Goal: Transaction & Acquisition: Book appointment/travel/reservation

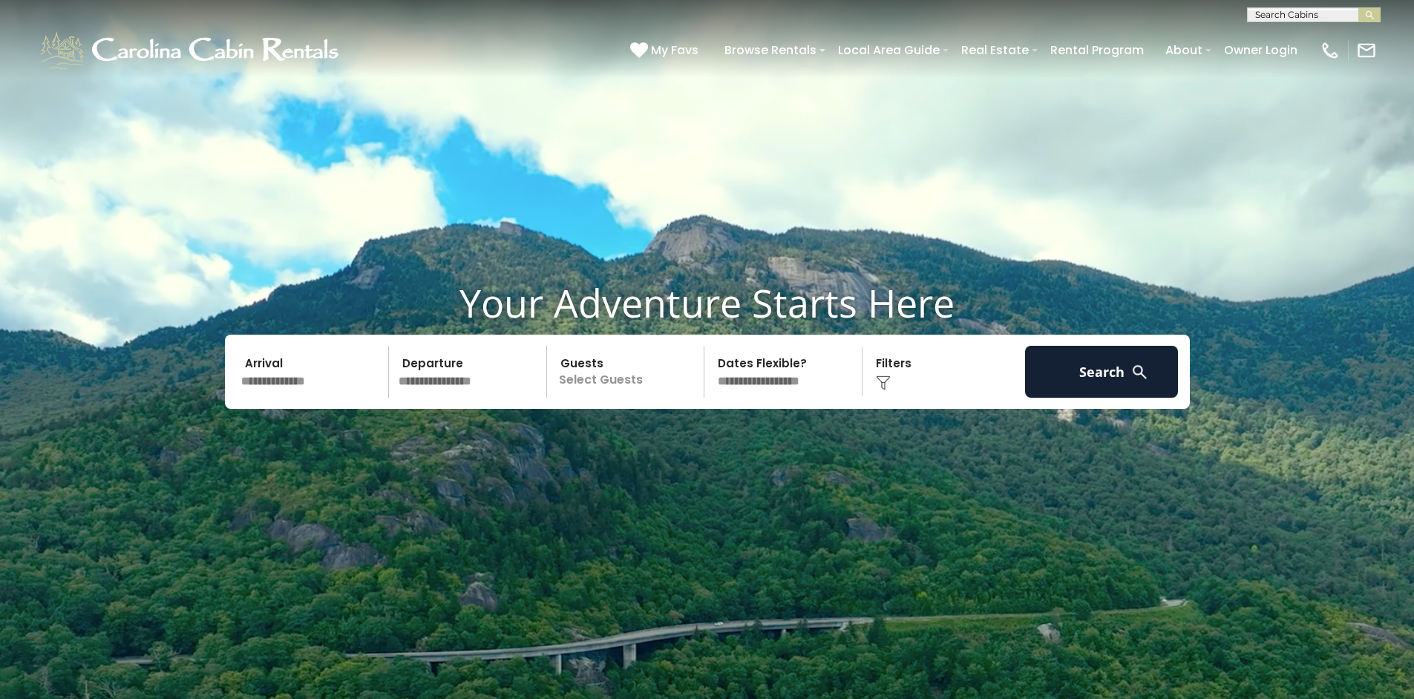
click at [285, 382] on input "text" at bounding box center [313, 372] width 154 height 52
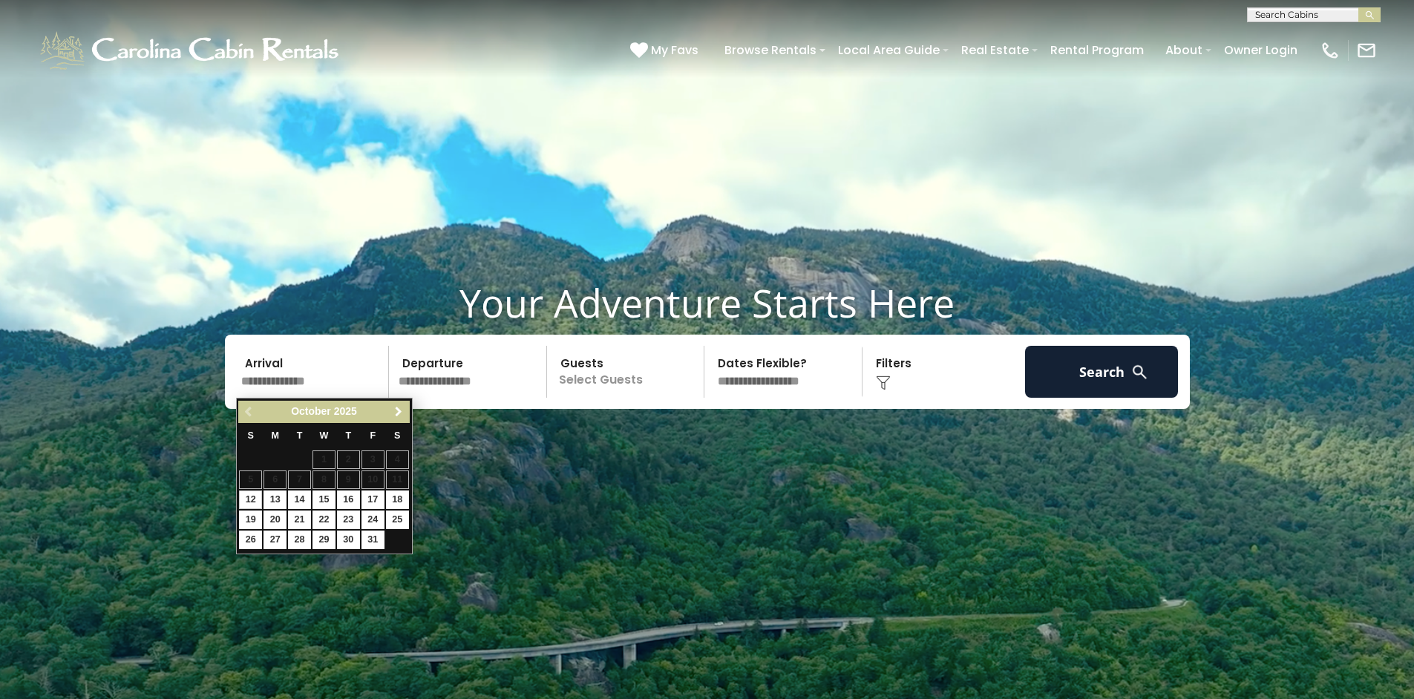
click at [394, 417] on span "Next" at bounding box center [399, 412] width 12 height 12
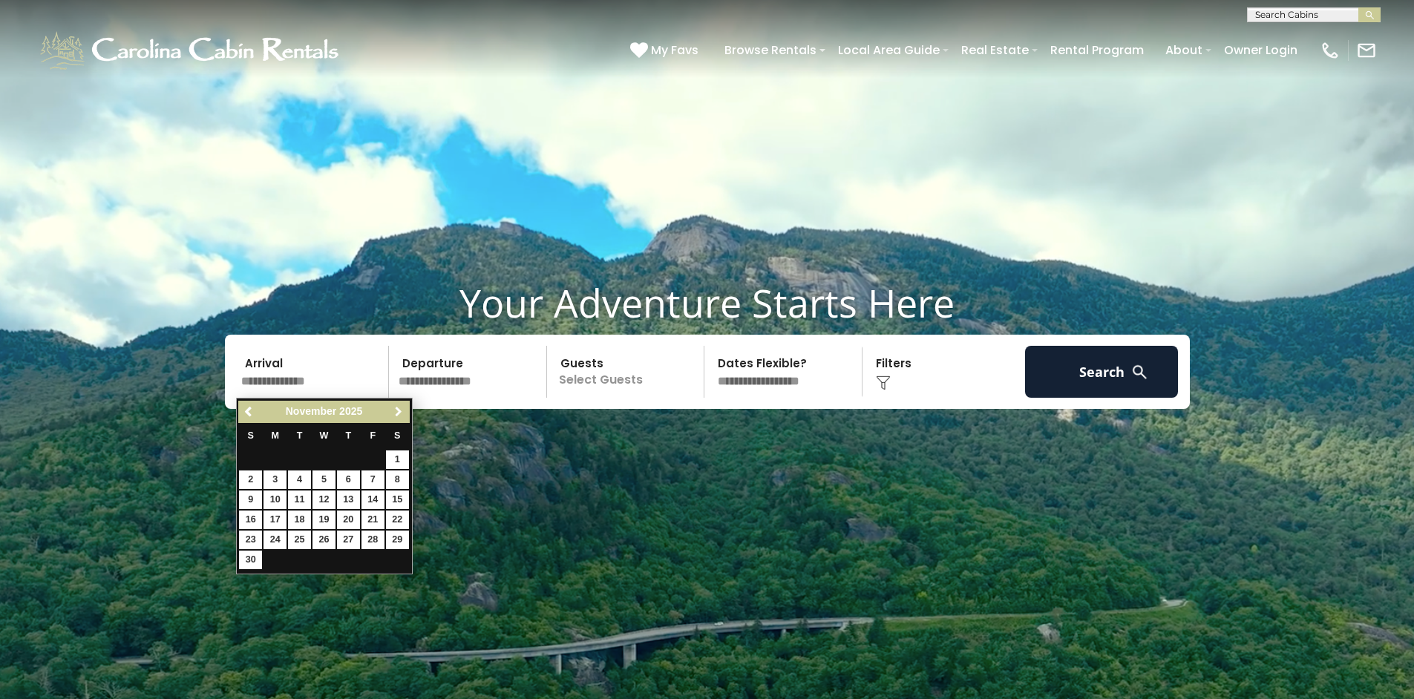
click at [394, 417] on span "Next" at bounding box center [399, 412] width 12 height 12
click at [391, 463] on link "3" at bounding box center [397, 460] width 23 height 19
type input "******"
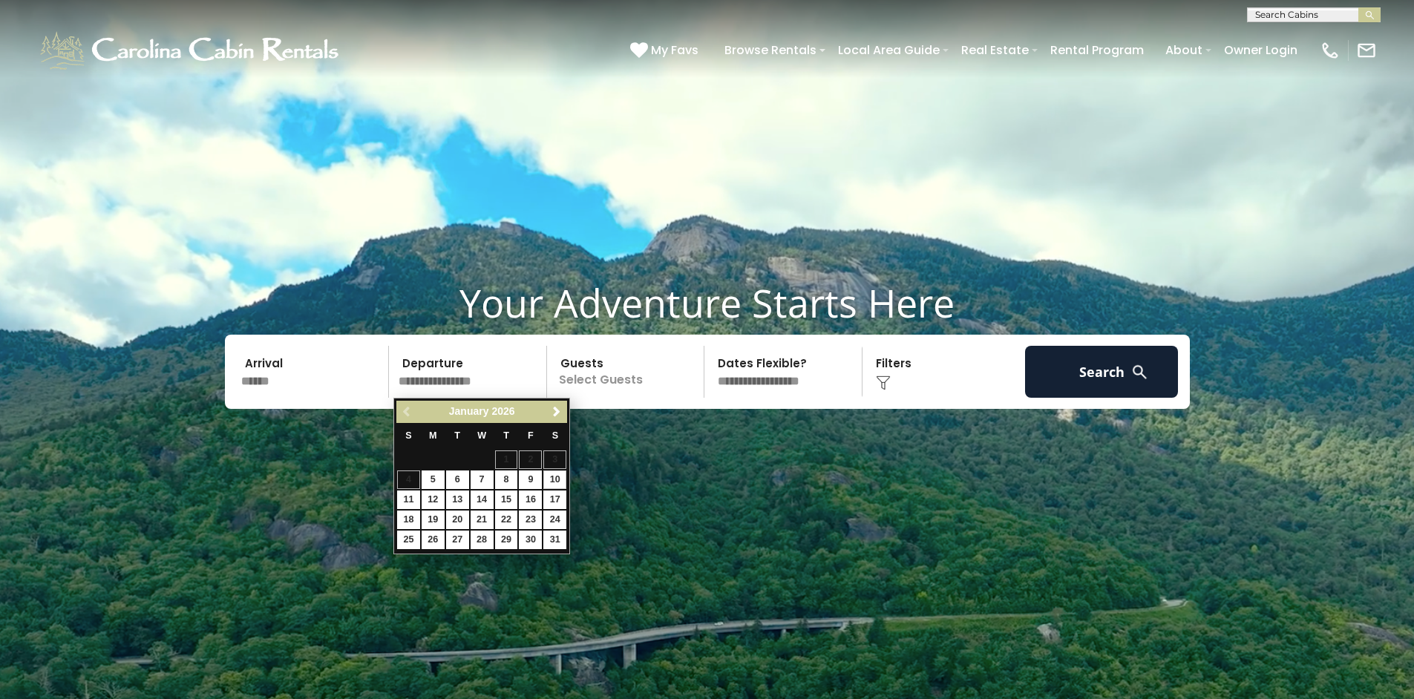
click at [558, 473] on link "10" at bounding box center [555, 480] width 23 height 19
type input "*******"
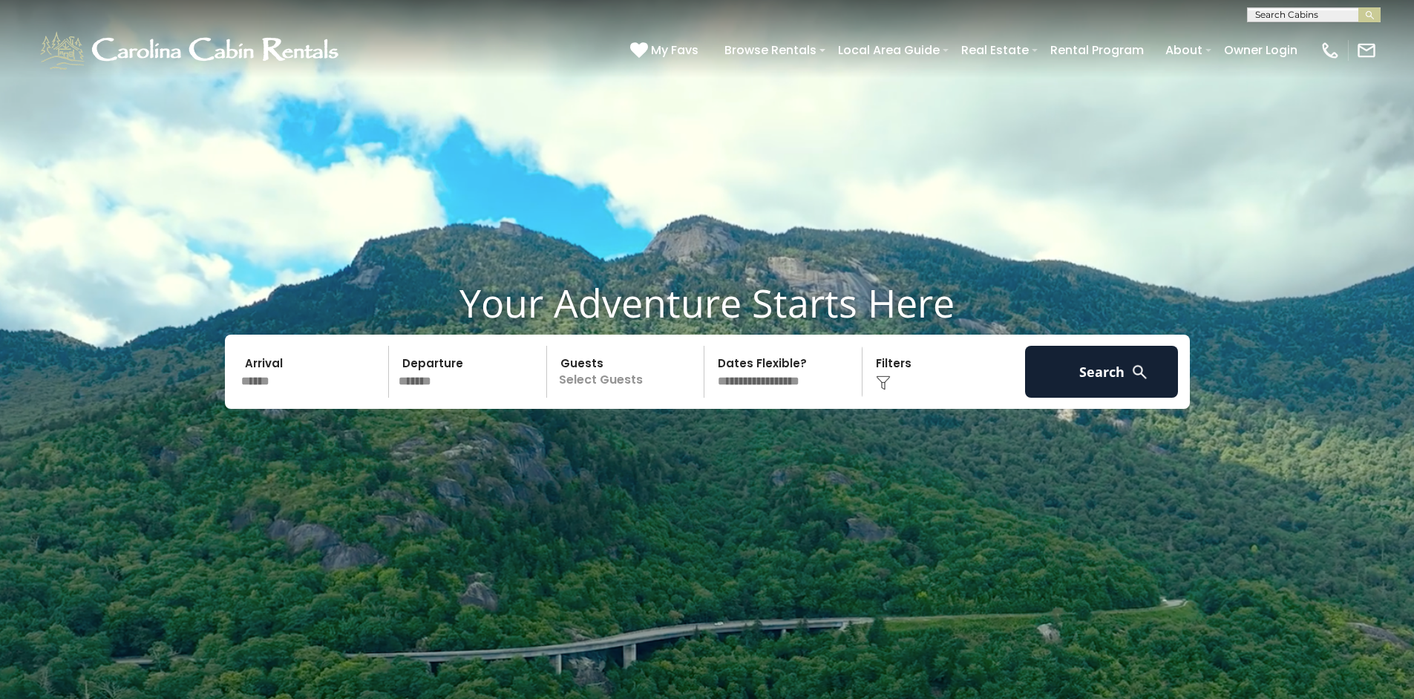
click at [613, 389] on p "Select Guests" at bounding box center [628, 372] width 153 height 52
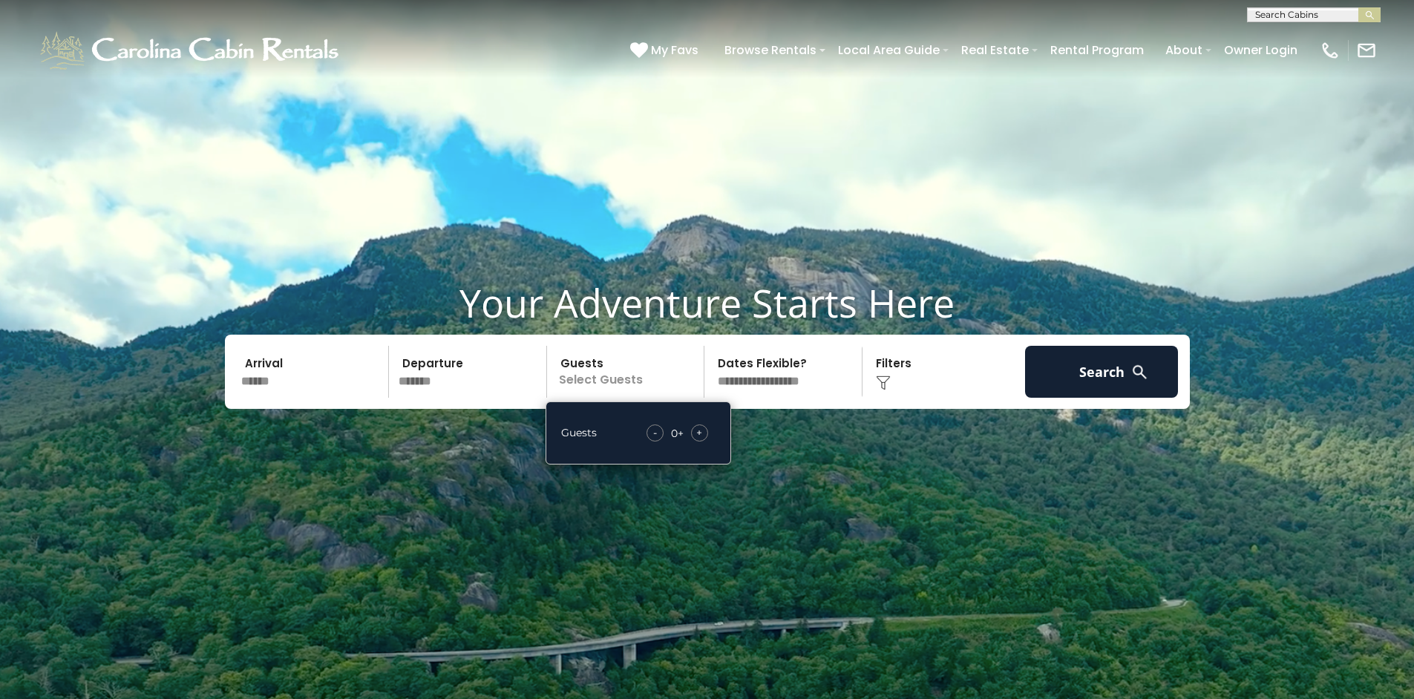
click at [702, 437] on span "+" at bounding box center [699, 432] width 6 height 15
click at [701, 437] on span "+" at bounding box center [699, 432] width 6 height 15
click at [701, 436] on span "+" at bounding box center [699, 432] width 6 height 15
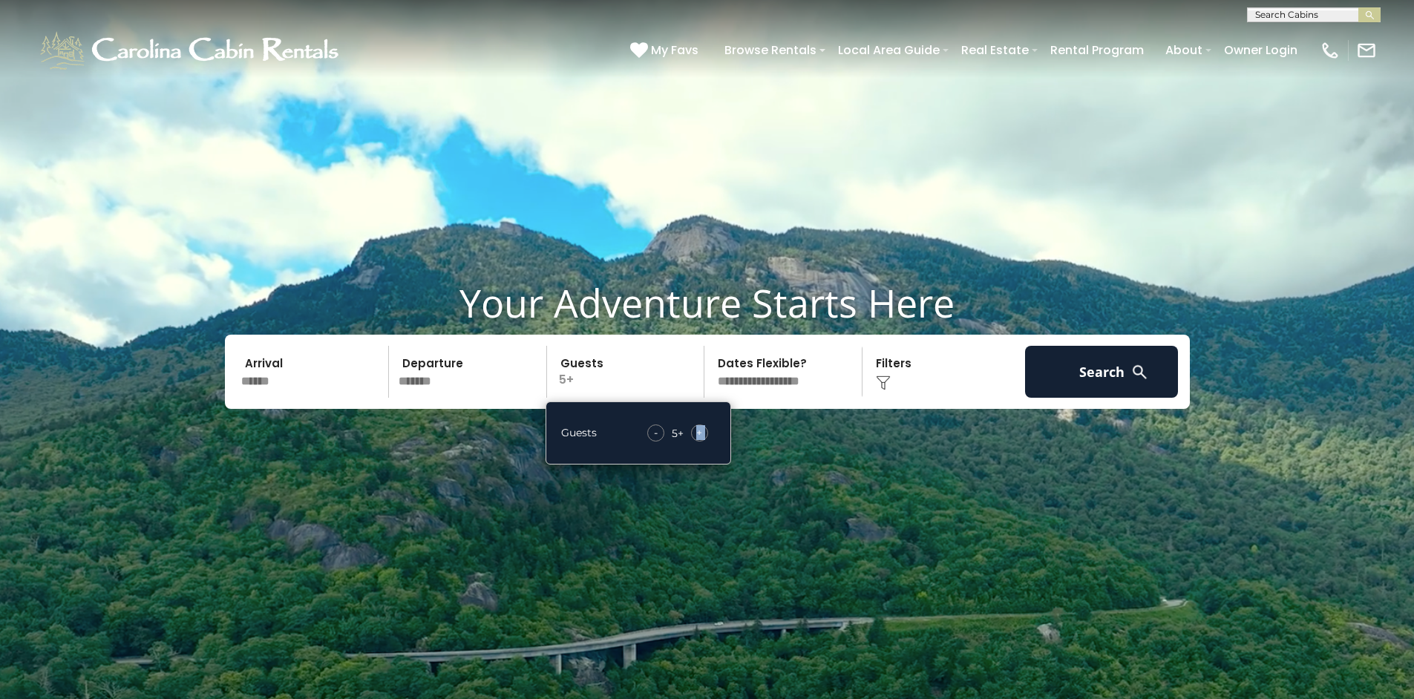
click at [701, 435] on span "+" at bounding box center [699, 432] width 6 height 15
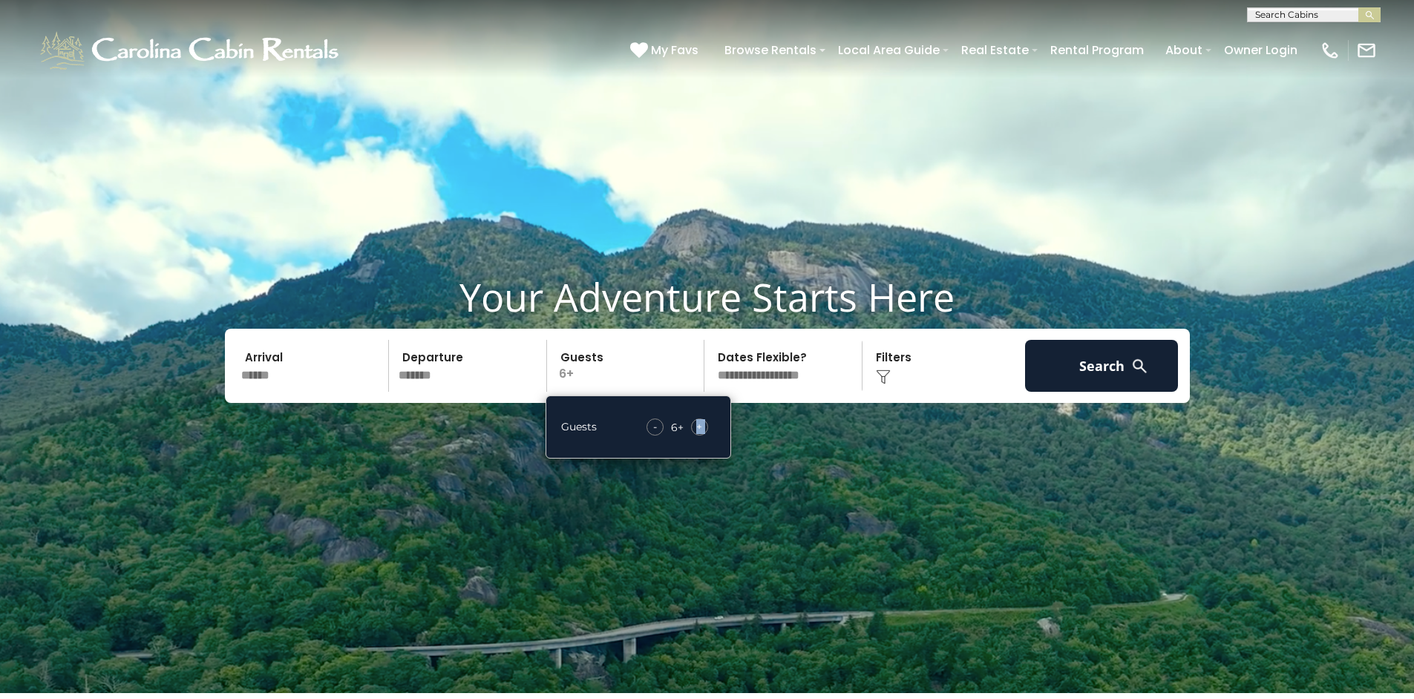
scroll to position [7, 0]
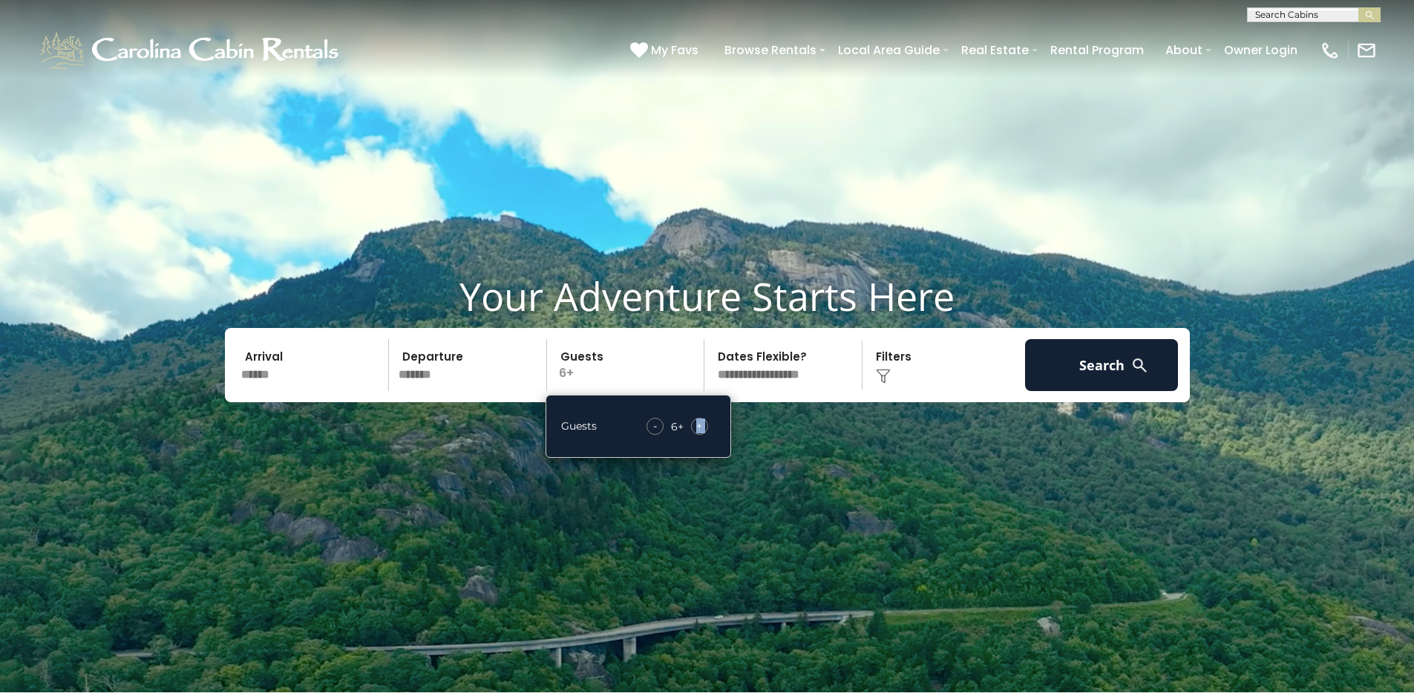
click at [884, 379] on img at bounding box center [883, 376] width 15 height 15
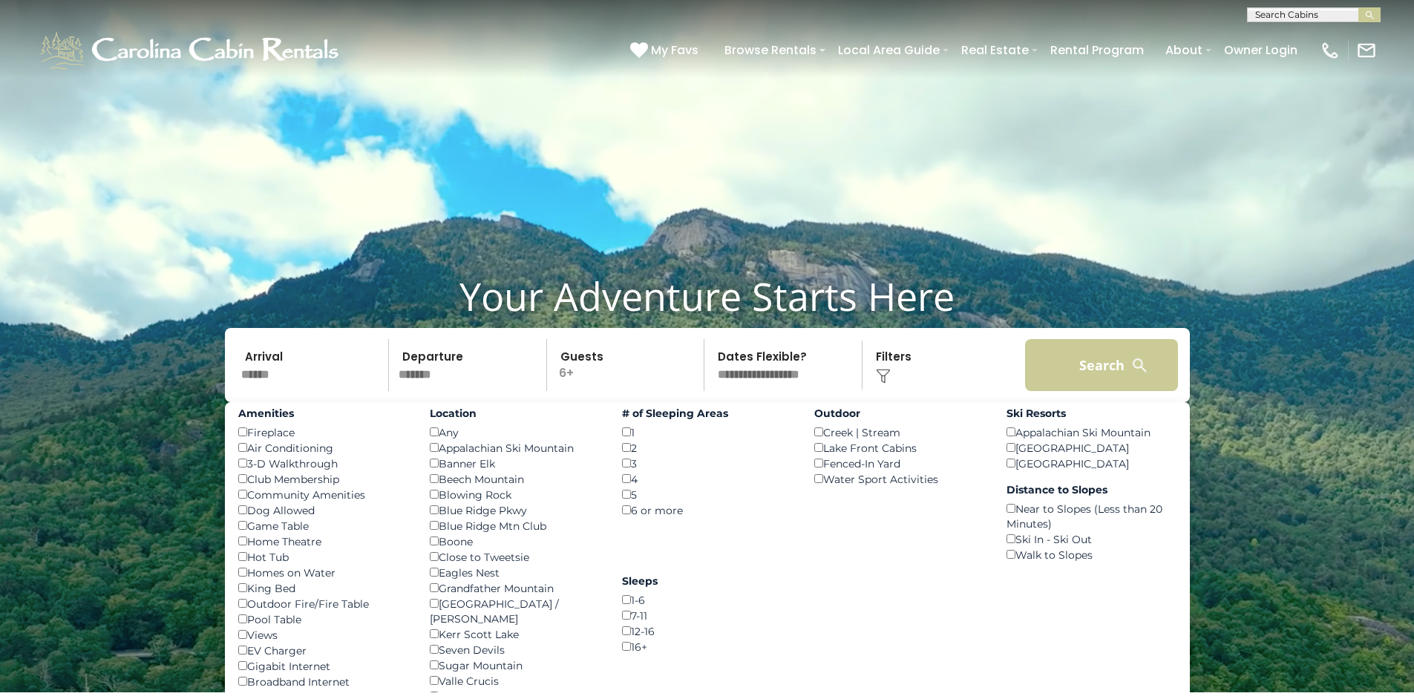
scroll to position [9, 1]
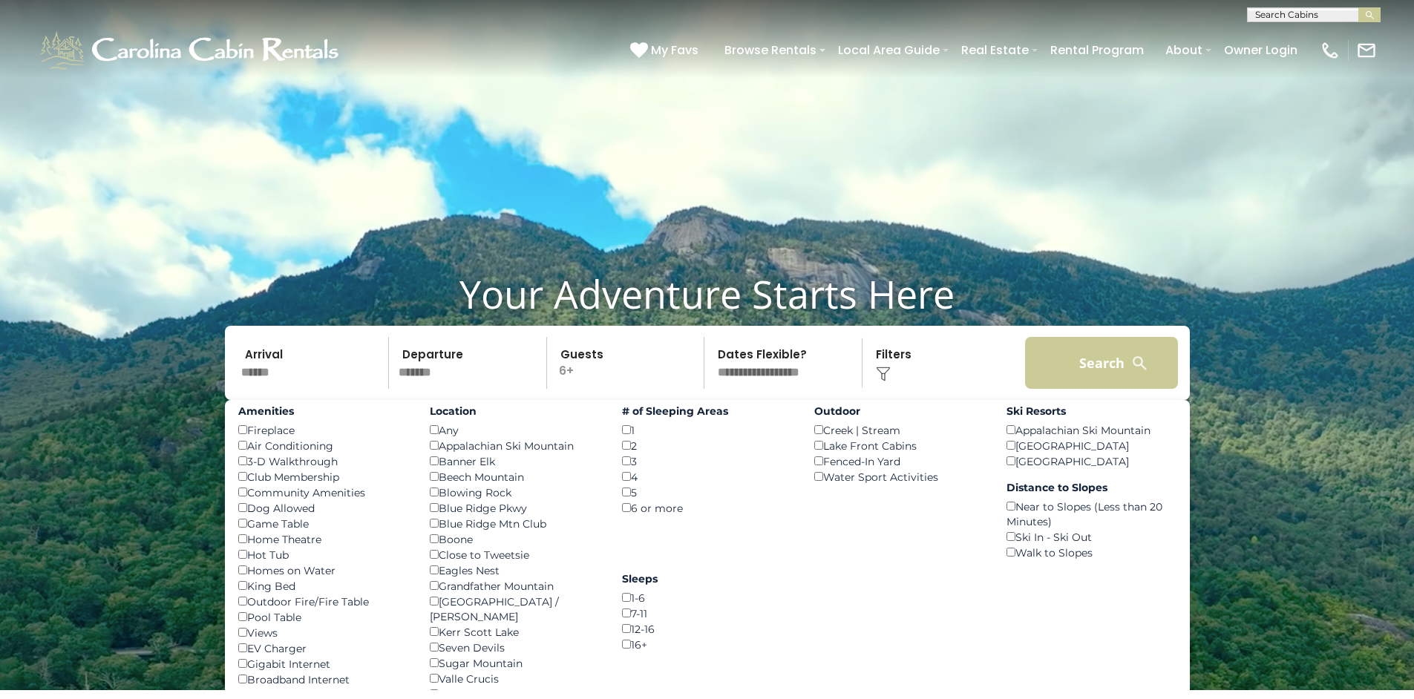
click at [1065, 368] on button "Search" at bounding box center [1102, 363] width 154 height 52
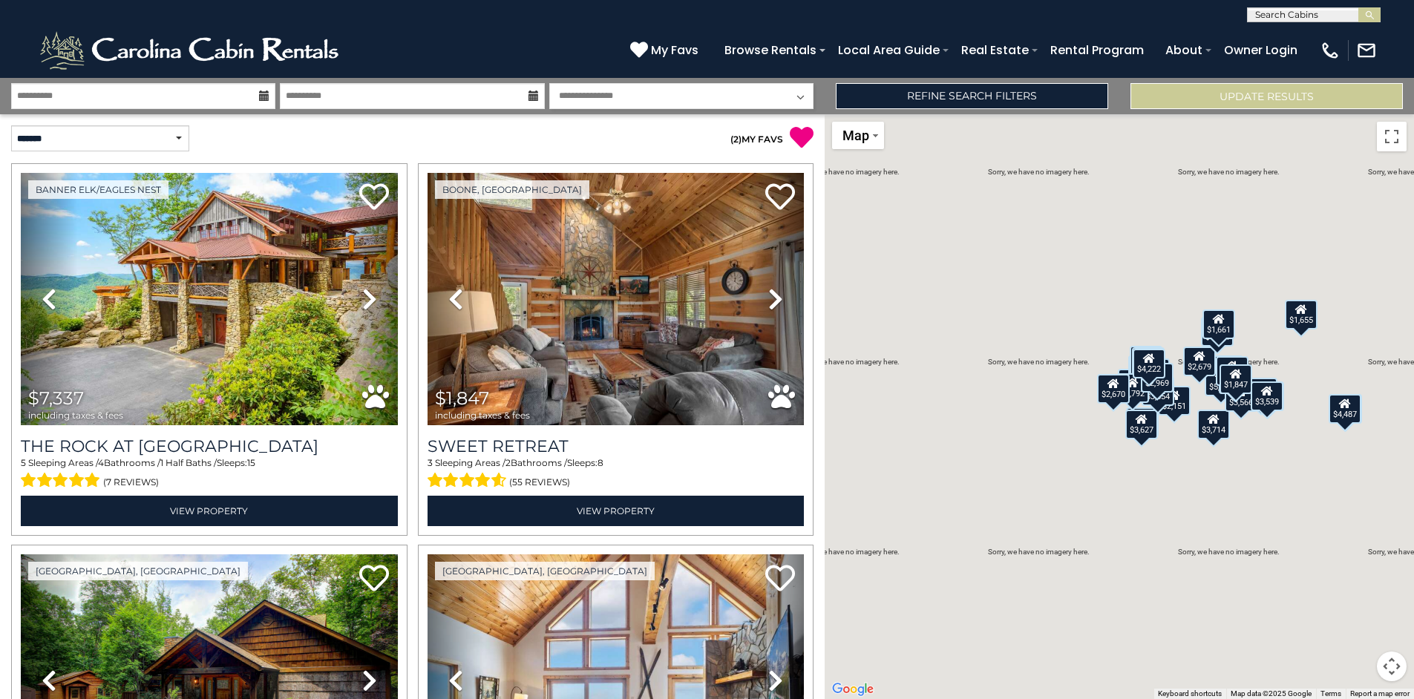
click at [752, 142] on link "( 2 ) MY FAVS" at bounding box center [757, 139] width 53 height 11
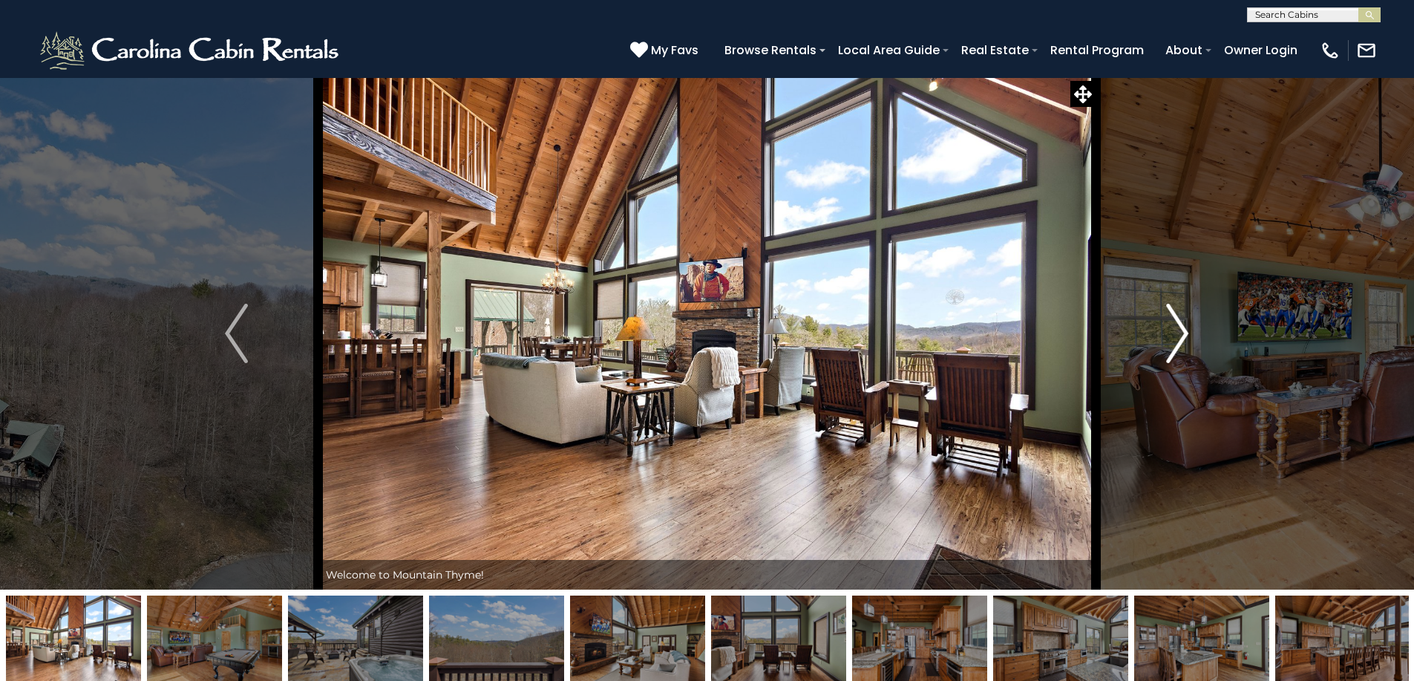
click at [1185, 335] on img "Next" at bounding box center [1177, 333] width 22 height 59
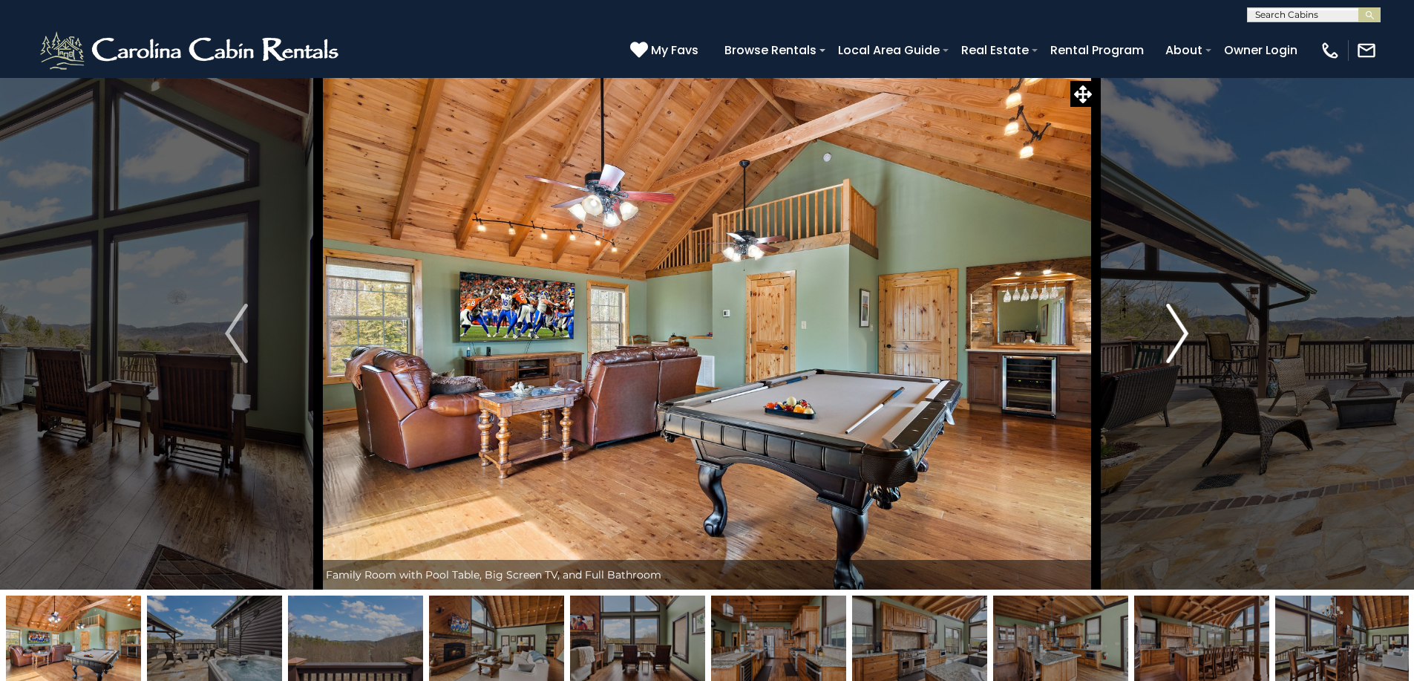
click at [1179, 333] on img "Next" at bounding box center [1177, 333] width 22 height 59
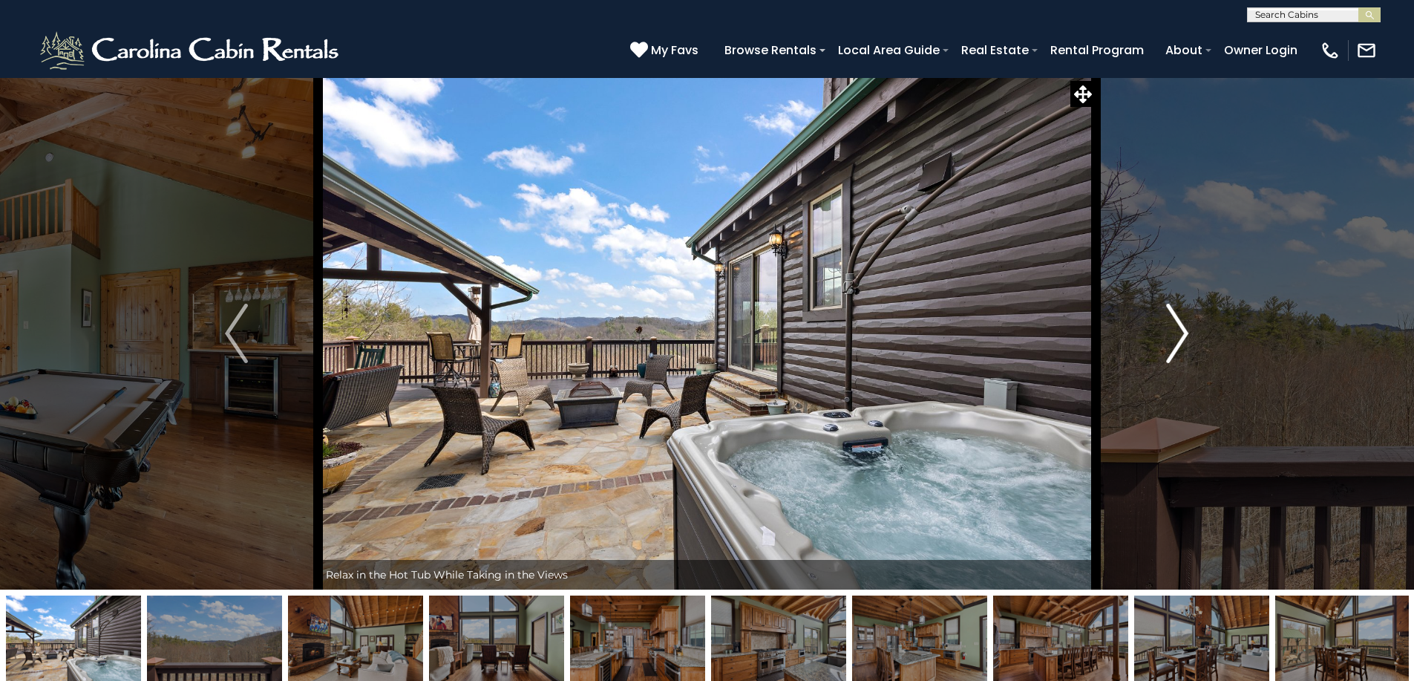
click at [1179, 333] on img "Next" at bounding box center [1177, 333] width 22 height 59
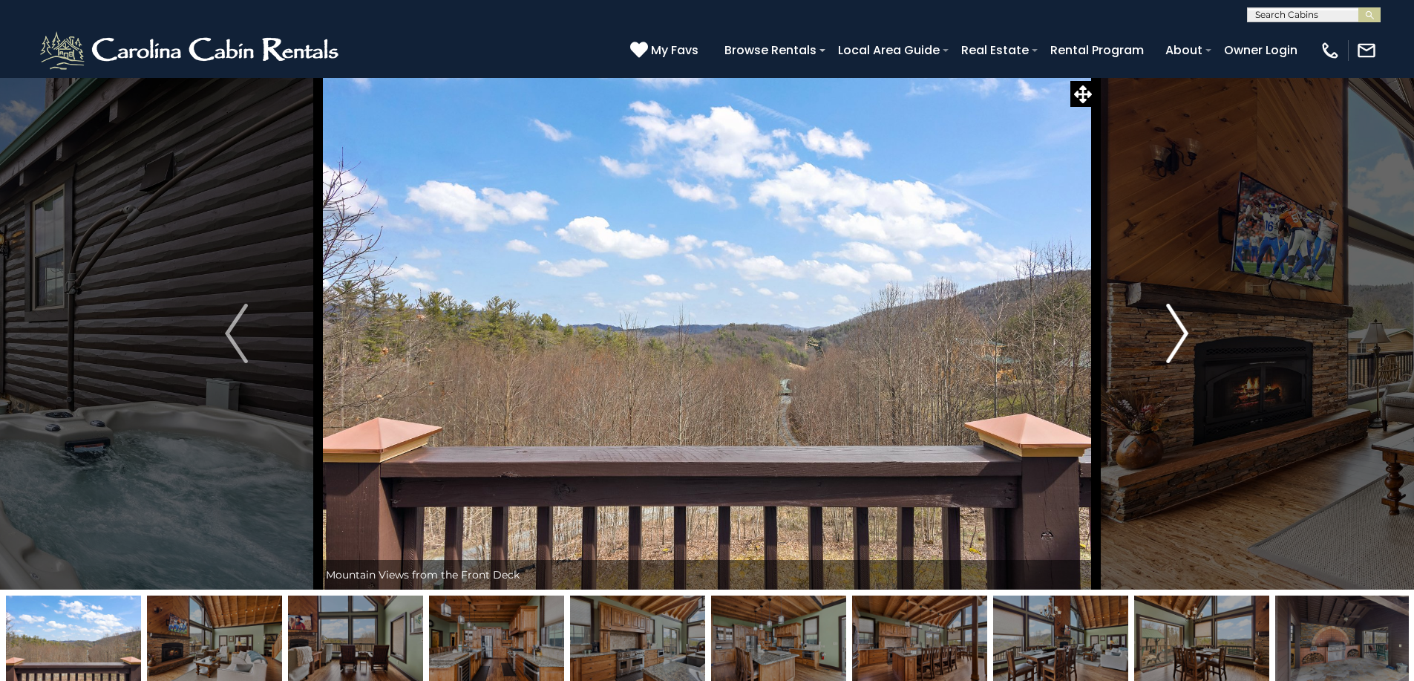
click at [1179, 333] on img "Next" at bounding box center [1177, 333] width 22 height 59
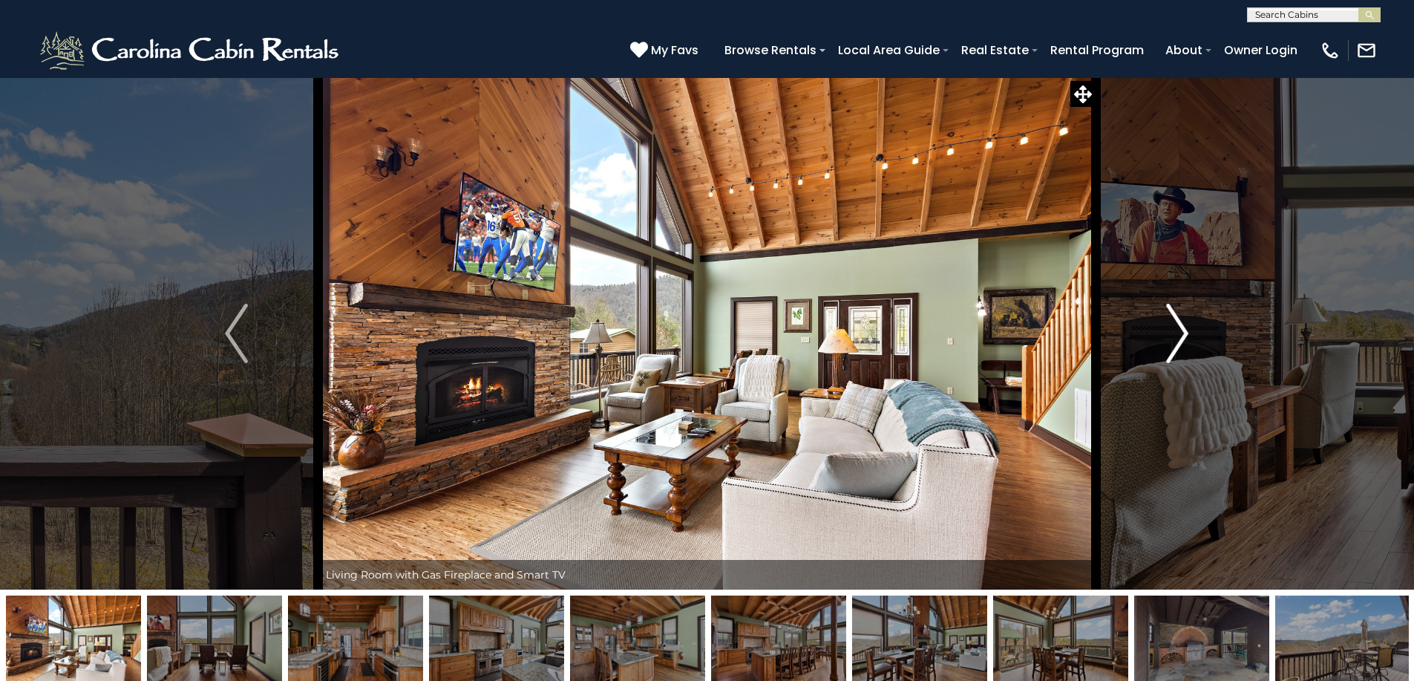
click at [1179, 333] on img "Next" at bounding box center [1177, 333] width 22 height 59
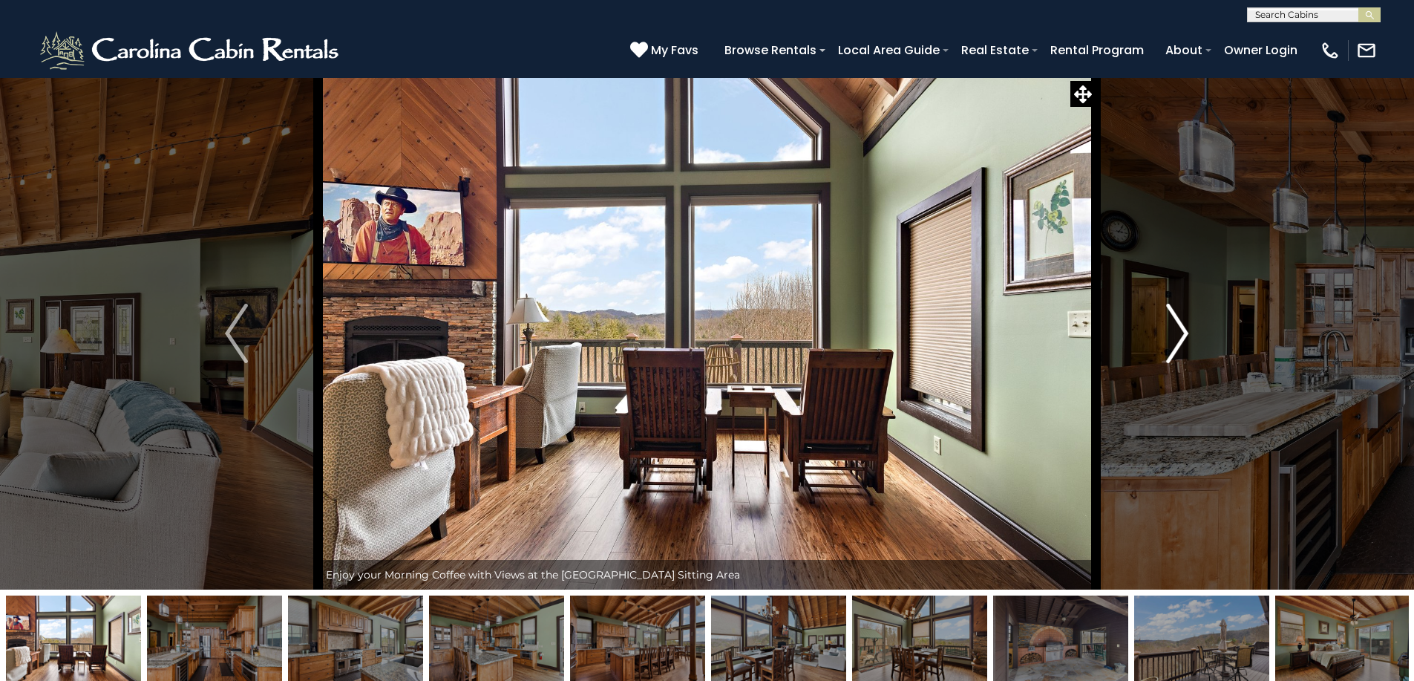
click at [1179, 333] on img "Next" at bounding box center [1177, 333] width 22 height 59
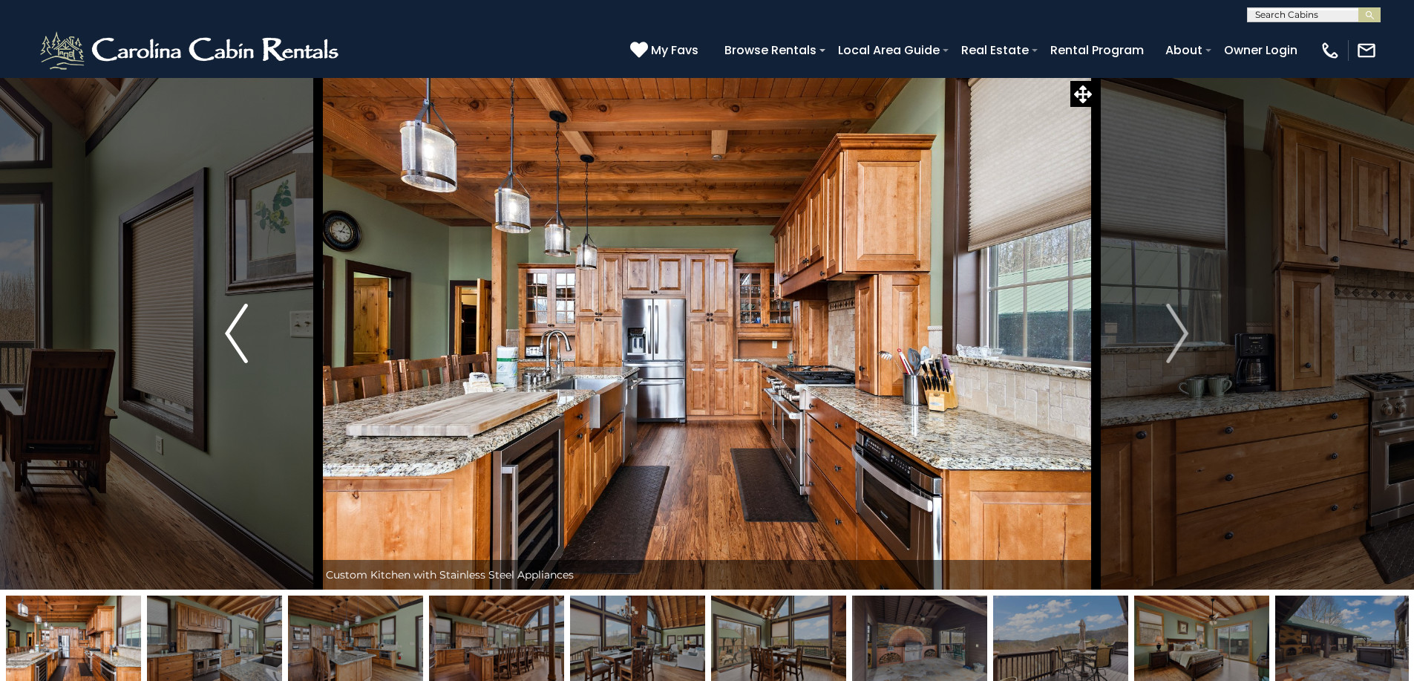
click at [230, 330] on img "Previous" at bounding box center [236, 333] width 22 height 59
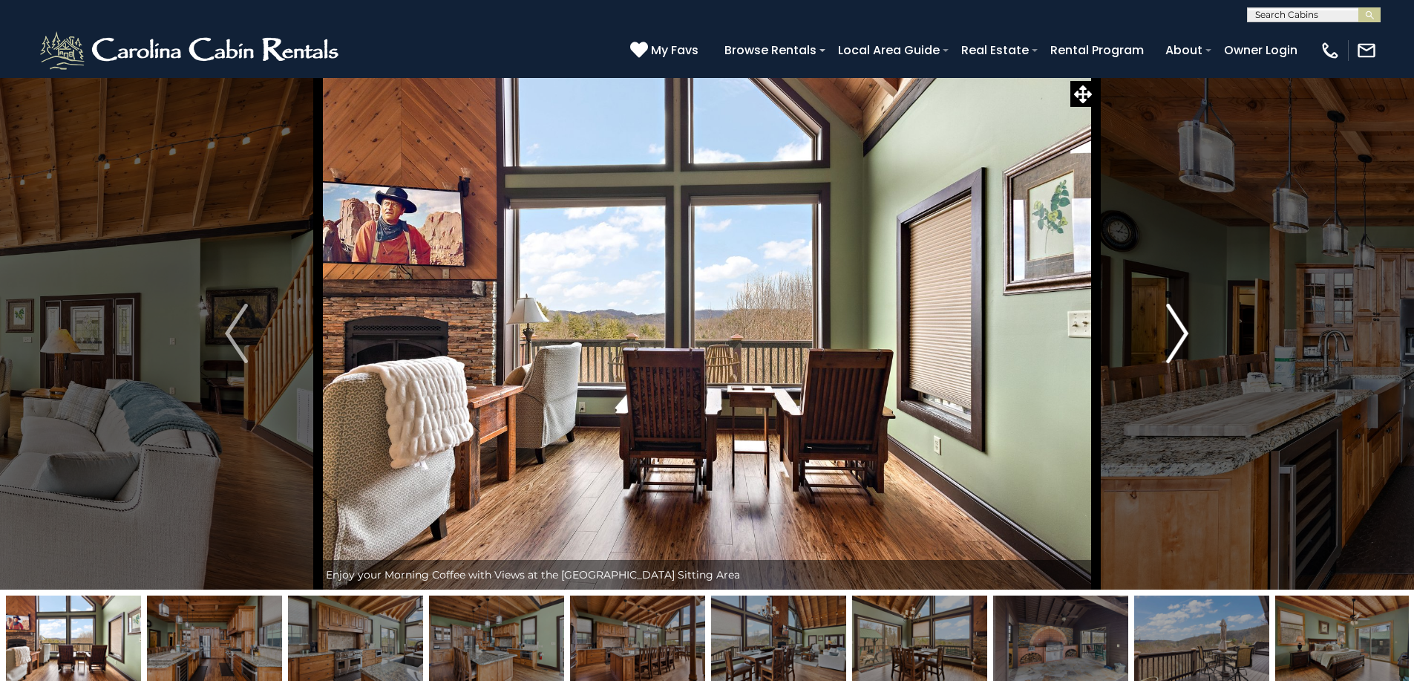
click at [1185, 327] on img "Next" at bounding box center [1177, 333] width 22 height 59
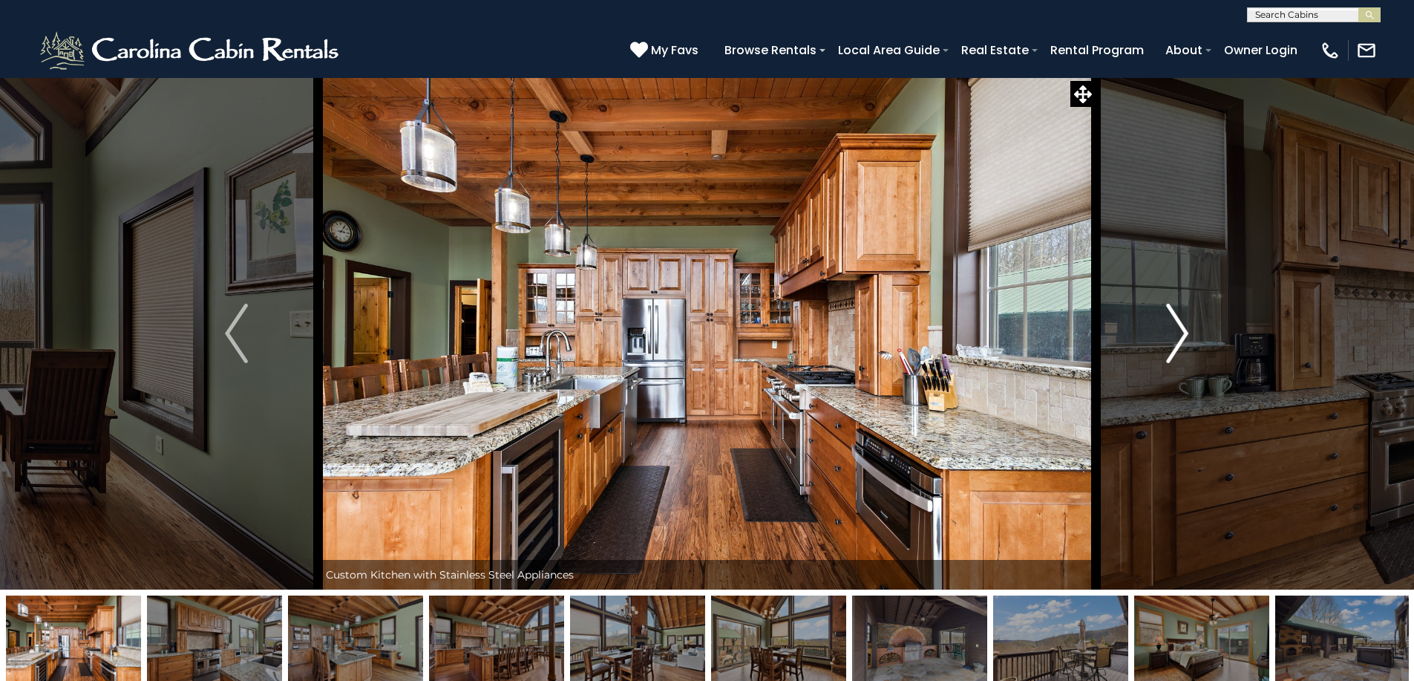
click at [1183, 331] on img "Next" at bounding box center [1177, 333] width 22 height 59
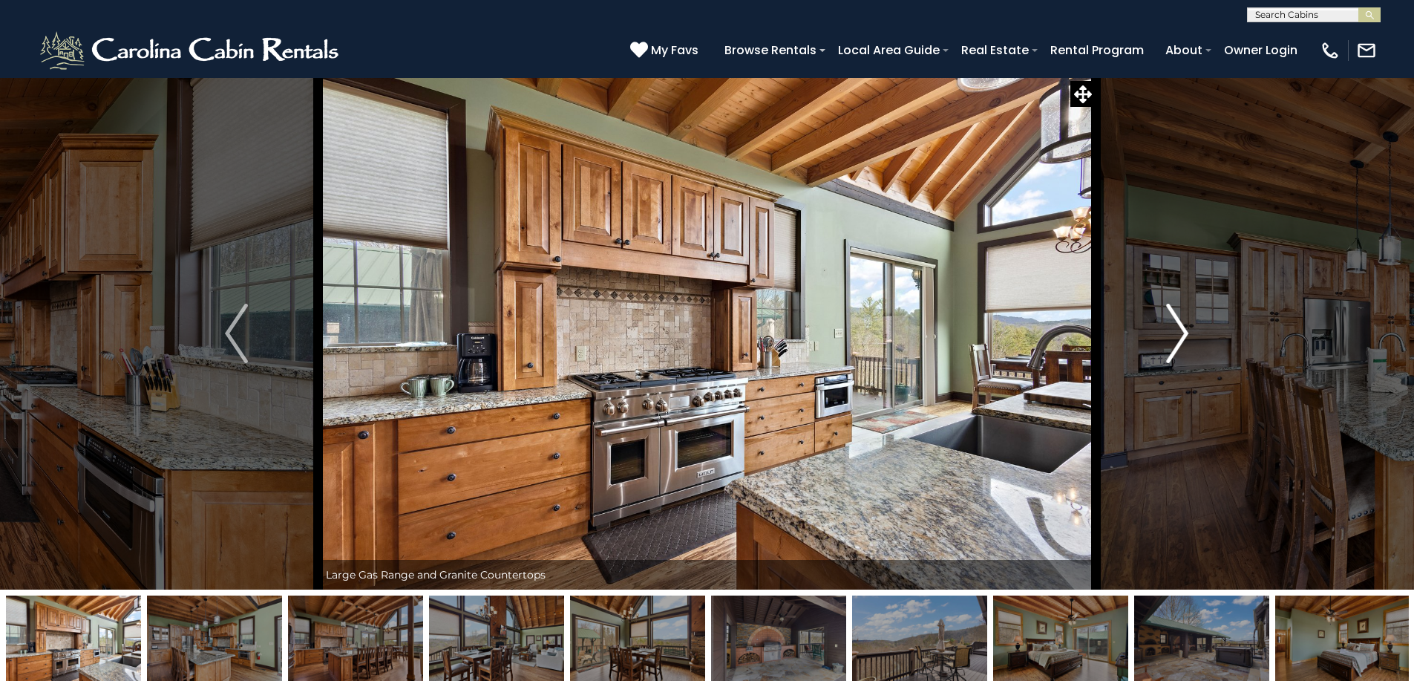
click at [1183, 331] on img "Next" at bounding box center [1177, 333] width 22 height 59
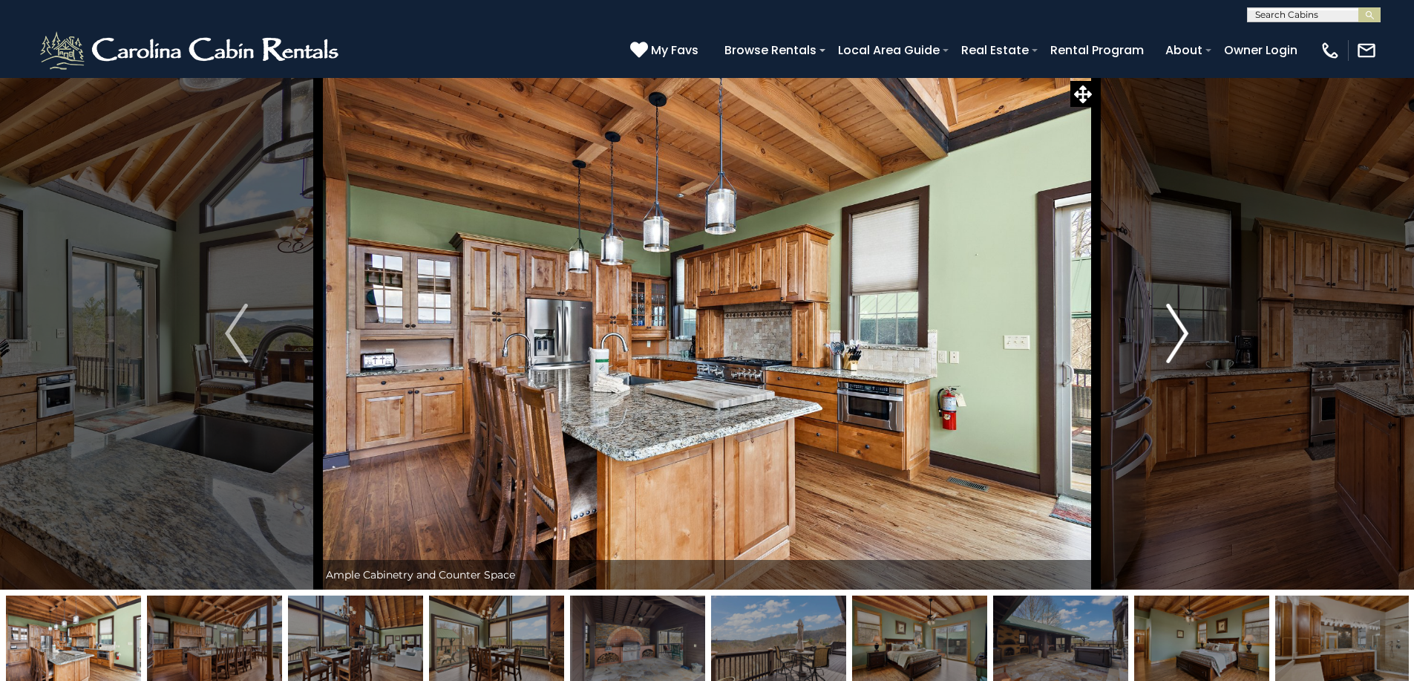
click at [1183, 331] on img "Next" at bounding box center [1177, 333] width 22 height 59
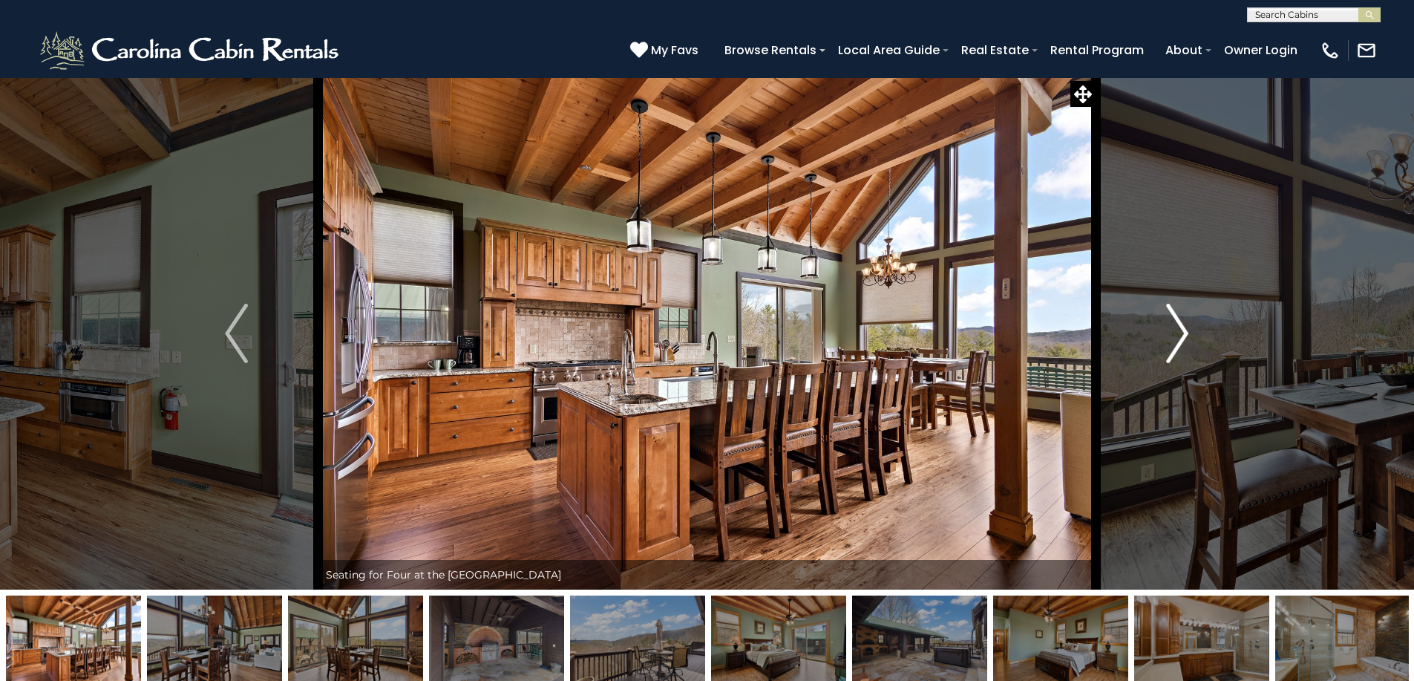
click at [1183, 331] on img "Next" at bounding box center [1177, 333] width 22 height 59
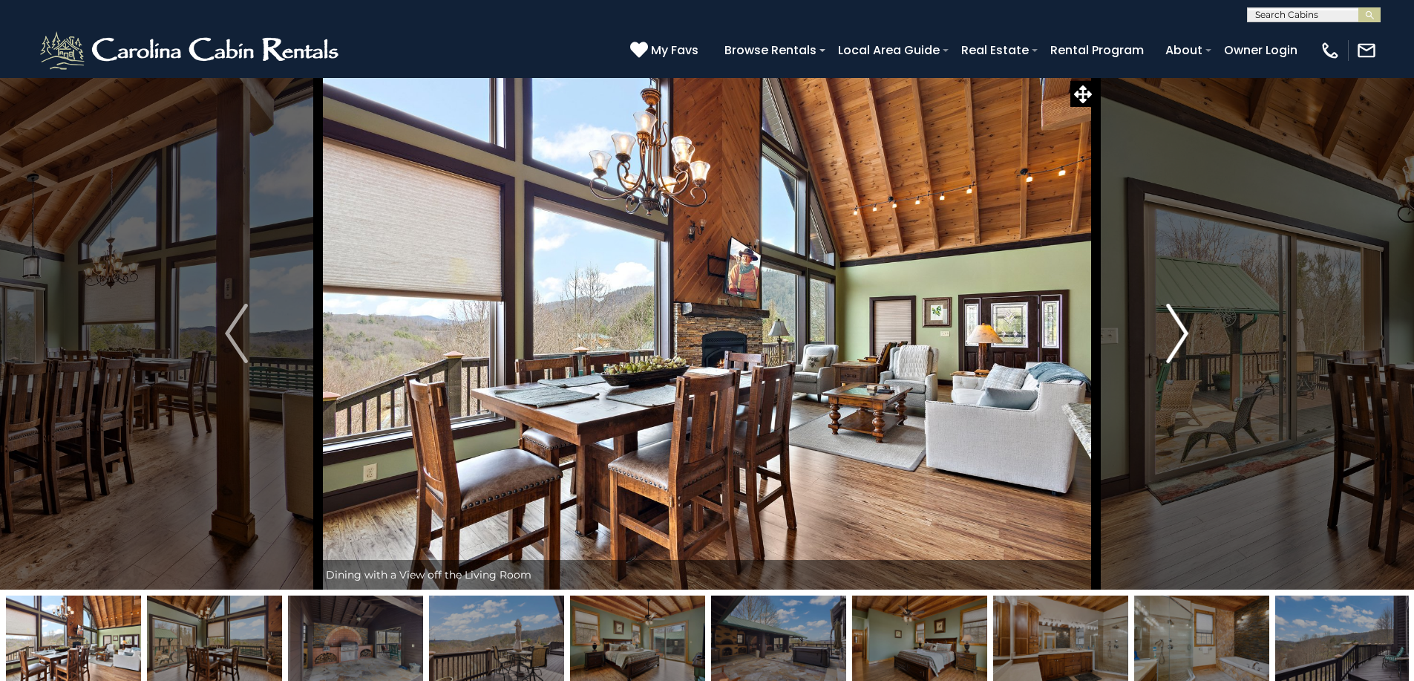
click at [1183, 331] on img "Next" at bounding box center [1177, 333] width 22 height 59
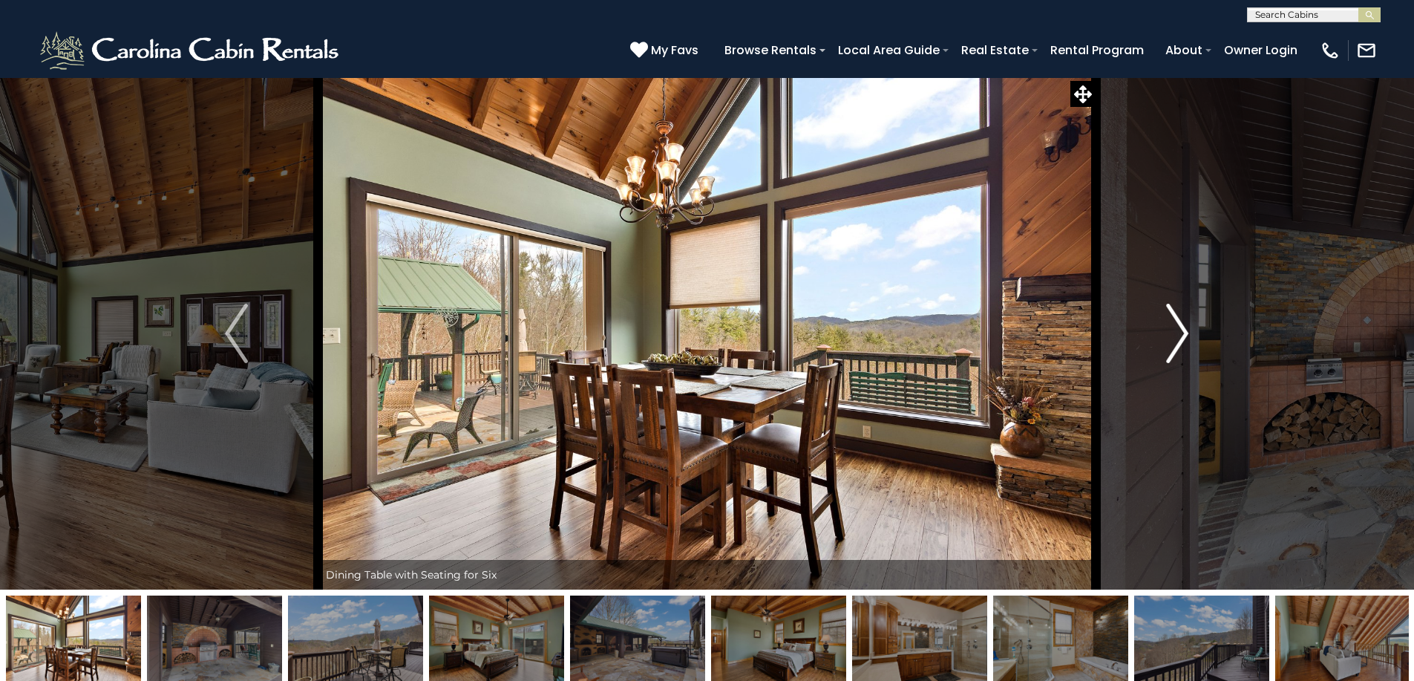
click at [1183, 331] on img "Next" at bounding box center [1177, 333] width 22 height 59
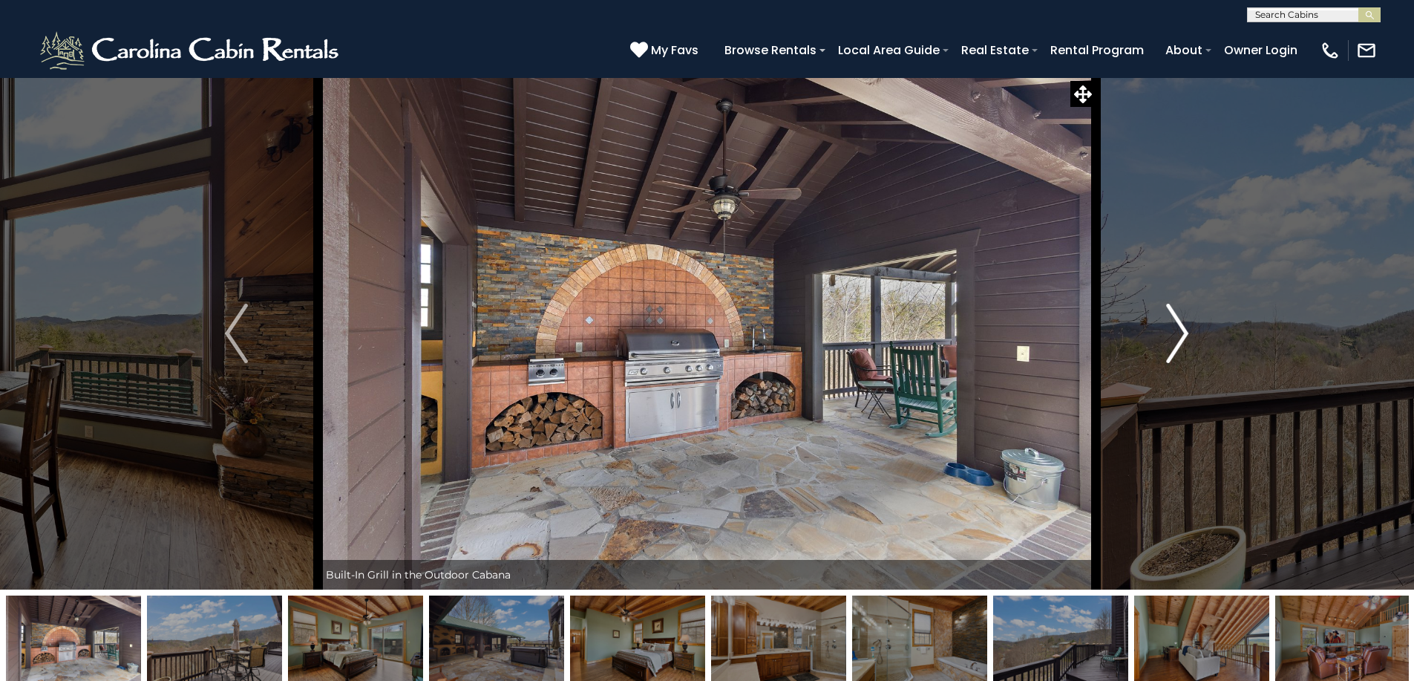
click at [1183, 331] on img "Next" at bounding box center [1177, 333] width 22 height 59
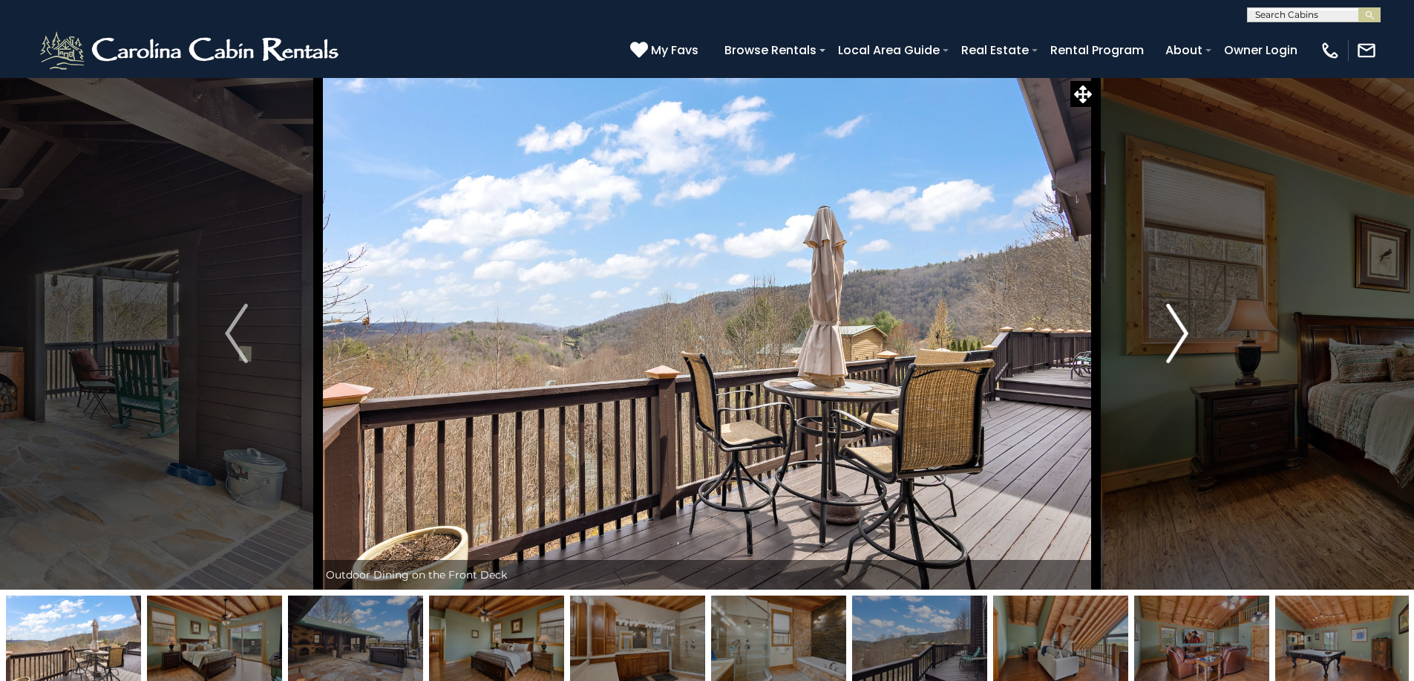
click at [1183, 331] on img "Next" at bounding box center [1177, 333] width 22 height 59
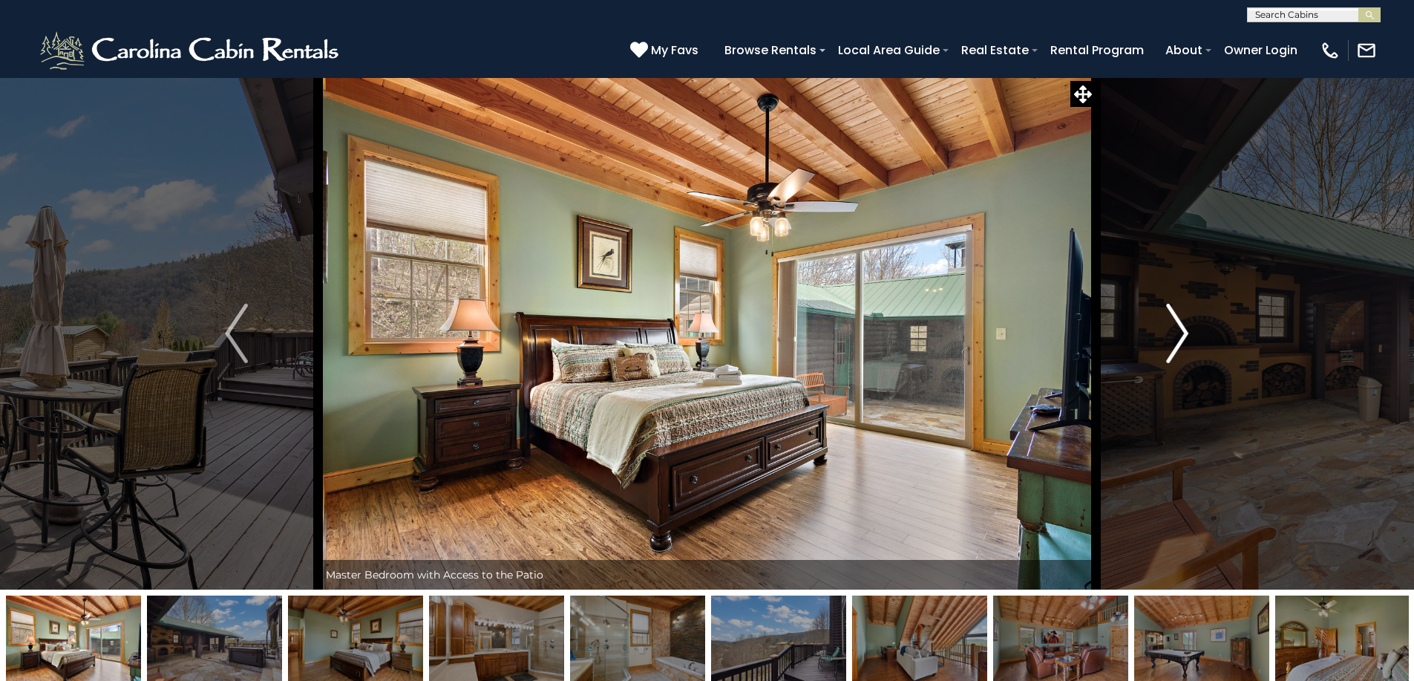
click at [1183, 331] on img "Next" at bounding box center [1177, 333] width 22 height 59
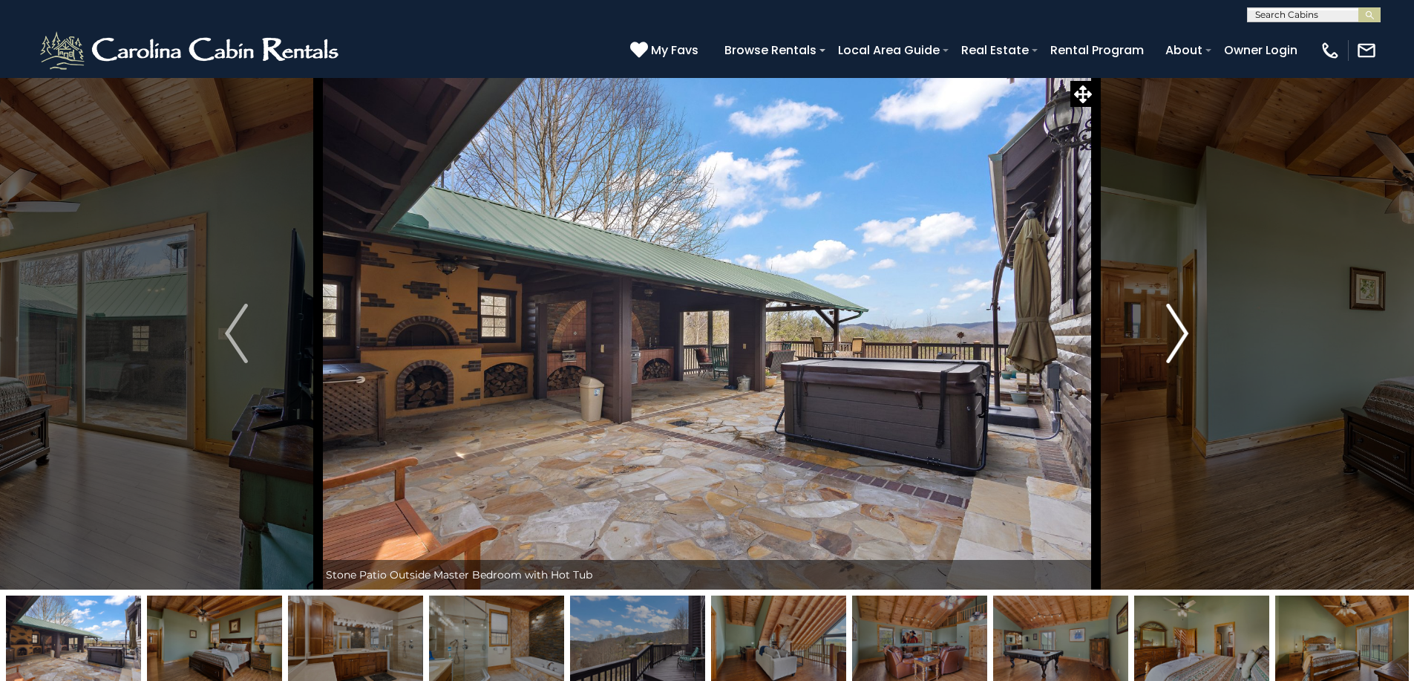
click at [1183, 331] on img "Next" at bounding box center [1177, 333] width 22 height 59
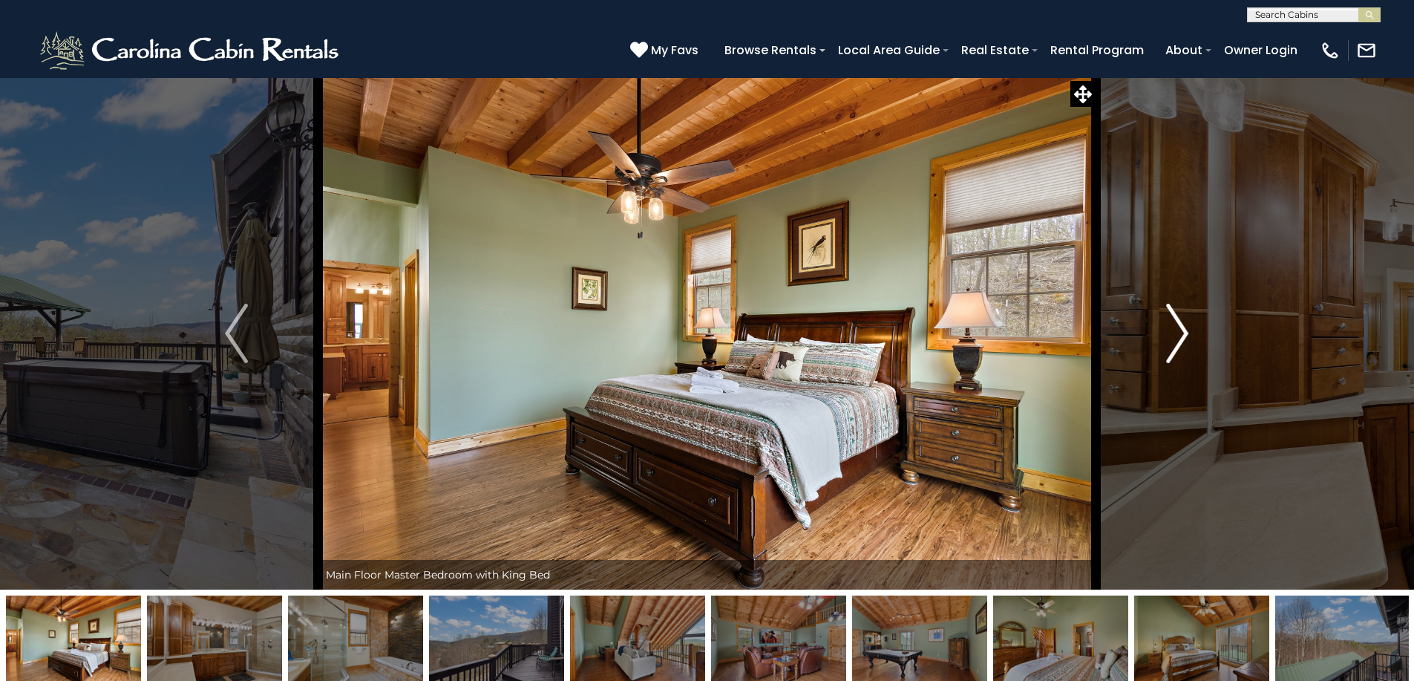
click at [1183, 331] on img "Next" at bounding box center [1177, 333] width 22 height 59
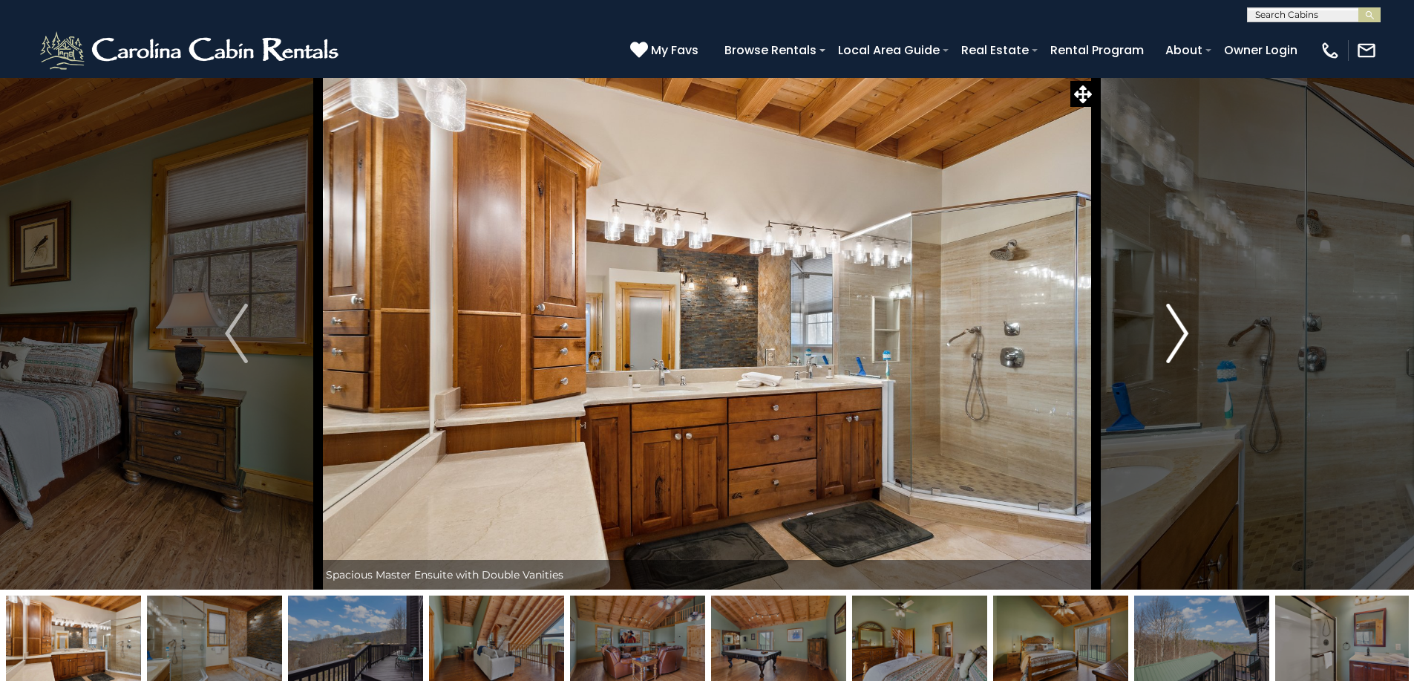
click at [1186, 331] on img "Next" at bounding box center [1177, 333] width 22 height 59
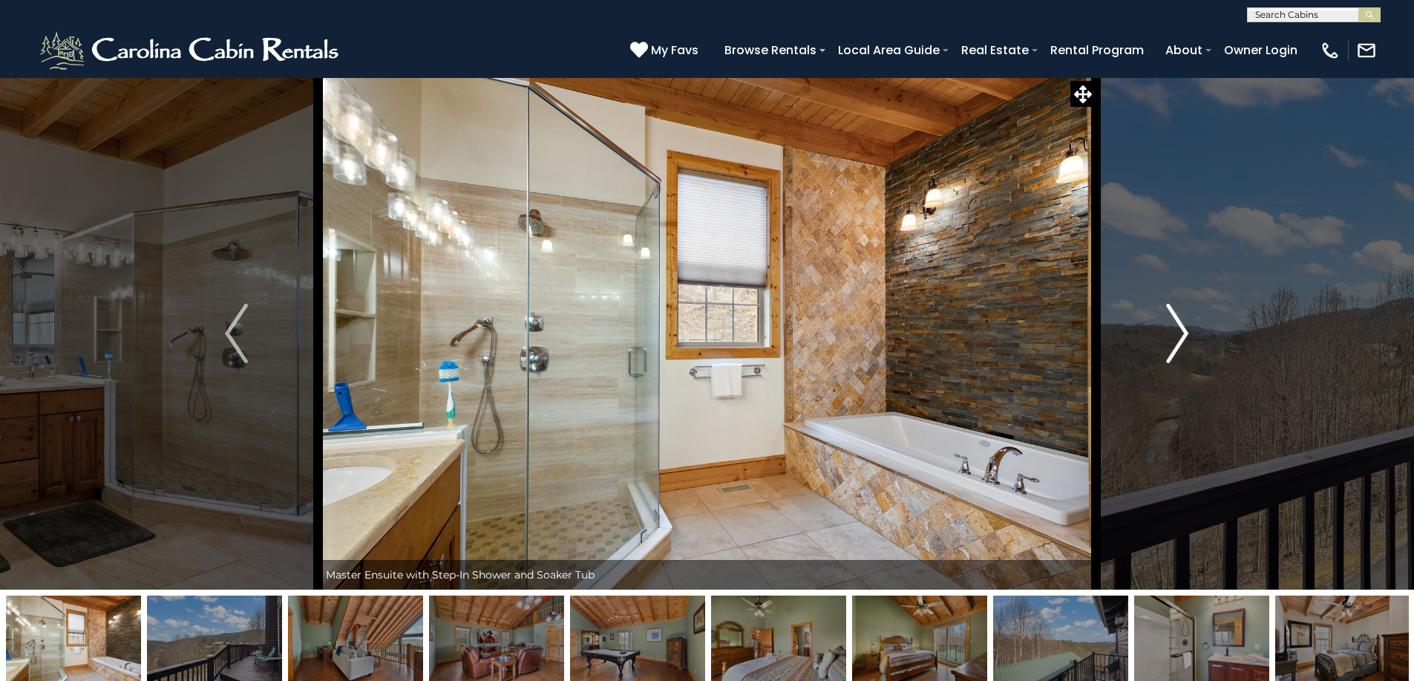
click at [1186, 331] on img "Next" at bounding box center [1177, 333] width 22 height 59
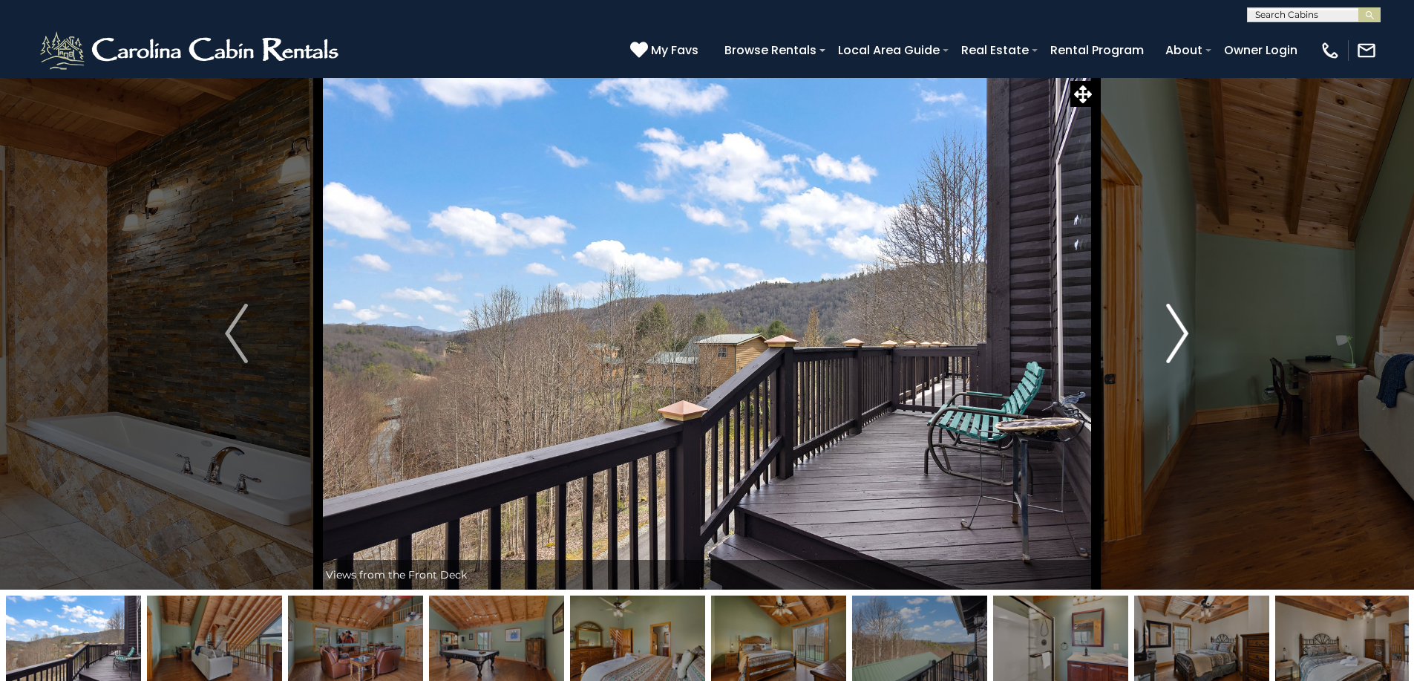
click at [1186, 331] on img "Next" at bounding box center [1177, 333] width 22 height 59
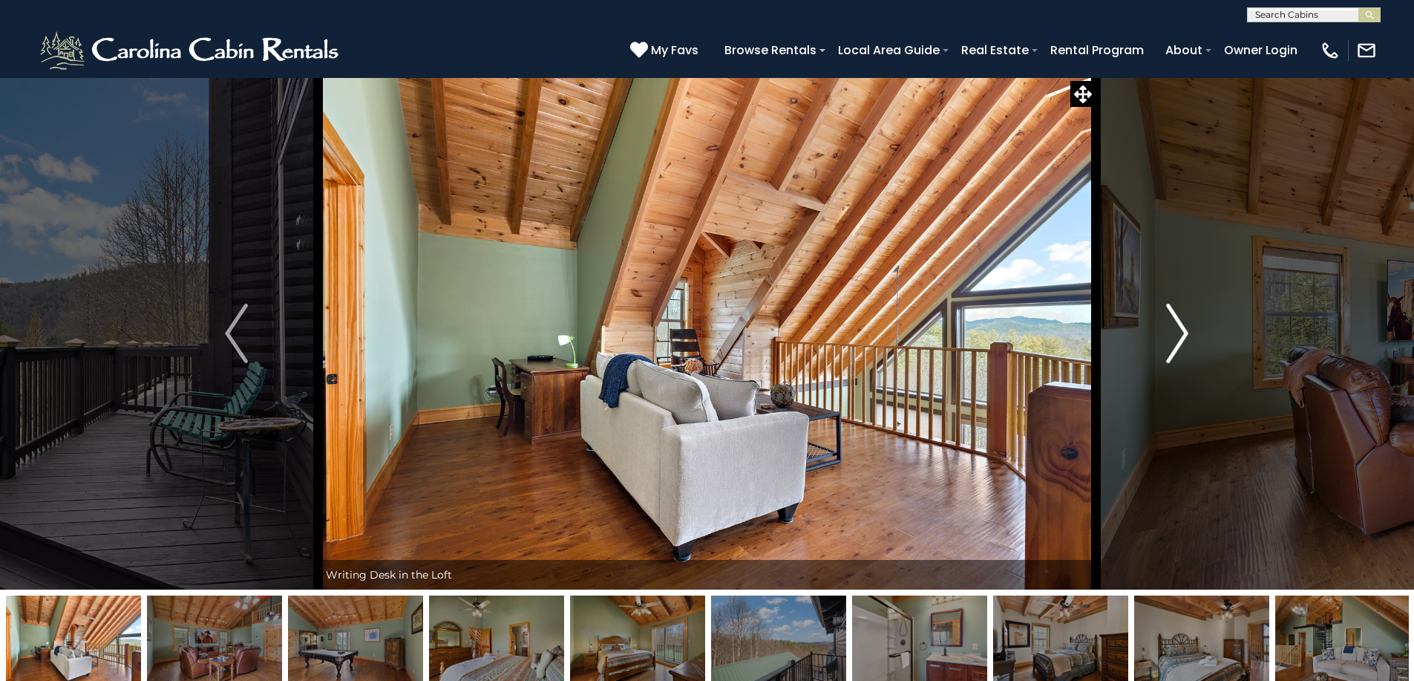
click at [1186, 332] on img "Next" at bounding box center [1177, 333] width 22 height 59
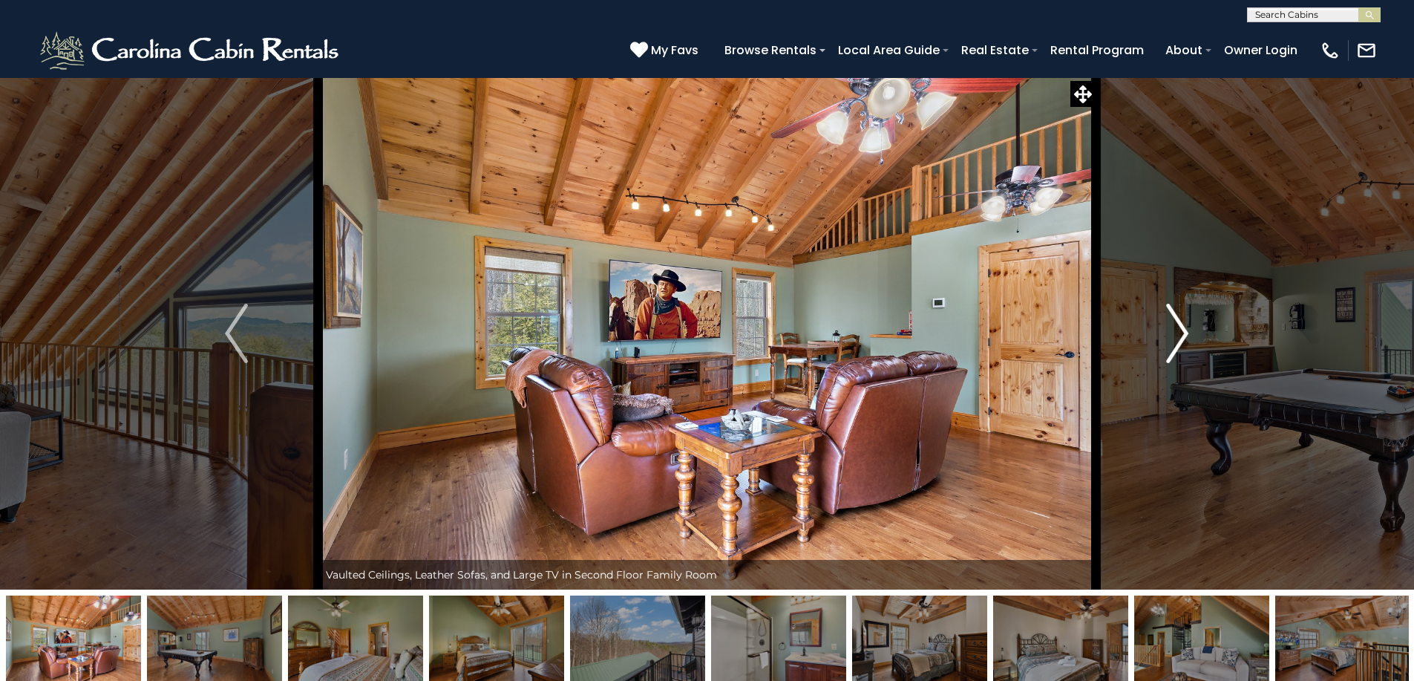
click at [1186, 332] on img "Next" at bounding box center [1177, 333] width 22 height 59
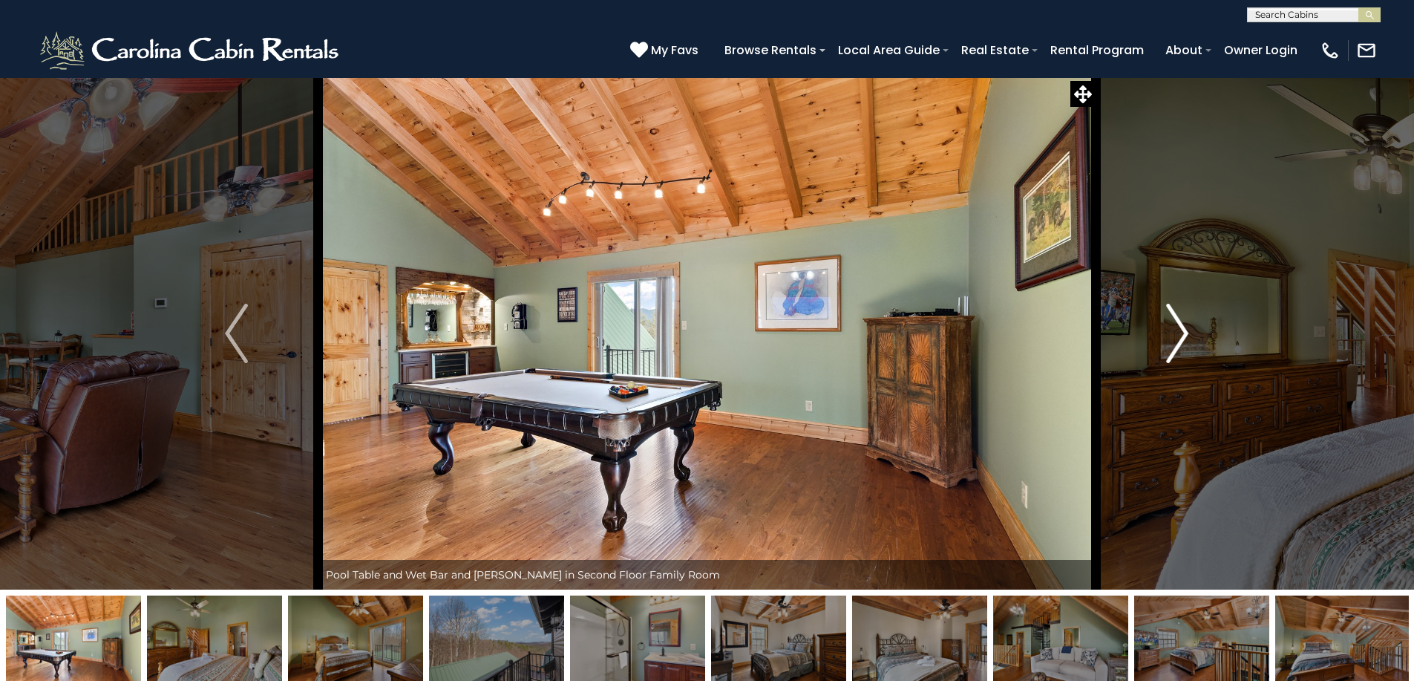
click at [1186, 332] on img "Next" at bounding box center [1177, 333] width 22 height 59
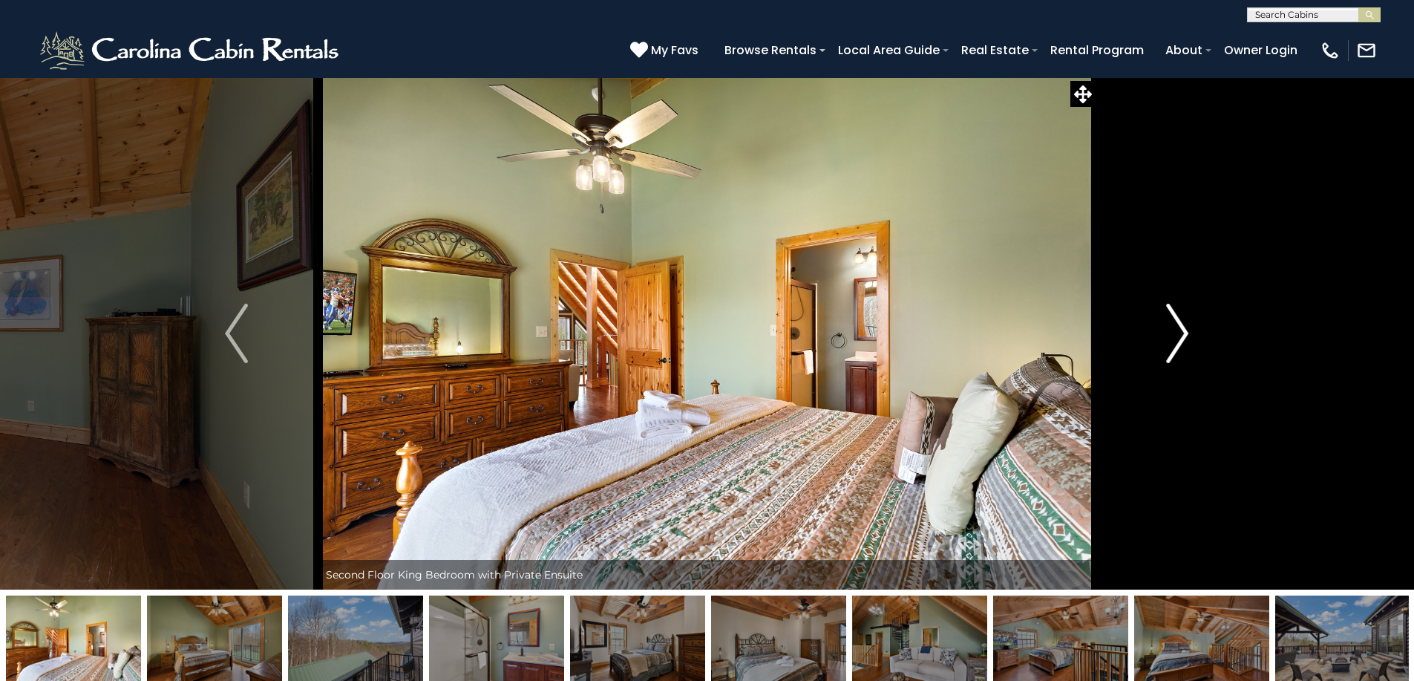
click at [1186, 332] on img "Next" at bounding box center [1177, 333] width 22 height 59
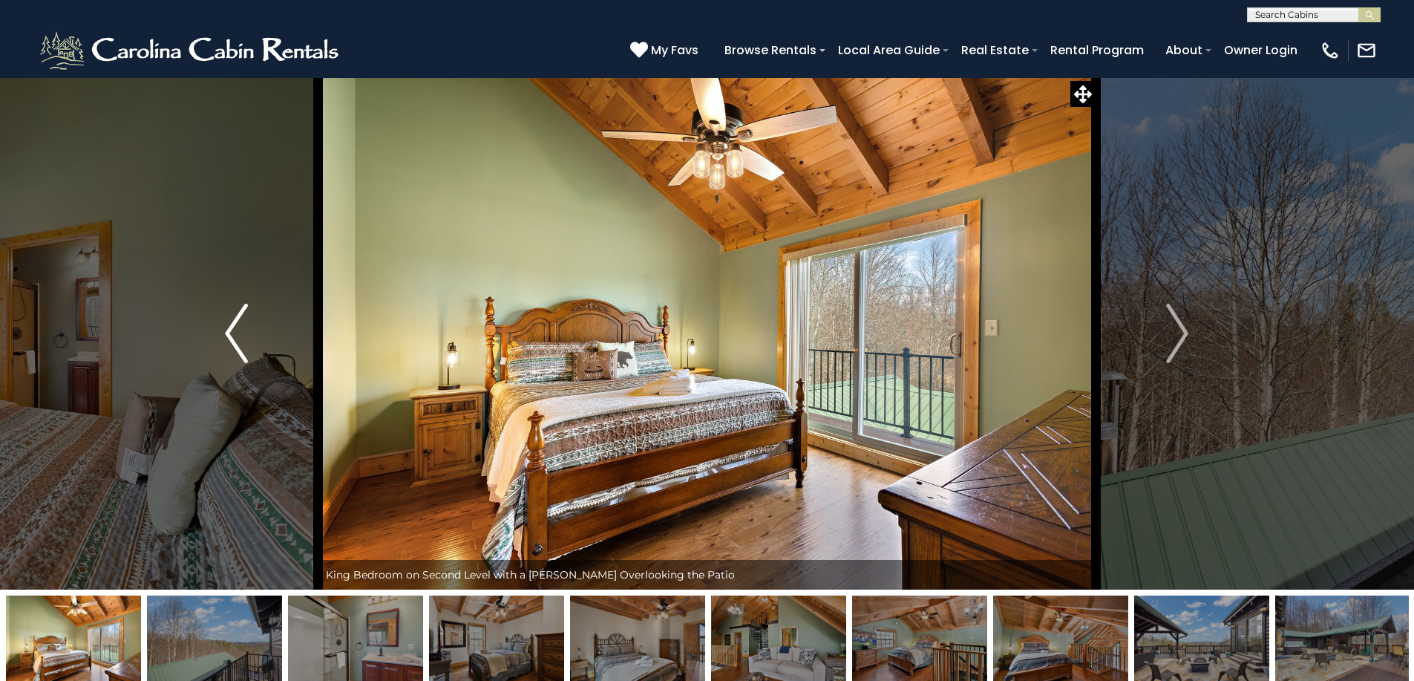
click at [233, 345] on img "Previous" at bounding box center [236, 333] width 22 height 59
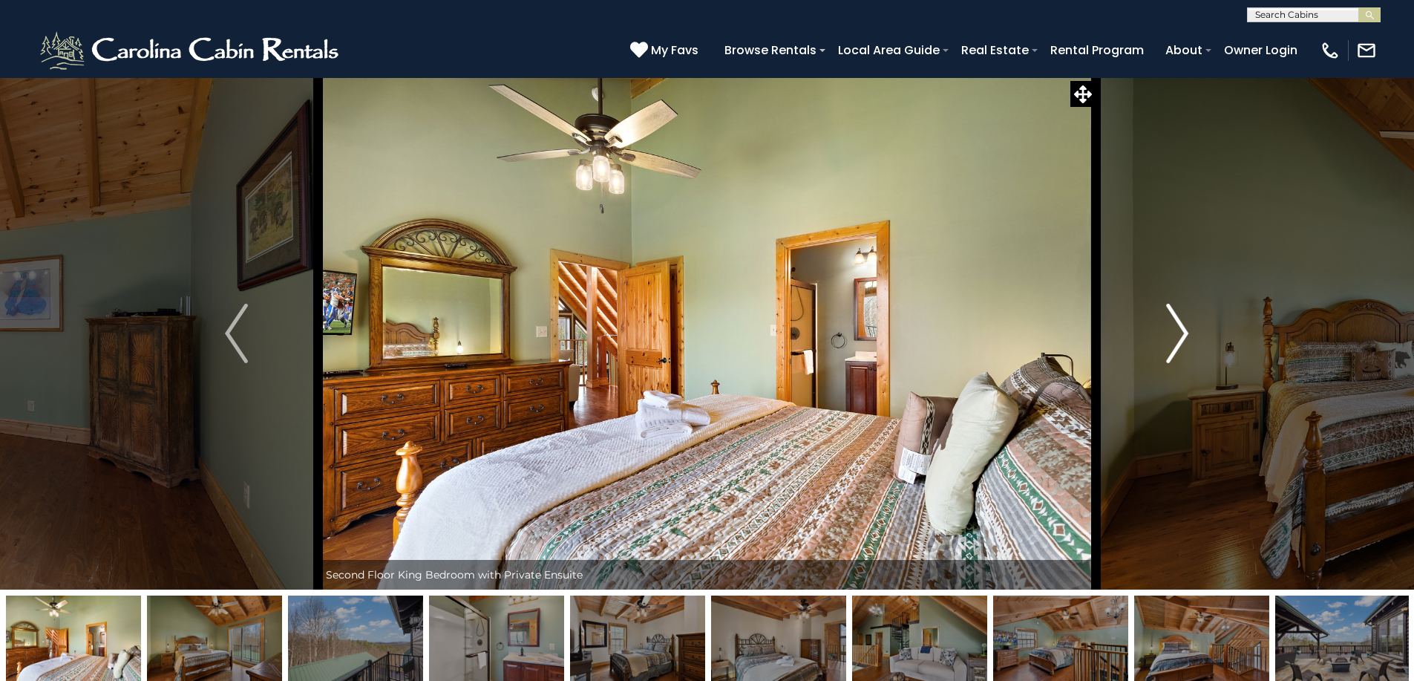
click at [1182, 345] on img "Next" at bounding box center [1177, 333] width 22 height 59
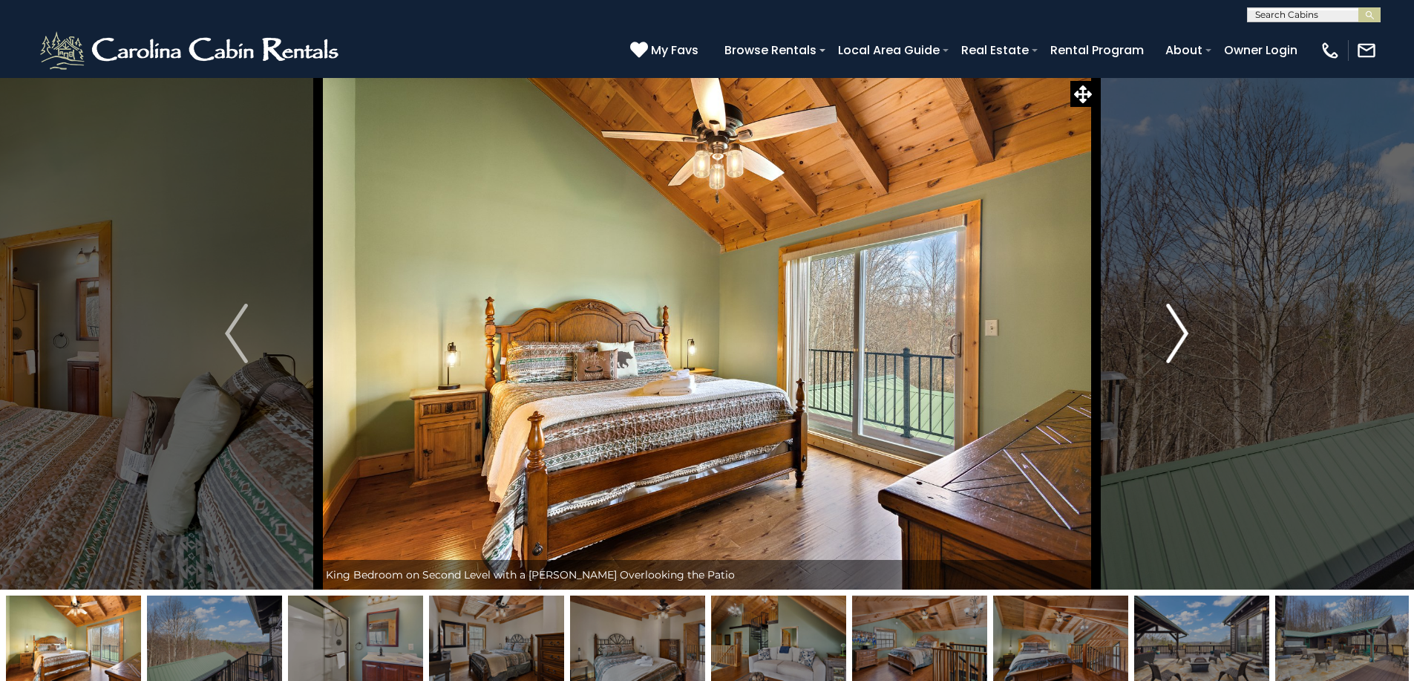
click at [1181, 345] on img "Next" at bounding box center [1177, 333] width 22 height 59
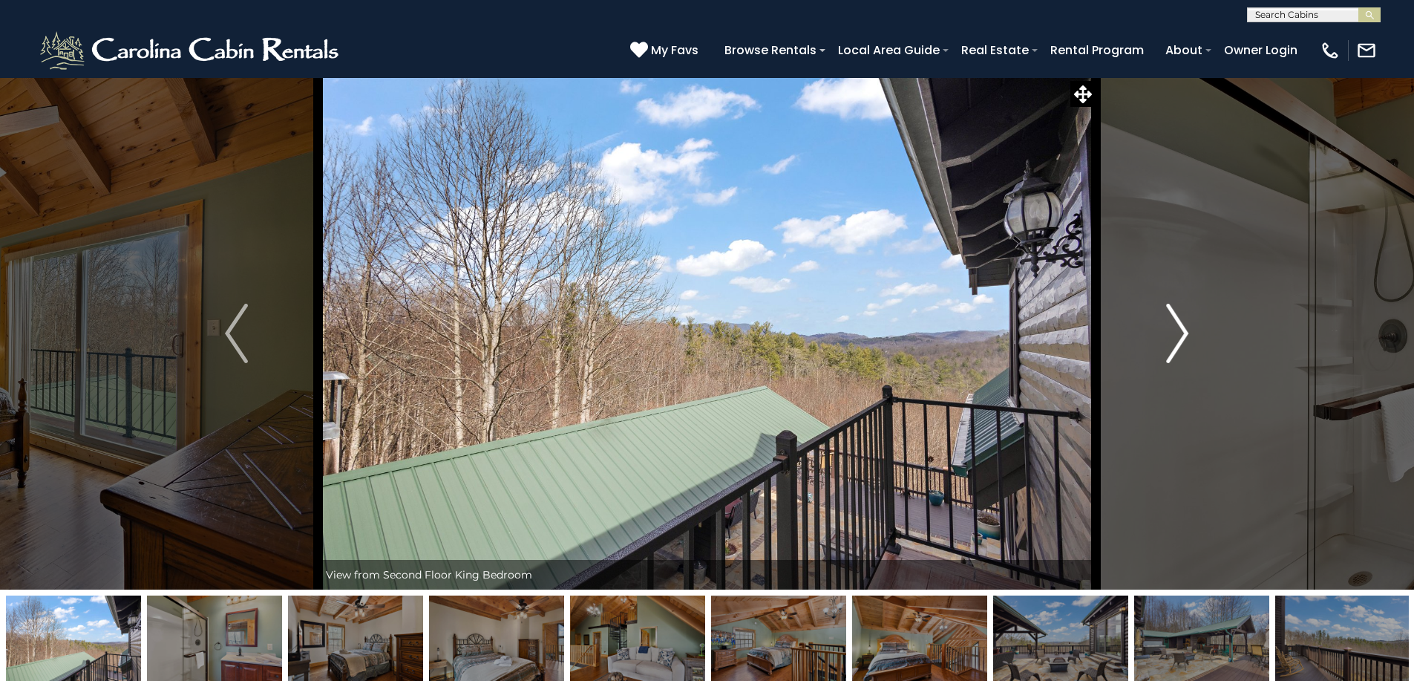
click at [1181, 345] on img "Next" at bounding box center [1177, 333] width 22 height 59
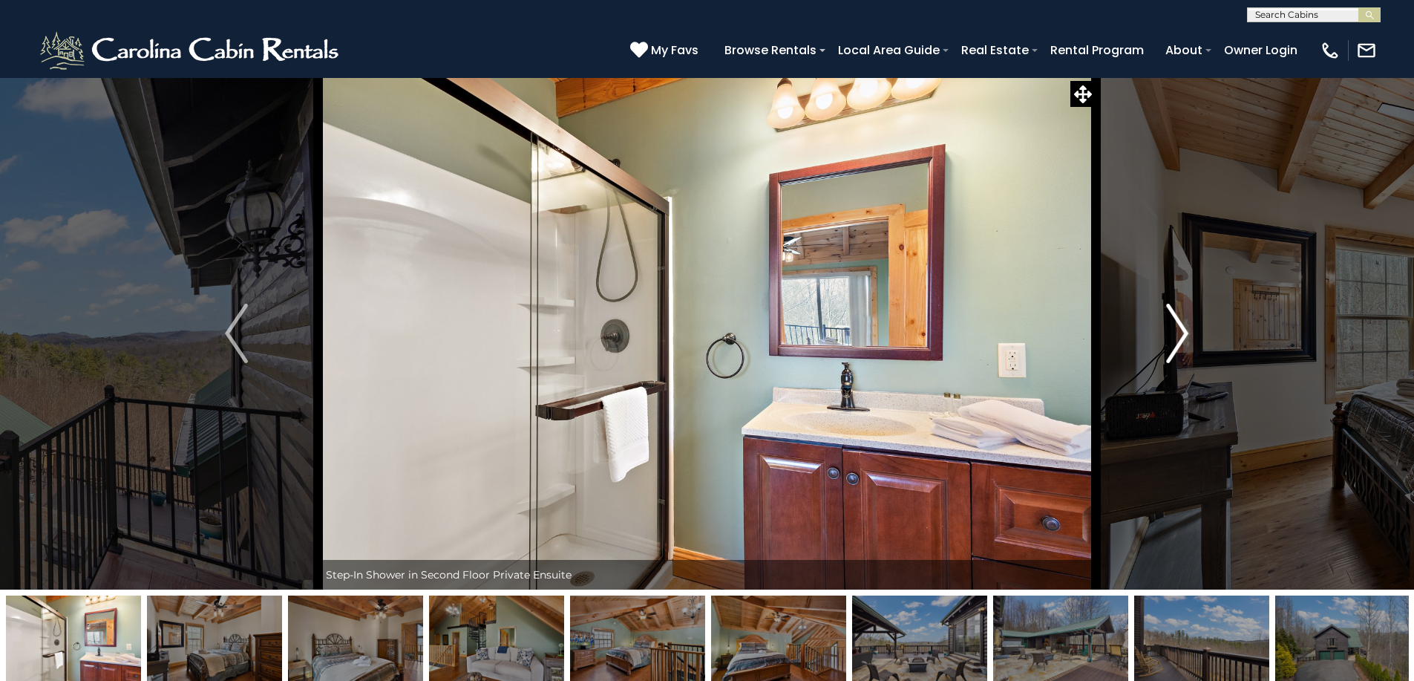
click at [1181, 345] on img "Next" at bounding box center [1177, 333] width 22 height 59
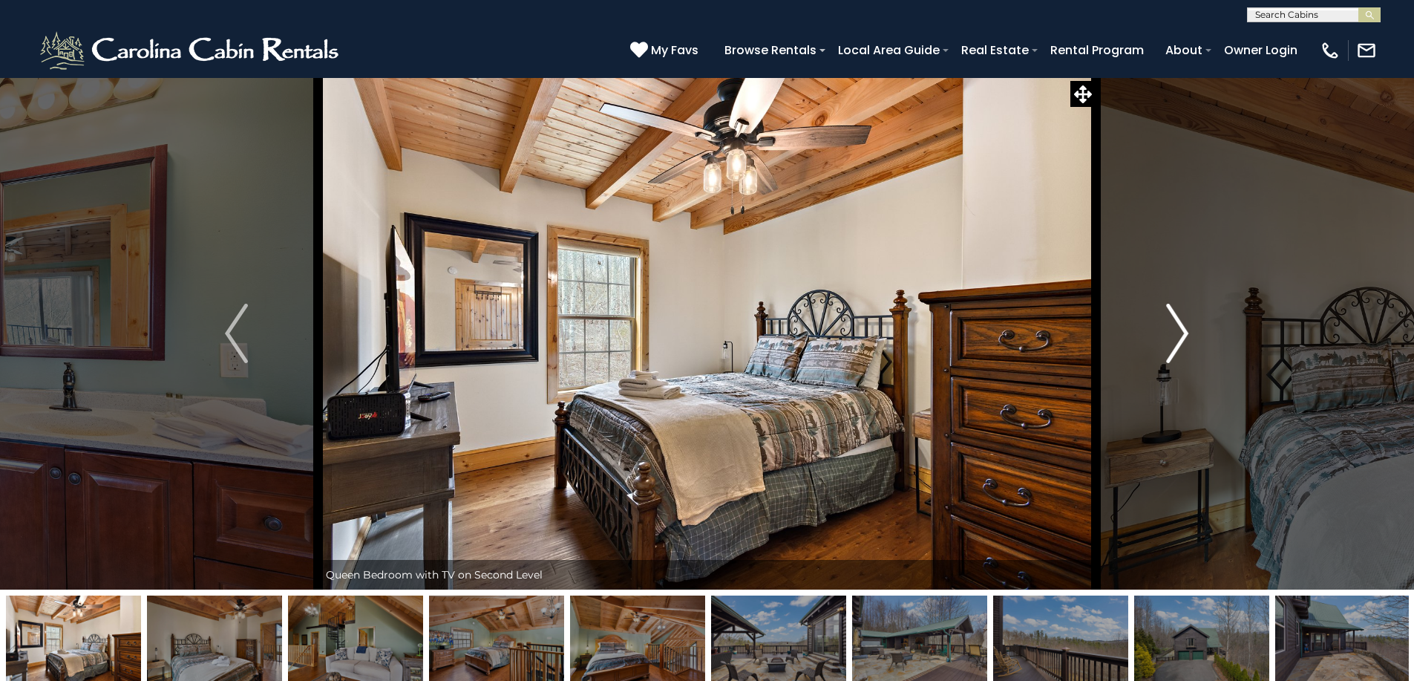
click at [1181, 345] on img "Next" at bounding box center [1177, 333] width 22 height 59
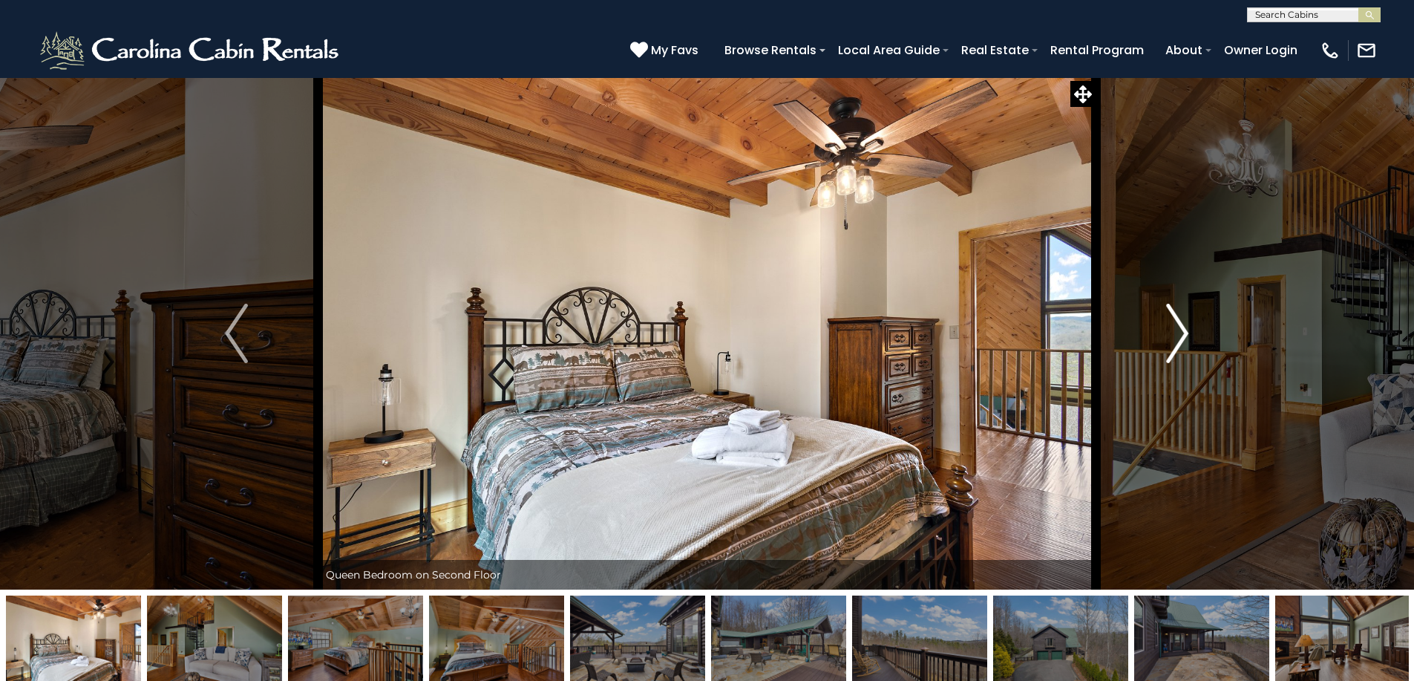
click at [1181, 345] on img "Next" at bounding box center [1177, 333] width 22 height 59
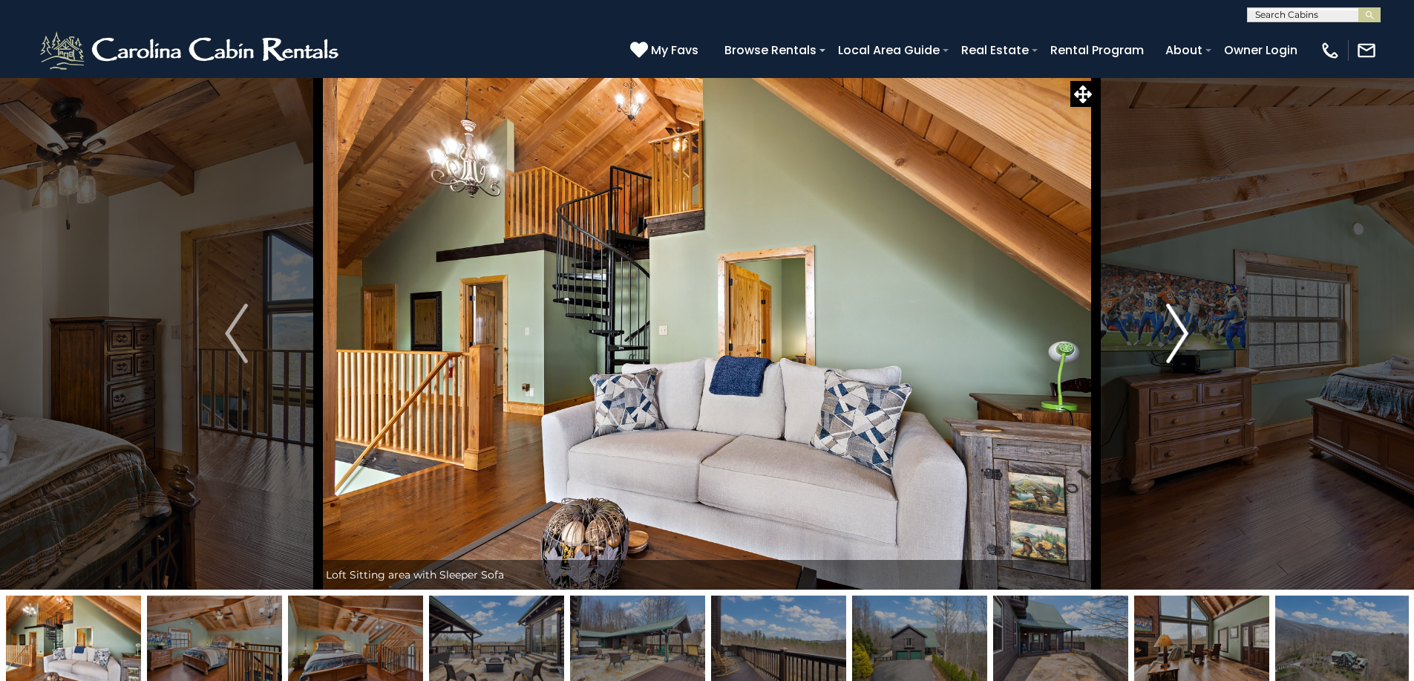
click at [1181, 345] on img "Next" at bounding box center [1177, 333] width 22 height 59
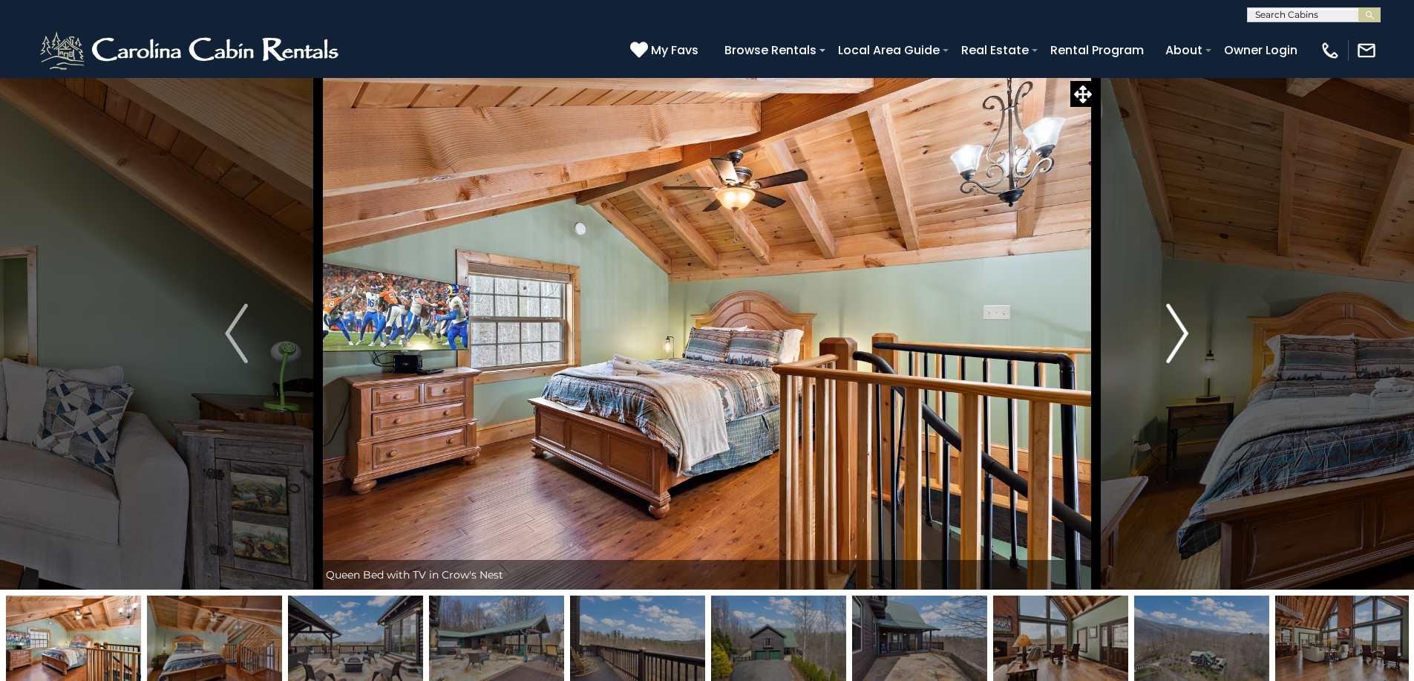
click at [1181, 345] on img "Next" at bounding box center [1177, 333] width 22 height 59
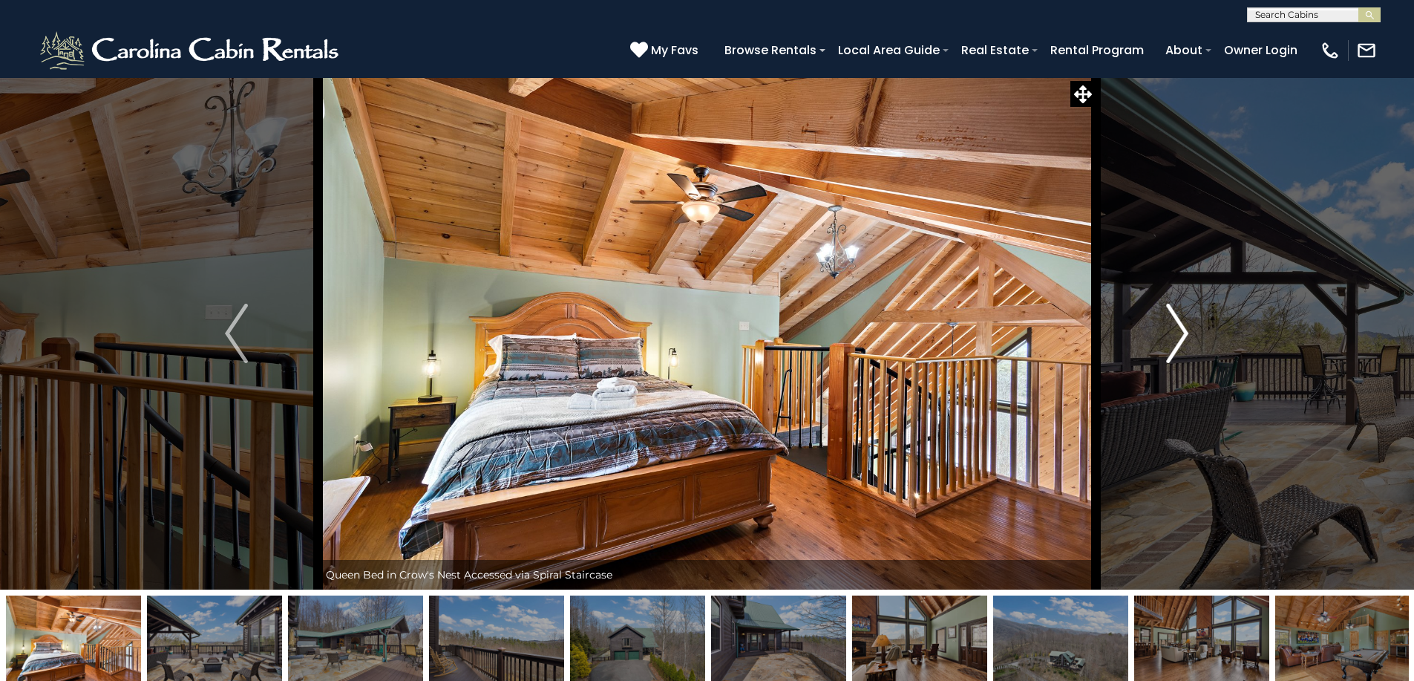
click at [1181, 345] on img "Next" at bounding box center [1177, 333] width 22 height 59
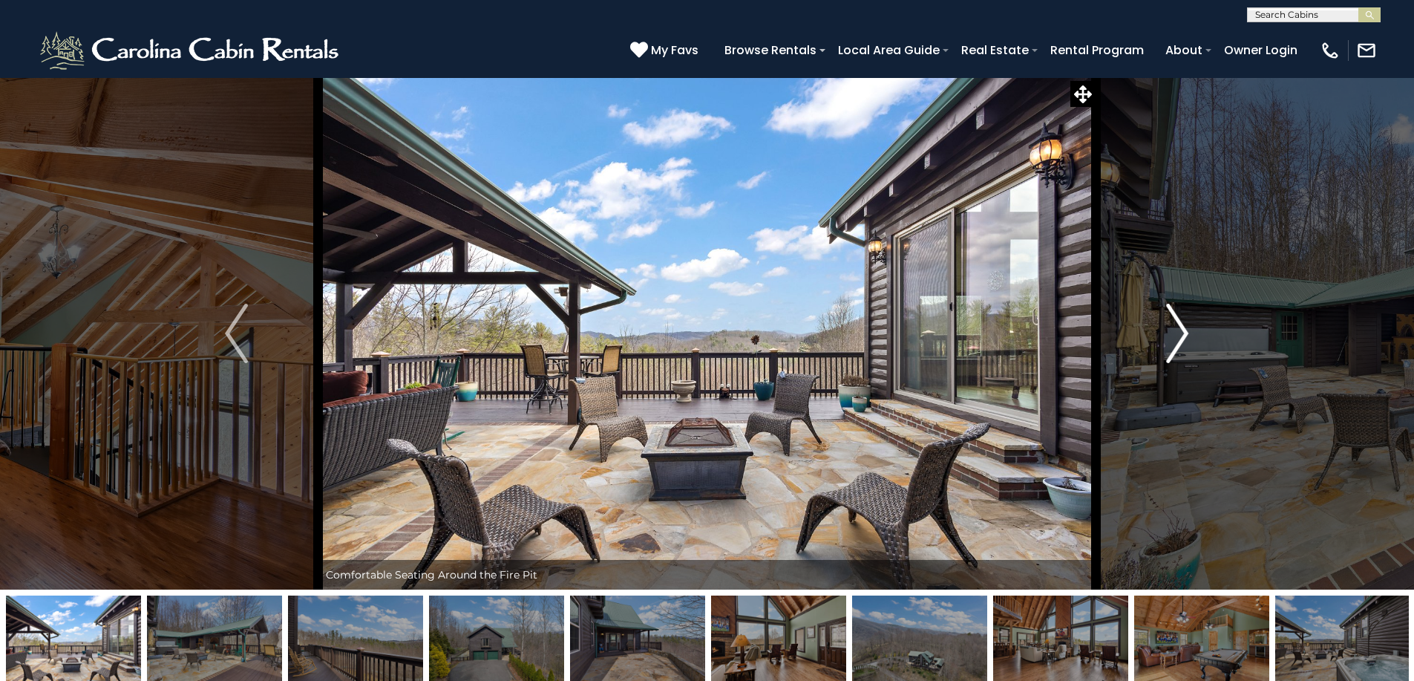
click at [1180, 325] on img "Next" at bounding box center [1177, 333] width 22 height 59
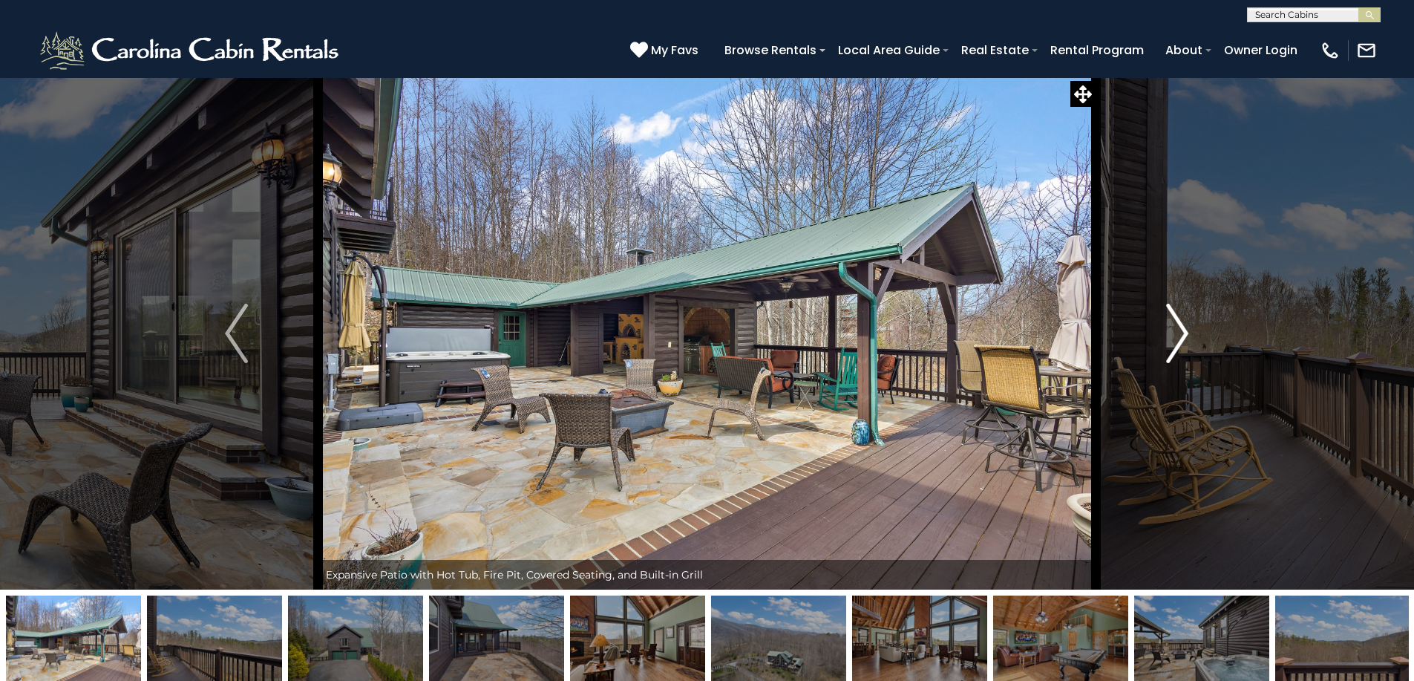
click at [1179, 325] on img "Next" at bounding box center [1177, 333] width 22 height 59
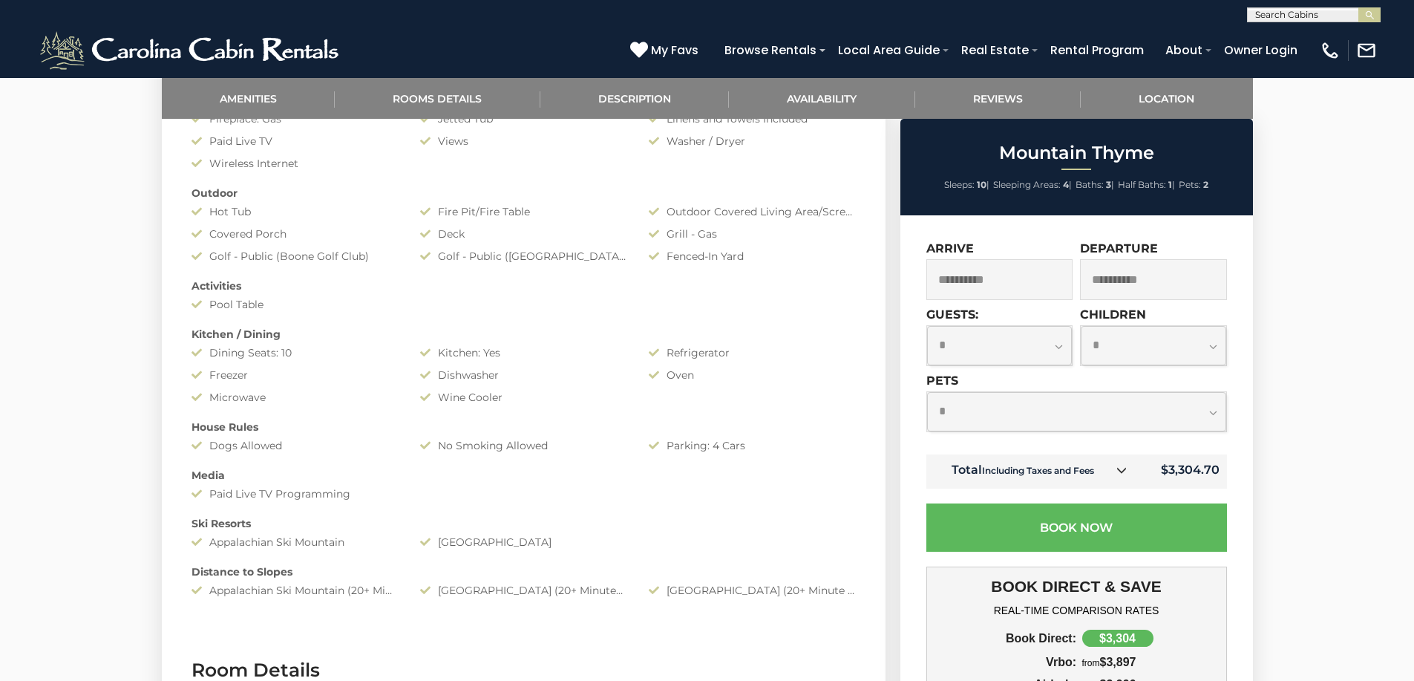
scroll to position [841, 0]
select select "*"
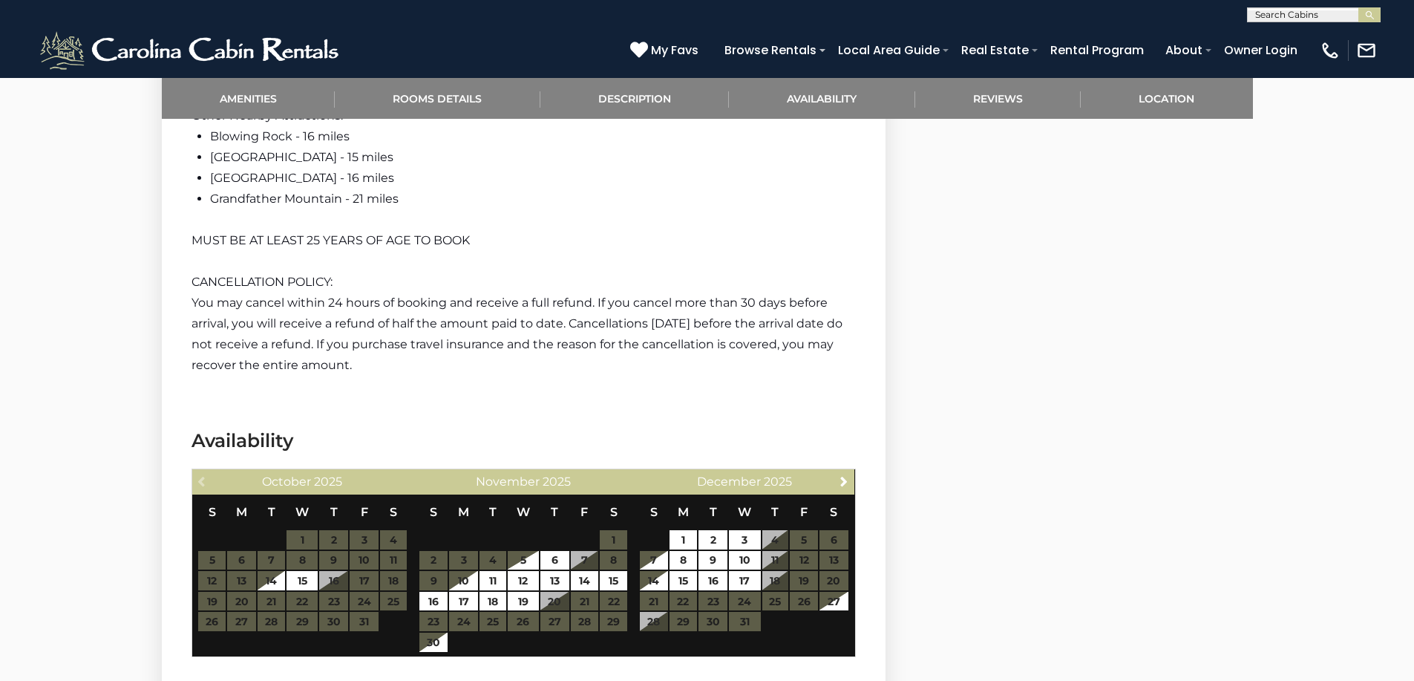
scroll to position [2553, 0]
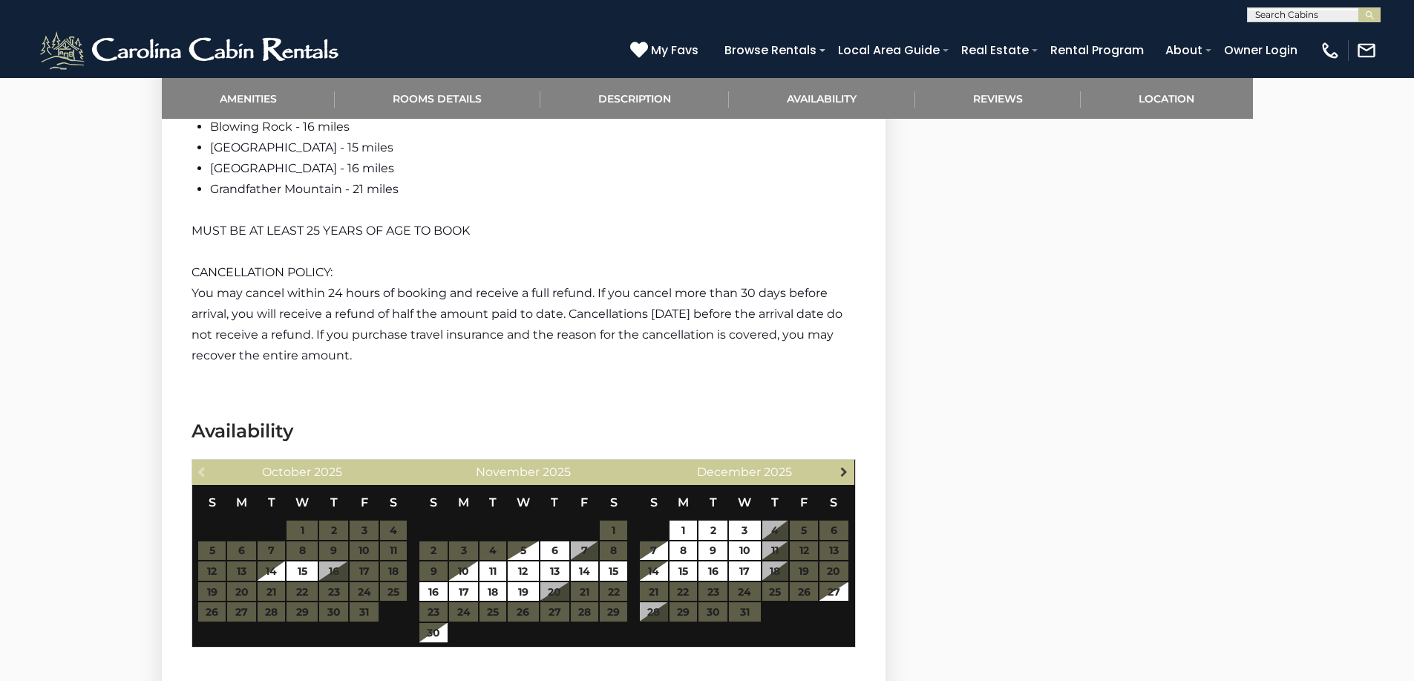
click at [846, 466] on span "Next" at bounding box center [844, 472] width 12 height 12
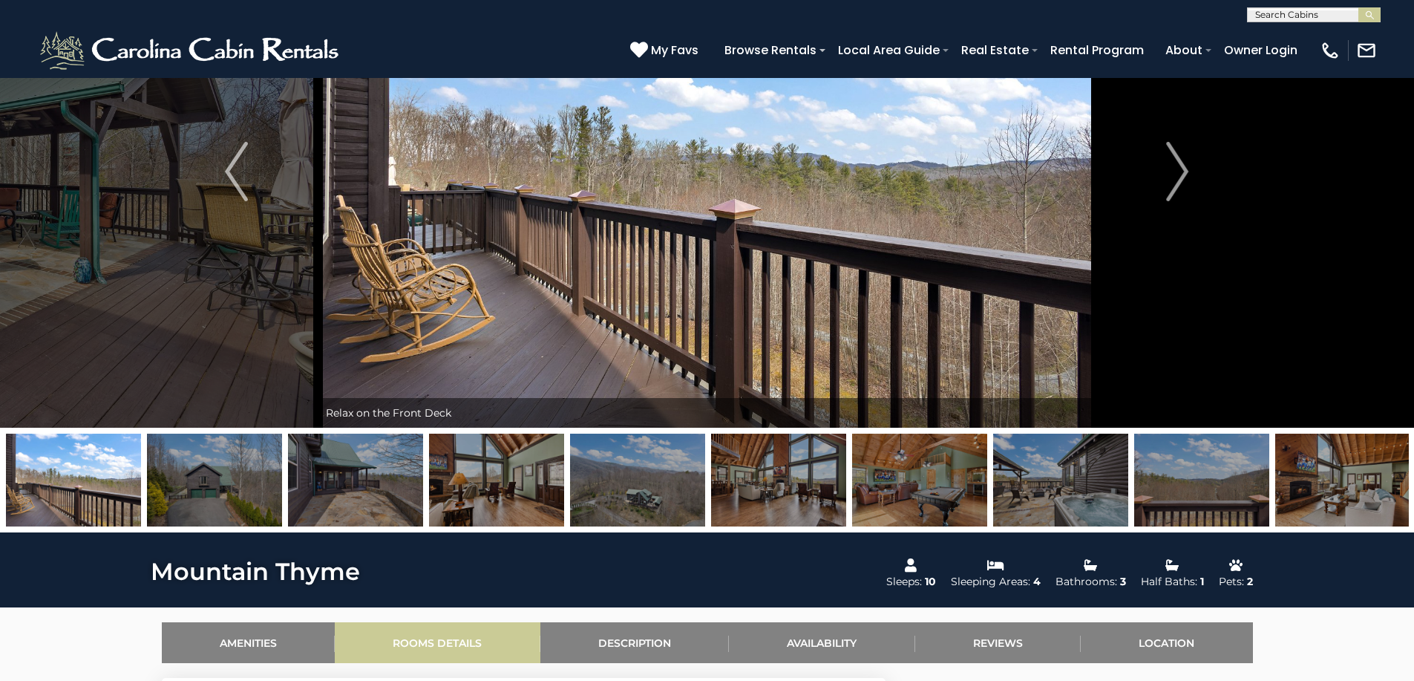
scroll to position [146, 0]
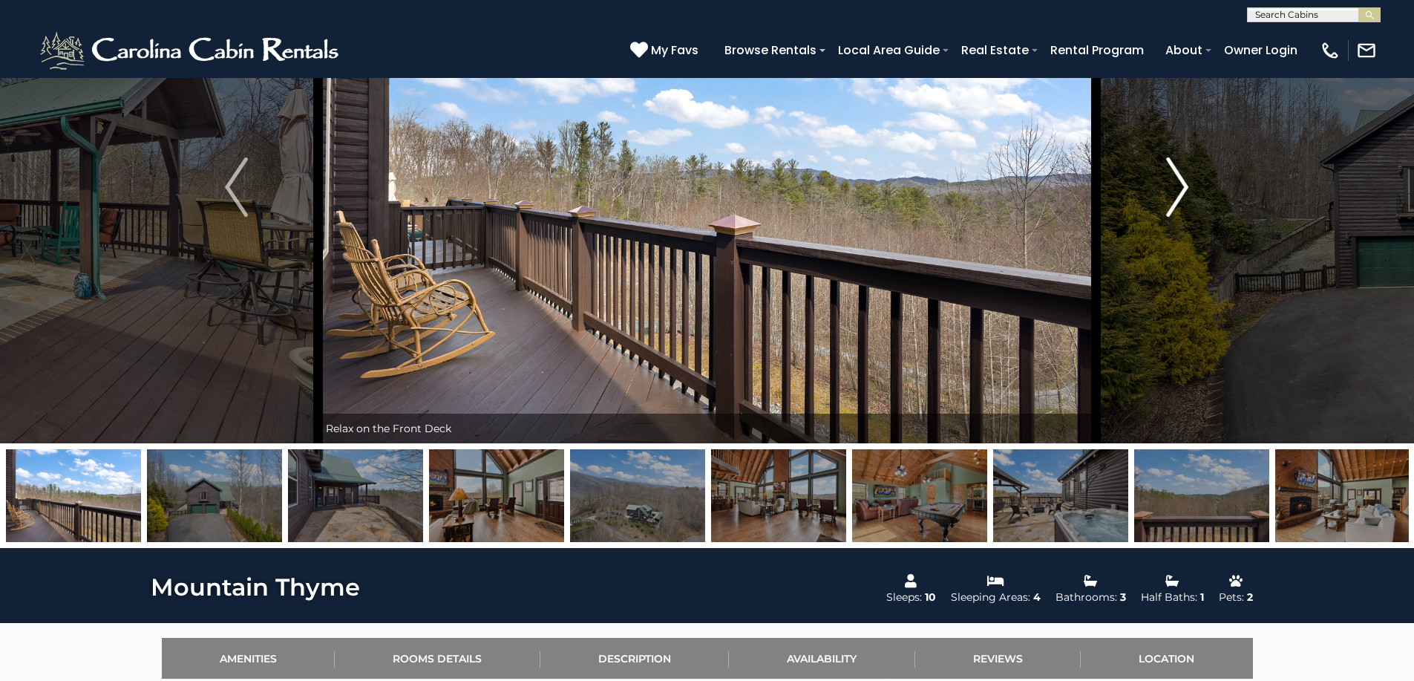
click at [1180, 196] on img "Next" at bounding box center [1177, 186] width 22 height 59
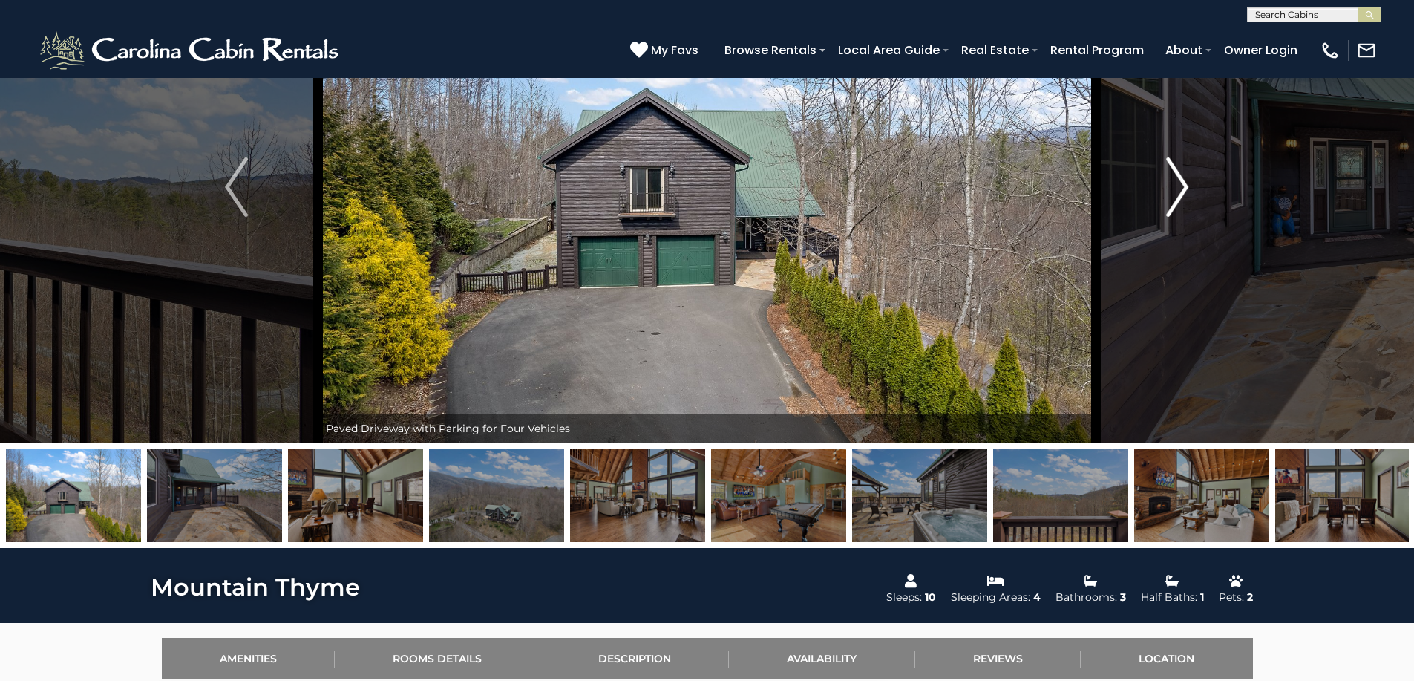
click at [1177, 196] on img "Next" at bounding box center [1177, 186] width 22 height 59
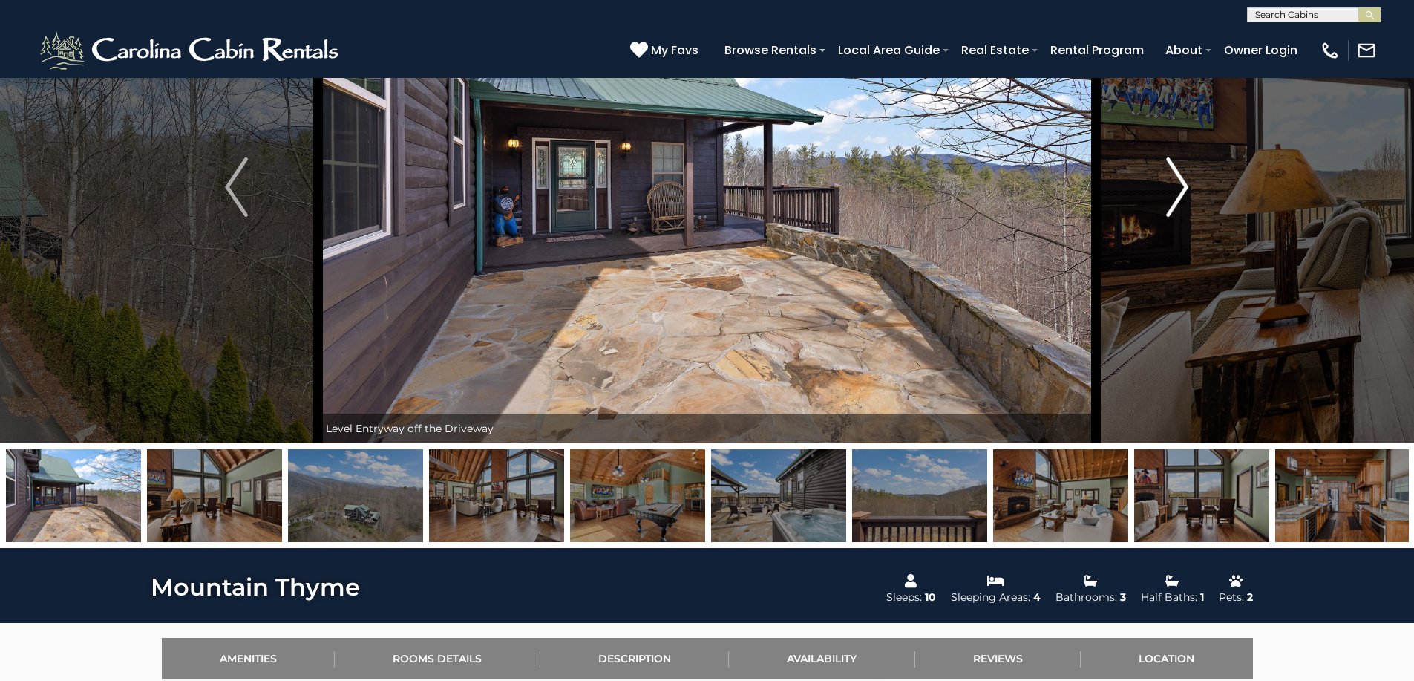
click at [1178, 196] on img "Next" at bounding box center [1177, 186] width 22 height 59
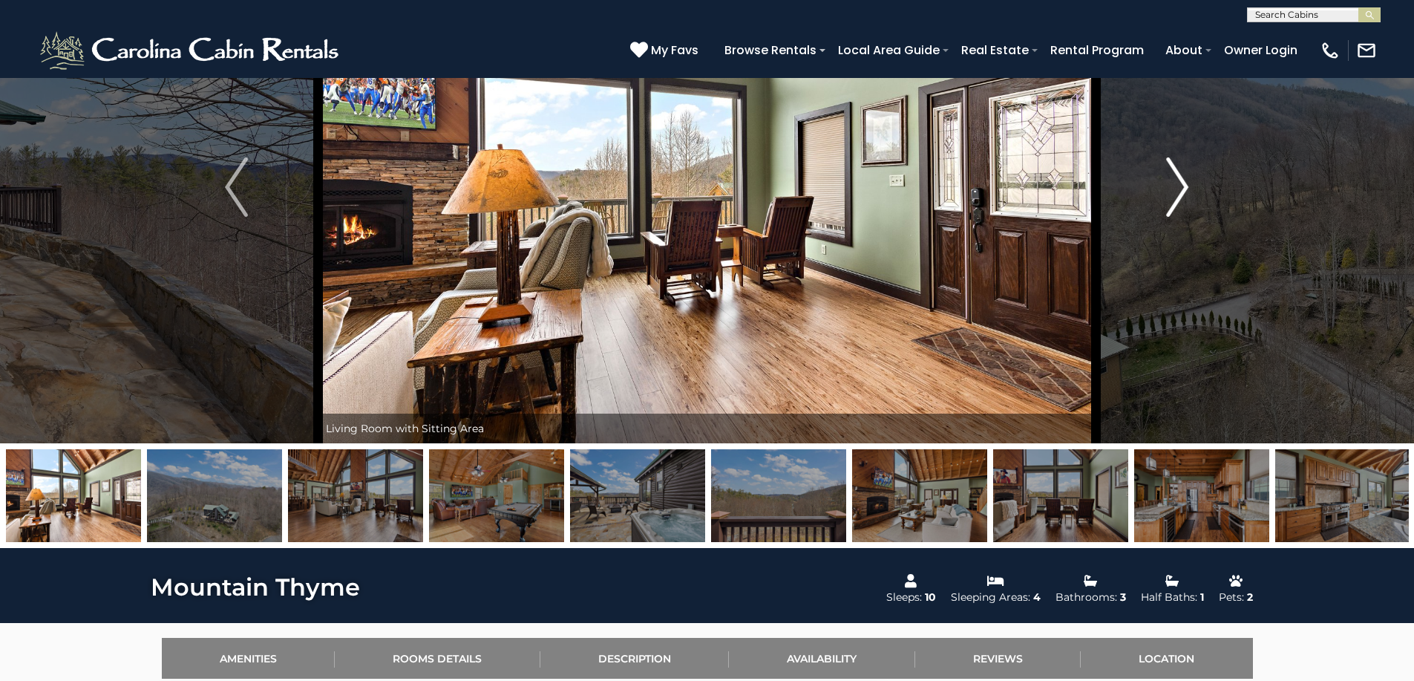
scroll to position [148, 0]
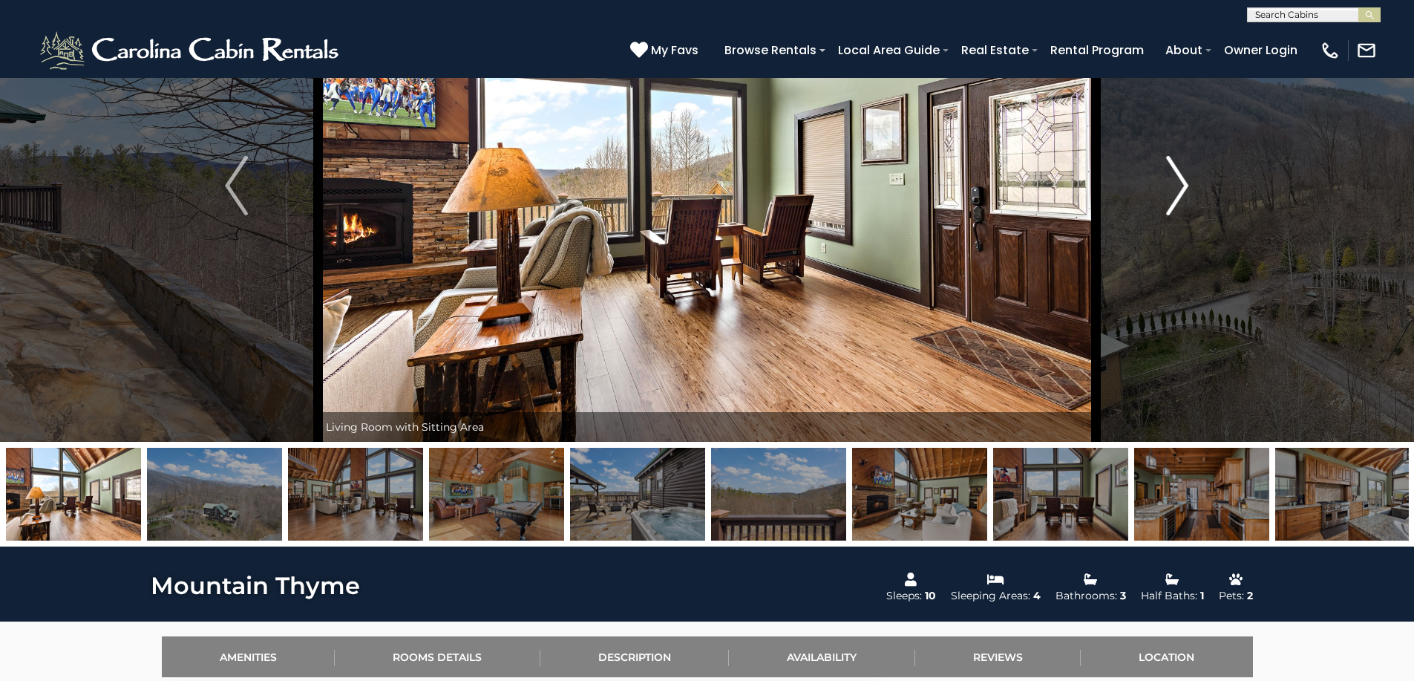
click at [1178, 196] on img "Next" at bounding box center [1177, 185] width 22 height 59
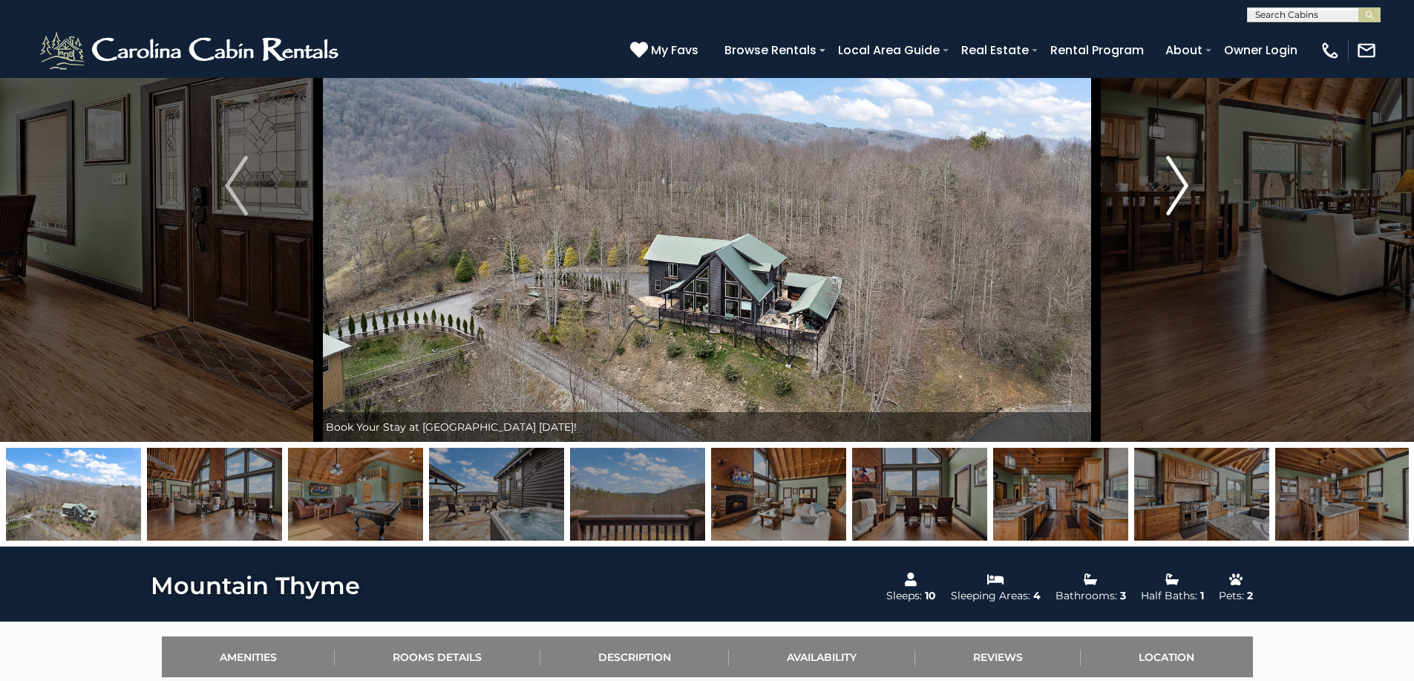
scroll to position [148, 0]
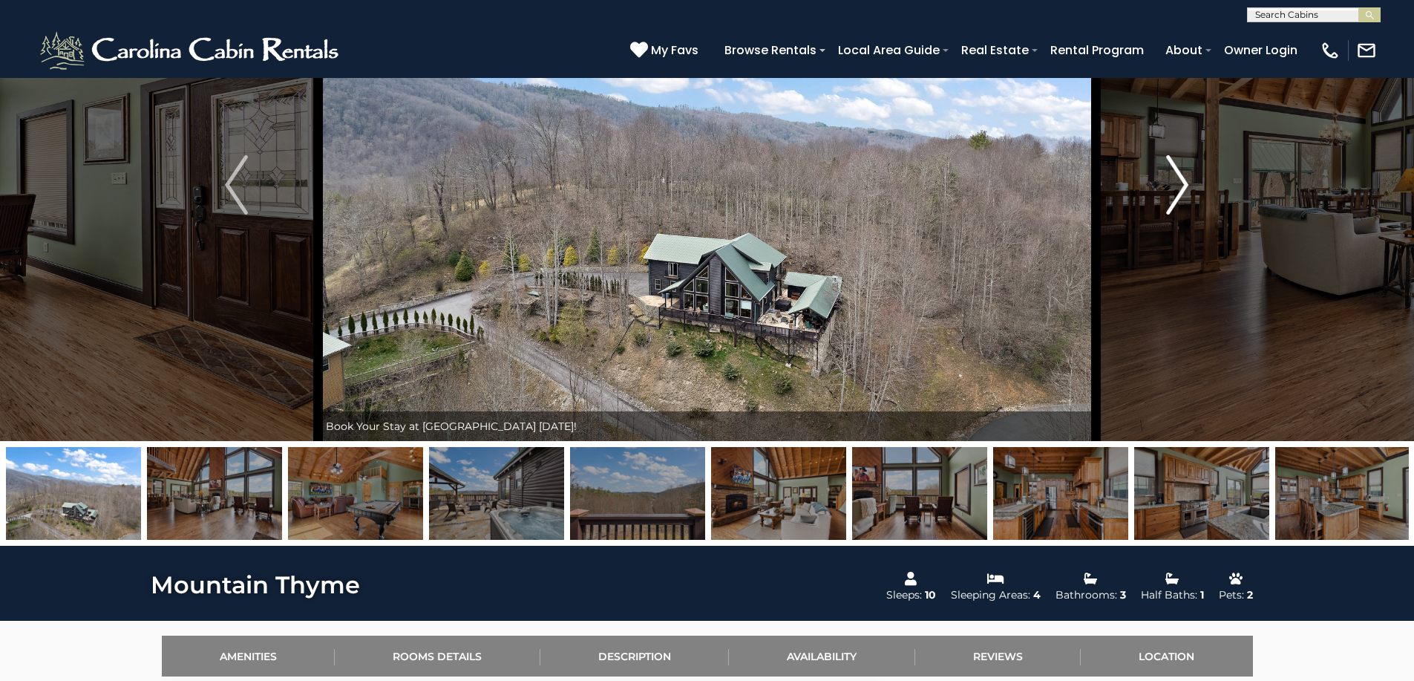
click at [1187, 197] on img "Next" at bounding box center [1177, 184] width 22 height 59
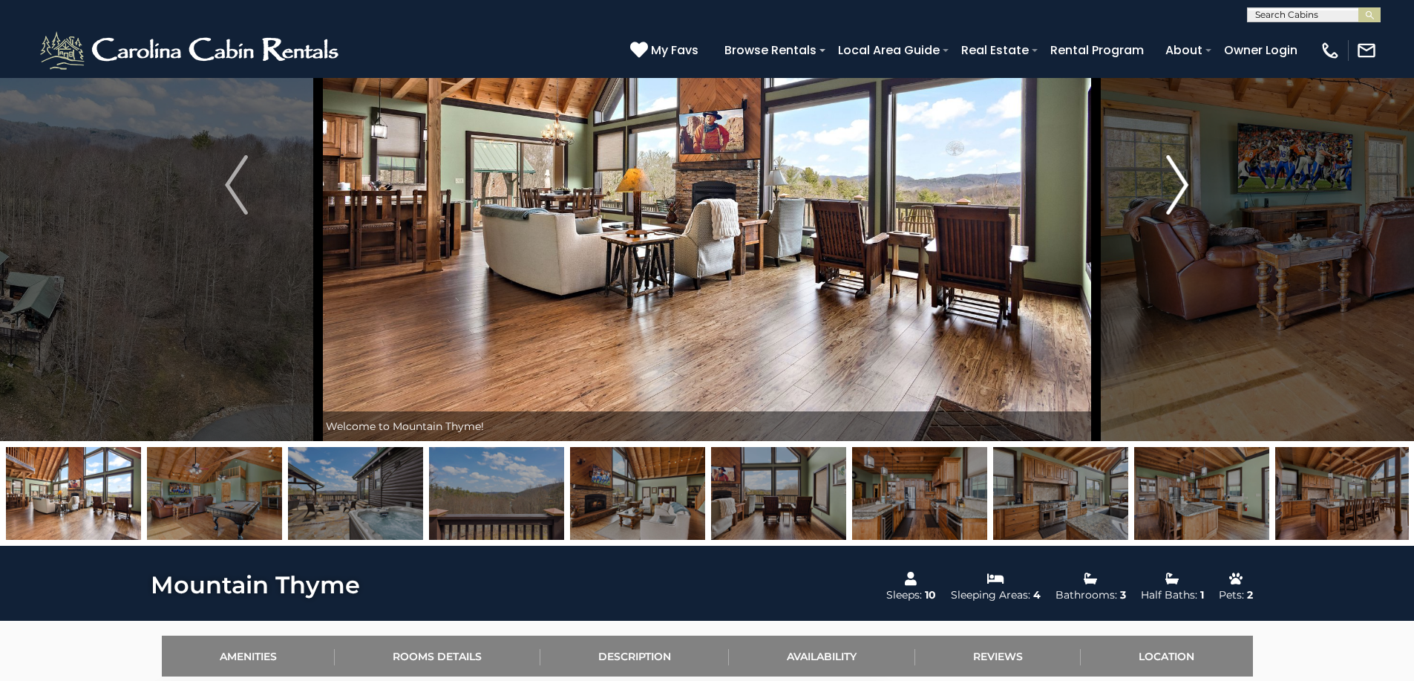
click at [1178, 198] on img "Next" at bounding box center [1177, 184] width 22 height 59
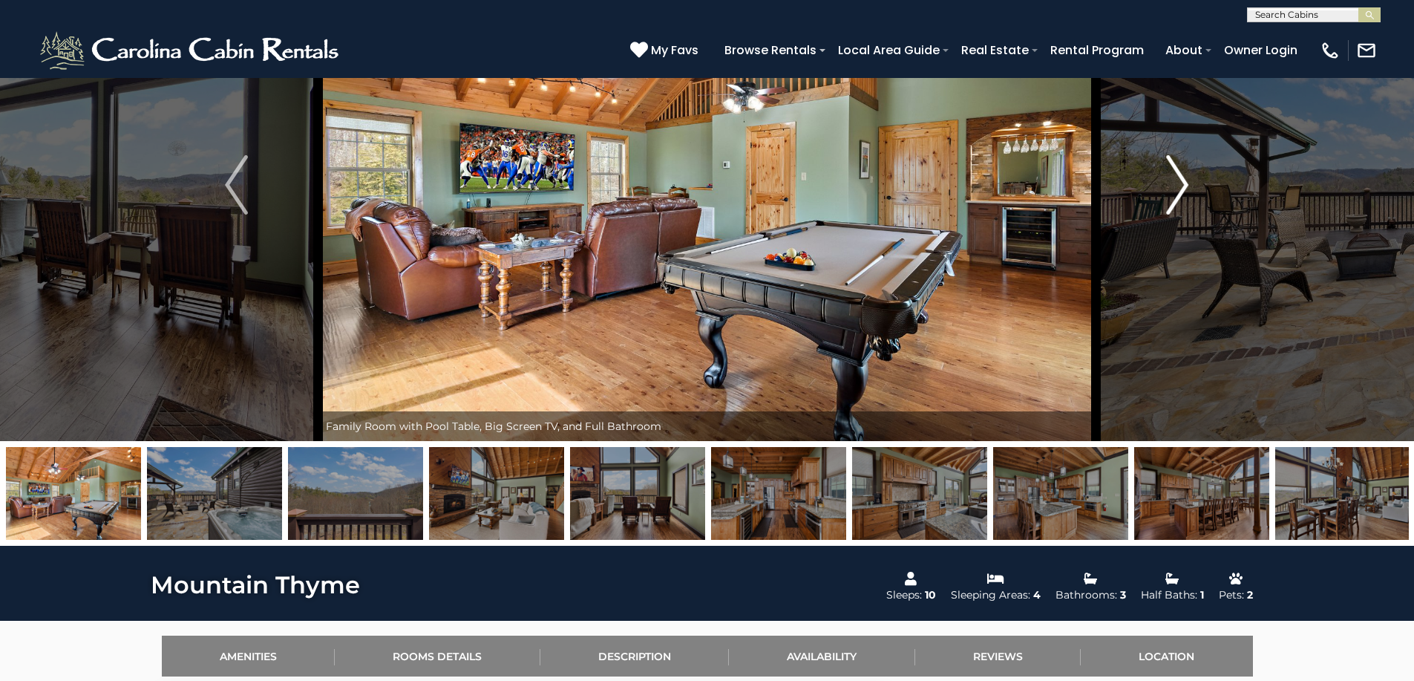
click at [1178, 198] on img "Next" at bounding box center [1177, 184] width 22 height 59
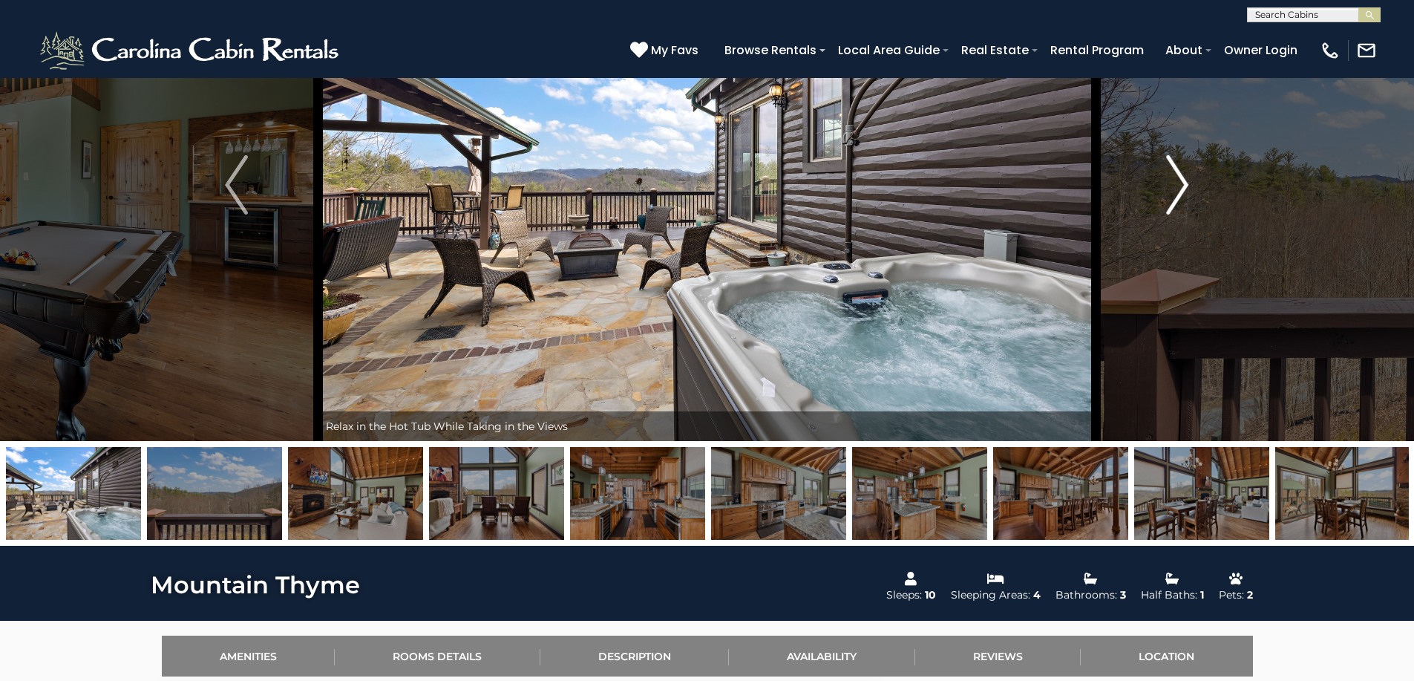
click at [1178, 198] on img "Next" at bounding box center [1177, 184] width 22 height 59
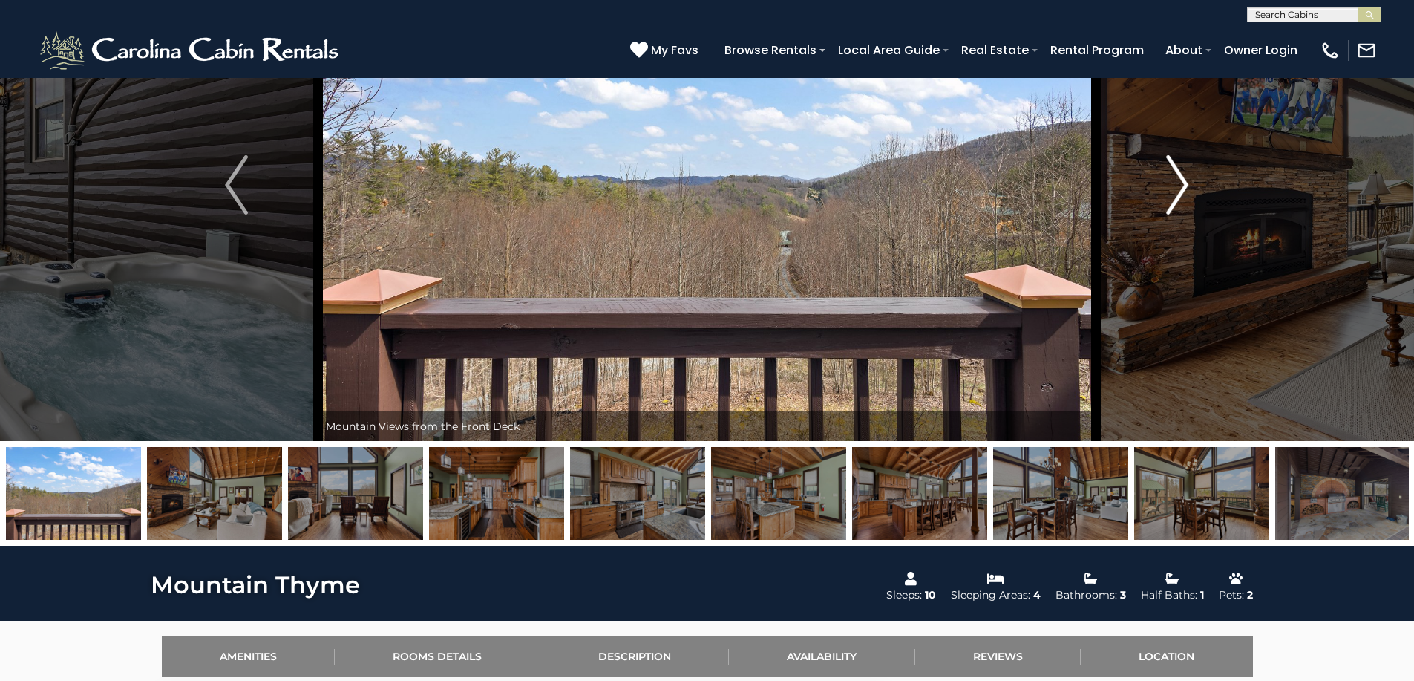
click at [1178, 198] on img "Next" at bounding box center [1177, 184] width 22 height 59
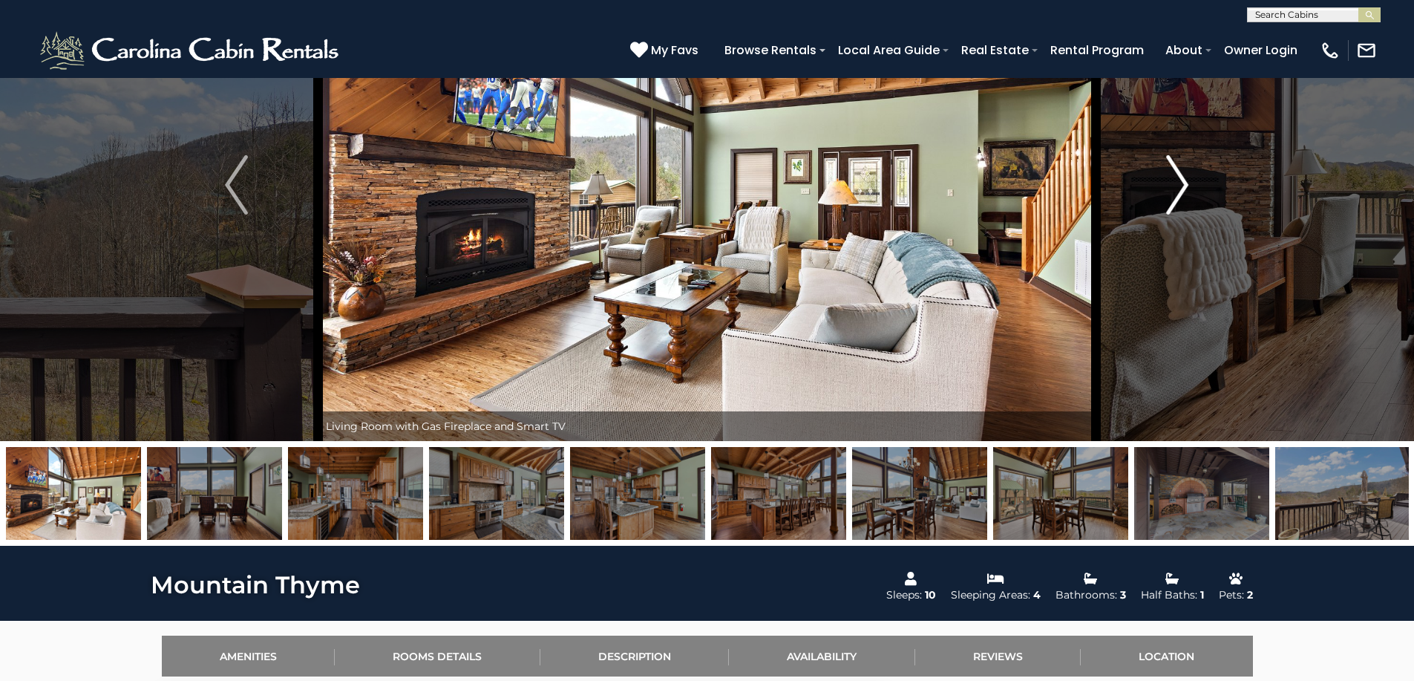
click at [1178, 197] on img "Next" at bounding box center [1177, 184] width 22 height 59
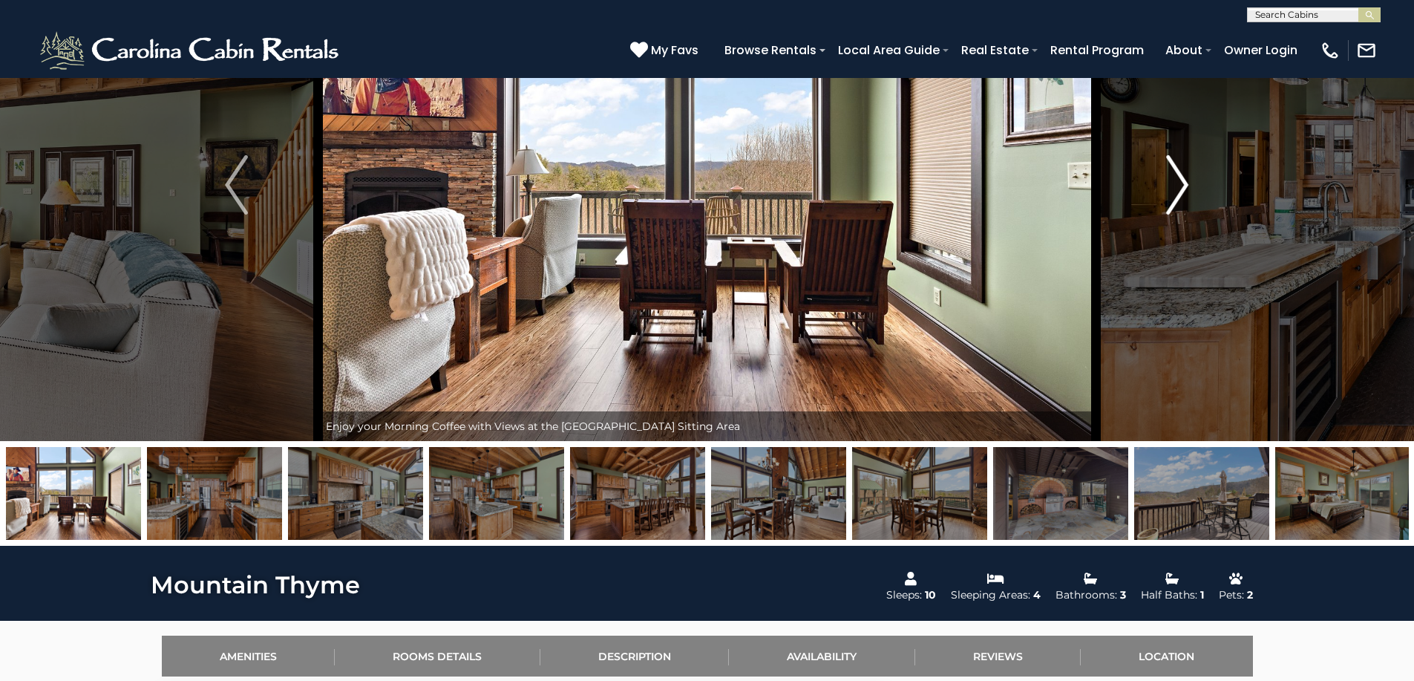
click at [1178, 198] on img "Next" at bounding box center [1177, 184] width 22 height 59
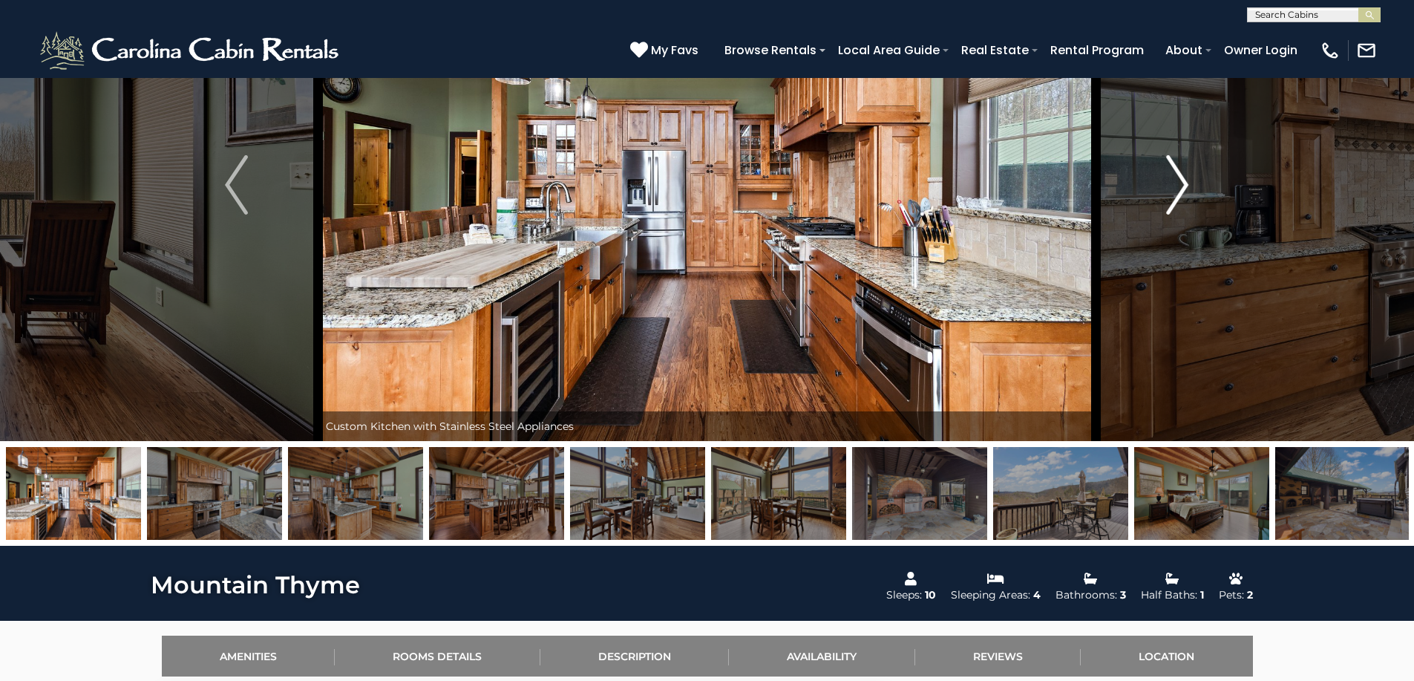
click at [1178, 198] on img "Next" at bounding box center [1177, 184] width 22 height 59
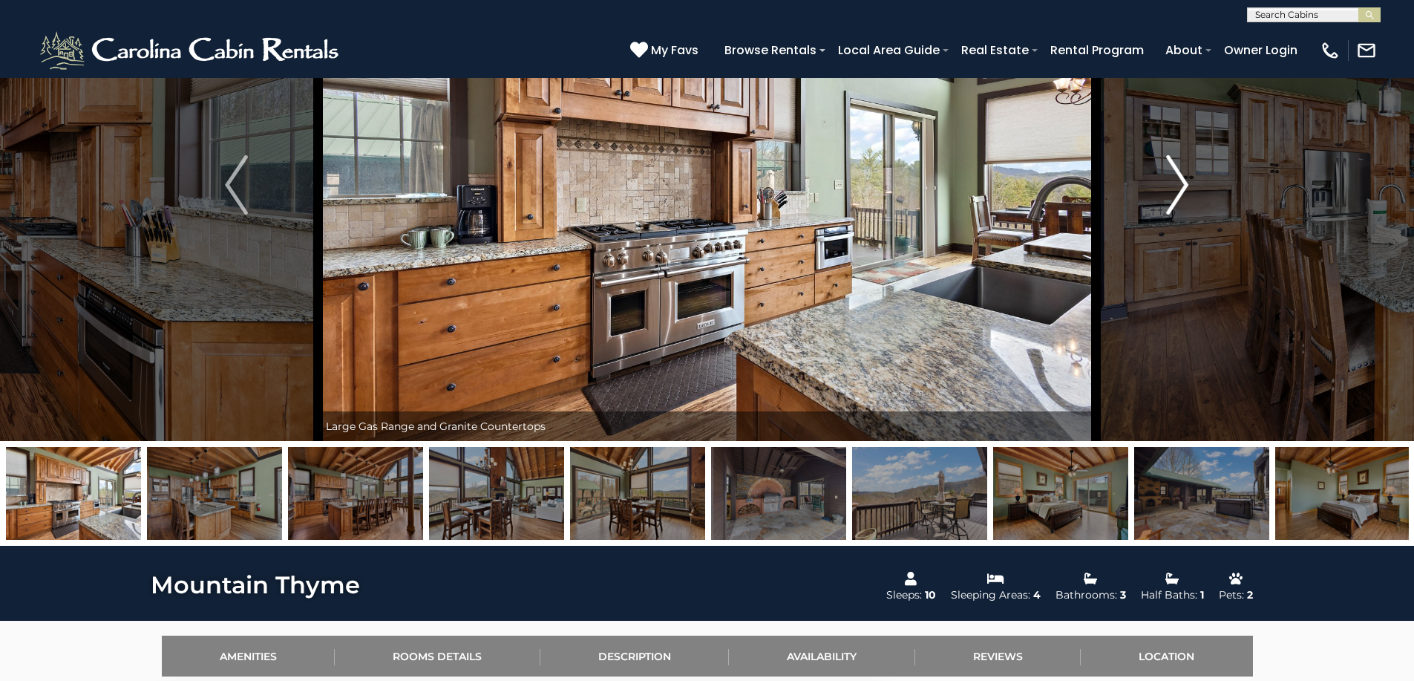
click at [1178, 198] on img "Next" at bounding box center [1177, 184] width 22 height 59
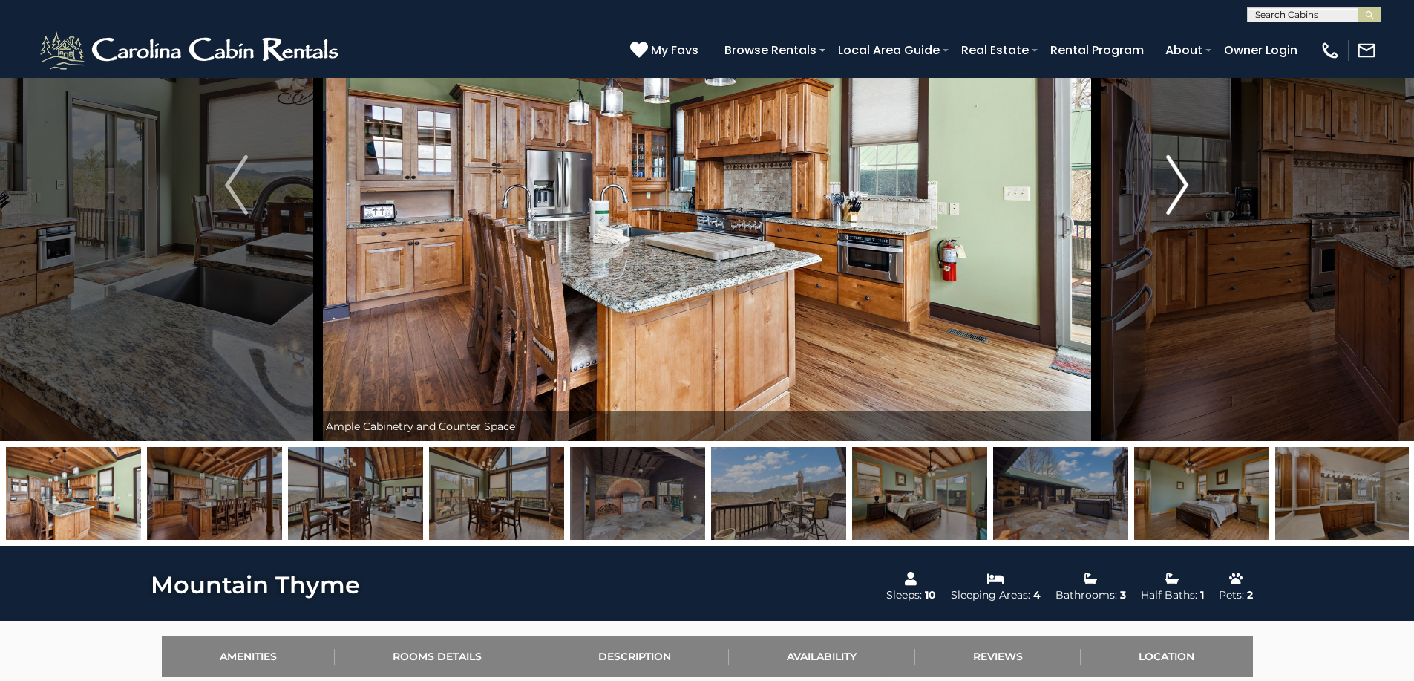
click at [1178, 198] on img "Next" at bounding box center [1177, 184] width 22 height 59
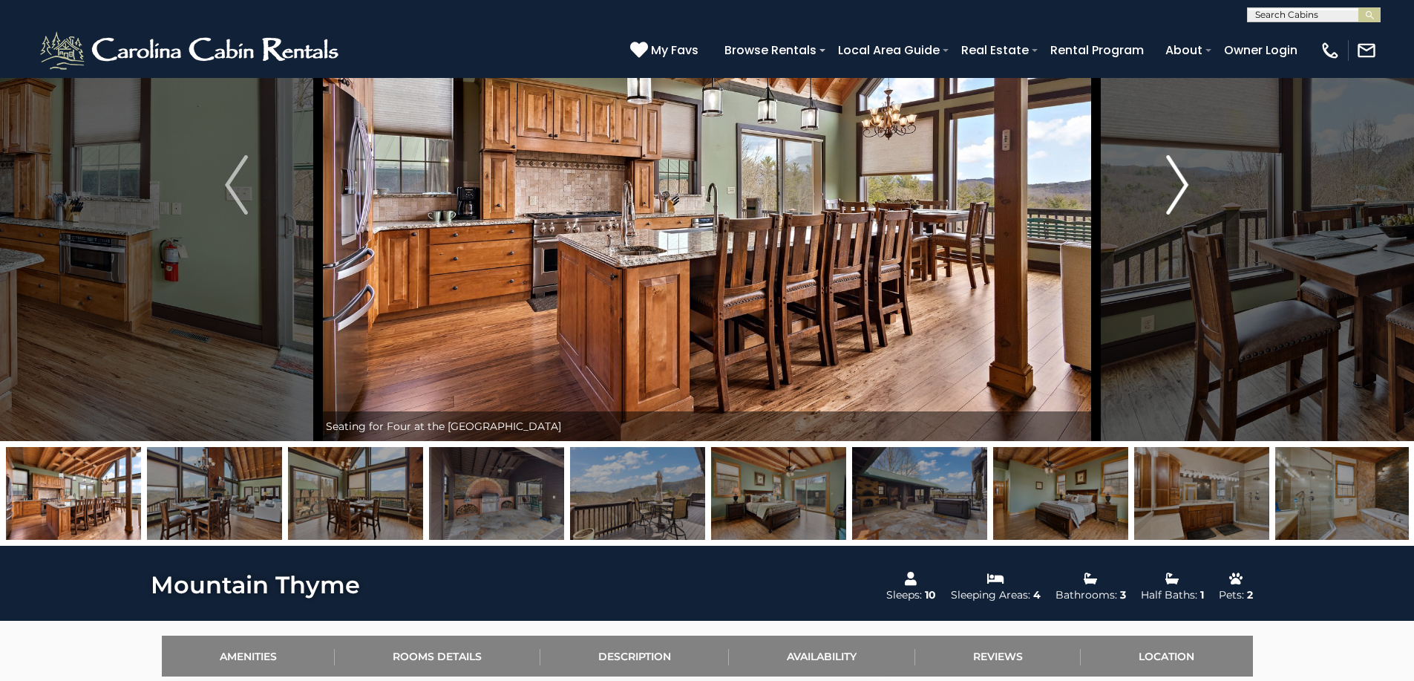
click at [1178, 198] on img "Next" at bounding box center [1177, 184] width 22 height 59
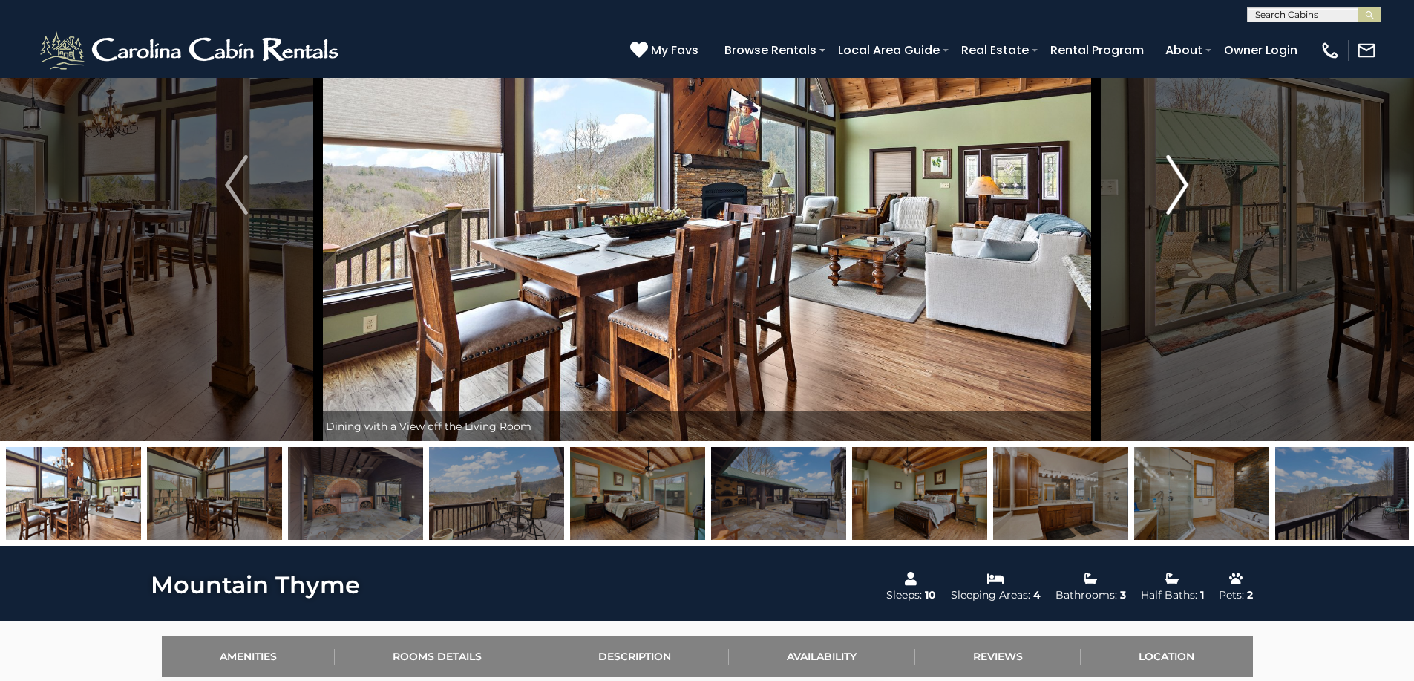
click at [1176, 200] on img "Next" at bounding box center [1177, 184] width 22 height 59
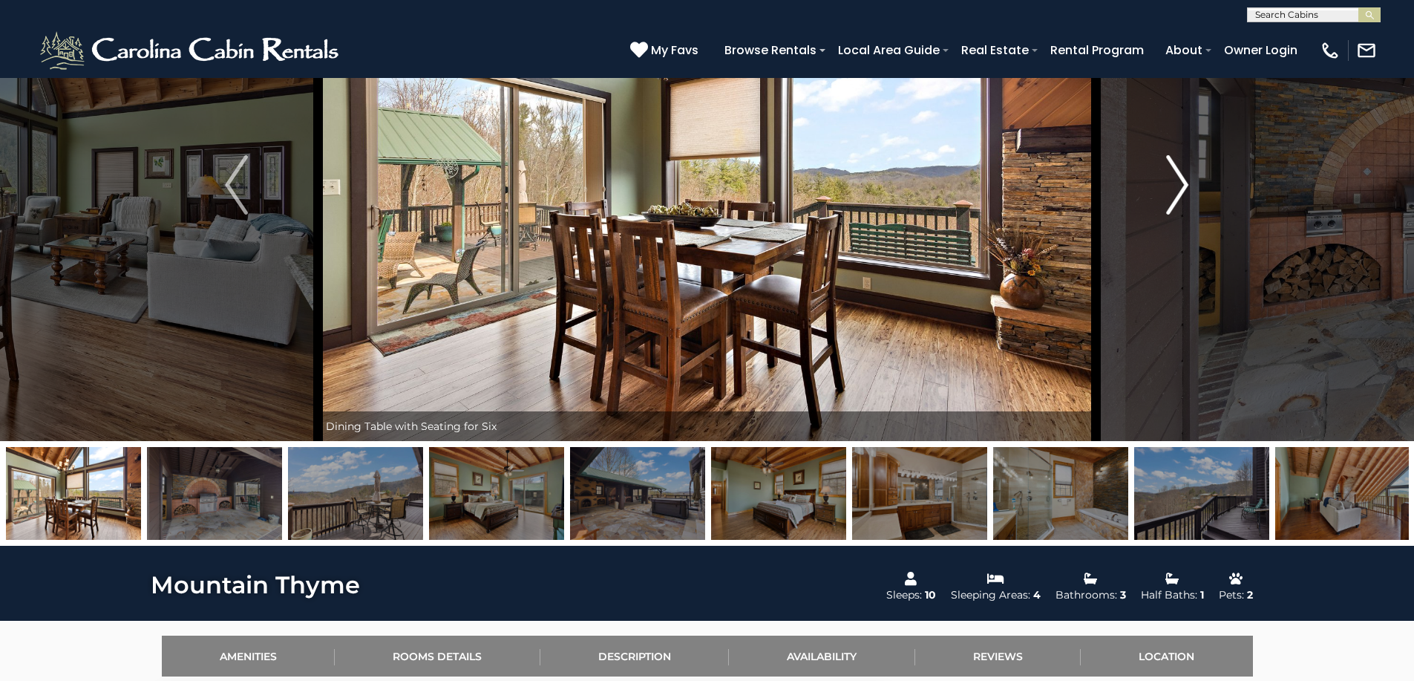
click at [1176, 200] on img "Next" at bounding box center [1177, 184] width 22 height 59
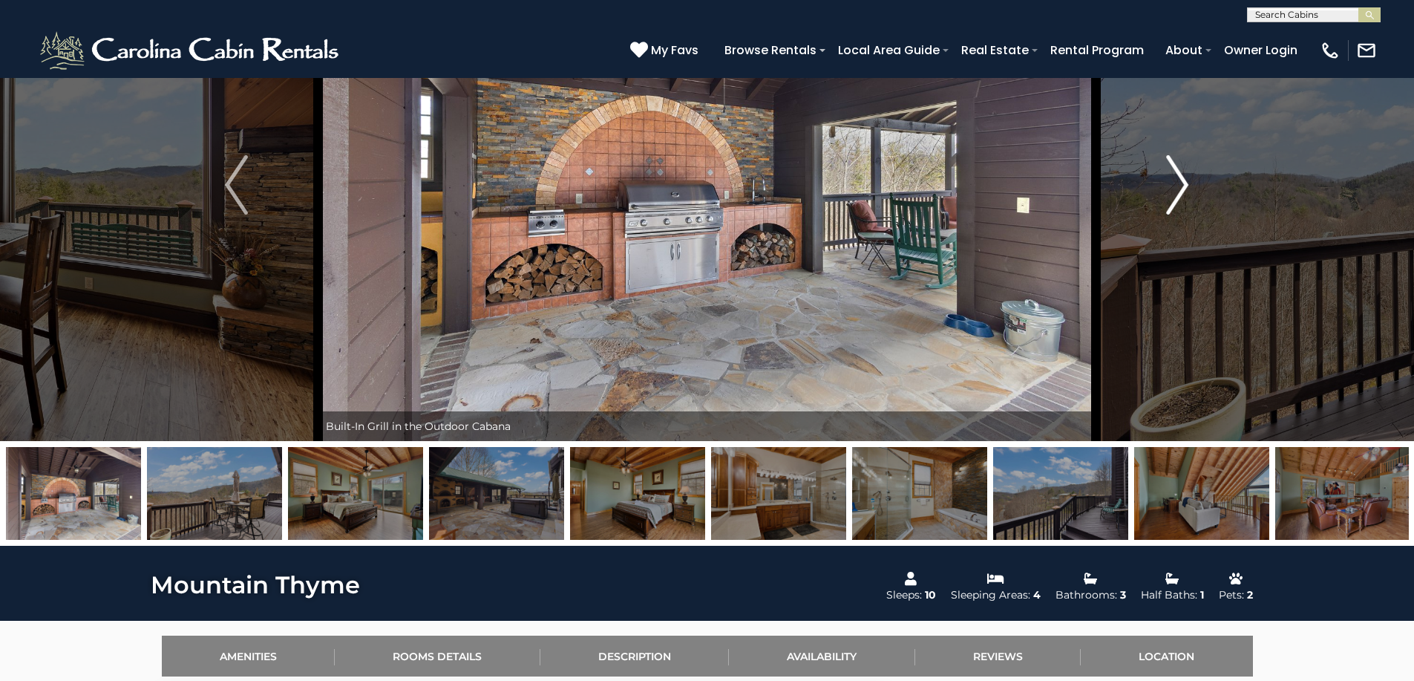
click at [1176, 200] on img "Next" at bounding box center [1177, 184] width 22 height 59
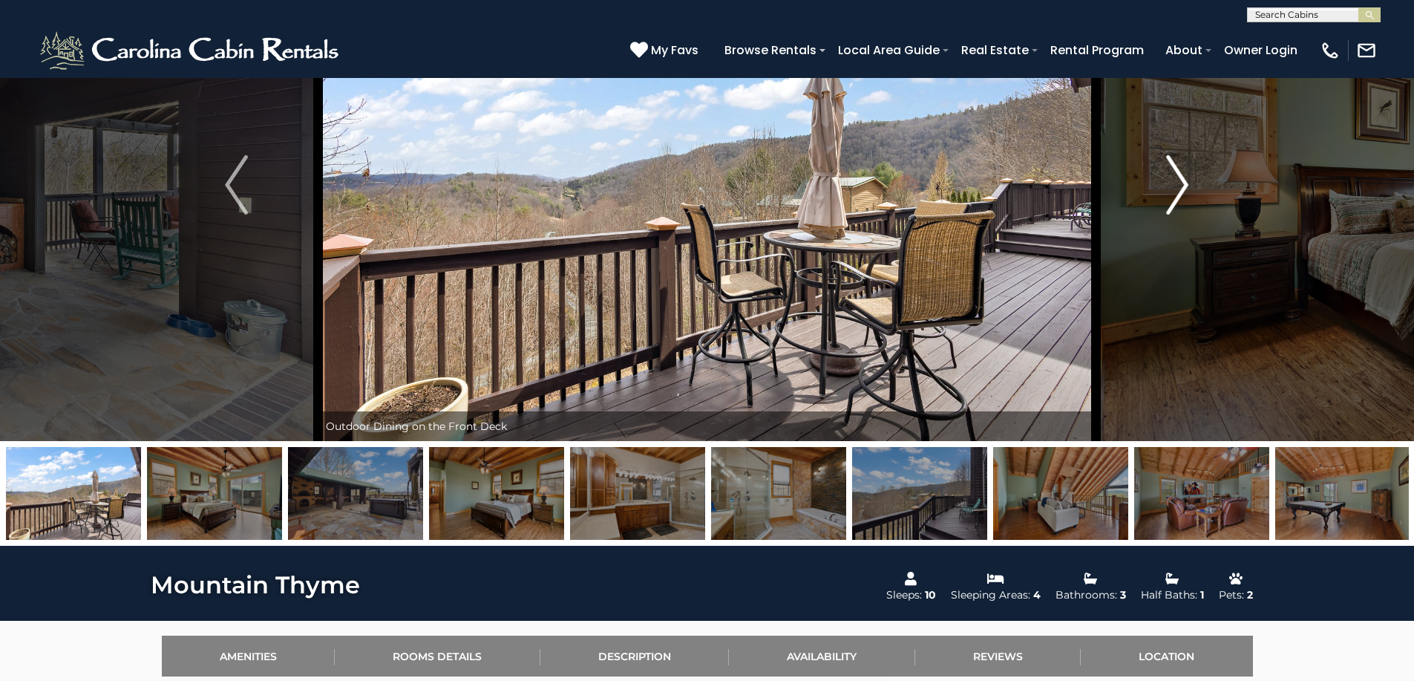
click at [1176, 200] on img "Next" at bounding box center [1177, 184] width 22 height 59
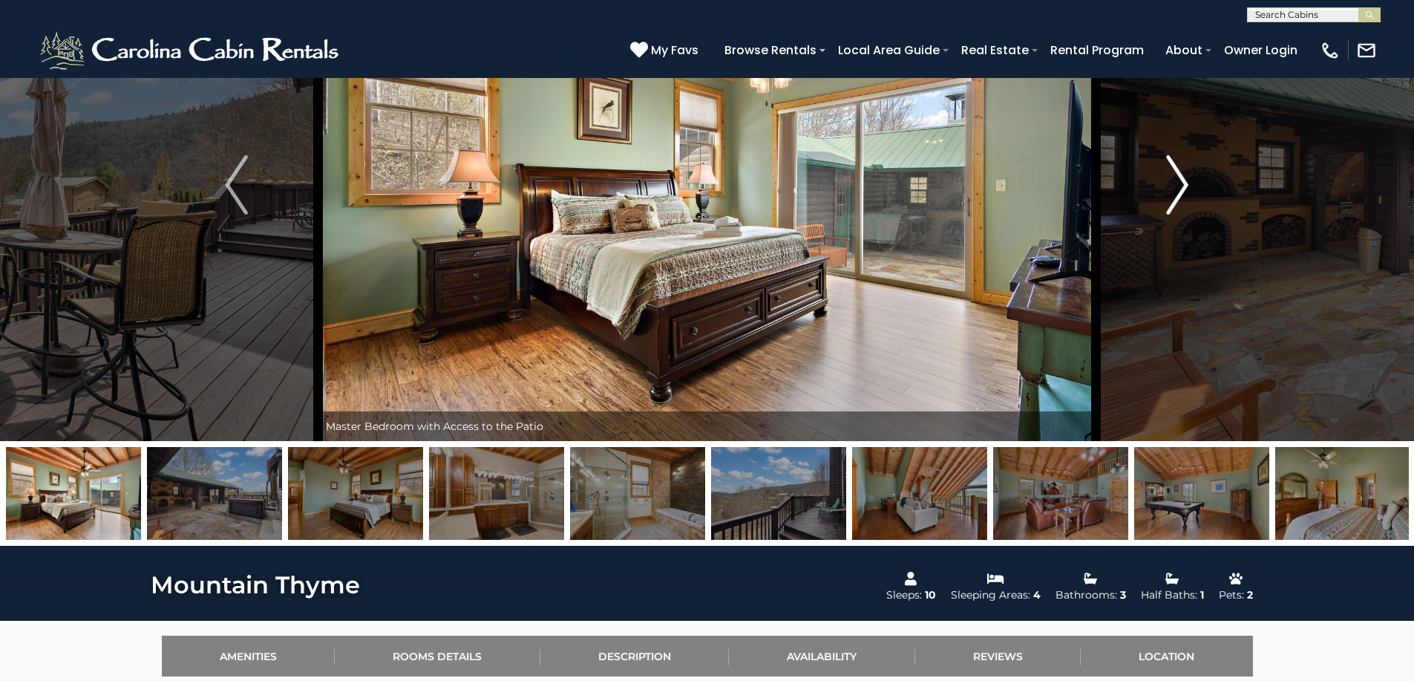
click at [1176, 200] on img "Next" at bounding box center [1177, 184] width 22 height 59
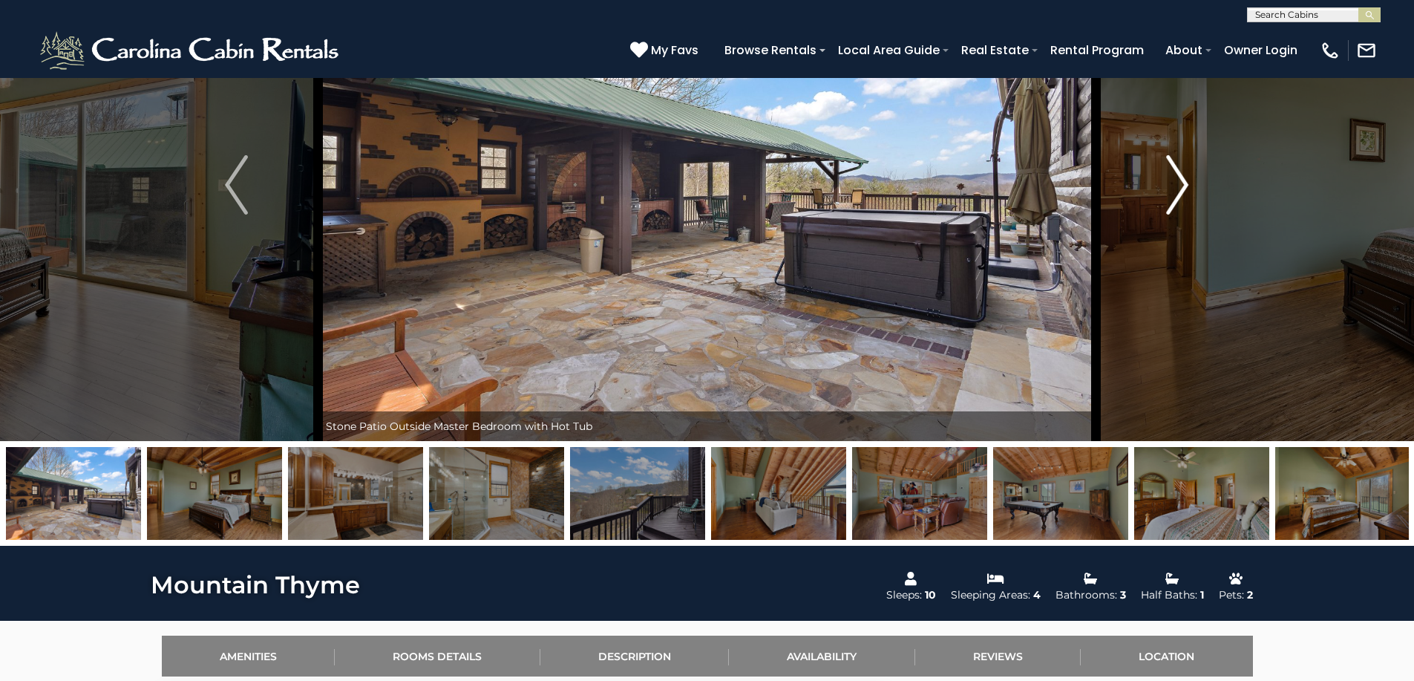
click at [1176, 201] on img "Next" at bounding box center [1177, 184] width 22 height 59
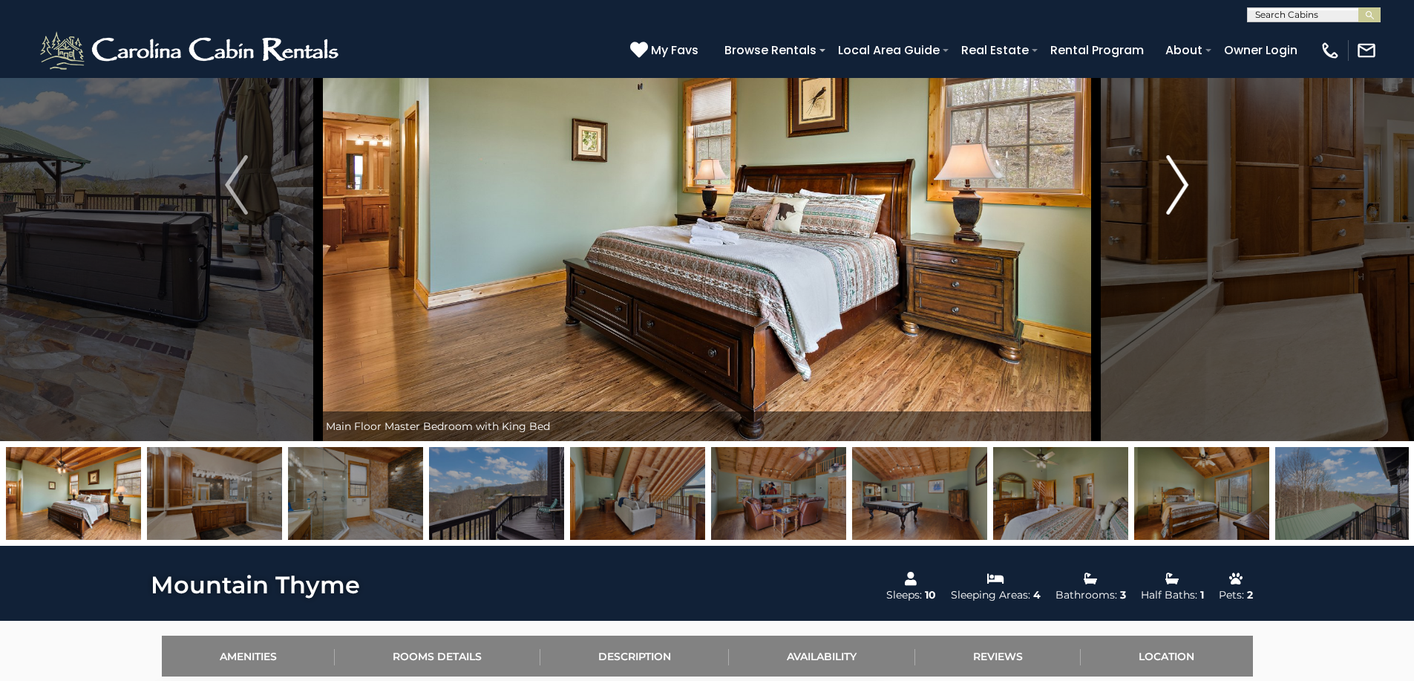
click at [1172, 202] on img "Next" at bounding box center [1177, 184] width 22 height 59
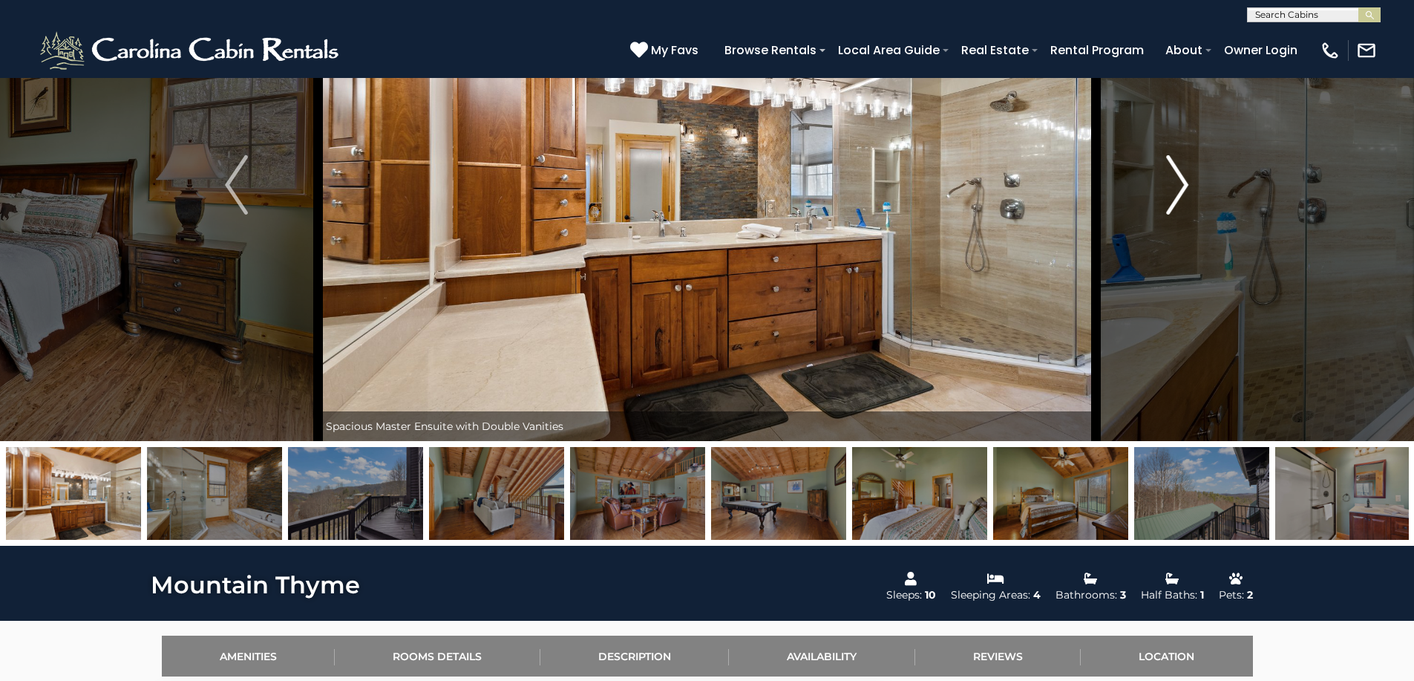
click at [1171, 202] on img "Next" at bounding box center [1177, 184] width 22 height 59
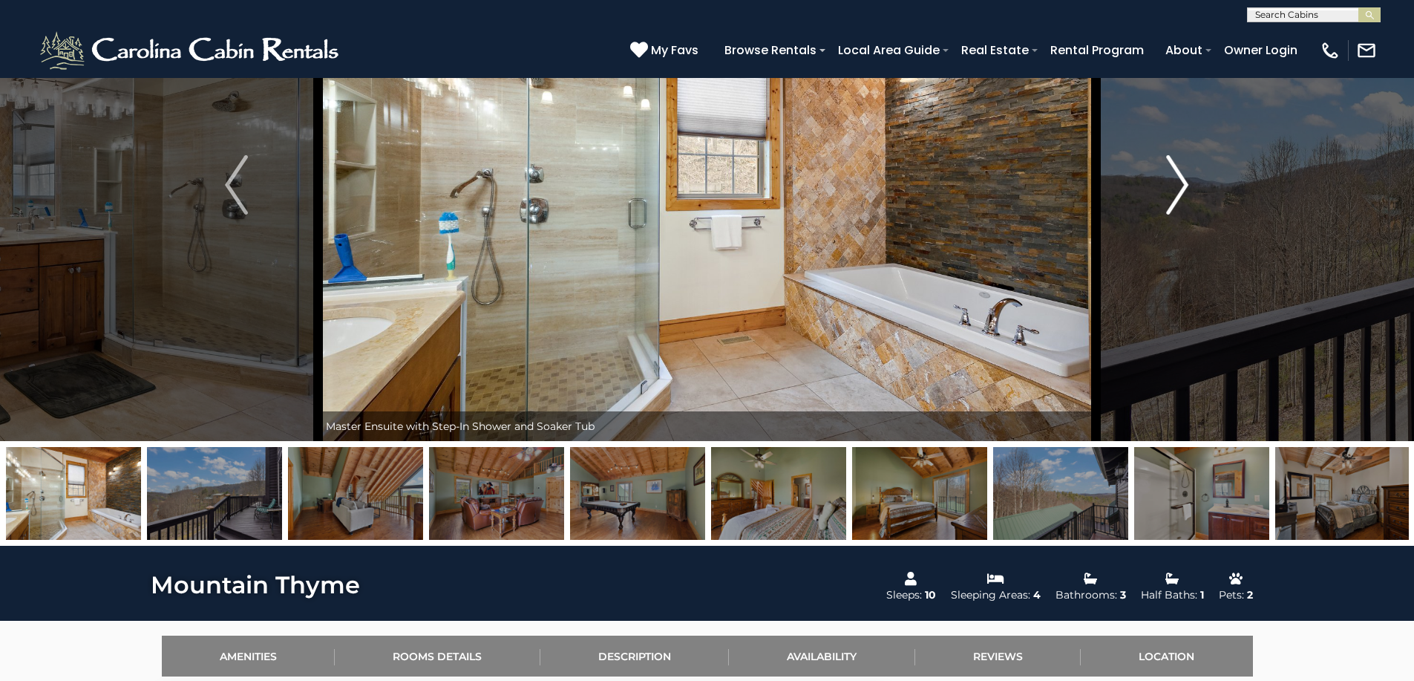
click at [1171, 202] on img "Next" at bounding box center [1177, 184] width 22 height 59
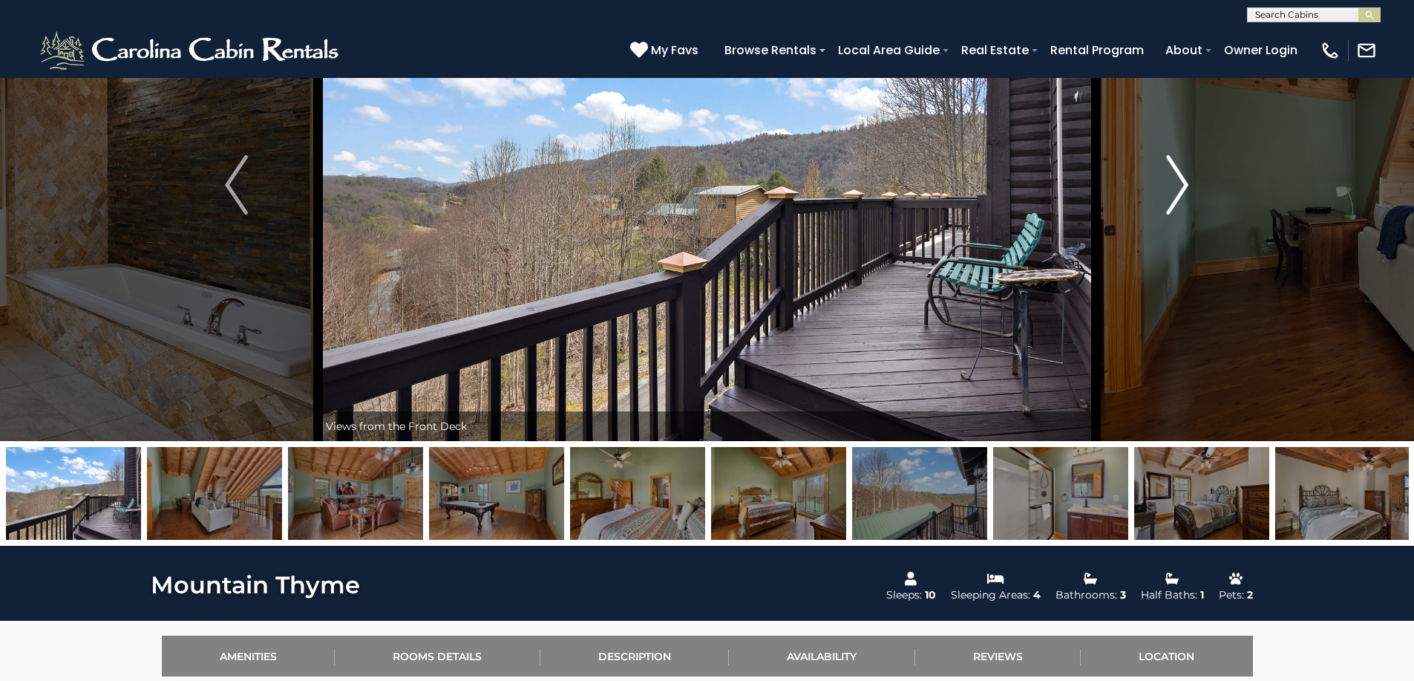
click at [1170, 202] on img "Next" at bounding box center [1177, 184] width 22 height 59
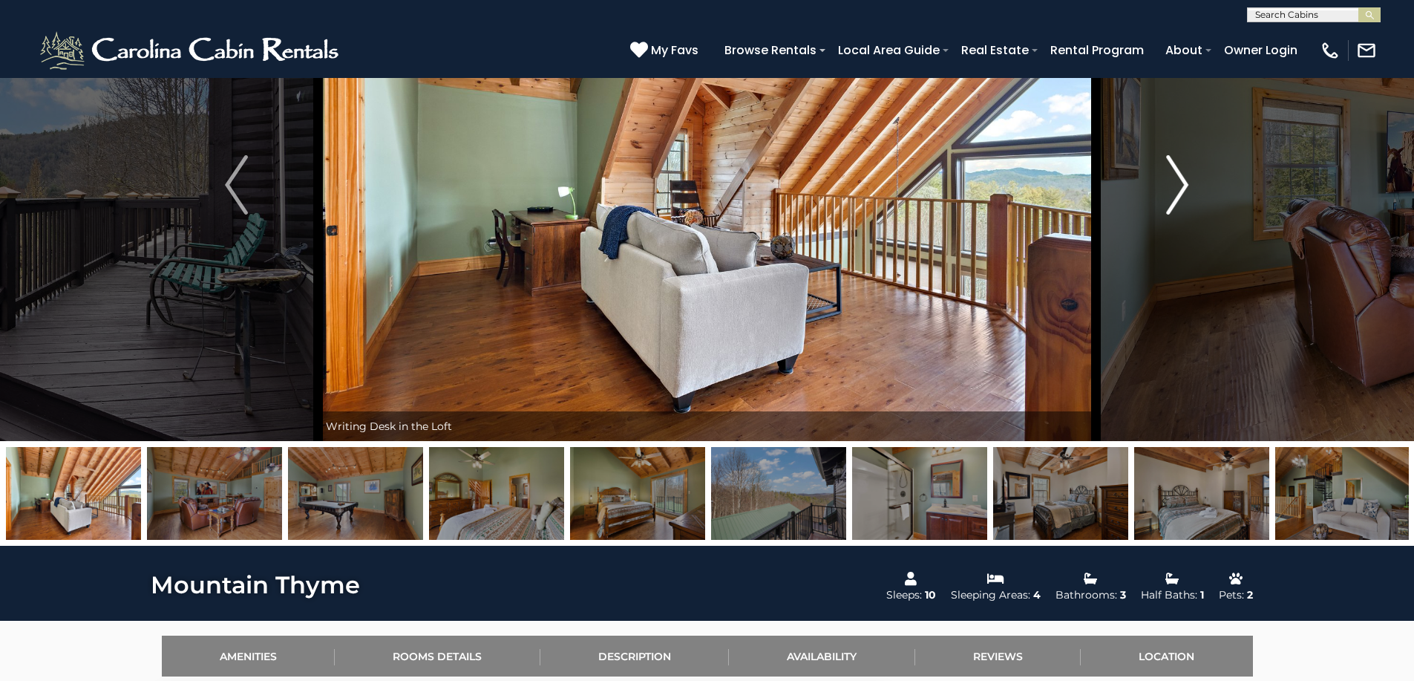
click at [1169, 203] on img "Next" at bounding box center [1177, 184] width 22 height 59
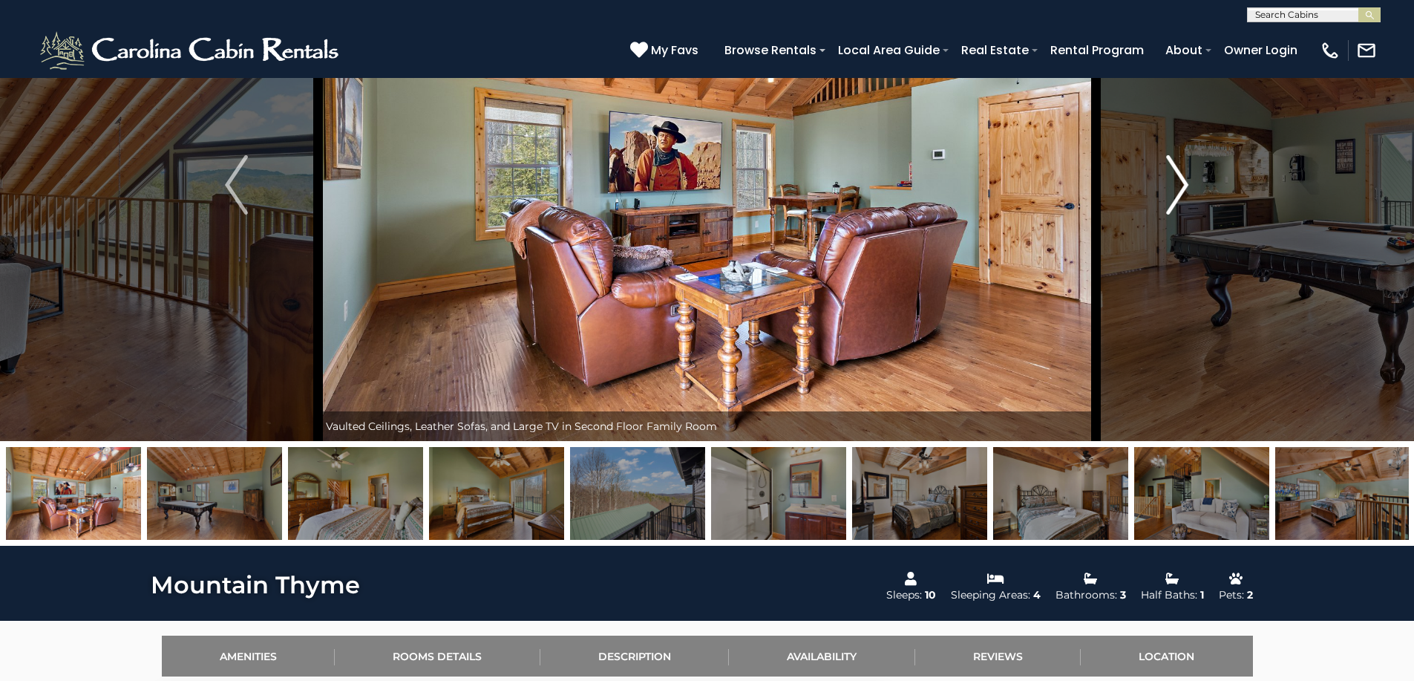
click at [1169, 203] on img "Next" at bounding box center [1177, 184] width 22 height 59
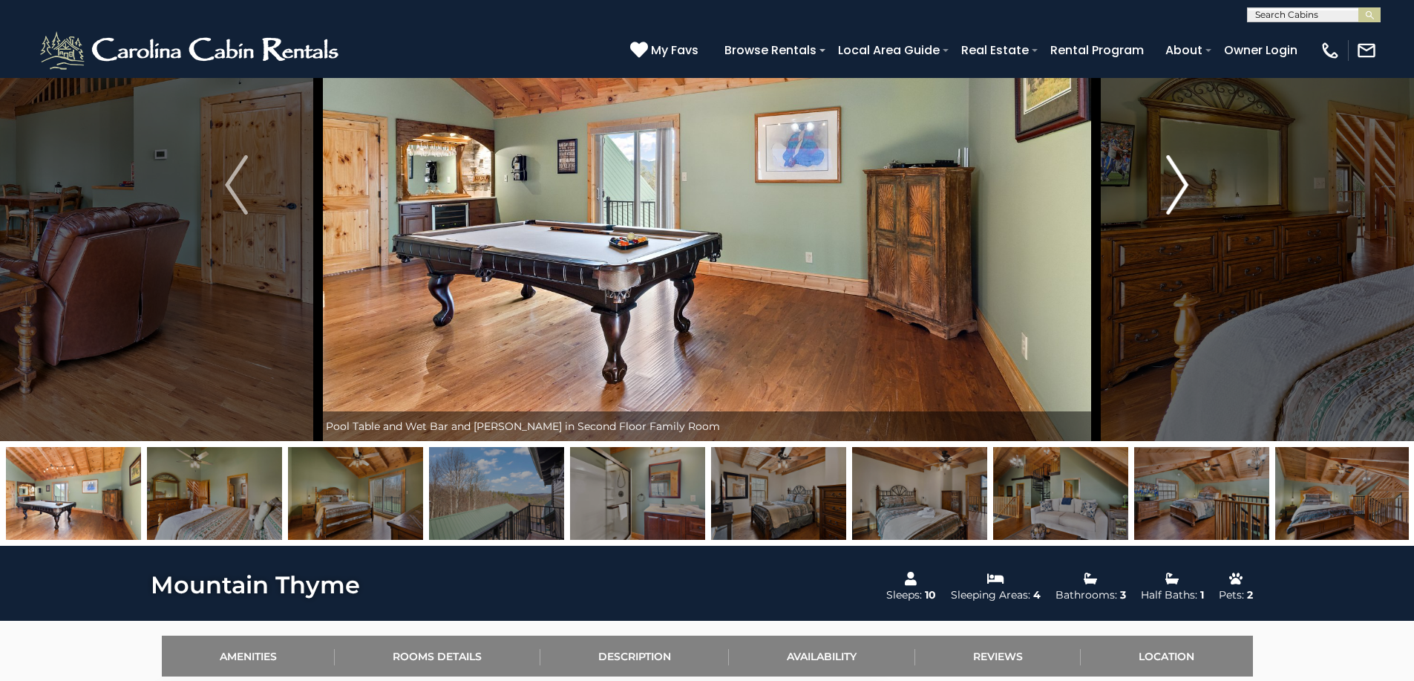
click at [1169, 203] on img "Next" at bounding box center [1177, 184] width 22 height 59
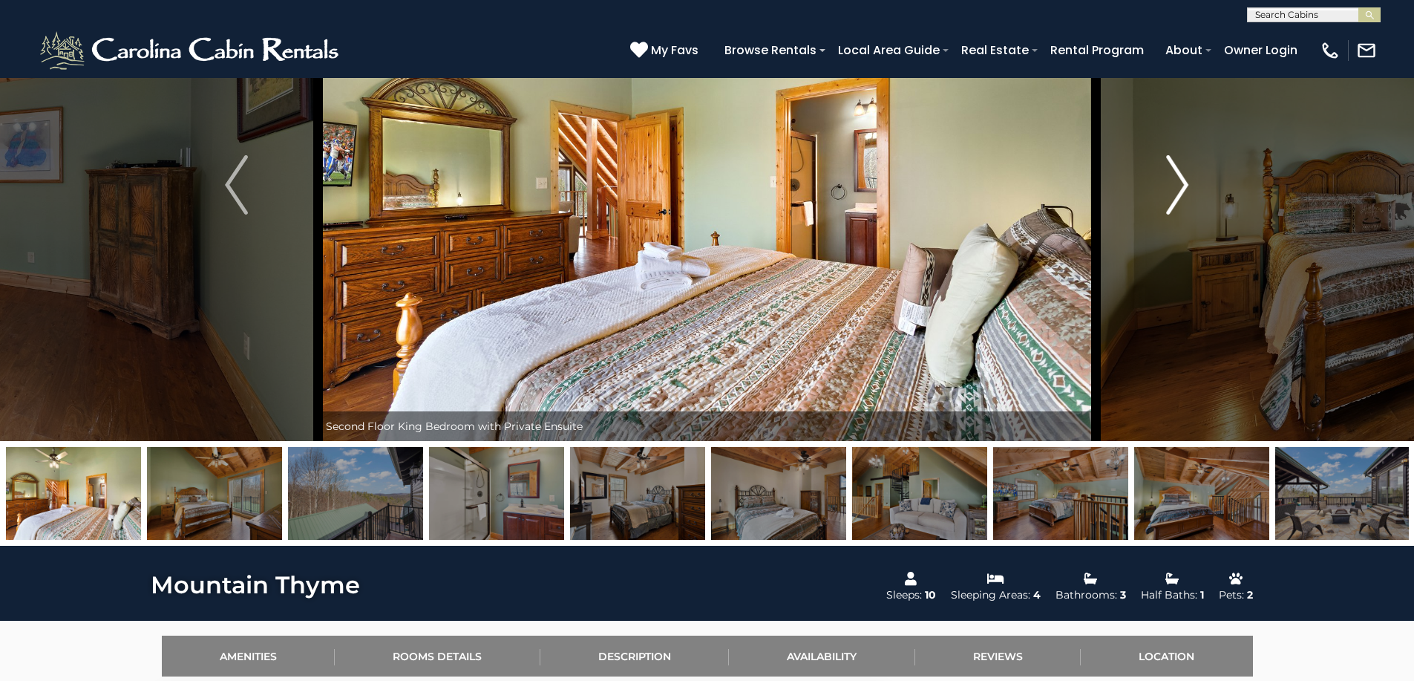
click at [1169, 203] on img "Next" at bounding box center [1177, 184] width 22 height 59
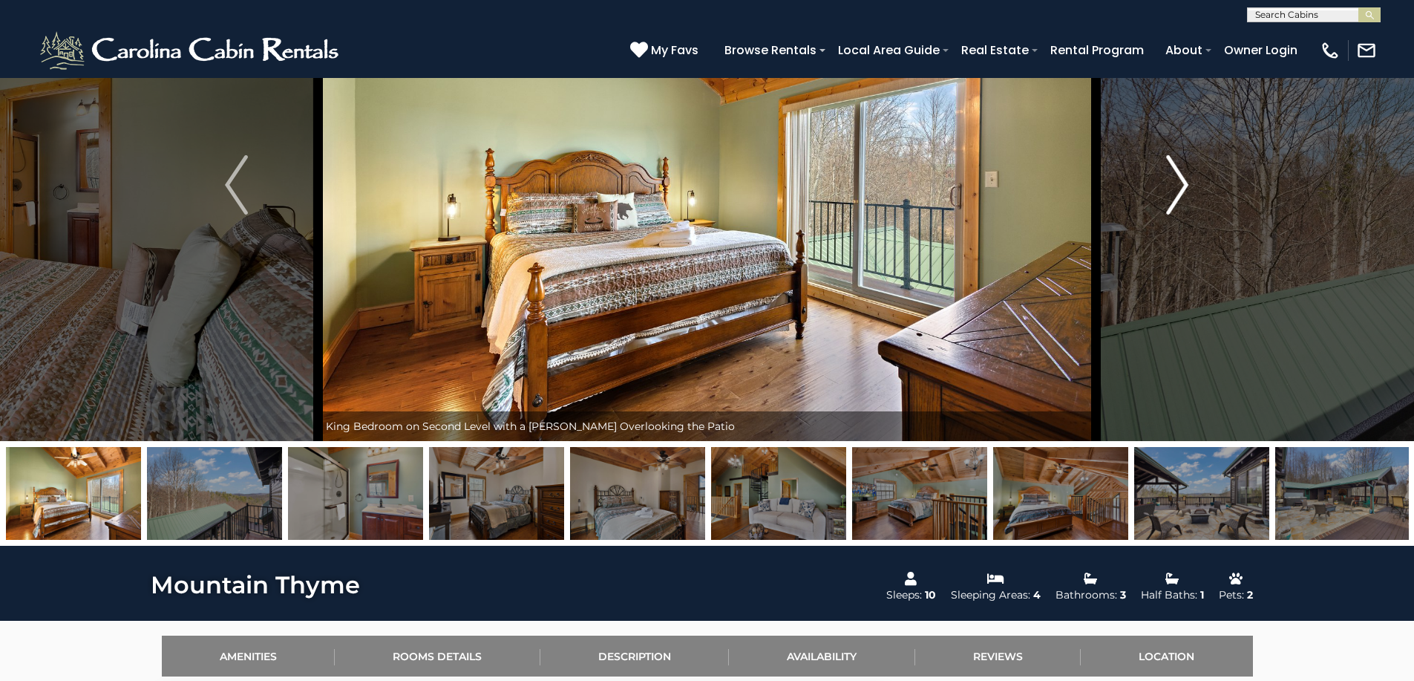
click at [1169, 203] on img "Next" at bounding box center [1177, 184] width 22 height 59
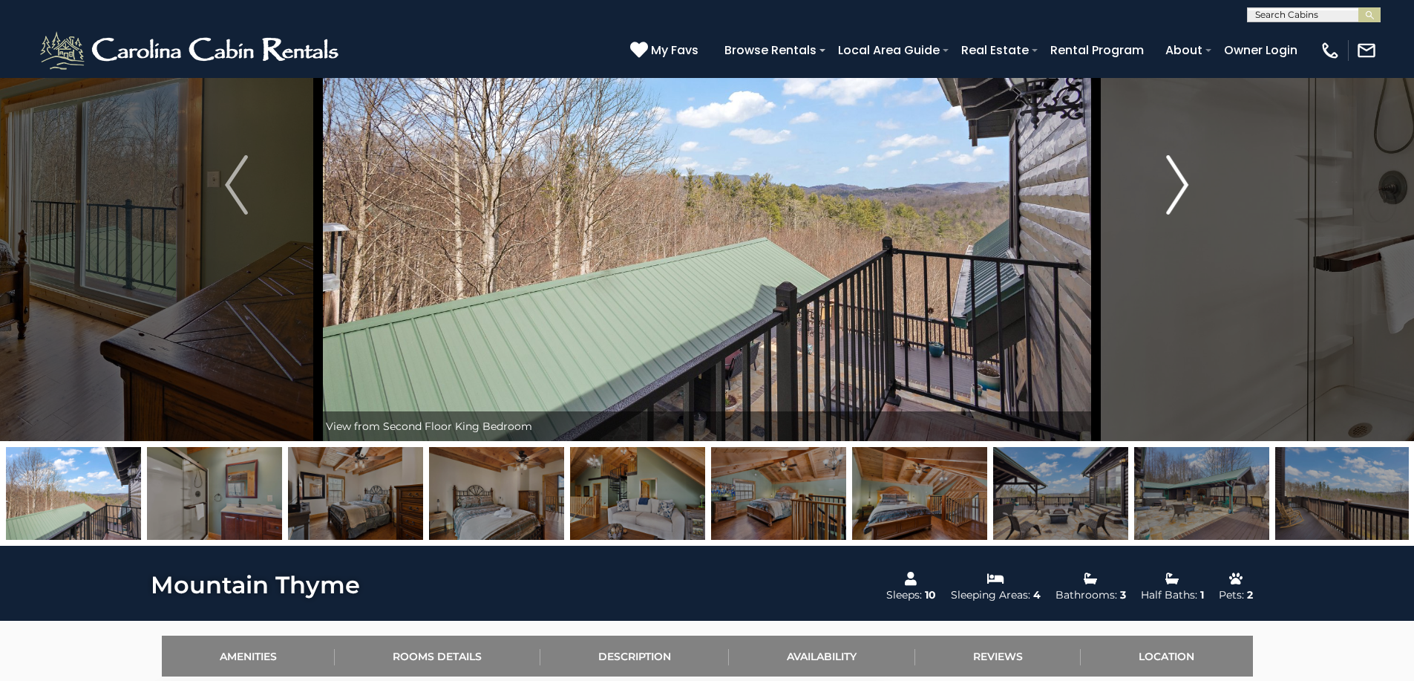
click at [1169, 203] on img "Next" at bounding box center [1177, 184] width 22 height 59
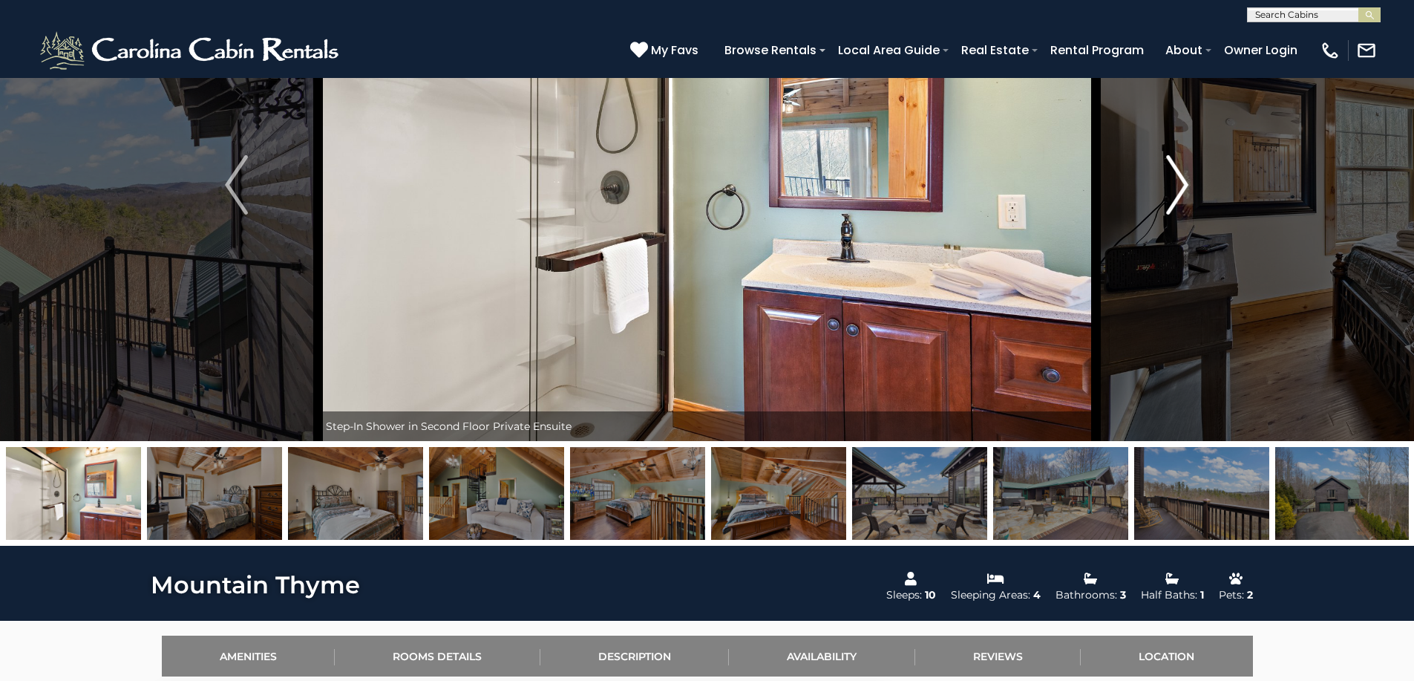
click at [1169, 203] on img "Next" at bounding box center [1177, 184] width 22 height 59
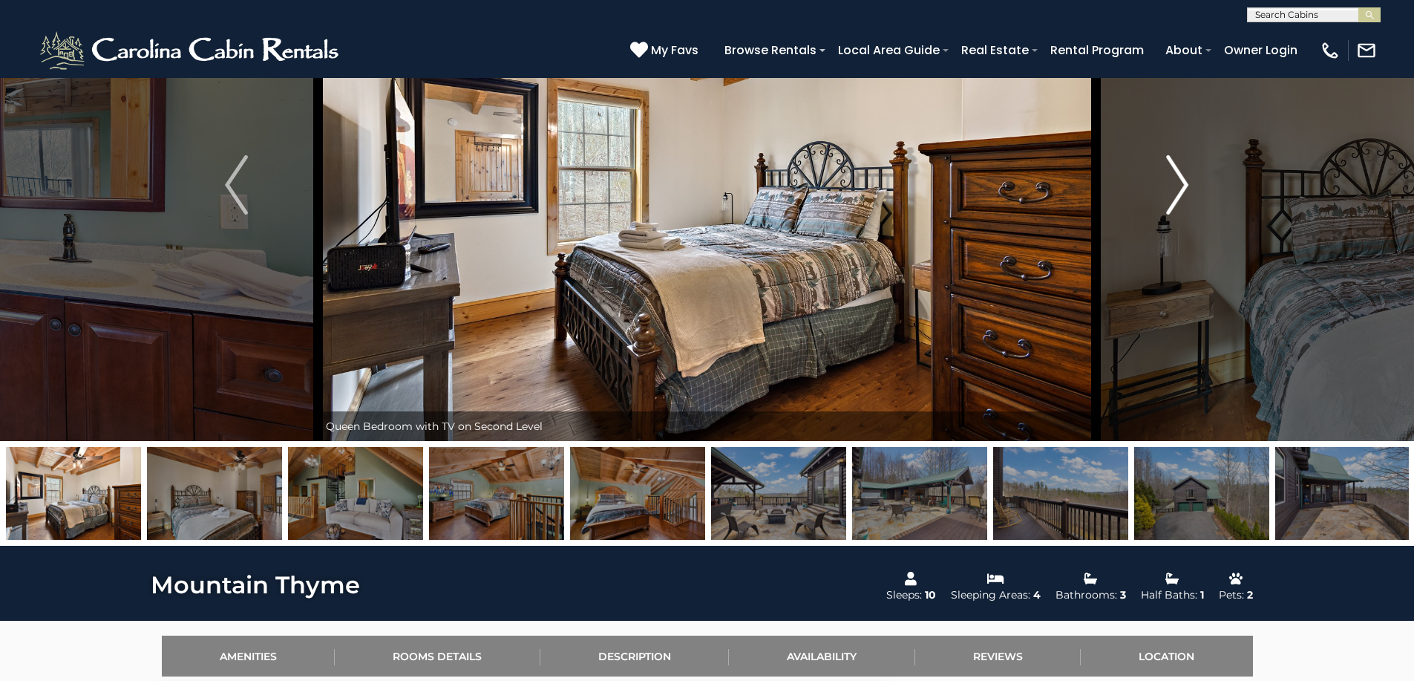
click at [1169, 203] on img "Next" at bounding box center [1177, 184] width 22 height 59
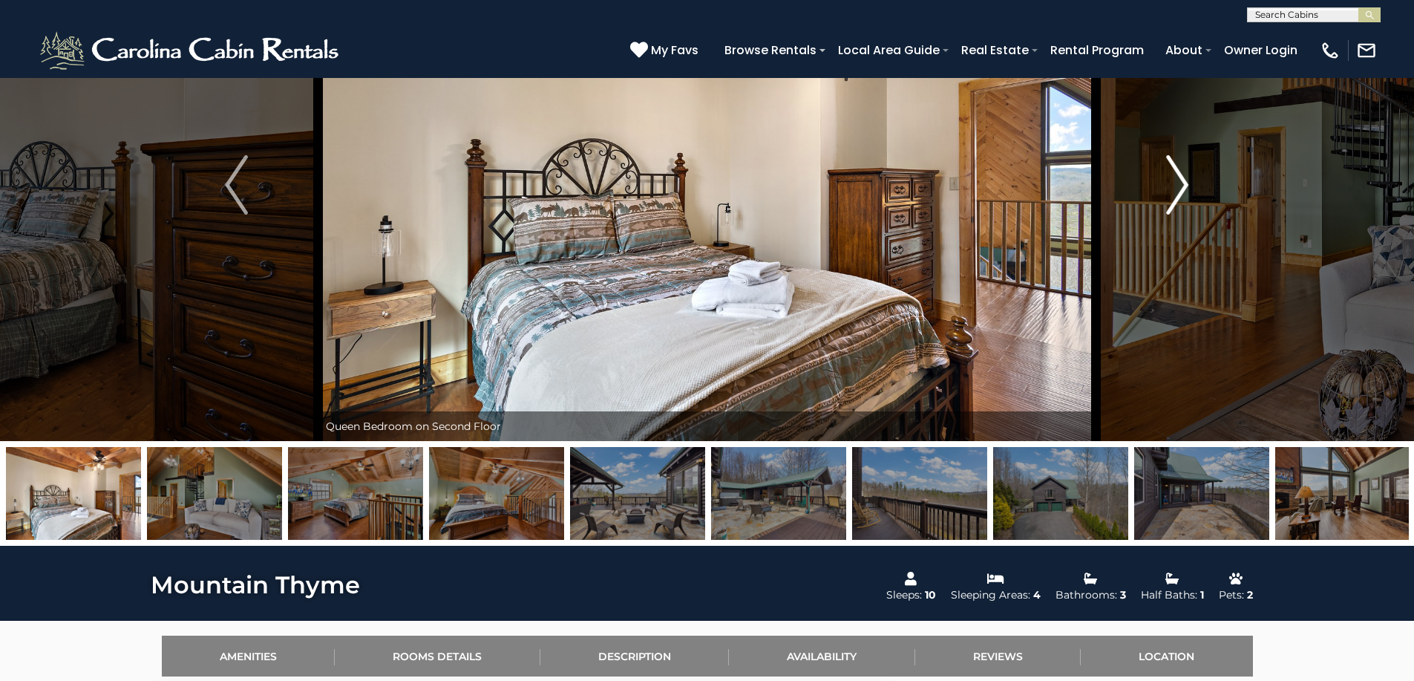
click at [1169, 203] on img "Next" at bounding box center [1177, 184] width 22 height 59
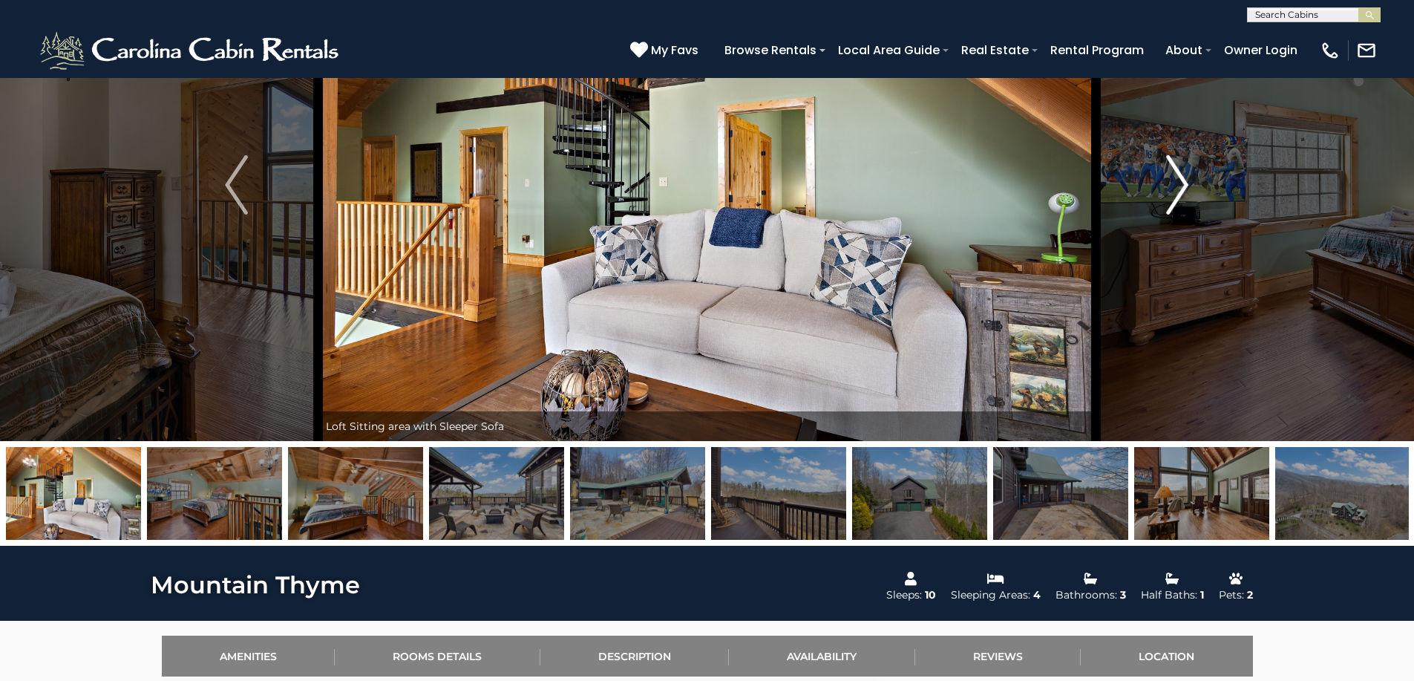
click at [1169, 203] on img "Next" at bounding box center [1177, 184] width 22 height 59
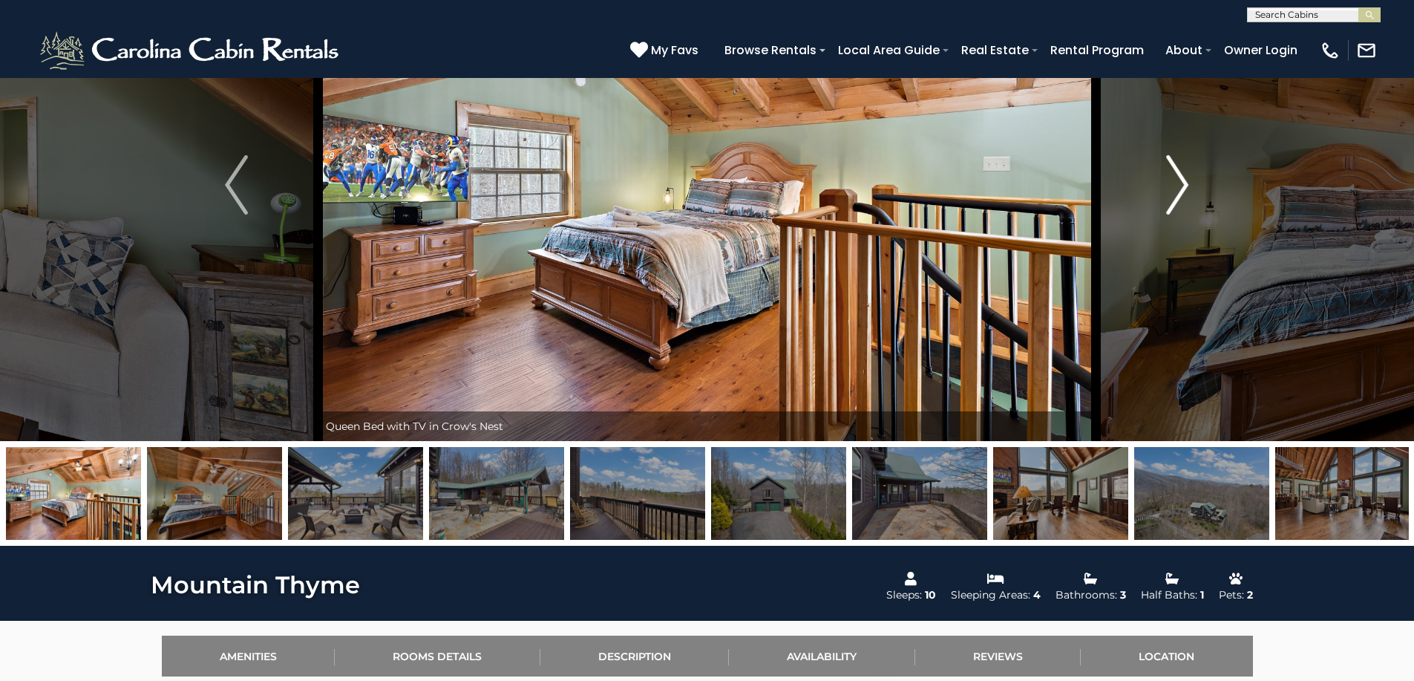
click at [1169, 203] on img "Next" at bounding box center [1177, 184] width 22 height 59
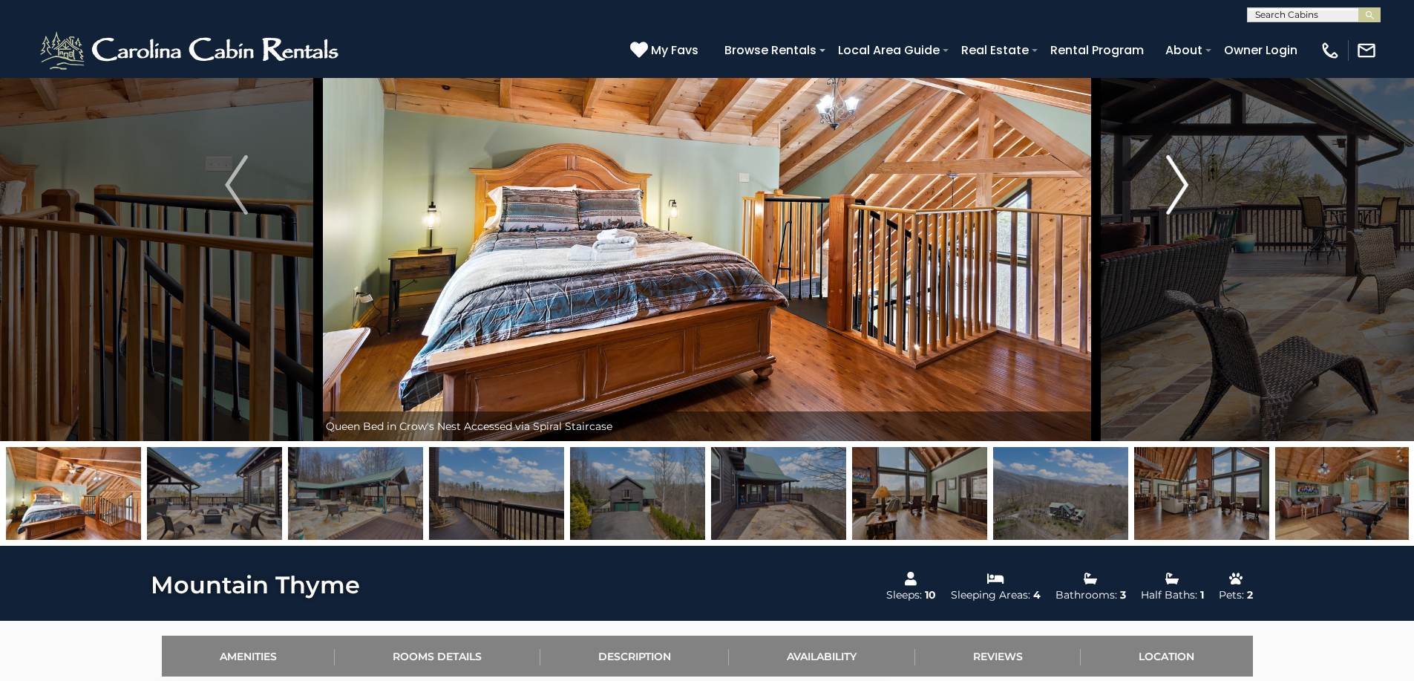
click at [1168, 203] on img "Next" at bounding box center [1177, 184] width 22 height 59
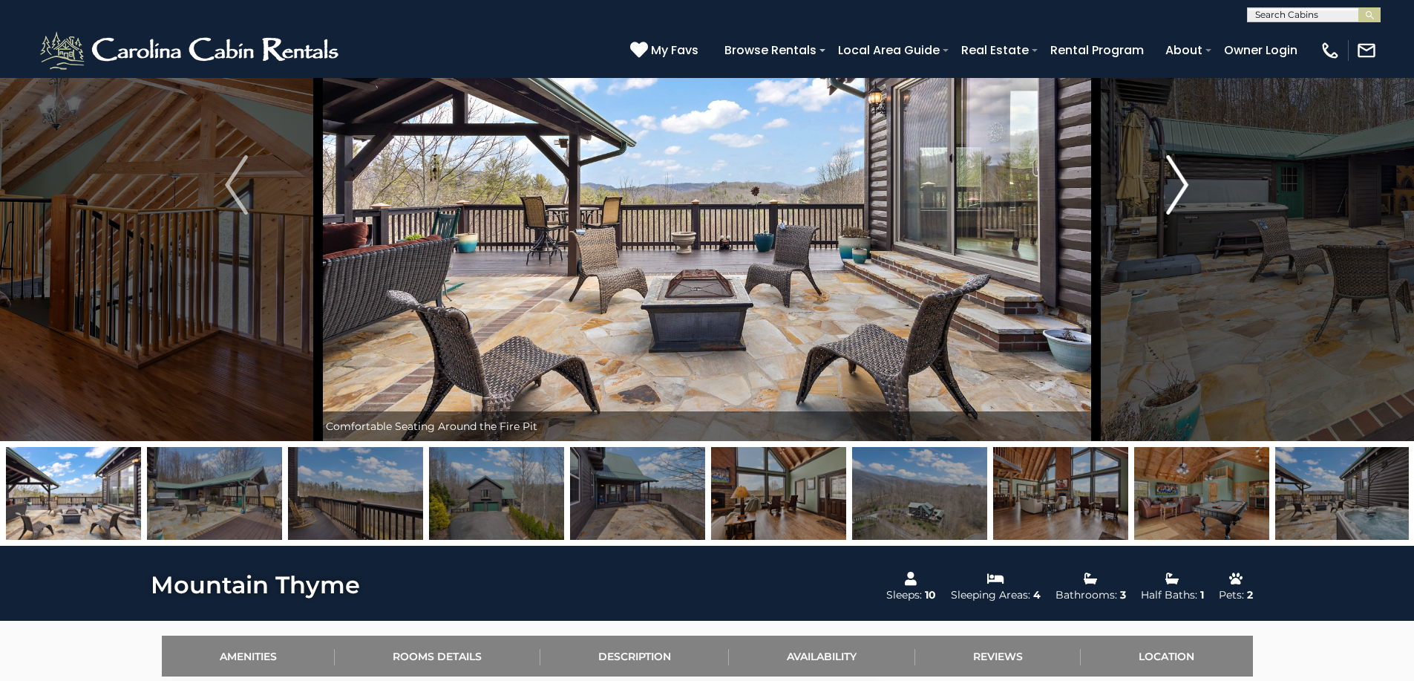
click at [1168, 203] on img "Next" at bounding box center [1177, 184] width 22 height 59
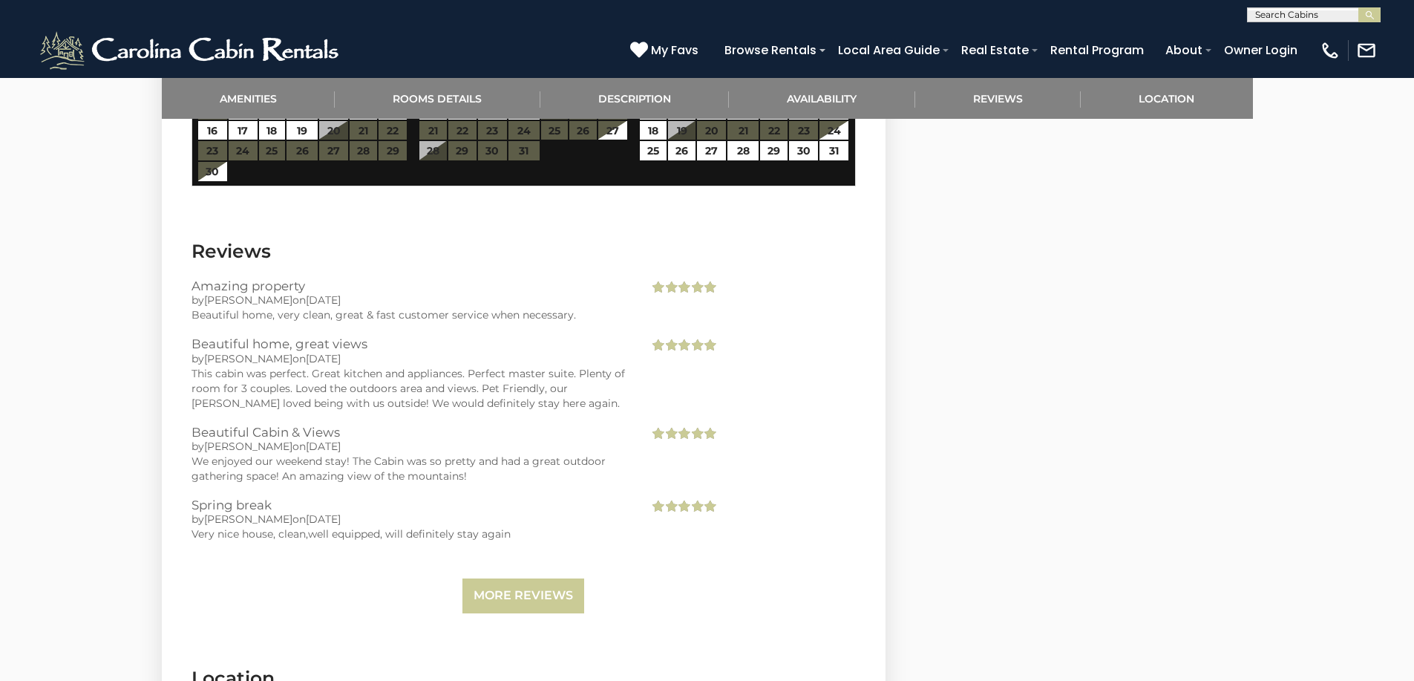
scroll to position [3072, 0]
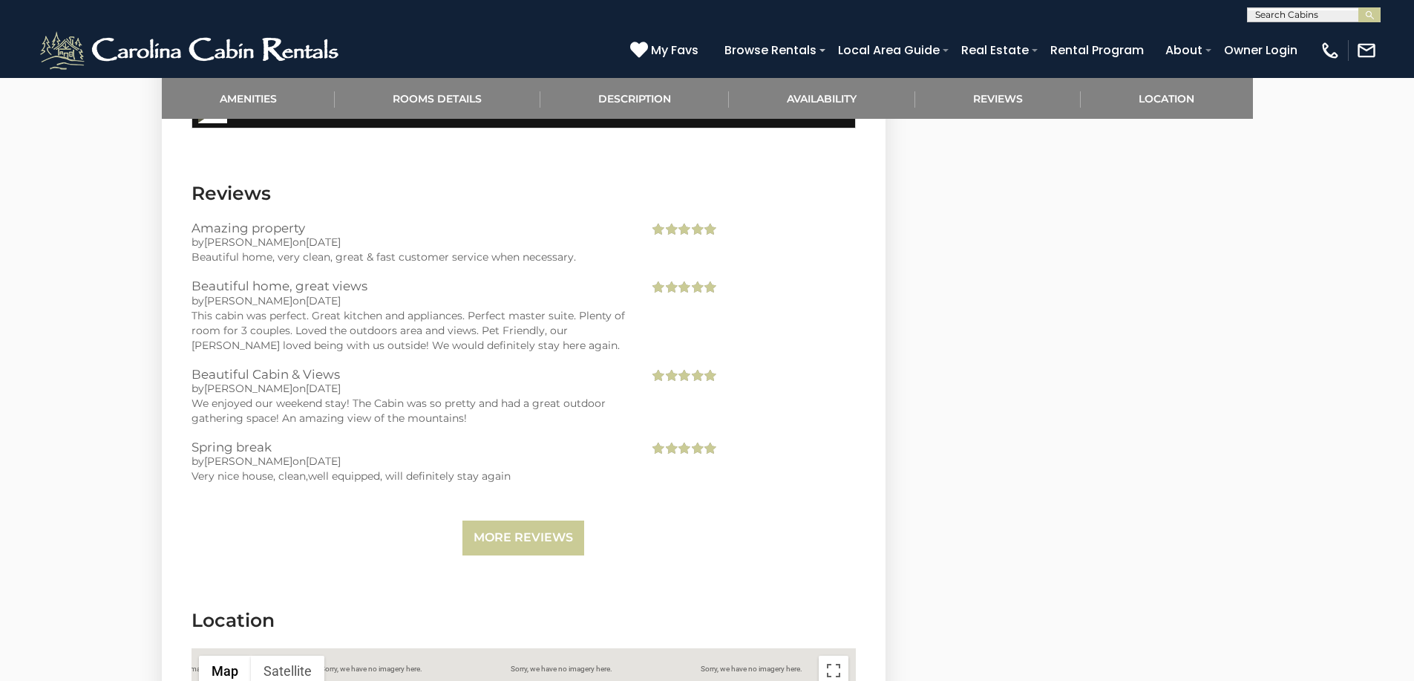
click at [530, 530] on link "More Reviews" at bounding box center [524, 537] width 122 height 35
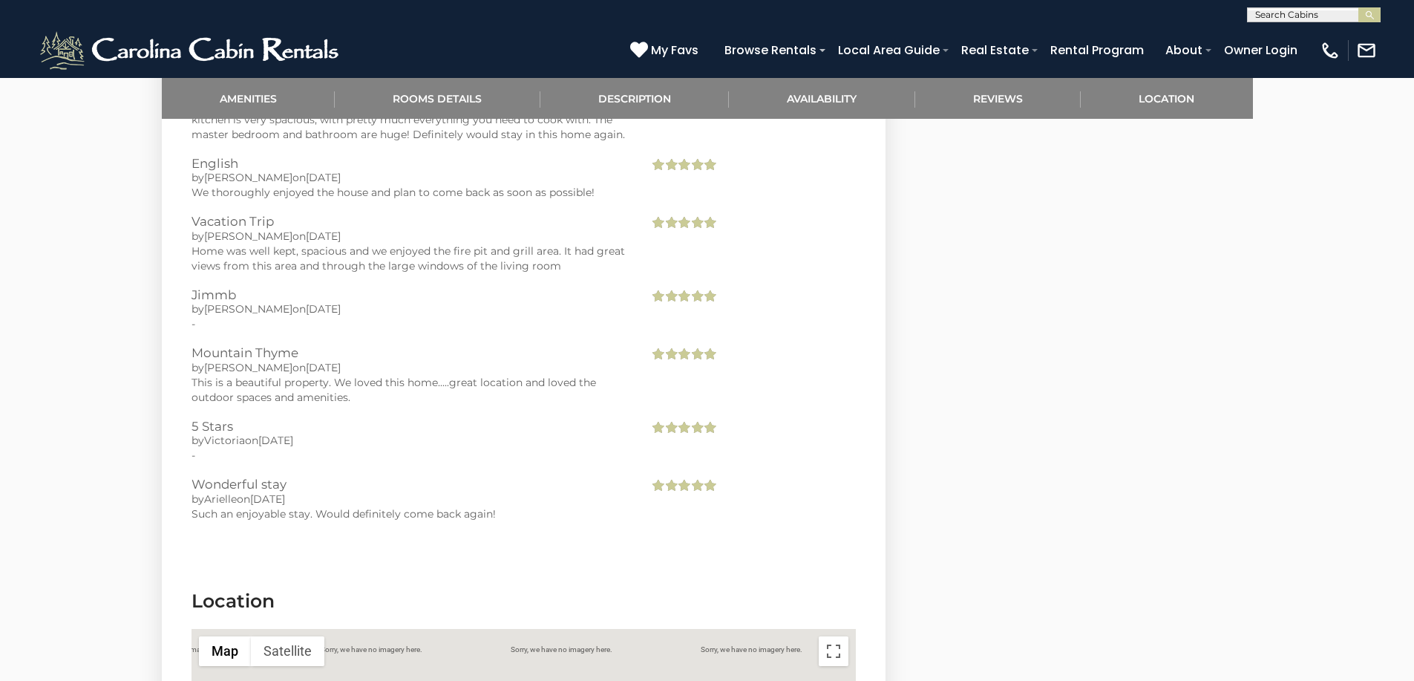
scroll to position [3628, 0]
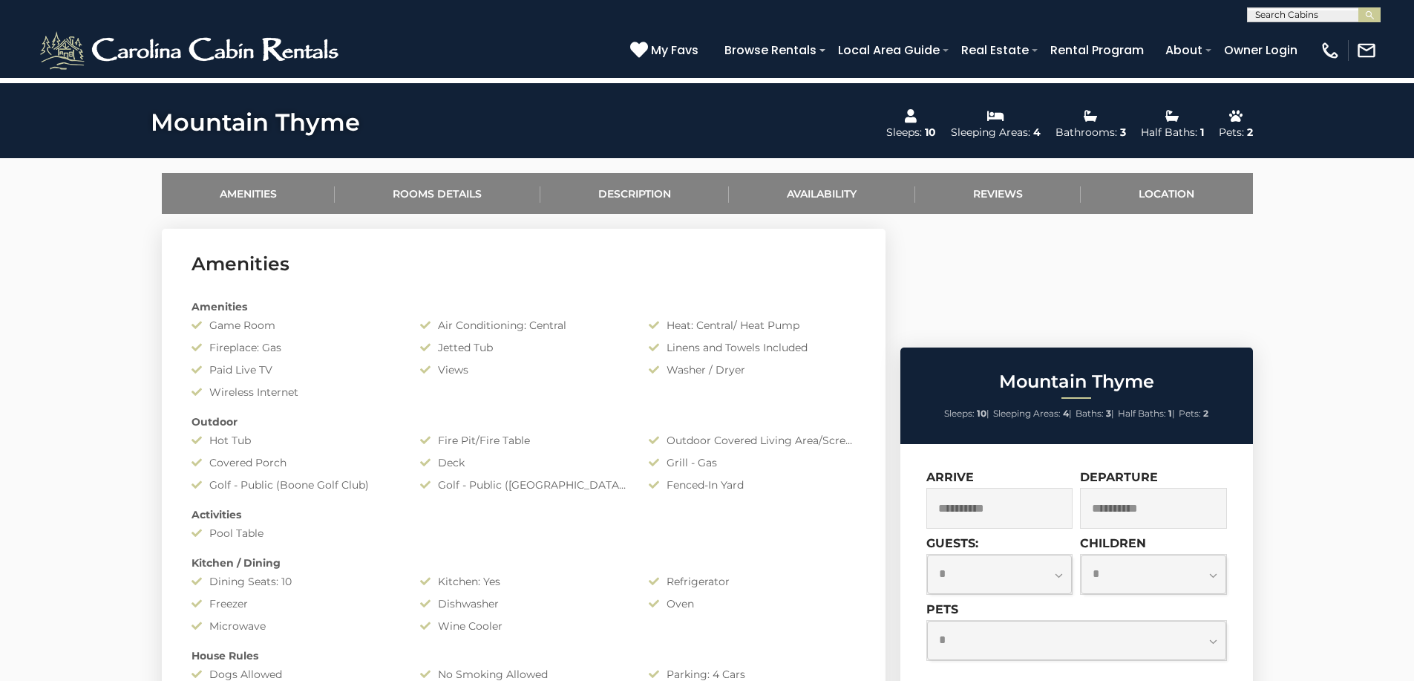
scroll to position [665, 0]
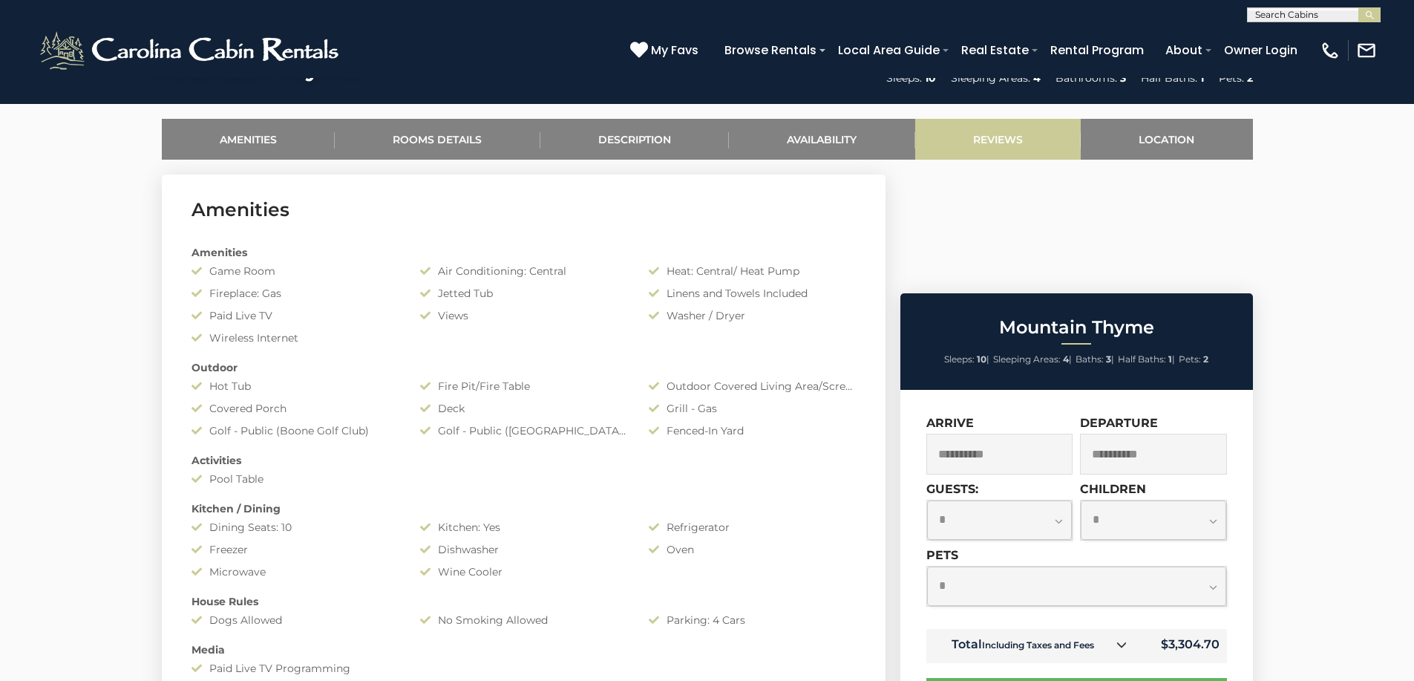
click at [1016, 147] on link "Reviews" at bounding box center [998, 139] width 166 height 41
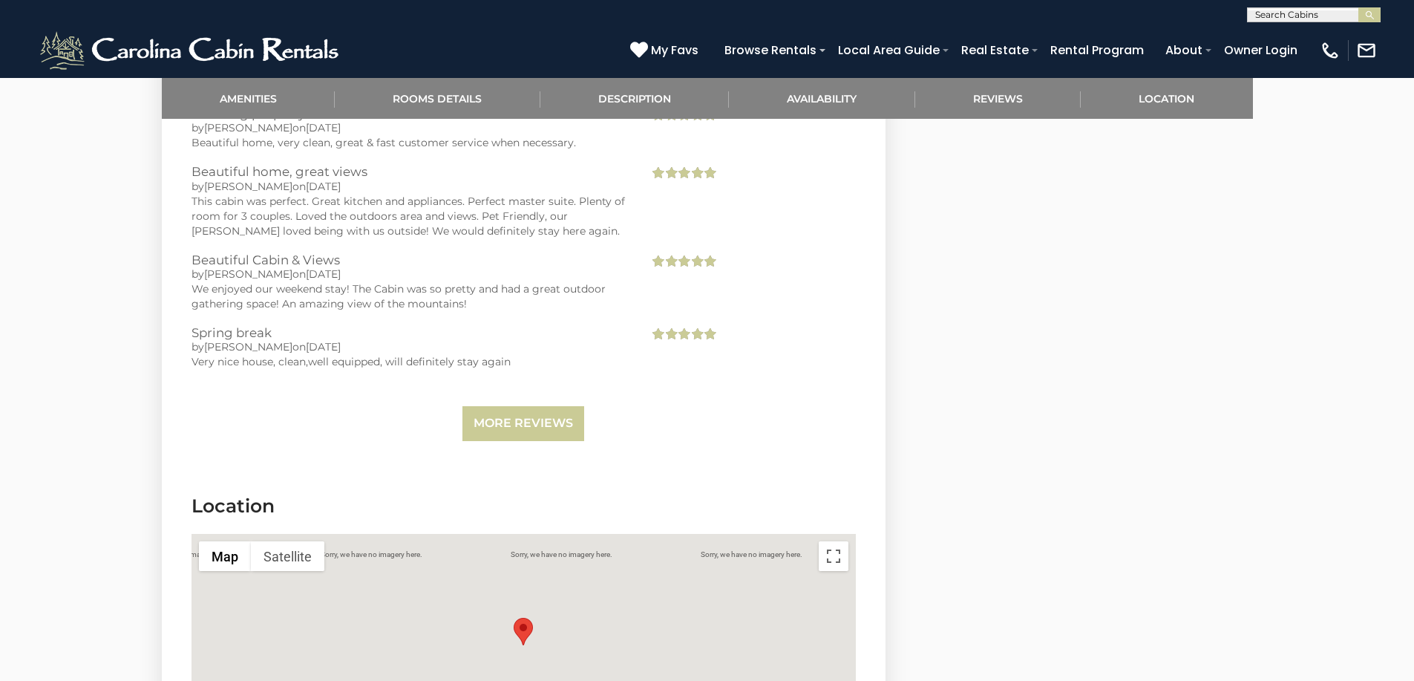
scroll to position [3191, 0]
select select "*"
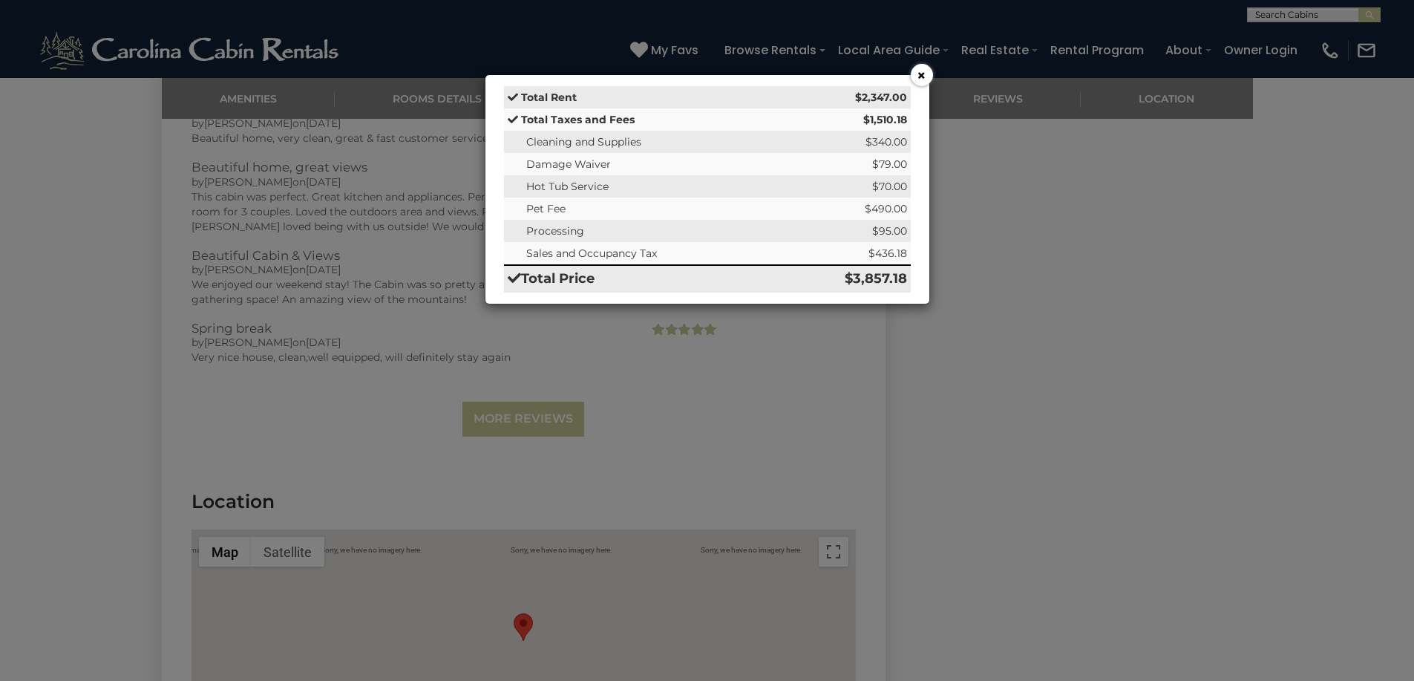
drag, startPoint x: 927, startPoint y: 73, endPoint x: 939, endPoint y: 69, distance: 13.2
click at [933, 70] on div "× Total Rent $2,347.00 Total Taxes and Fees $1,510.18 Cleaning and Supplies $34…" at bounding box center [707, 340] width 1414 height 681
click at [864, 73] on div "× Total Rent $2,347.00 Total Taxes and Fees $1,510.18 Cleaning and Supplies $34…" at bounding box center [707, 340] width 1414 height 681
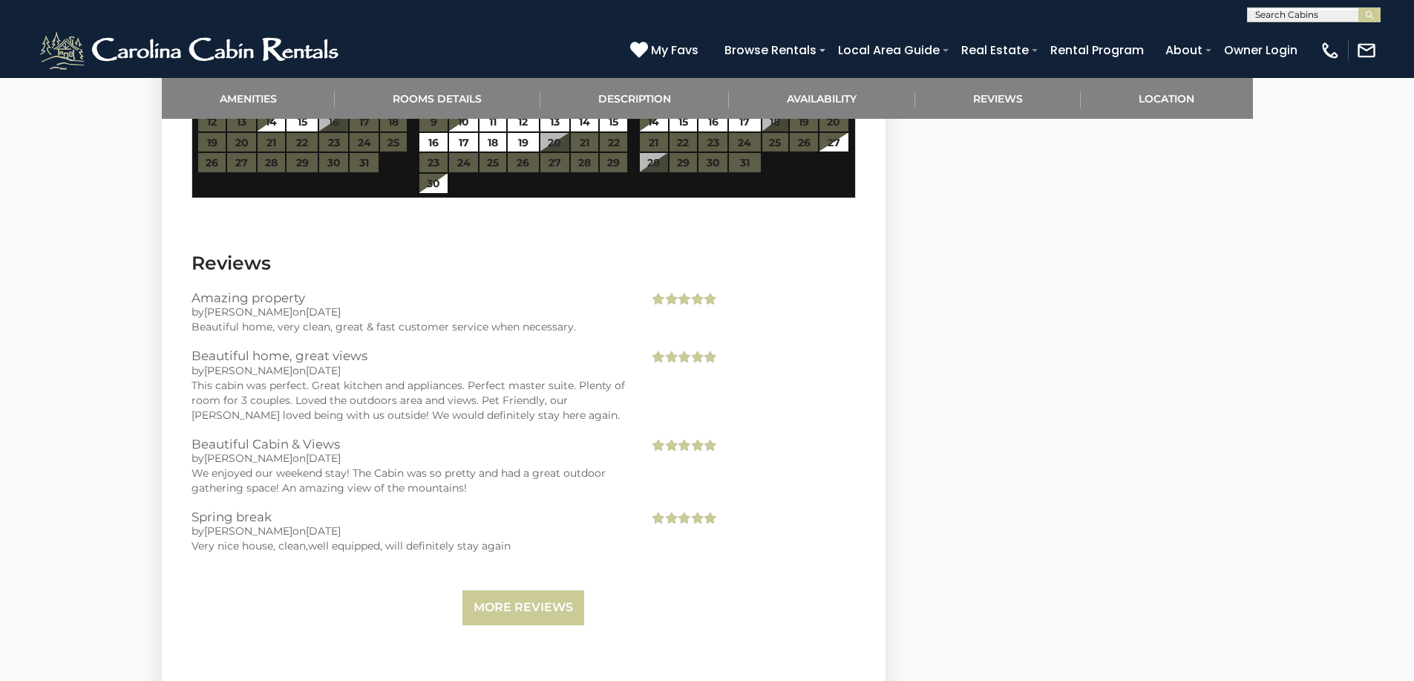
scroll to position [3004, 0]
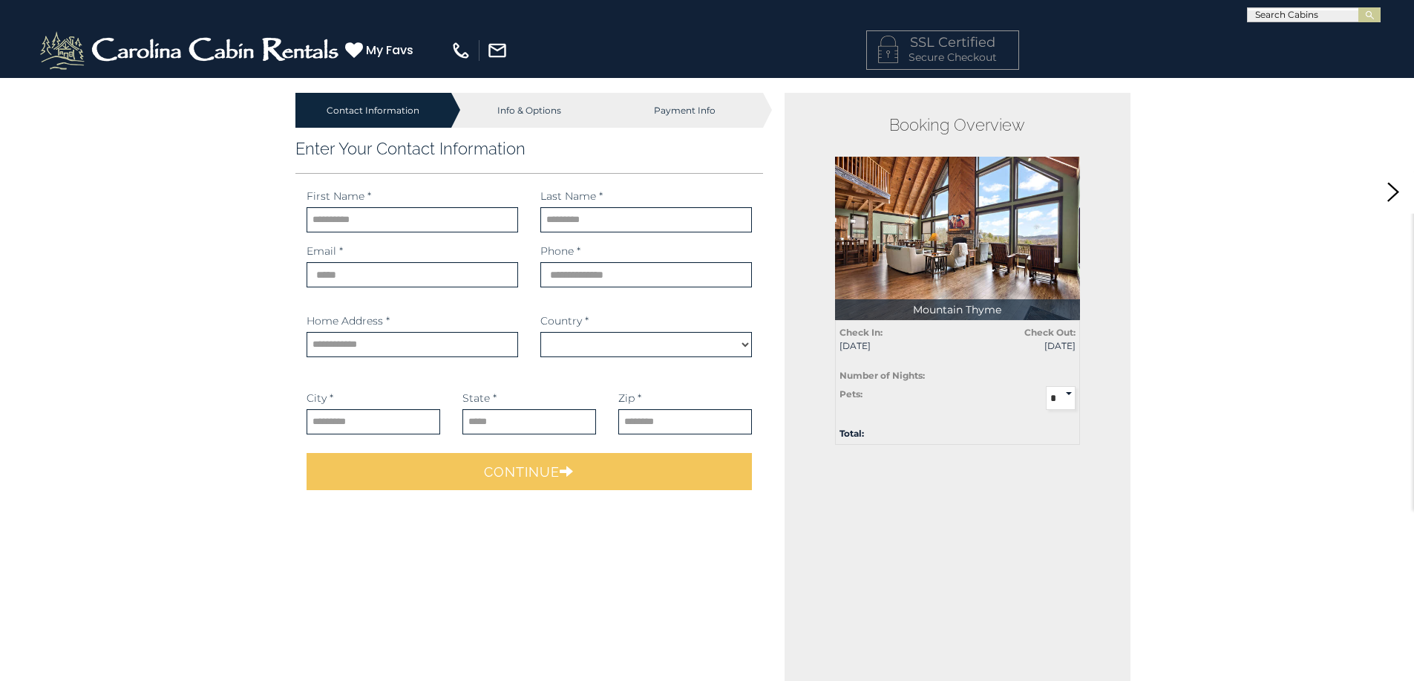
select select "*********"
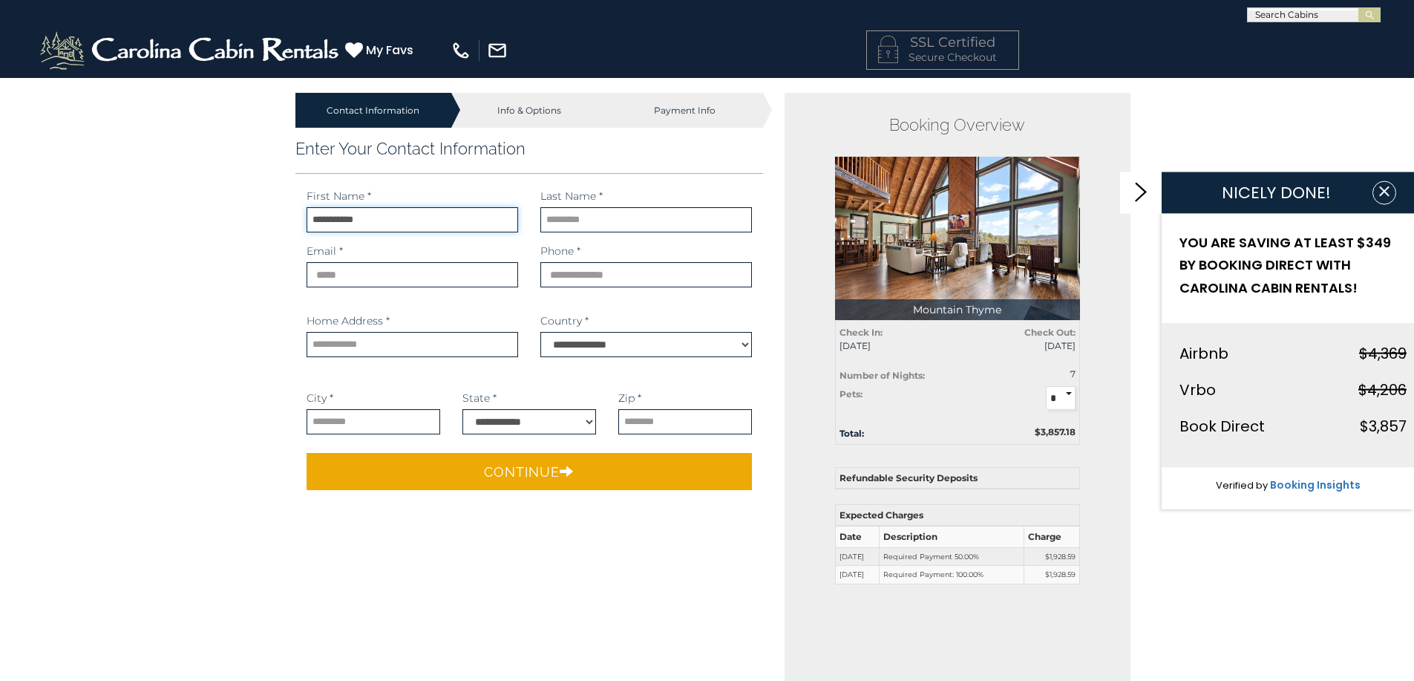
type input "**********"
type input "********"
type input "**********"
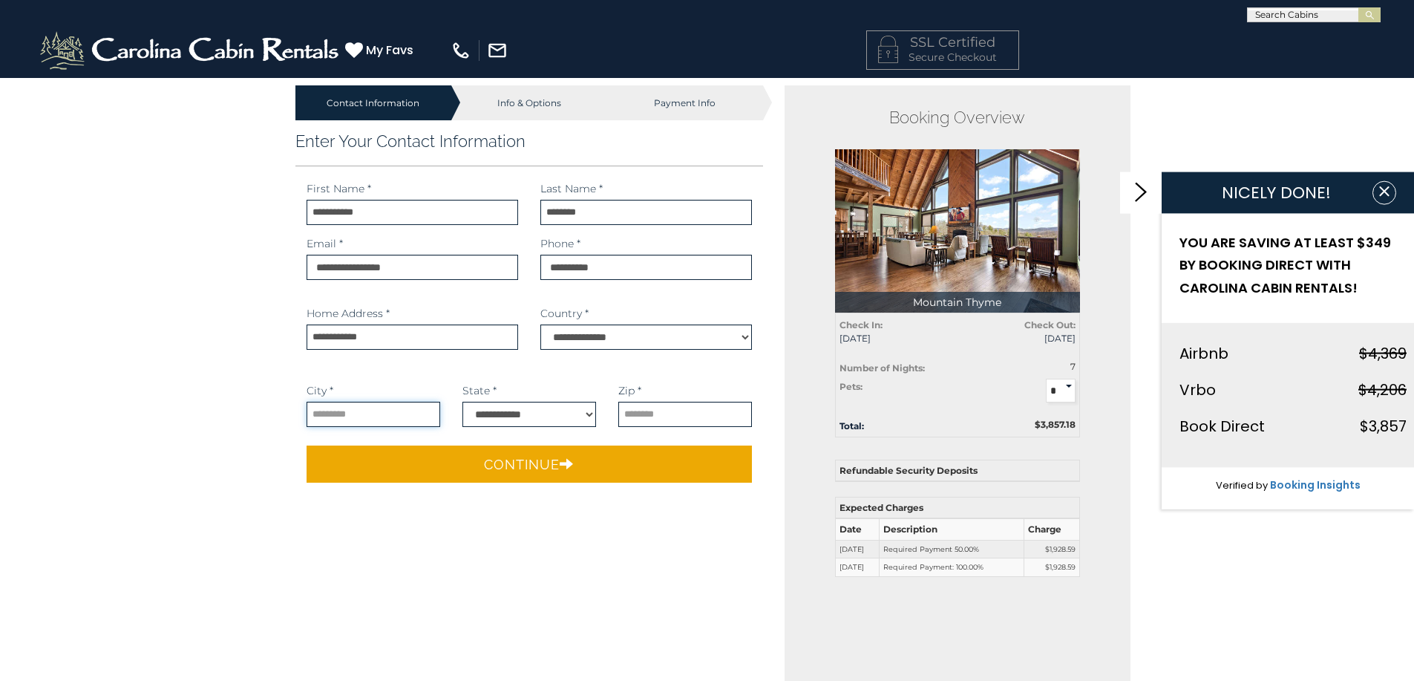
scroll to position [10, 0]
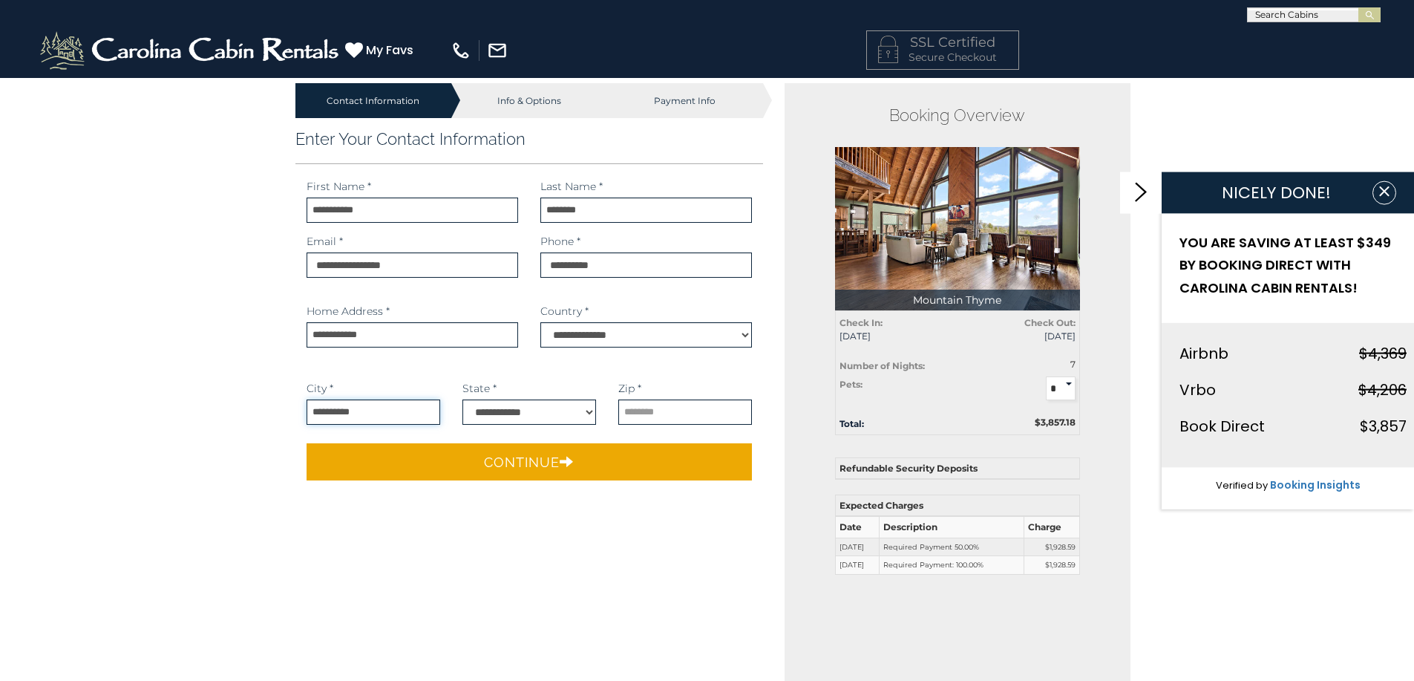
type input "**********"
select select "**"
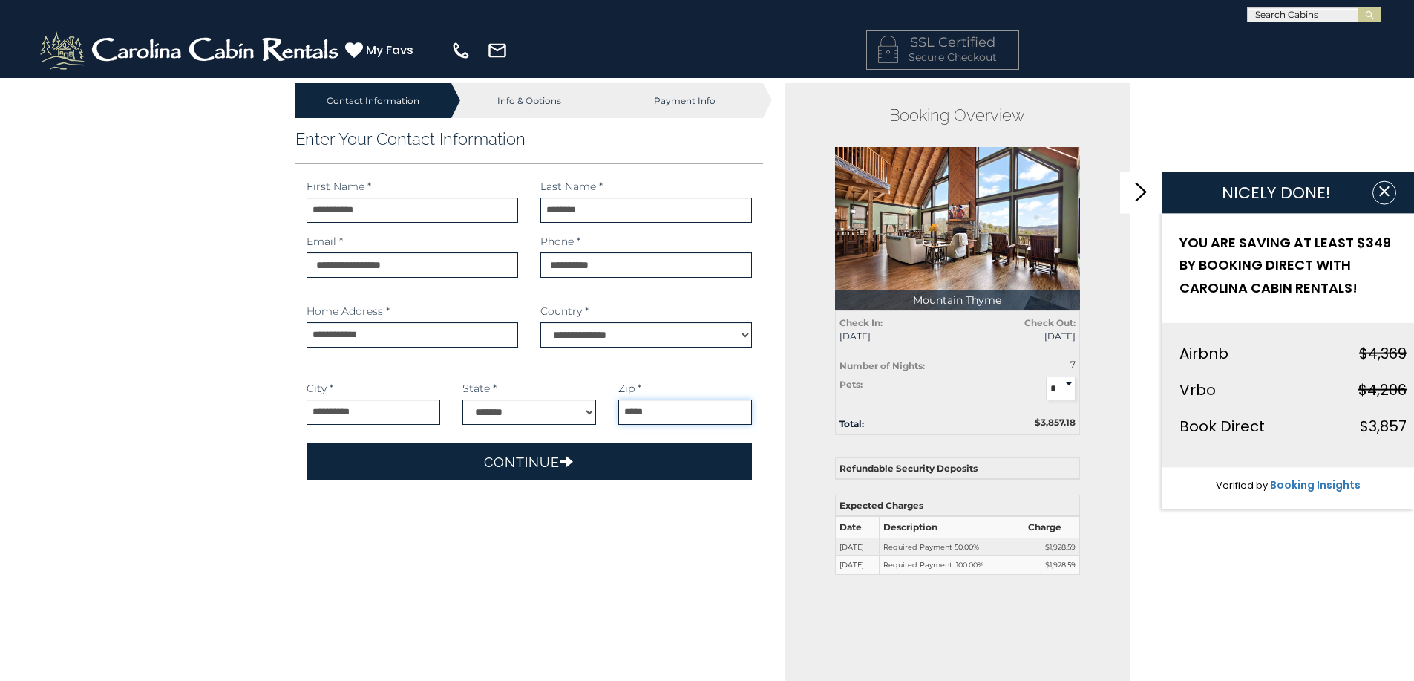
type input "*****"
click at [617, 469] on button "Continue" at bounding box center [530, 461] width 446 height 37
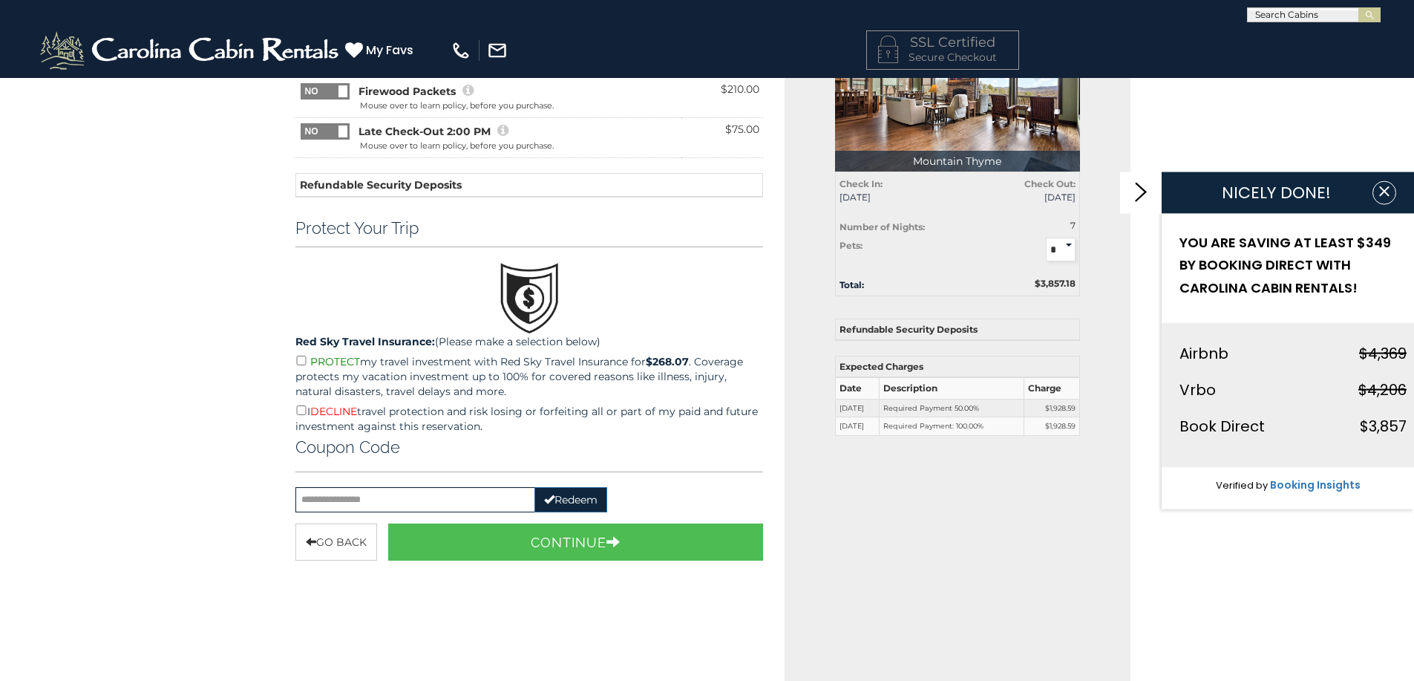
scroll to position [148, 0]
click at [349, 497] on input "text" at bounding box center [416, 499] width 240 height 25
click at [552, 497] on button "Redeem" at bounding box center [571, 499] width 73 height 25
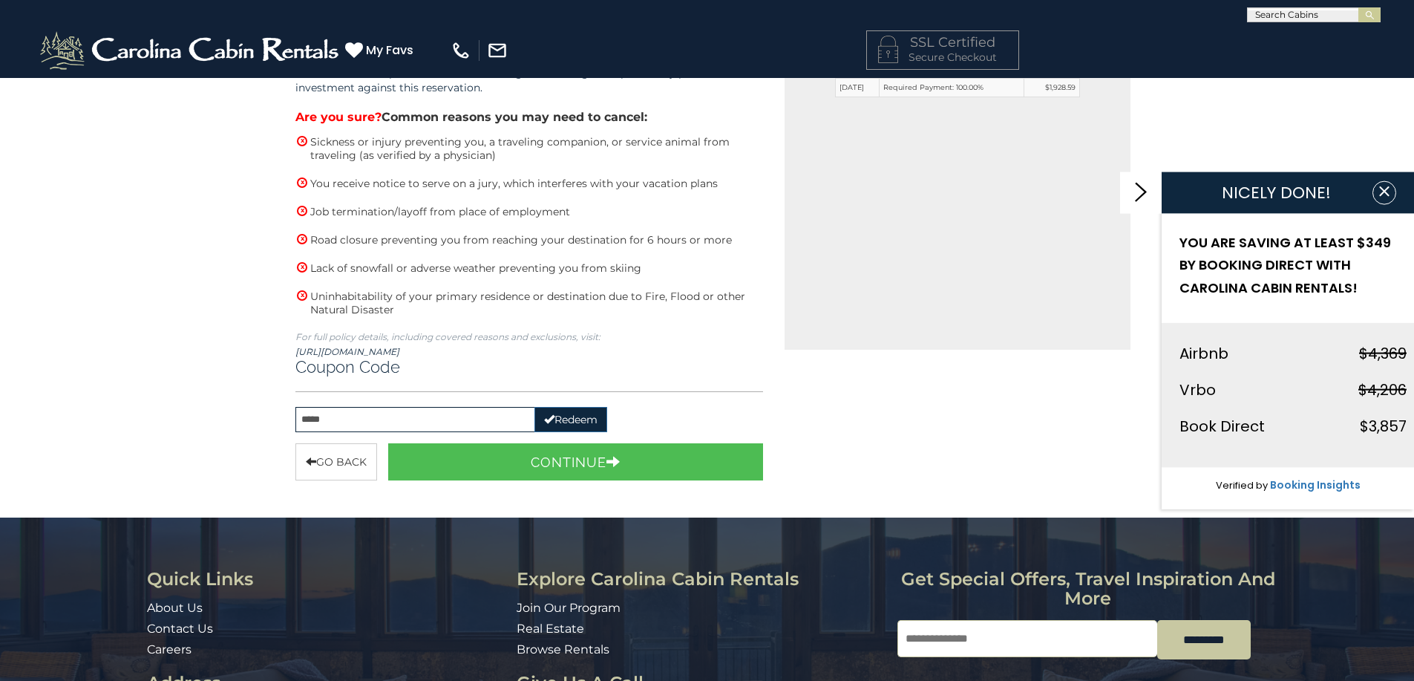
scroll to position [489, 0]
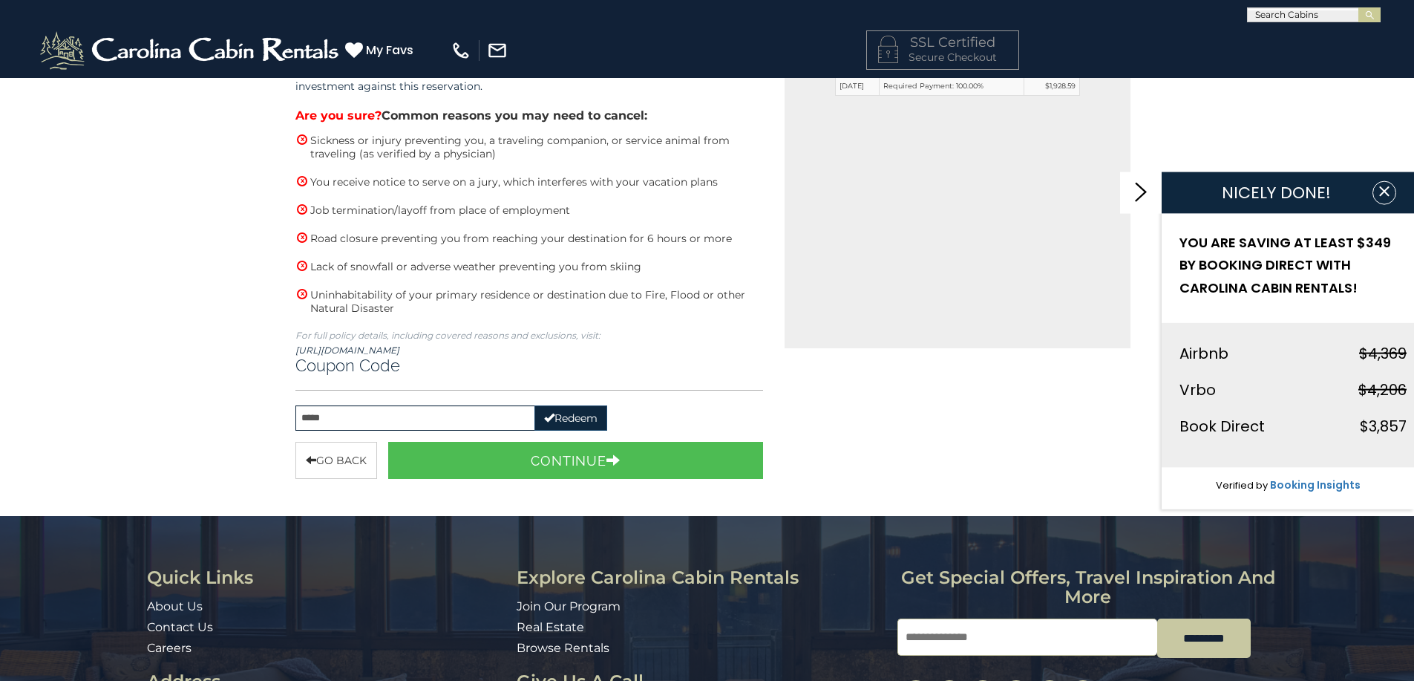
click at [561, 417] on button "Redeem" at bounding box center [571, 417] width 73 height 25
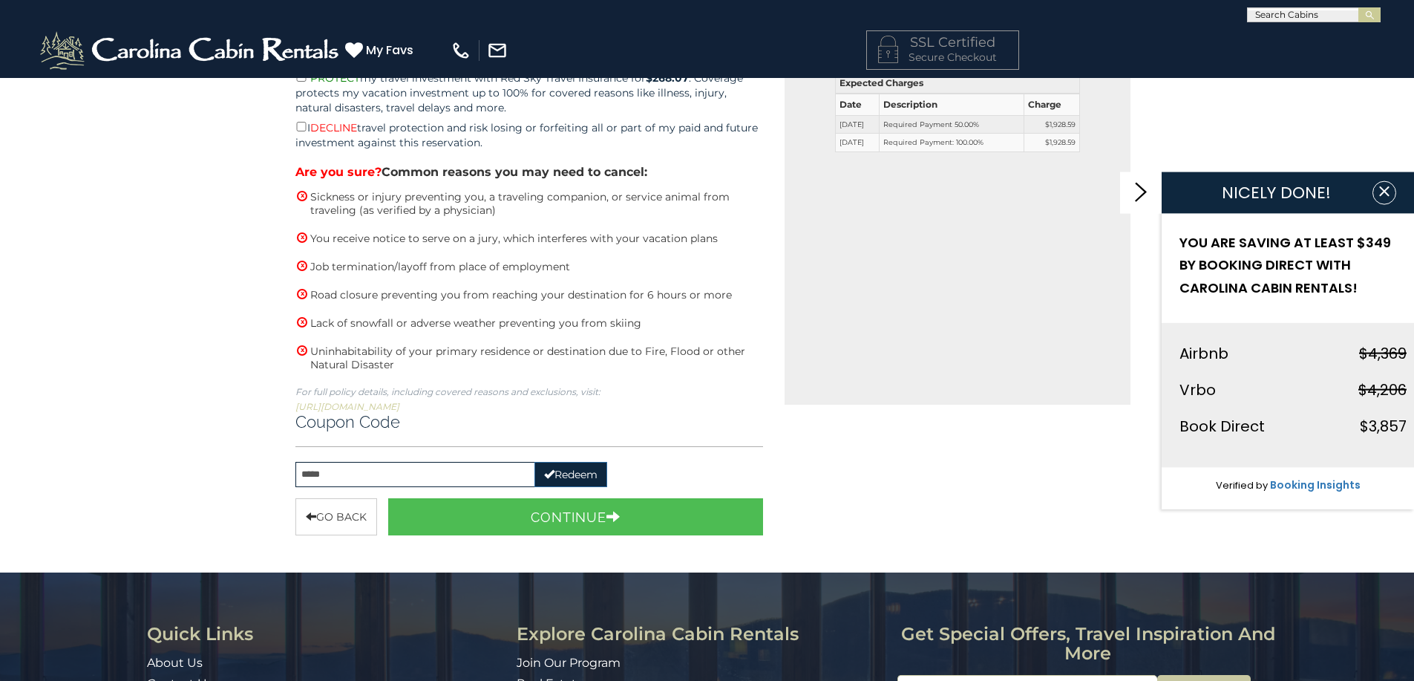
scroll to position [430, 0]
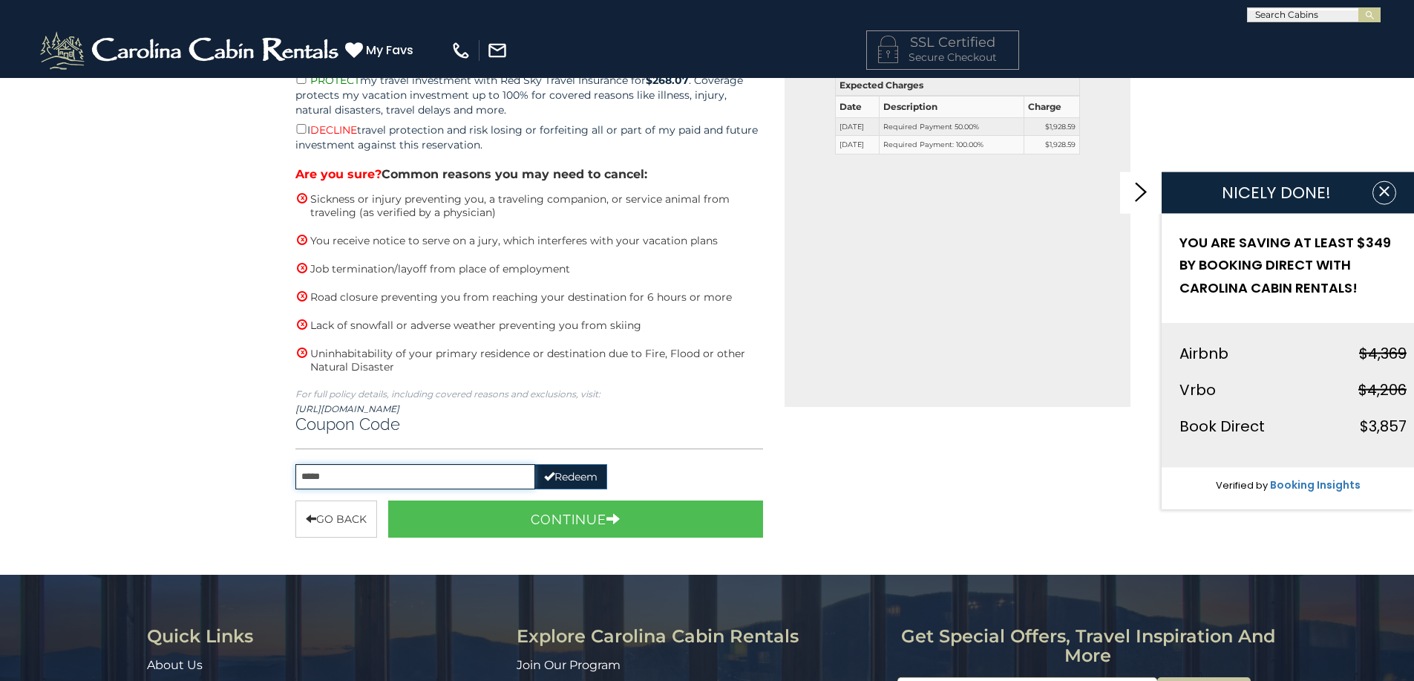
drag, startPoint x: 323, startPoint y: 473, endPoint x: 231, endPoint y: 474, distance: 92.1
click at [232, 474] on div "**********" at bounding box center [707, 266] width 1414 height 1239
type input "**********"
click at [578, 469] on button "Redeem" at bounding box center [571, 476] width 73 height 25
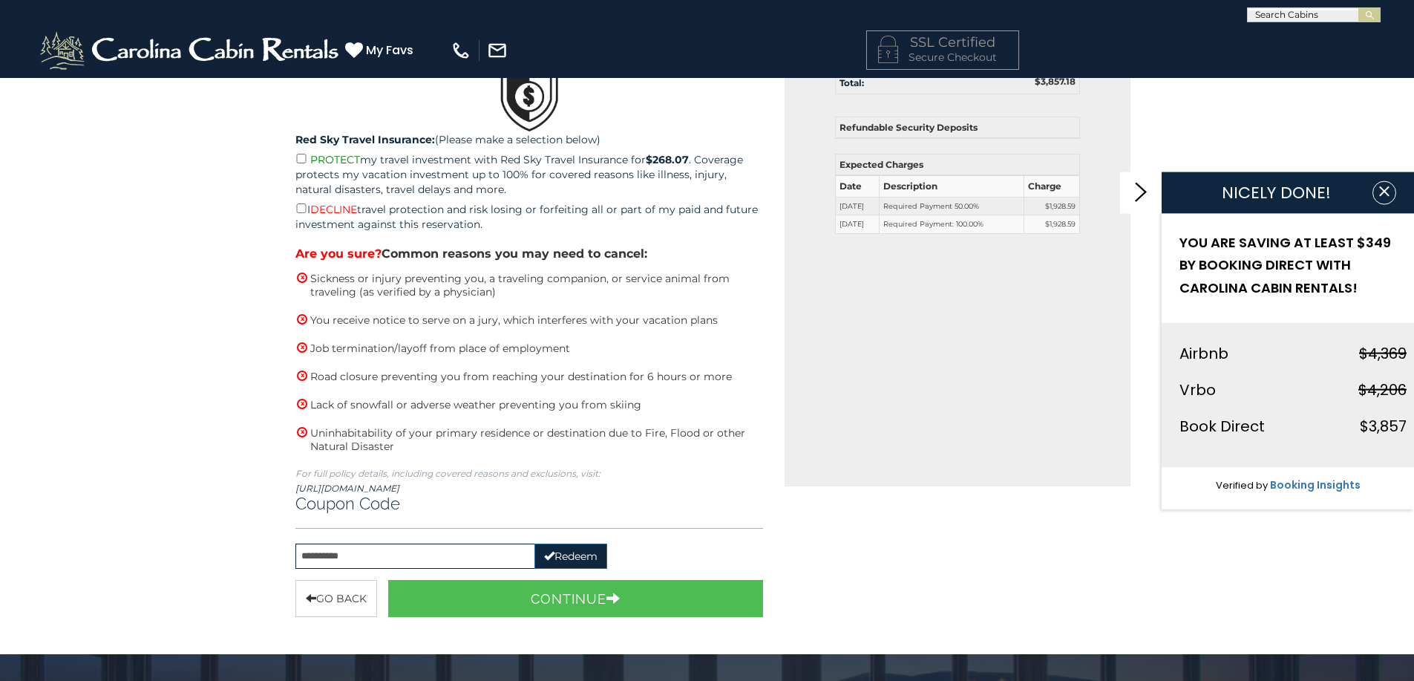
scroll to position [351, 0]
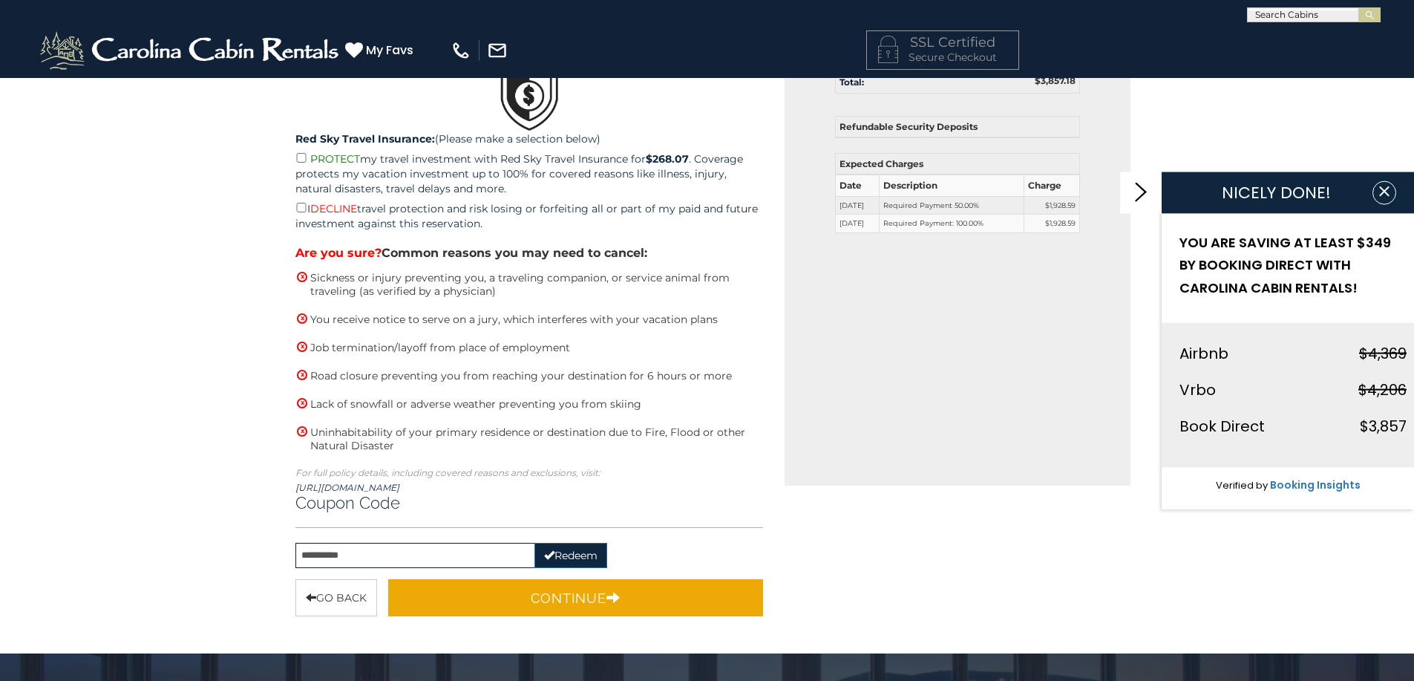
click at [570, 588] on button "Continue" at bounding box center [576, 597] width 376 height 37
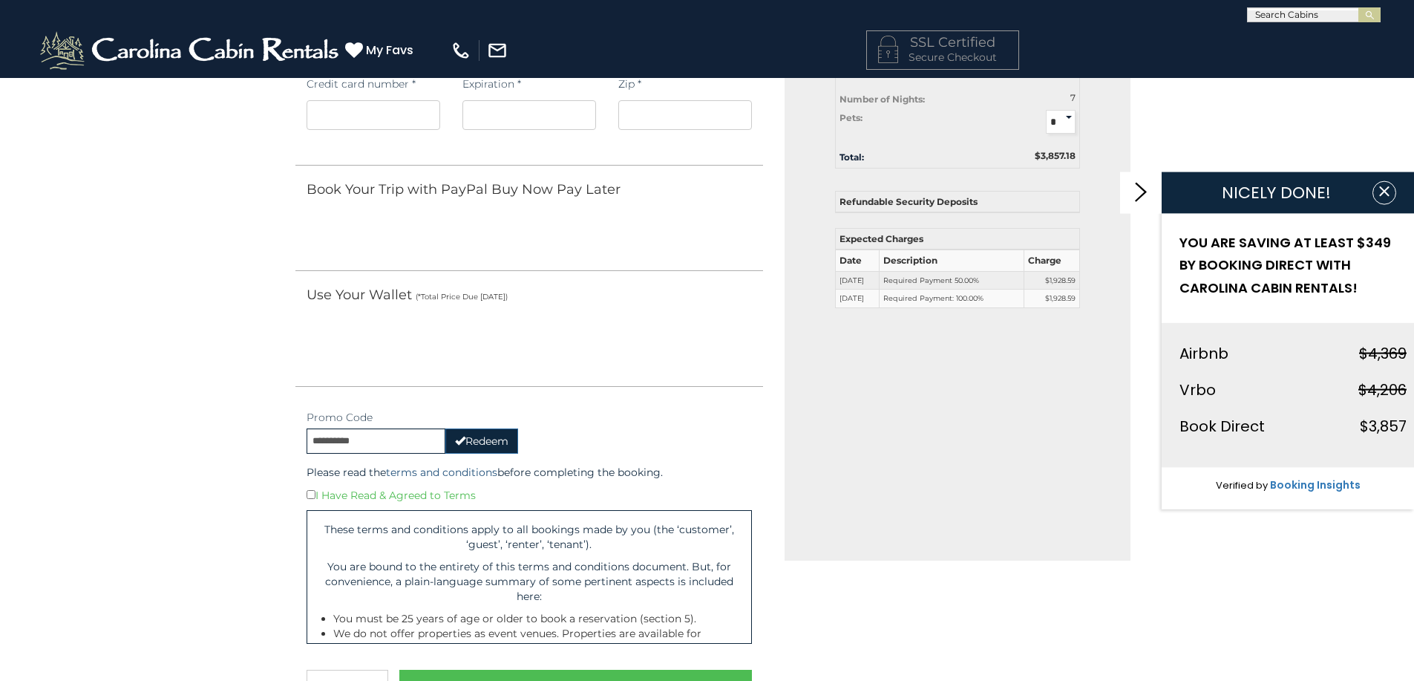
scroll to position [281, 0]
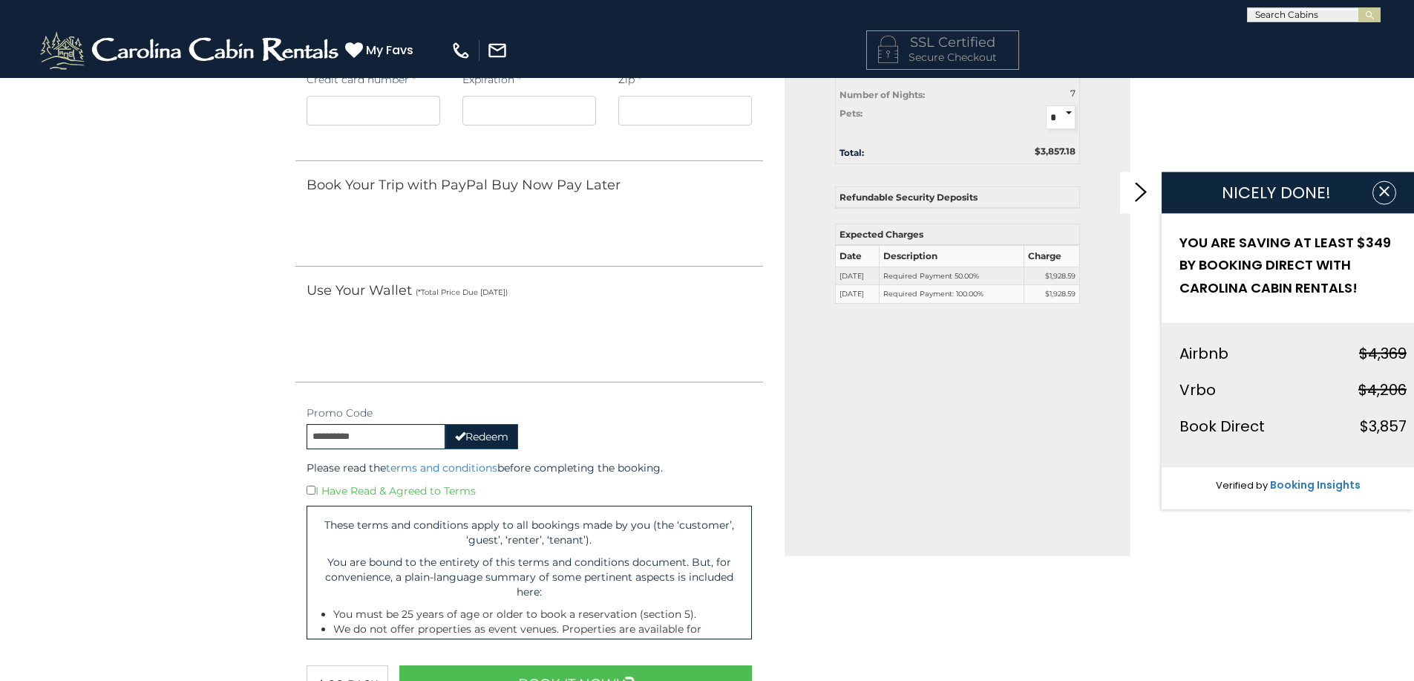
click at [472, 437] on button "Redeem" at bounding box center [481, 436] width 73 height 25
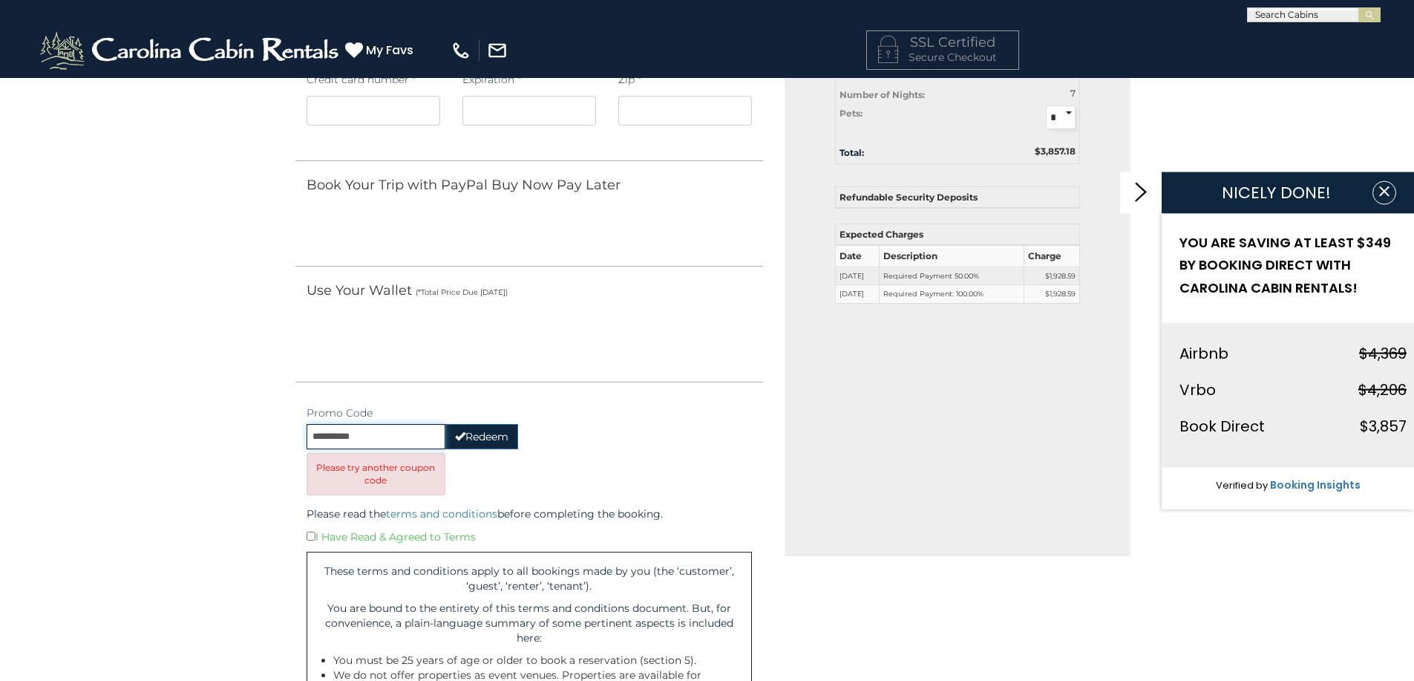
drag, startPoint x: 336, startPoint y: 434, endPoint x: 230, endPoint y: 433, distance: 106.2
click at [230, 433] on div "**********" at bounding box center [707, 442] width 1414 height 1290
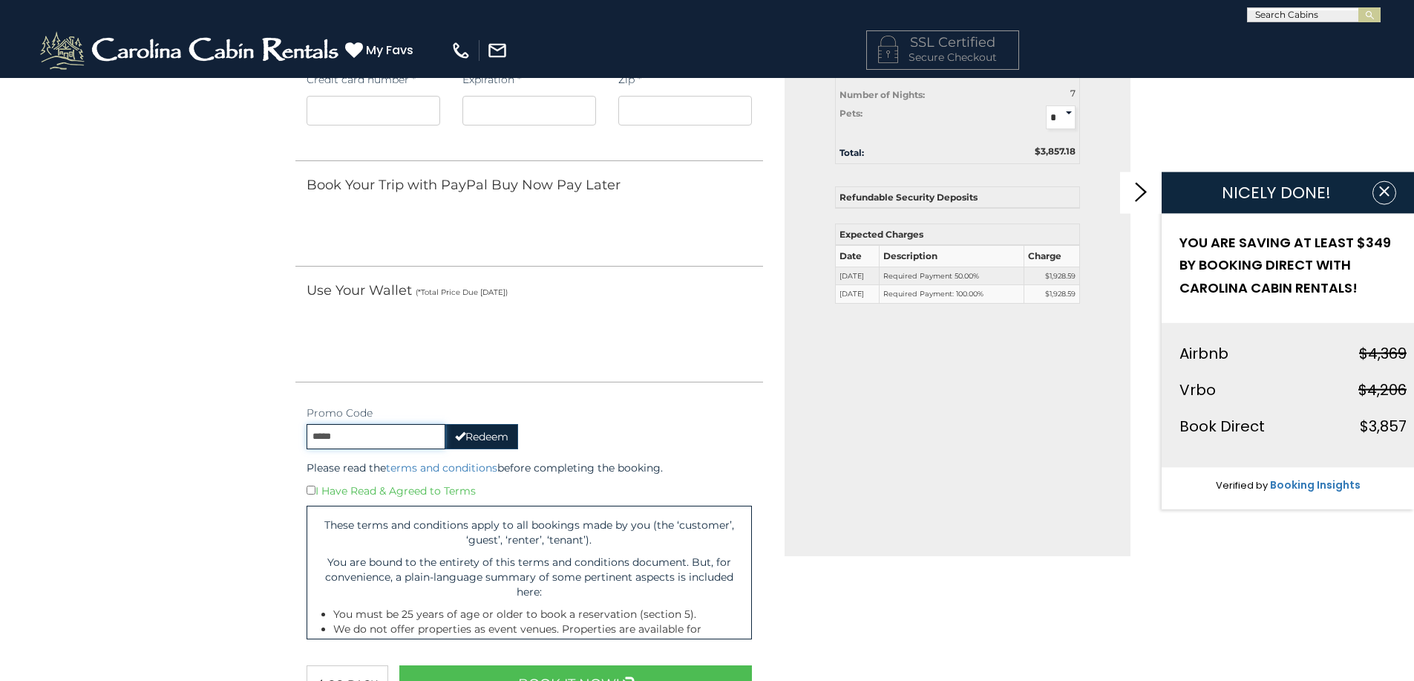
type input "*****"
click at [474, 440] on button "Redeem" at bounding box center [481, 436] width 73 height 25
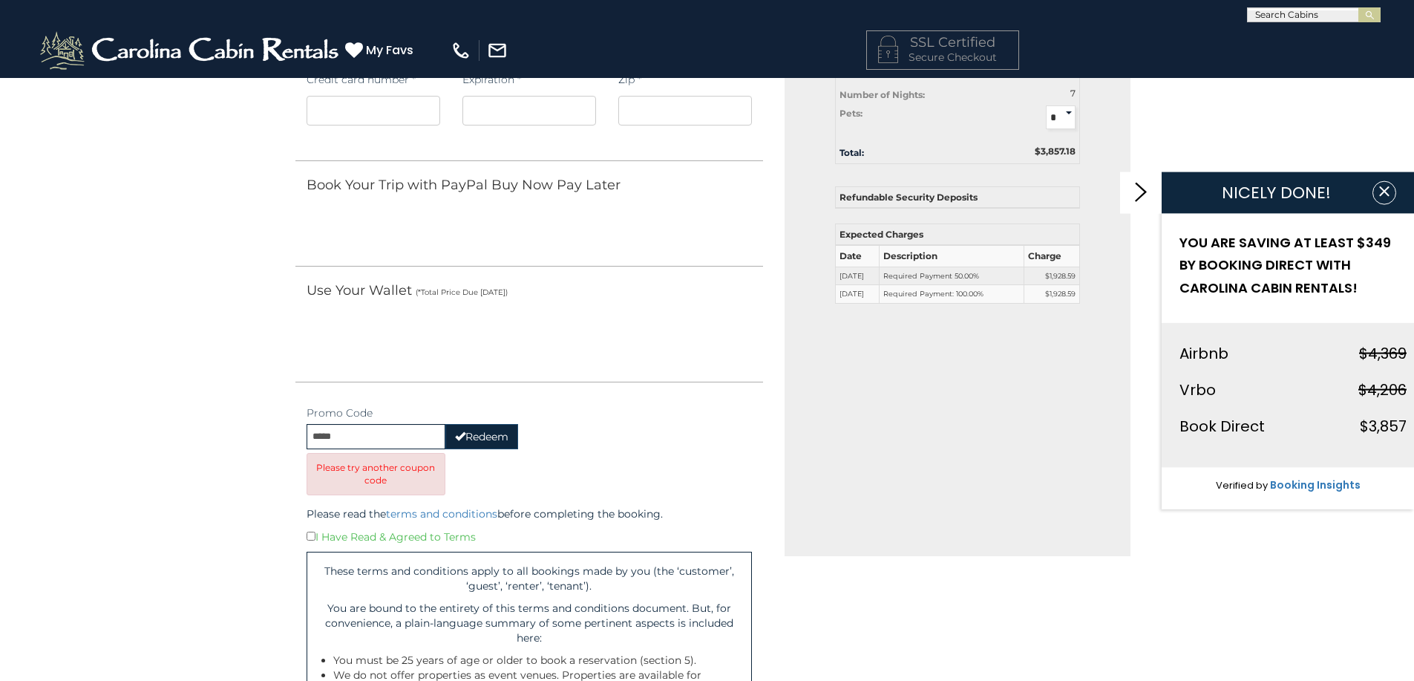
click at [468, 440] on button "Redeem" at bounding box center [481, 436] width 73 height 25
drag, startPoint x: 374, startPoint y: 435, endPoint x: 246, endPoint y: 436, distance: 128.5
click at [246, 436] on div "**********" at bounding box center [707, 442] width 1414 height 1290
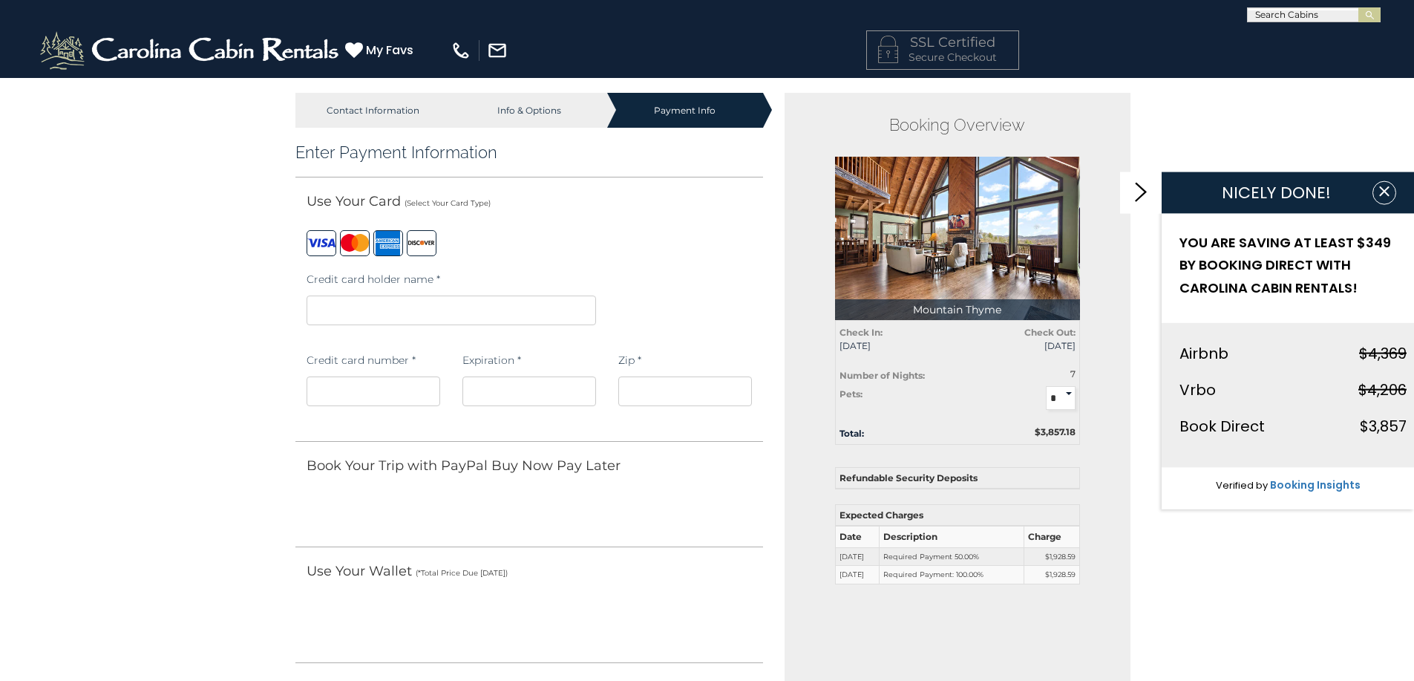
scroll to position [0, 0]
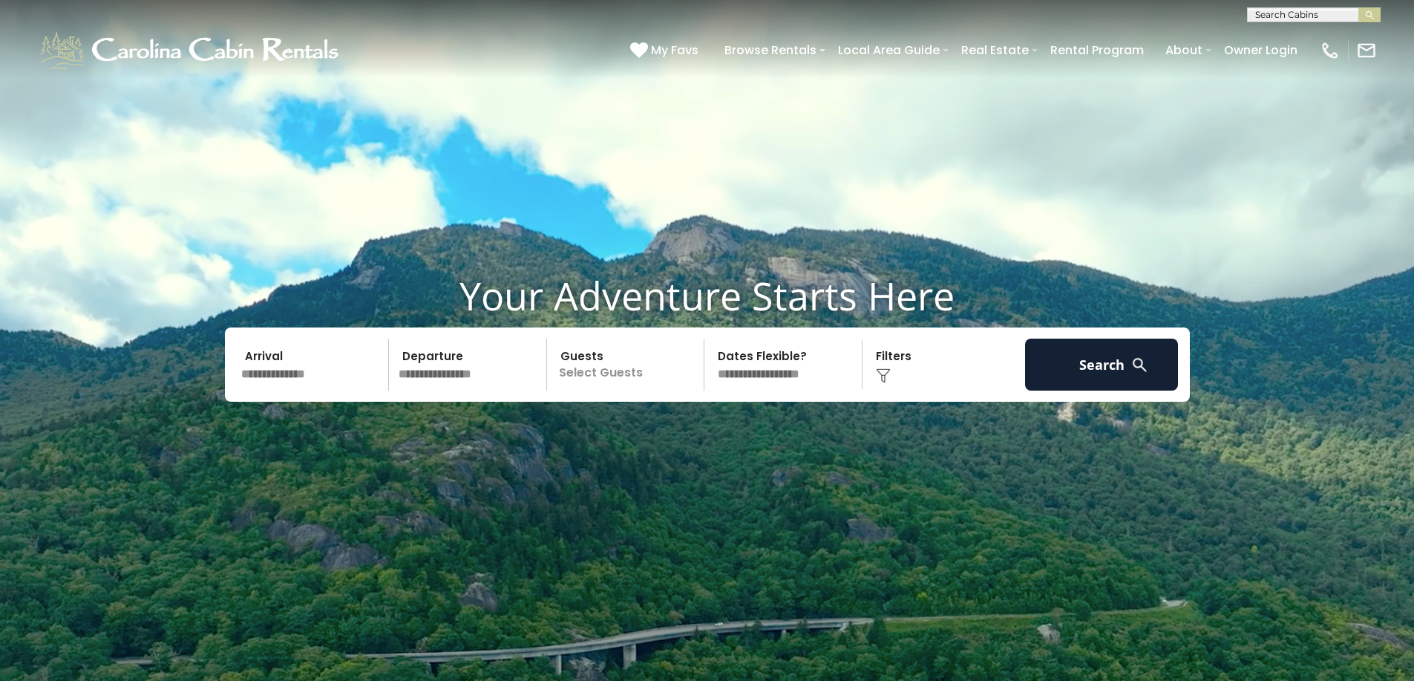
click at [294, 361] on input "text" at bounding box center [313, 365] width 154 height 52
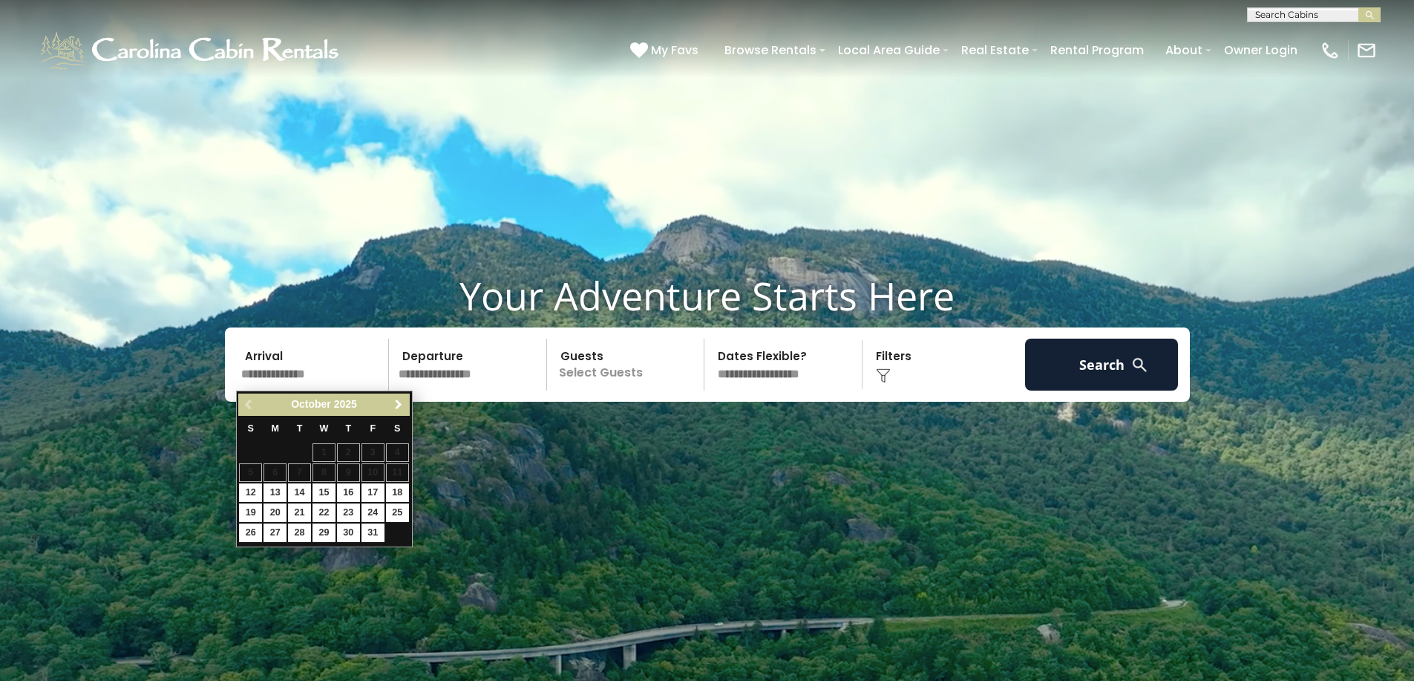
click at [403, 408] on span "Next" at bounding box center [399, 405] width 12 height 12
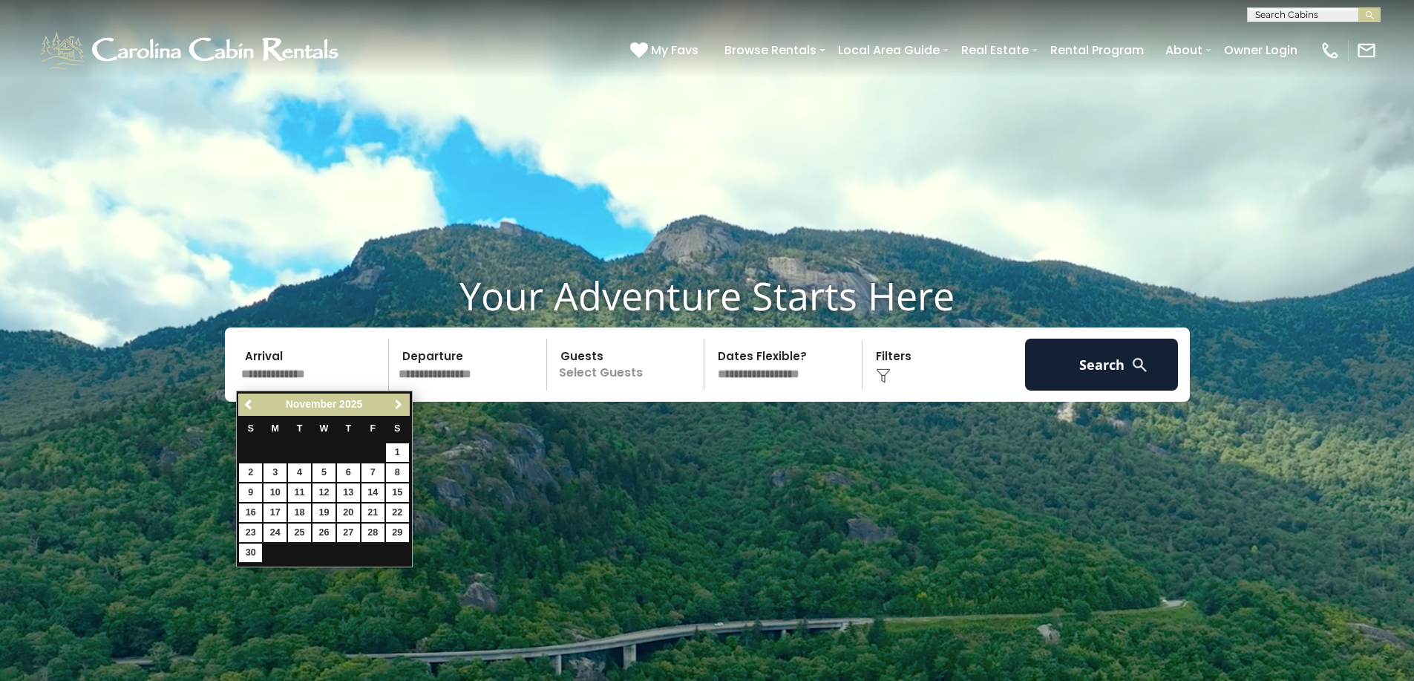
click at [403, 408] on span "Next" at bounding box center [399, 405] width 12 height 12
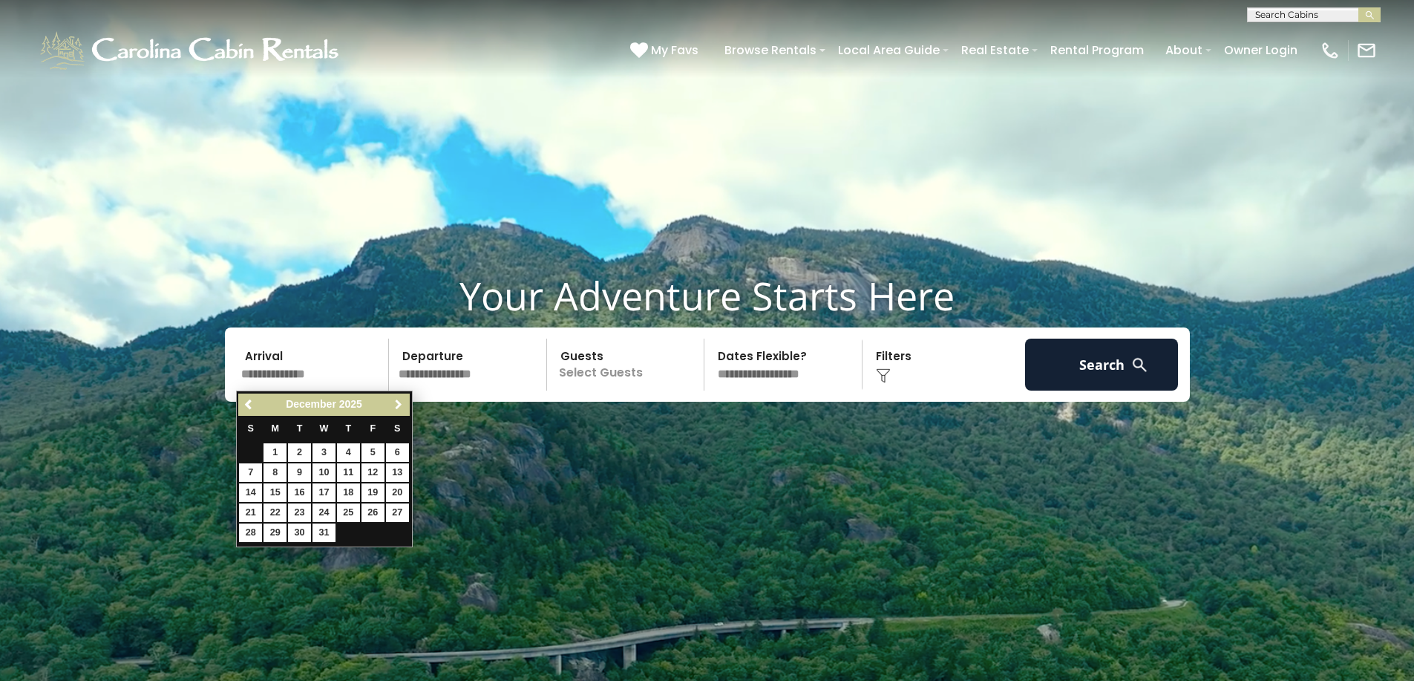
click at [398, 407] on span "Next" at bounding box center [399, 405] width 12 height 12
click at [396, 447] on link "3" at bounding box center [397, 452] width 23 height 19
type input "******"
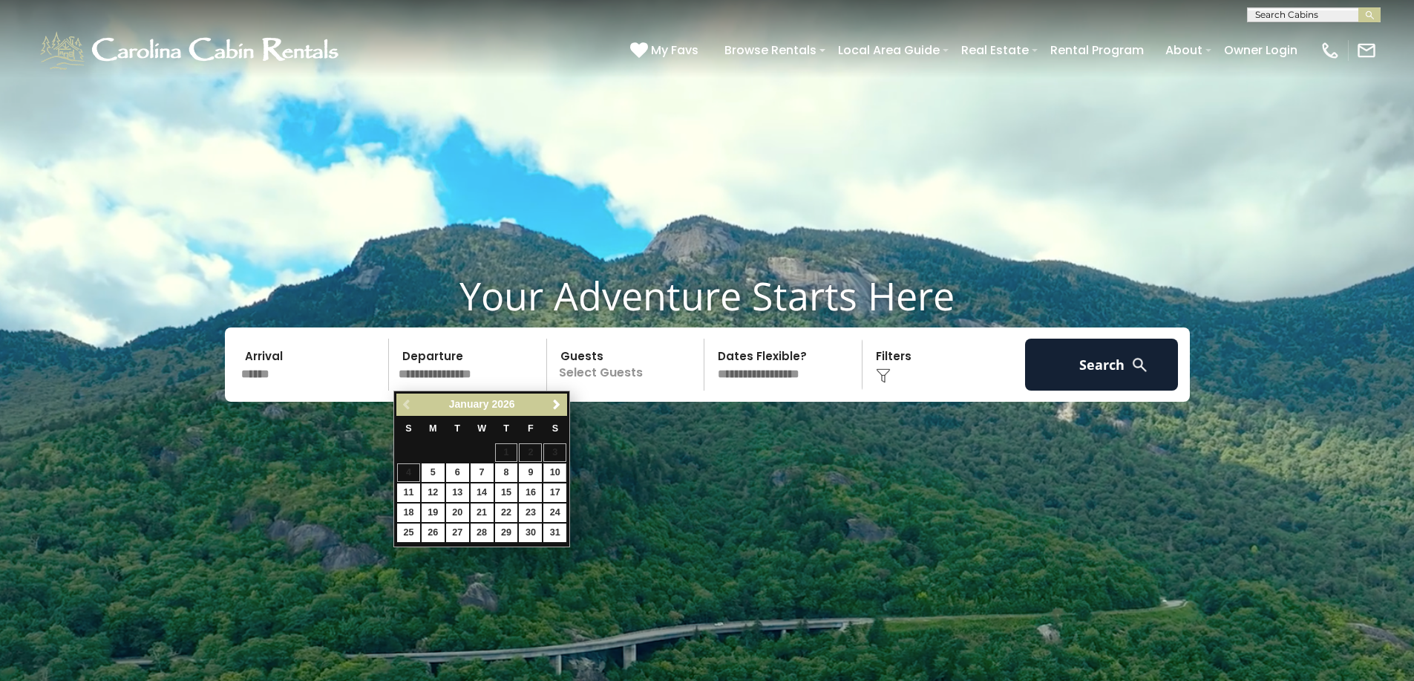
click at [552, 468] on link "10" at bounding box center [555, 472] width 23 height 19
type input "*******"
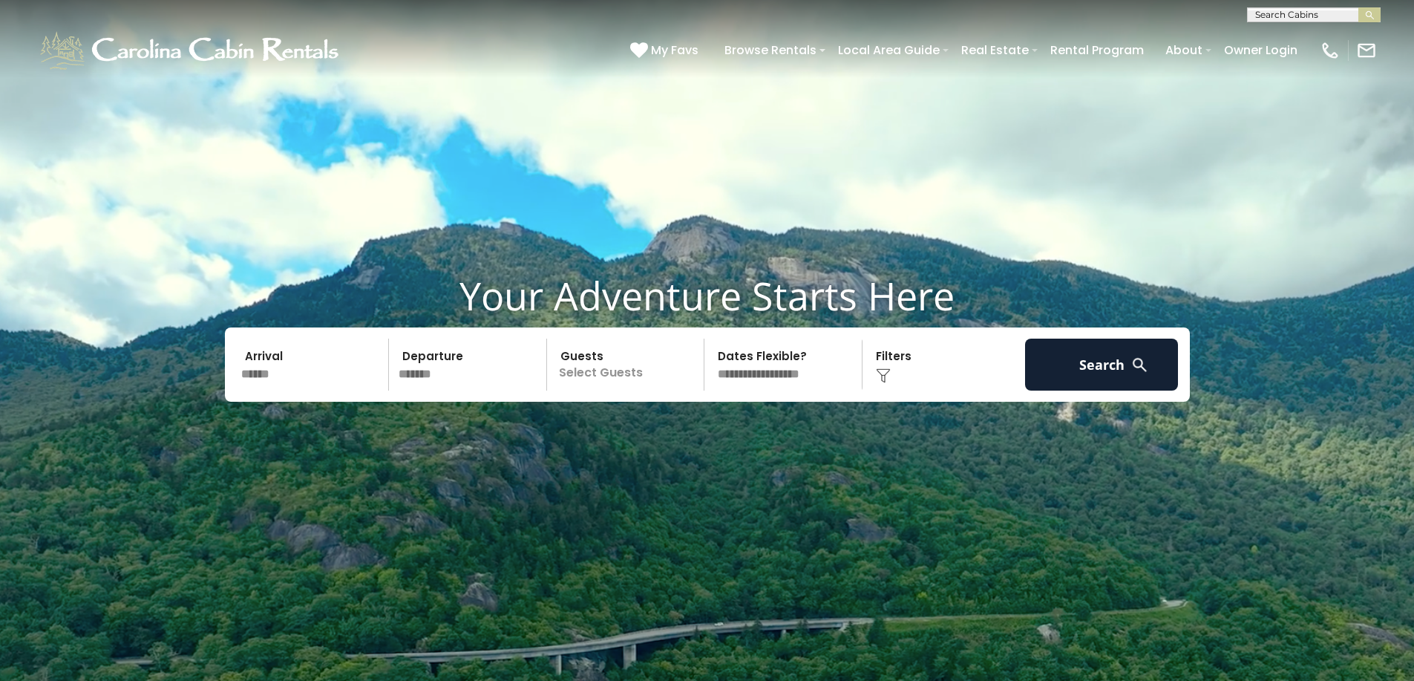
click at [612, 373] on p "Select Guests" at bounding box center [628, 365] width 153 height 52
click at [702, 428] on span "+" at bounding box center [699, 425] width 6 height 15
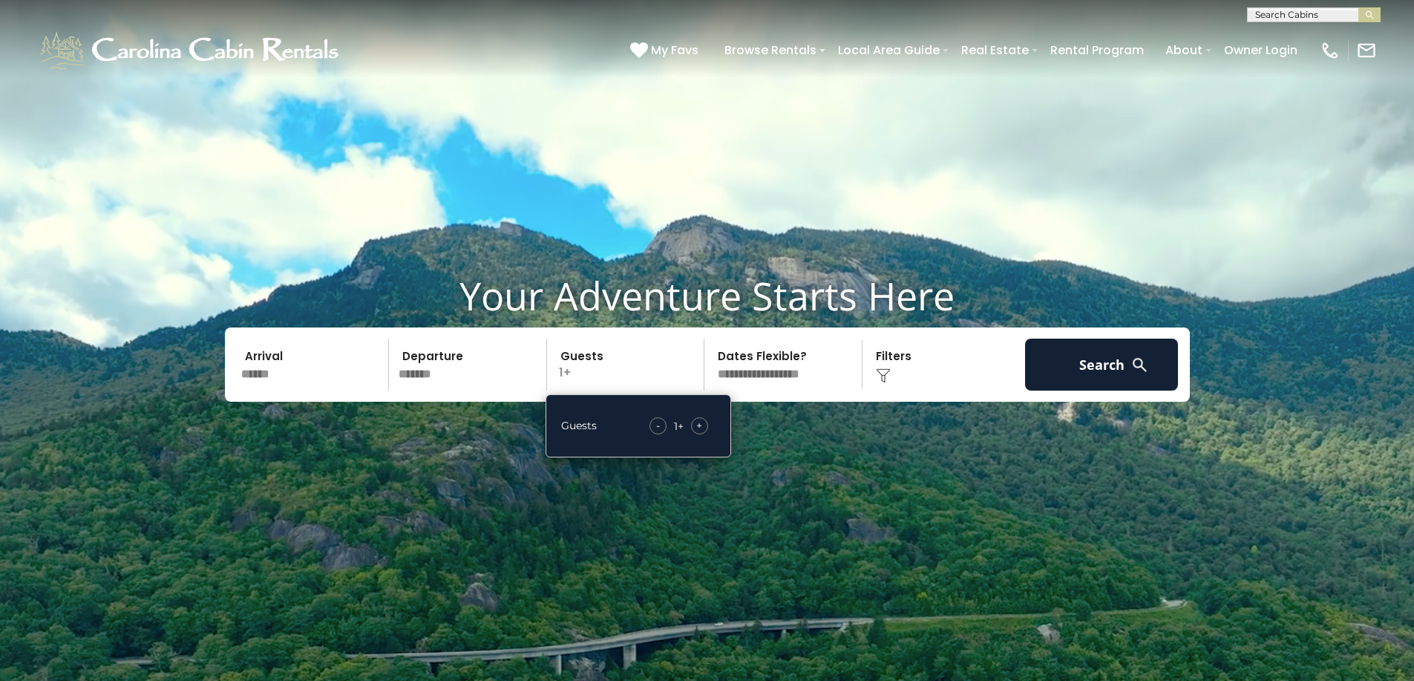
click at [702, 428] on span "+" at bounding box center [699, 425] width 6 height 15
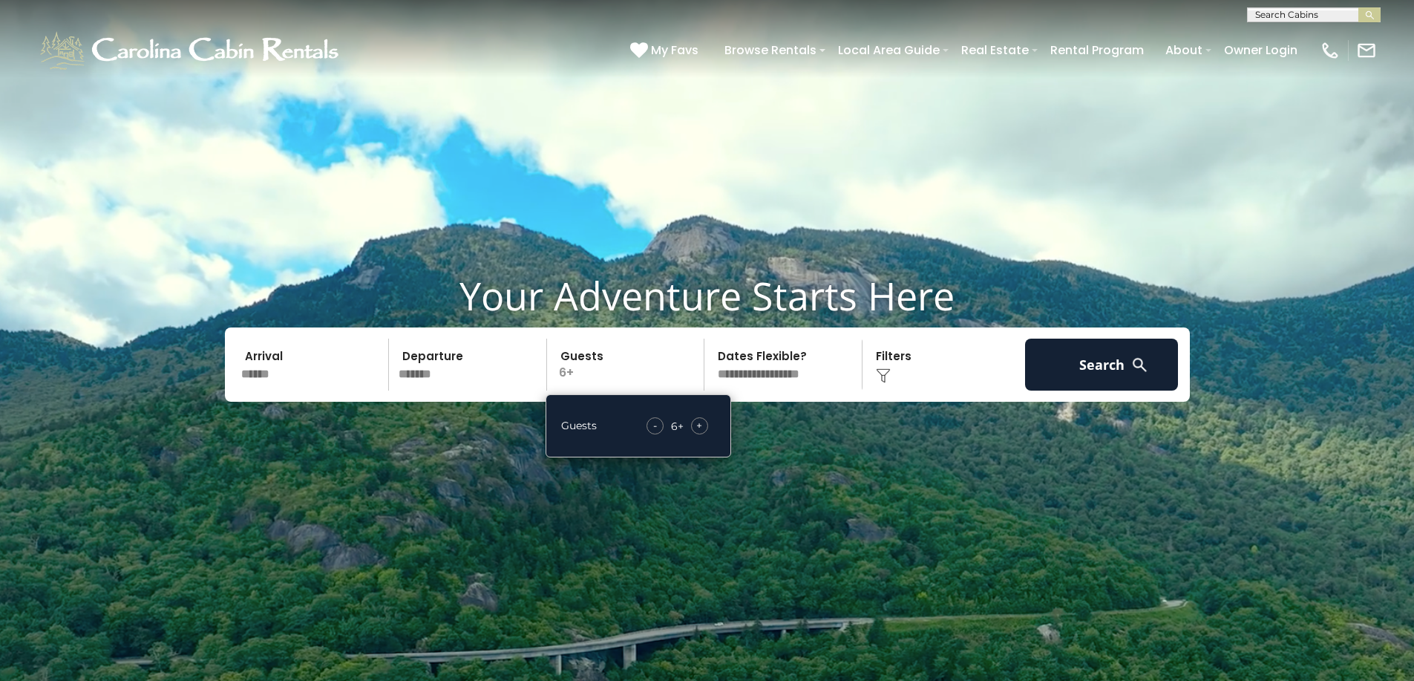
click at [914, 366] on div "Click to Choose" at bounding box center [944, 365] width 154 height 52
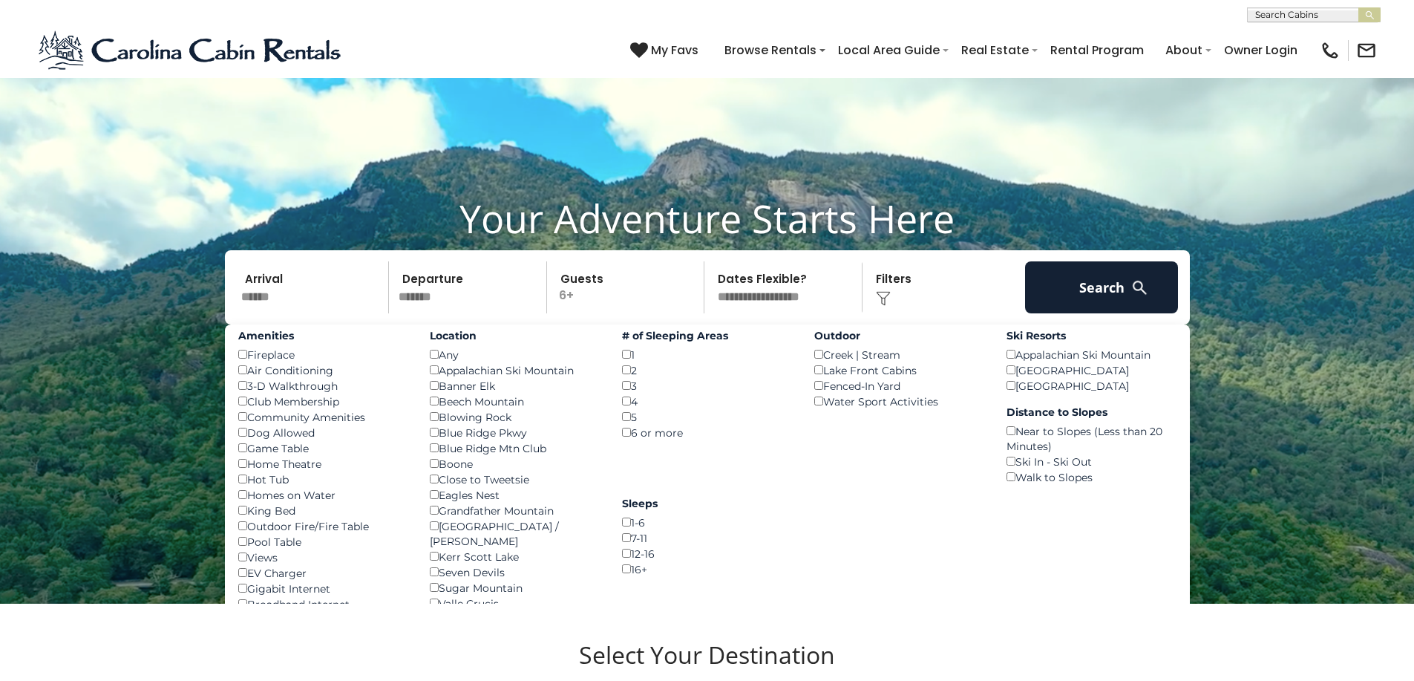
scroll to position [76, 0]
drag, startPoint x: 1088, startPoint y: 293, endPoint x: 1081, endPoint y: 296, distance: 8.3
click at [1088, 293] on button "Search" at bounding box center [1102, 288] width 154 height 52
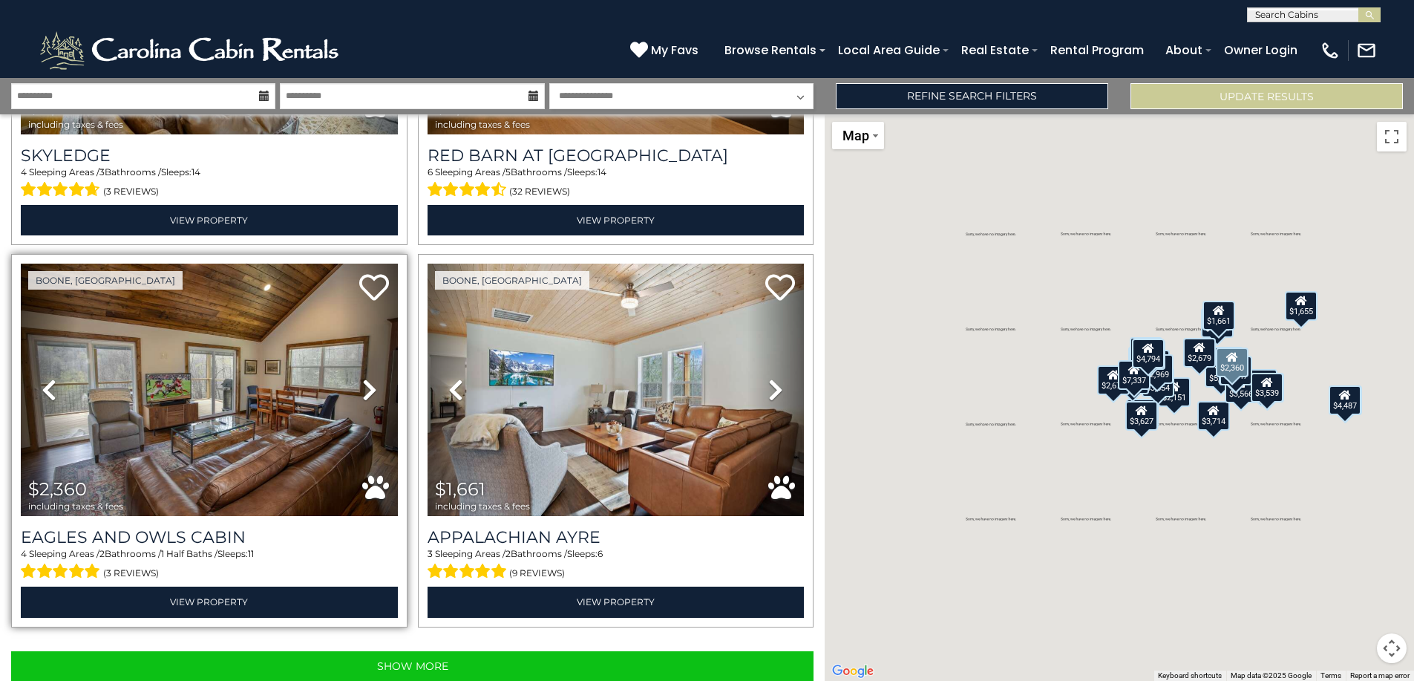
scroll to position [5255, 0]
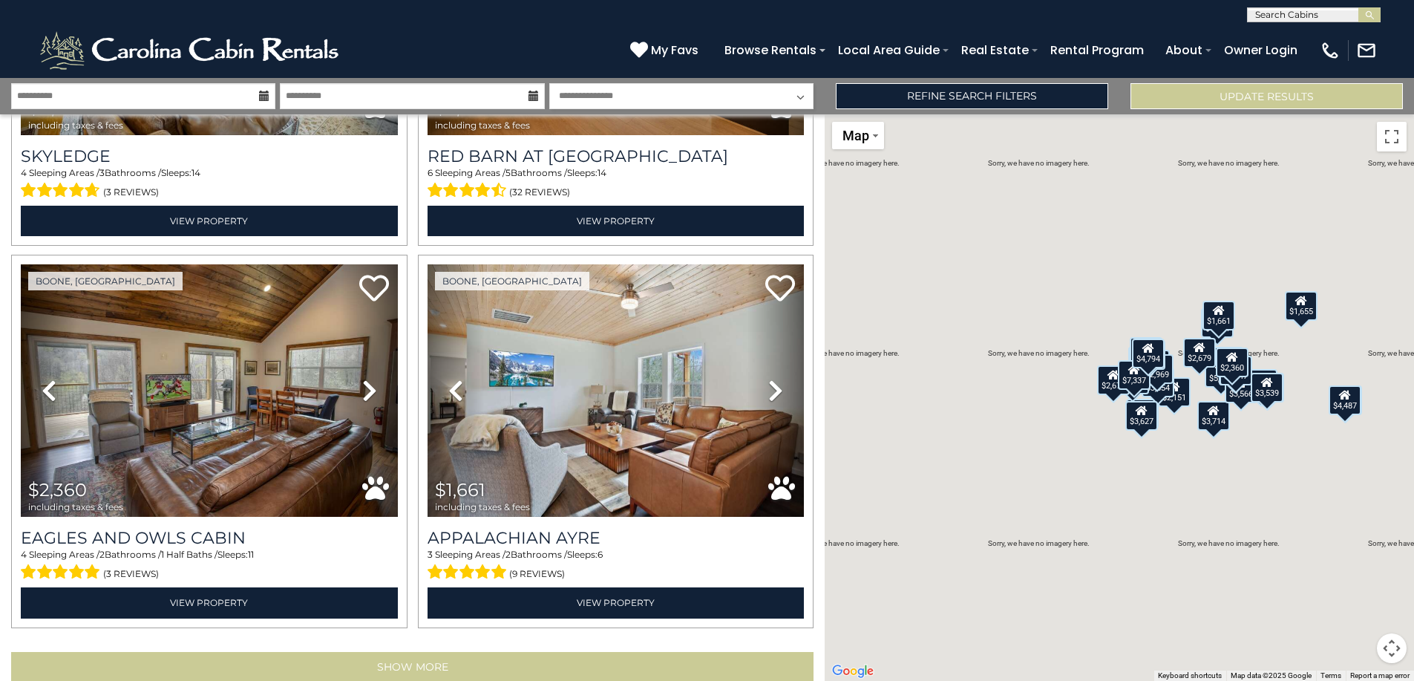
click at [399, 652] on button "Show More" at bounding box center [412, 667] width 803 height 30
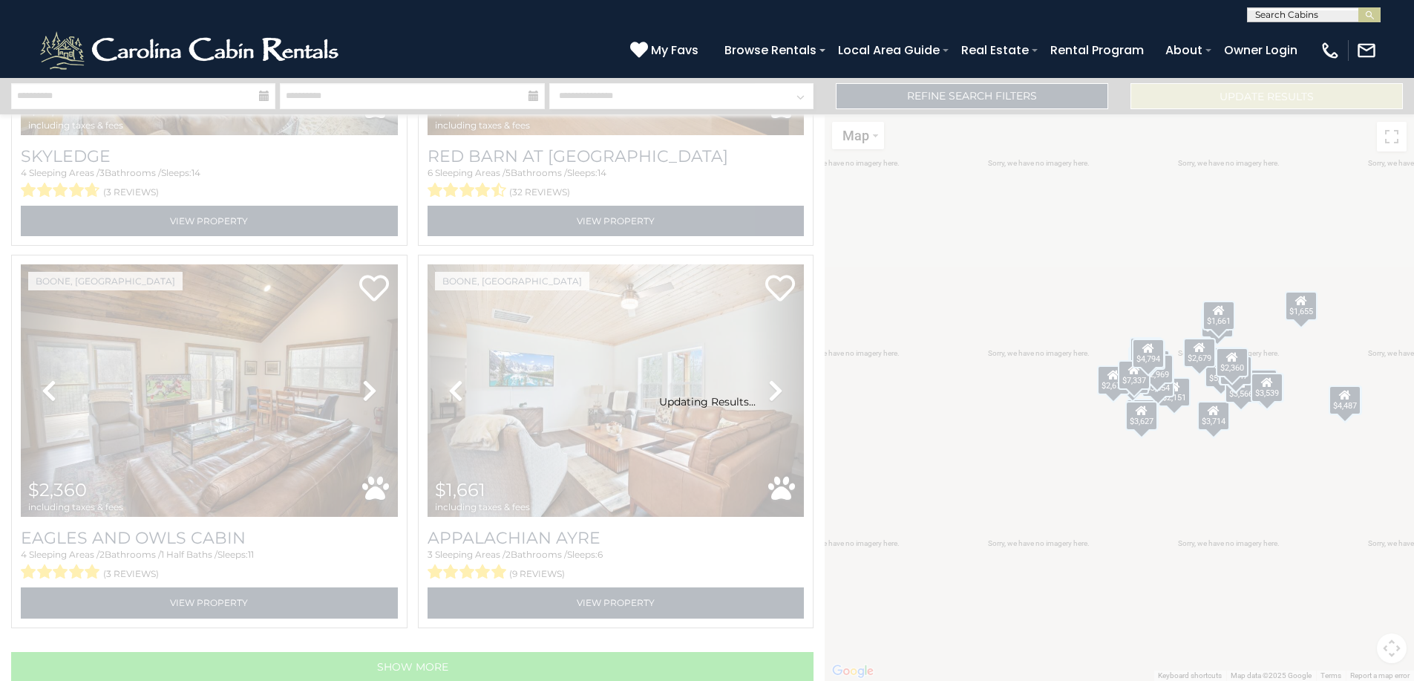
scroll to position [5233, 0]
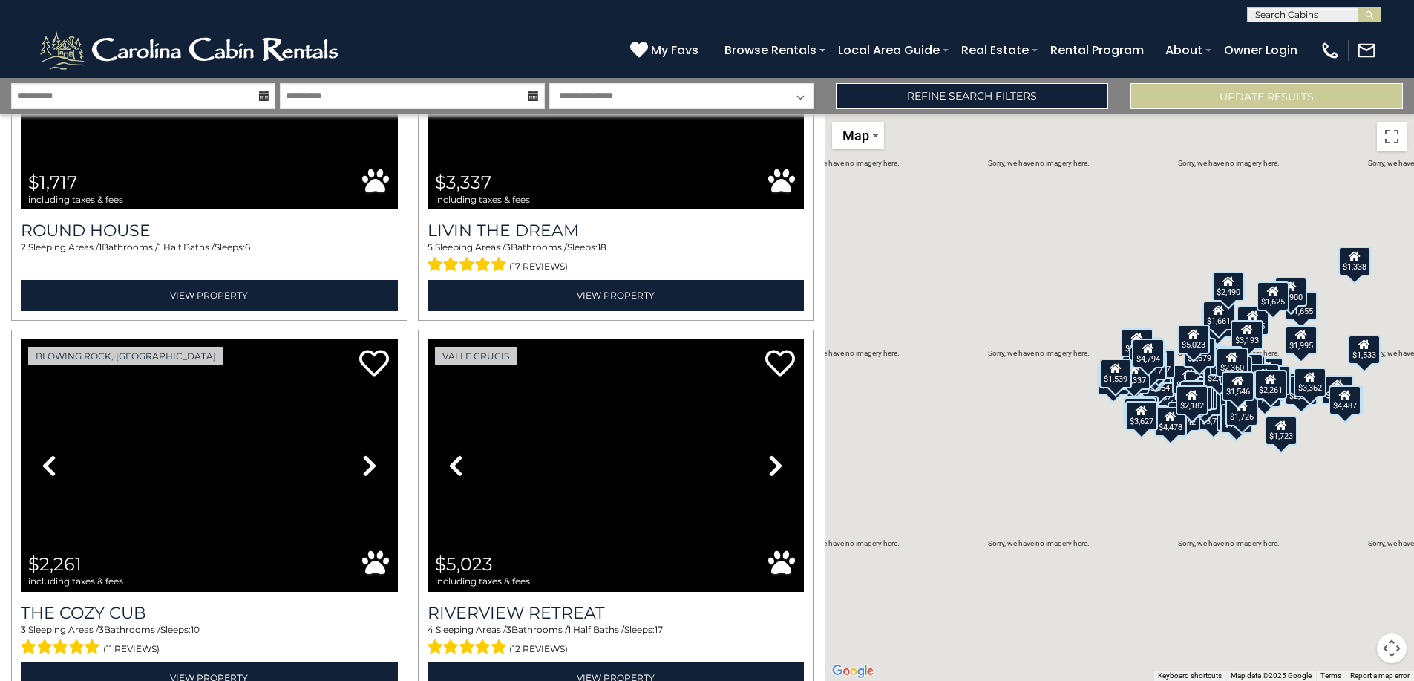
scroll to position [16638, 0]
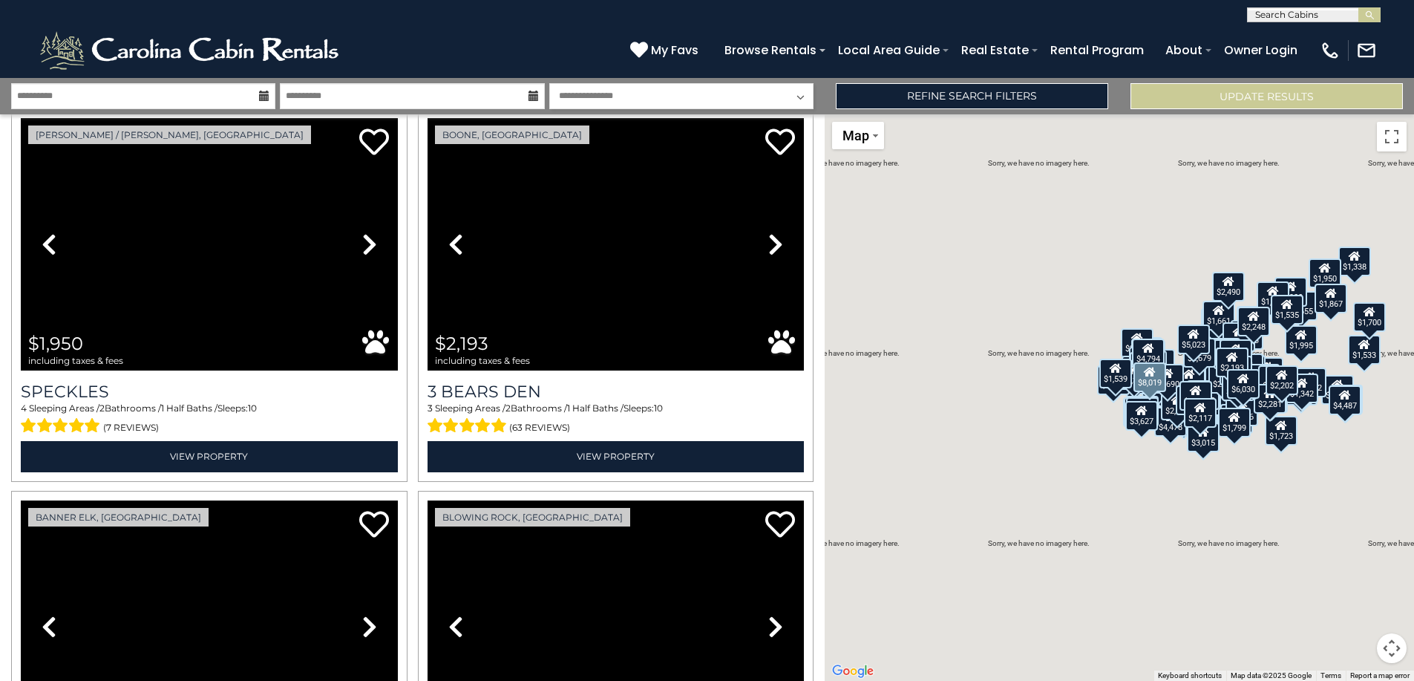
scroll to position [20674, 0]
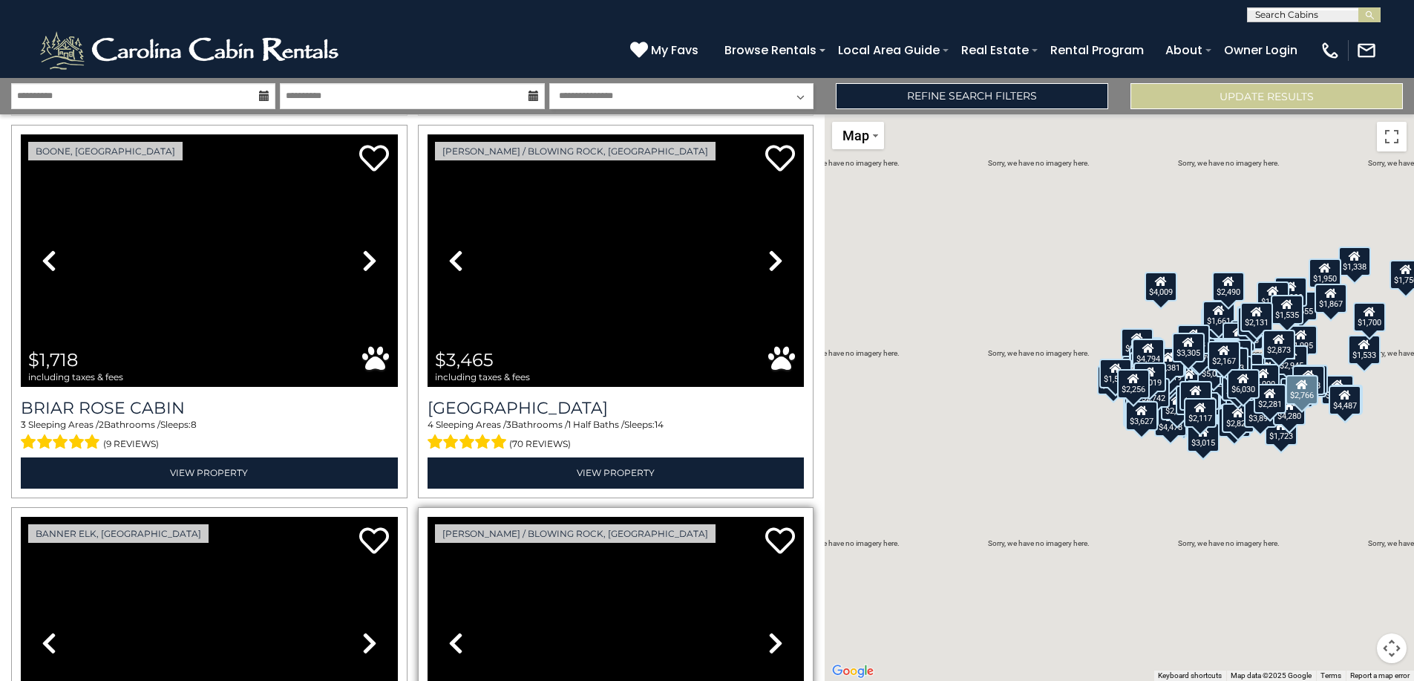
scroll to position [26787, 0]
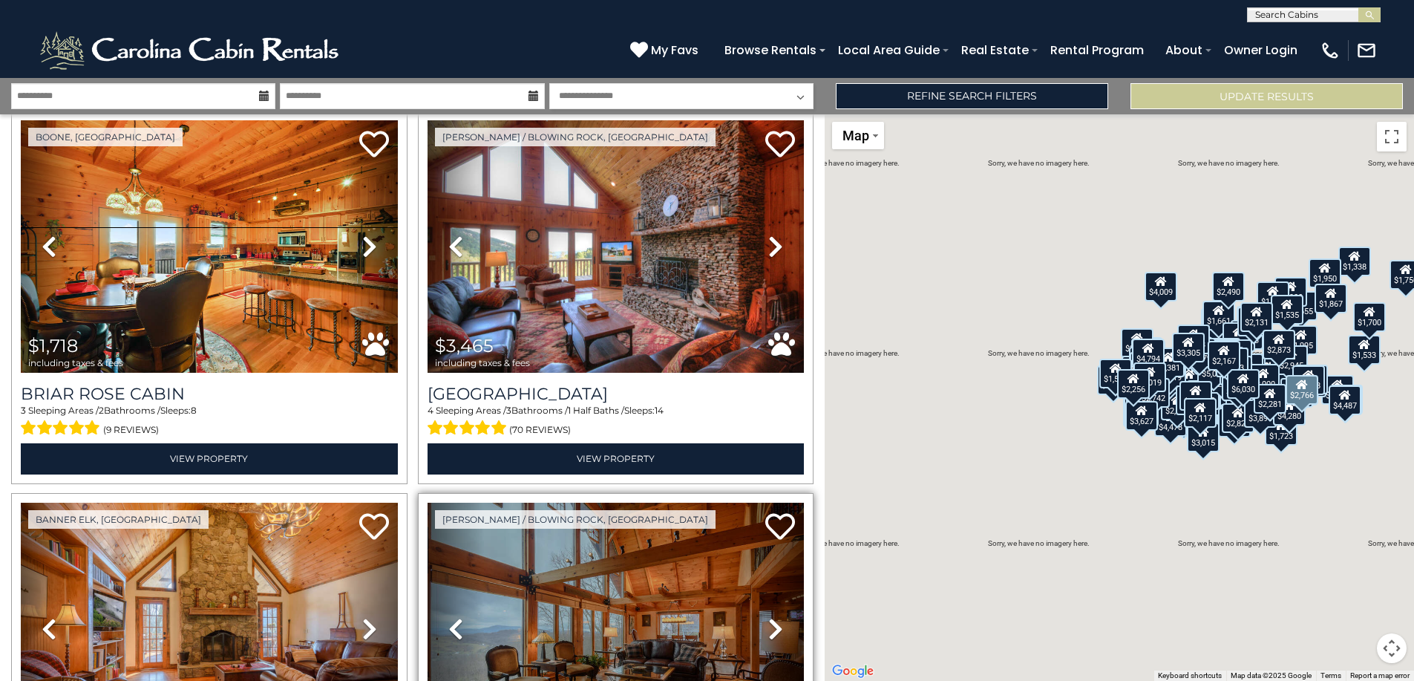
click at [665, 503] on img at bounding box center [616, 629] width 377 height 252
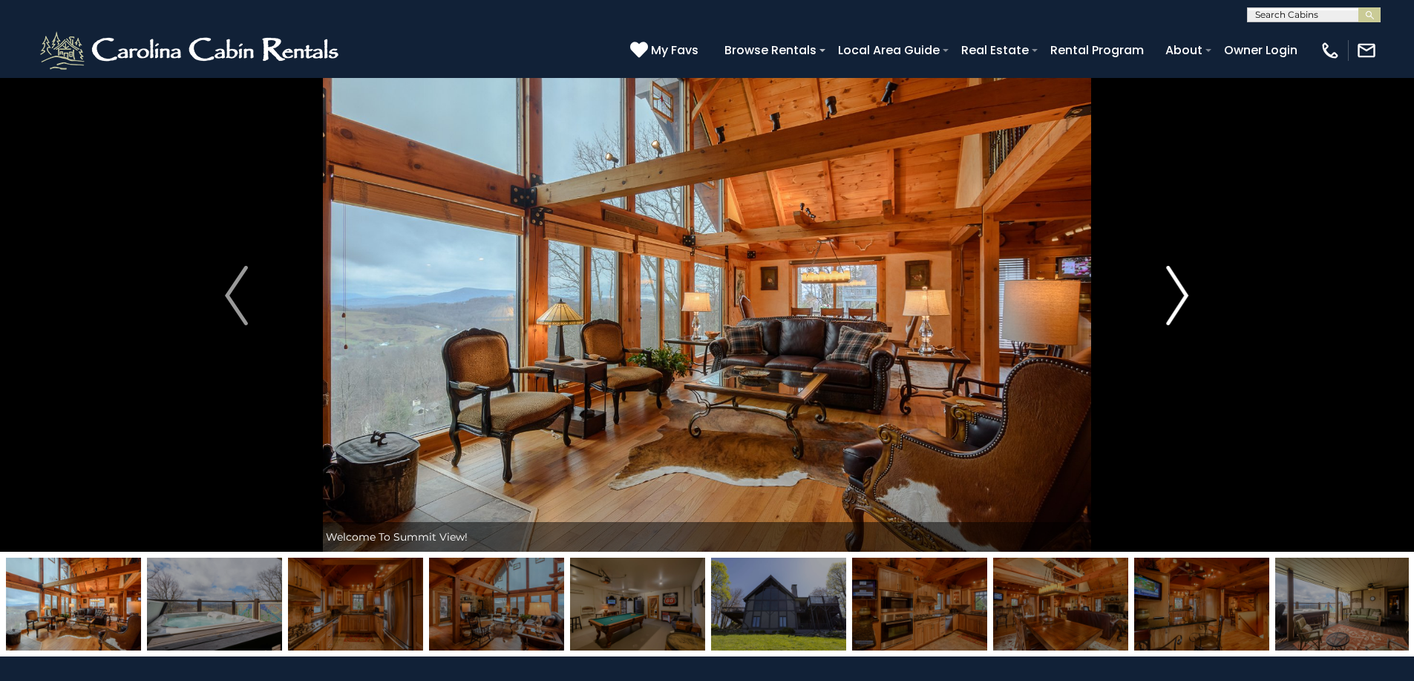
scroll to position [36, 0]
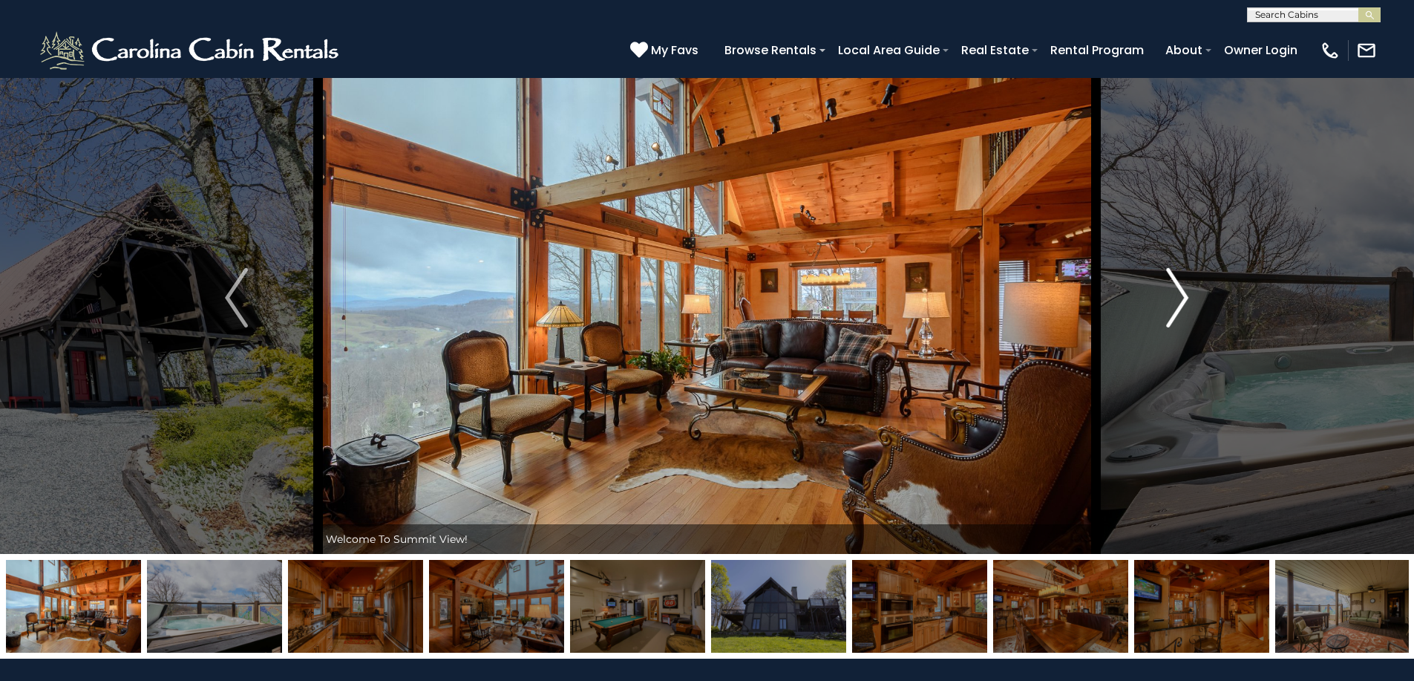
click at [1175, 292] on img "Next" at bounding box center [1177, 297] width 22 height 59
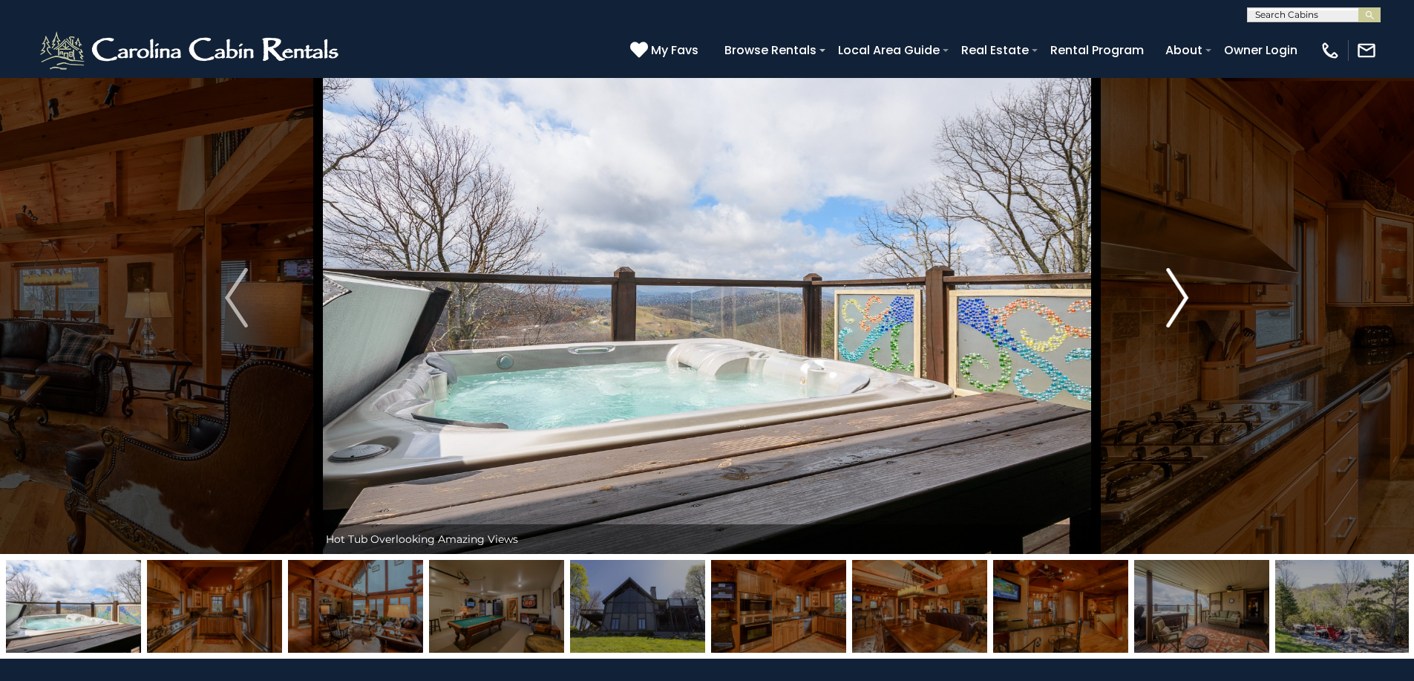
click at [1174, 292] on img "Next" at bounding box center [1177, 297] width 22 height 59
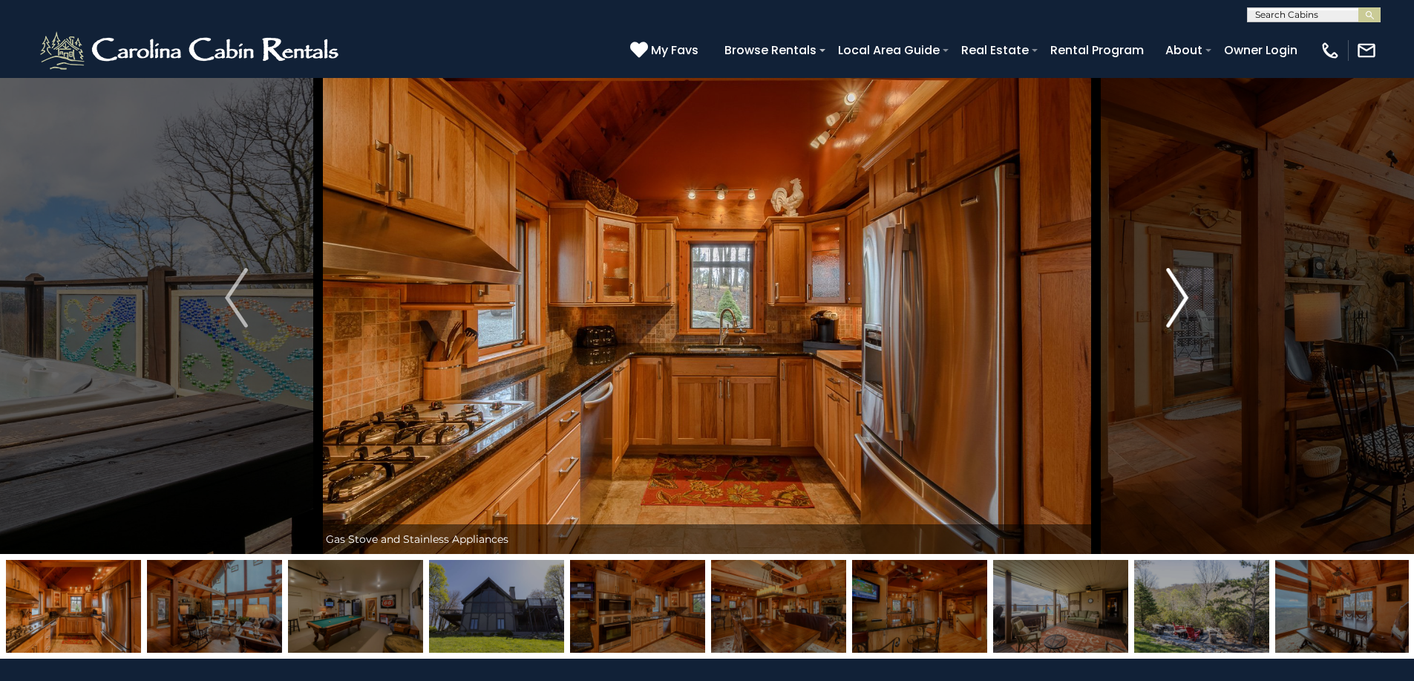
click at [1174, 292] on img "Next" at bounding box center [1177, 297] width 22 height 59
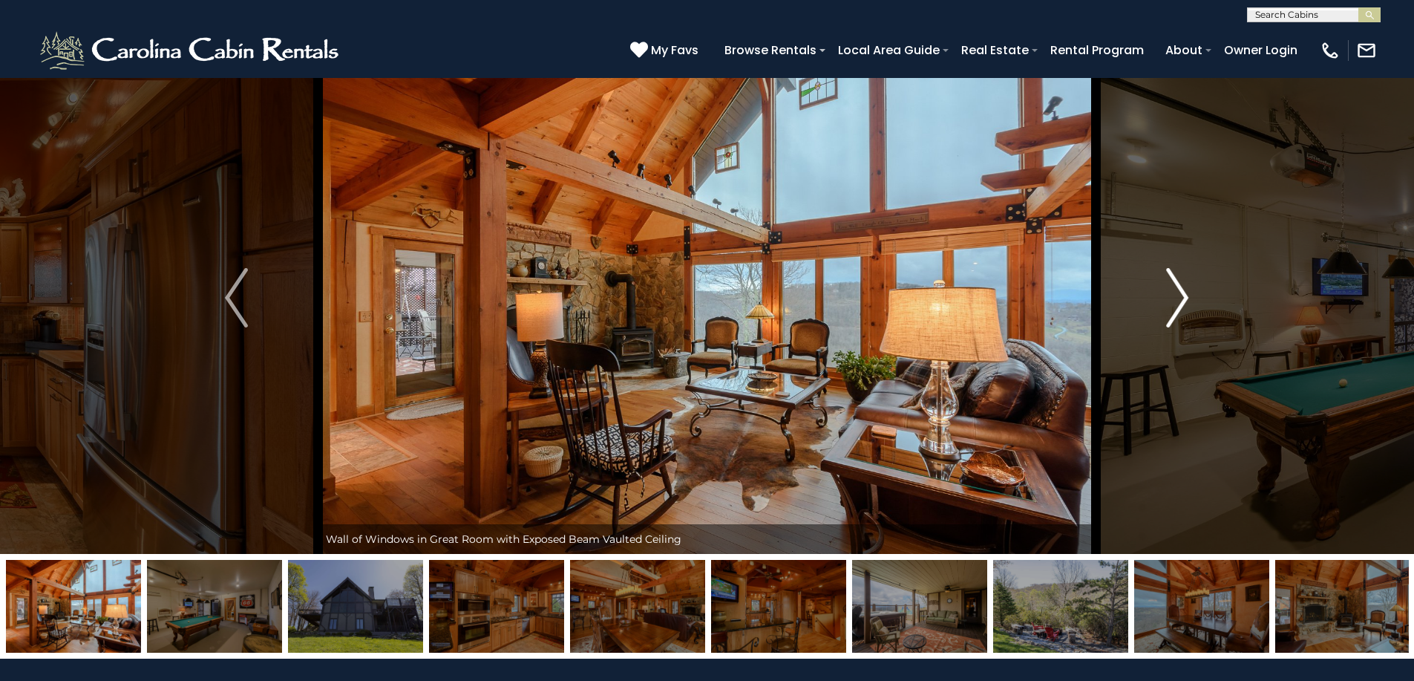
click at [1174, 292] on img "Next" at bounding box center [1177, 297] width 22 height 59
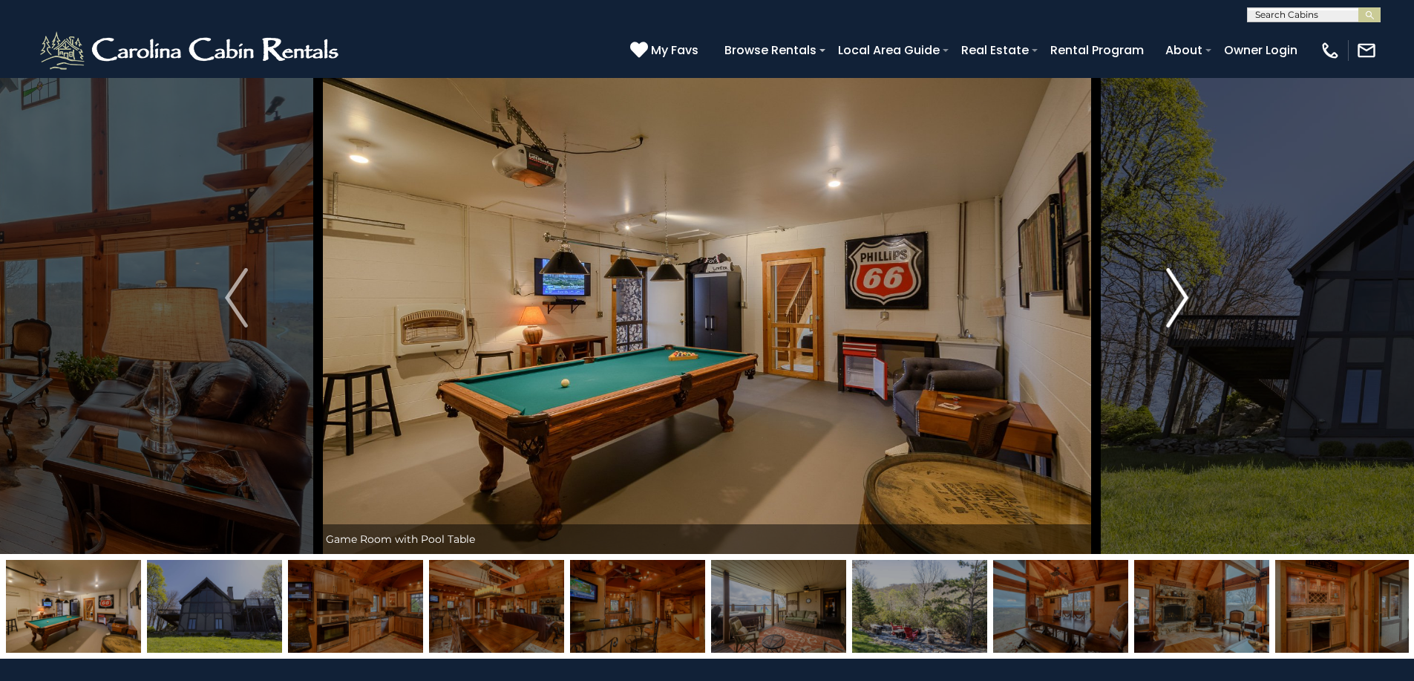
click at [1174, 292] on img "Next" at bounding box center [1177, 297] width 22 height 59
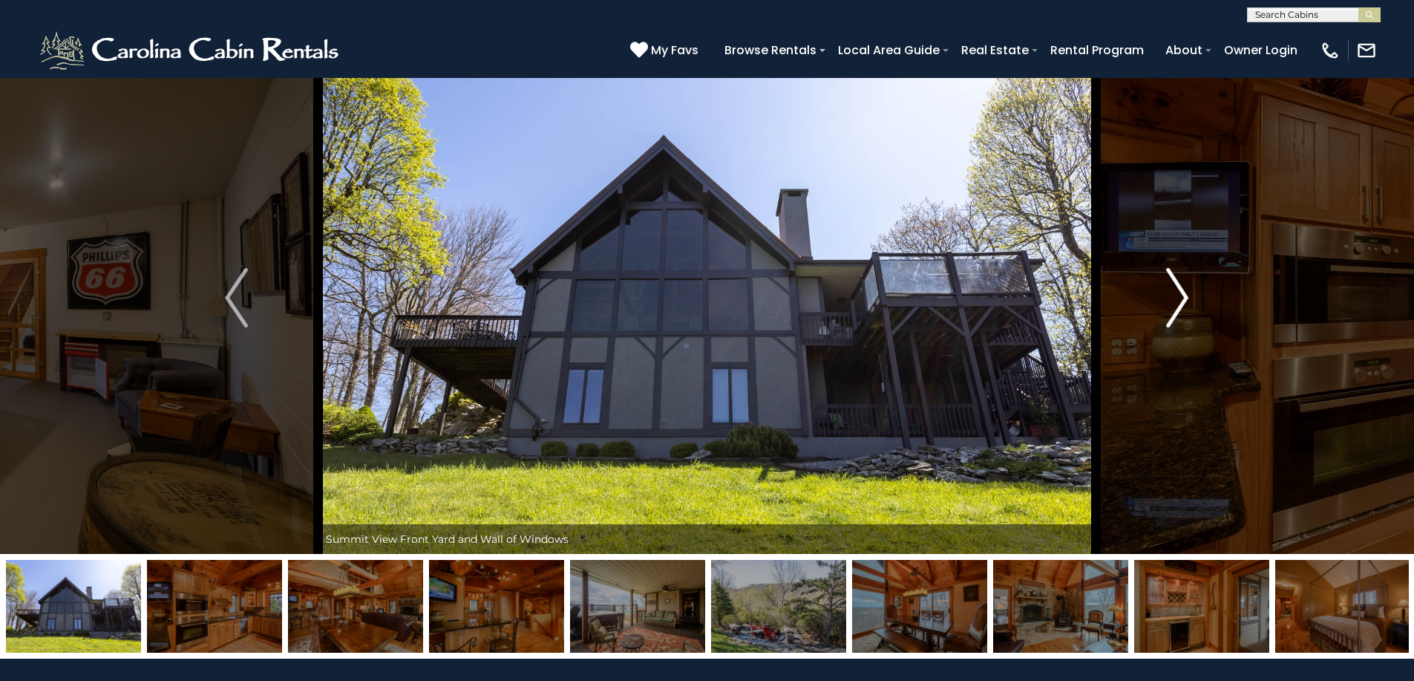
click at [1174, 292] on img "Next" at bounding box center [1177, 297] width 22 height 59
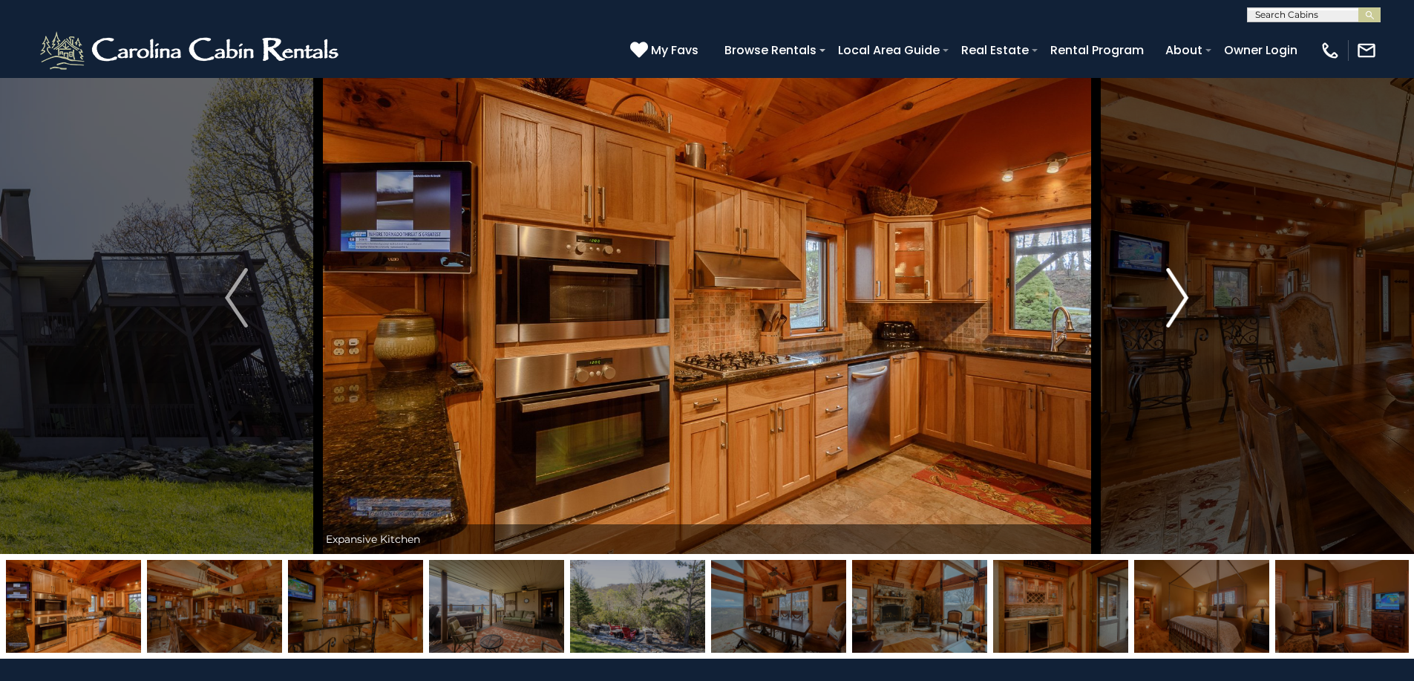
click at [1174, 292] on img "Next" at bounding box center [1177, 297] width 22 height 59
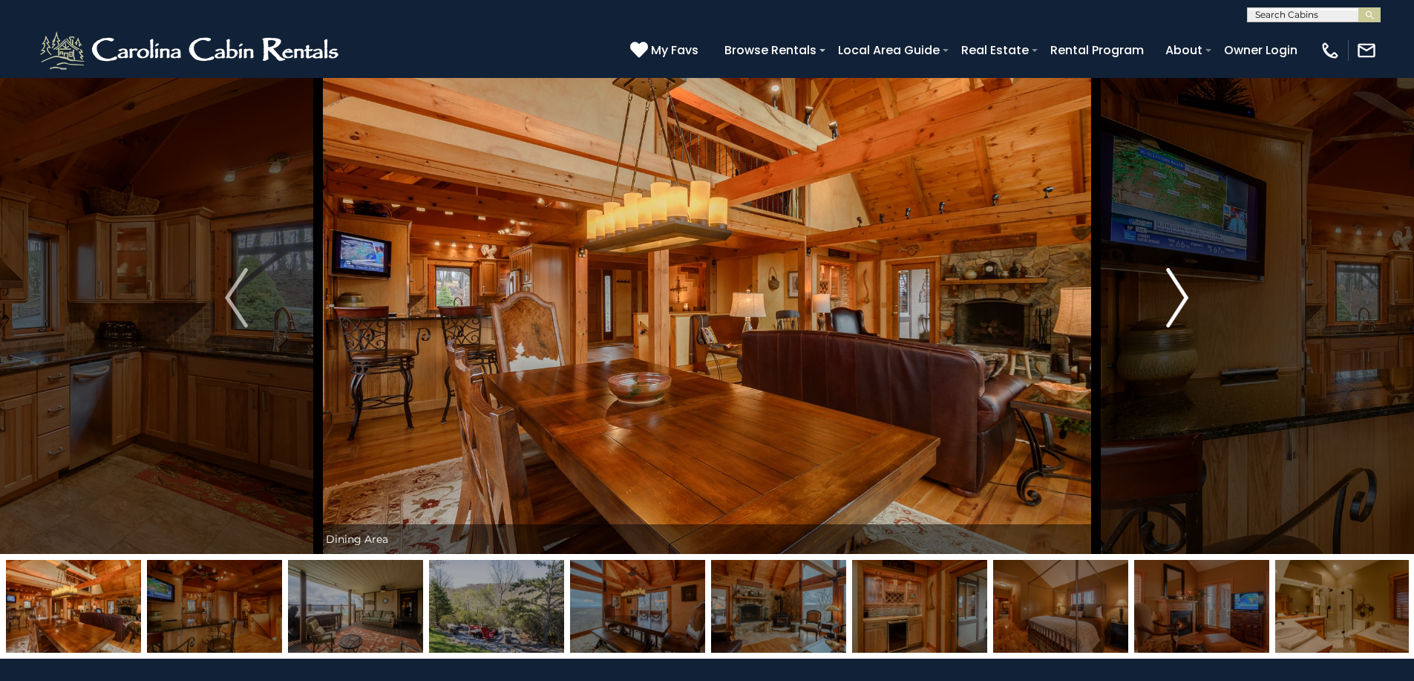
click at [1174, 292] on img "Next" at bounding box center [1177, 297] width 22 height 59
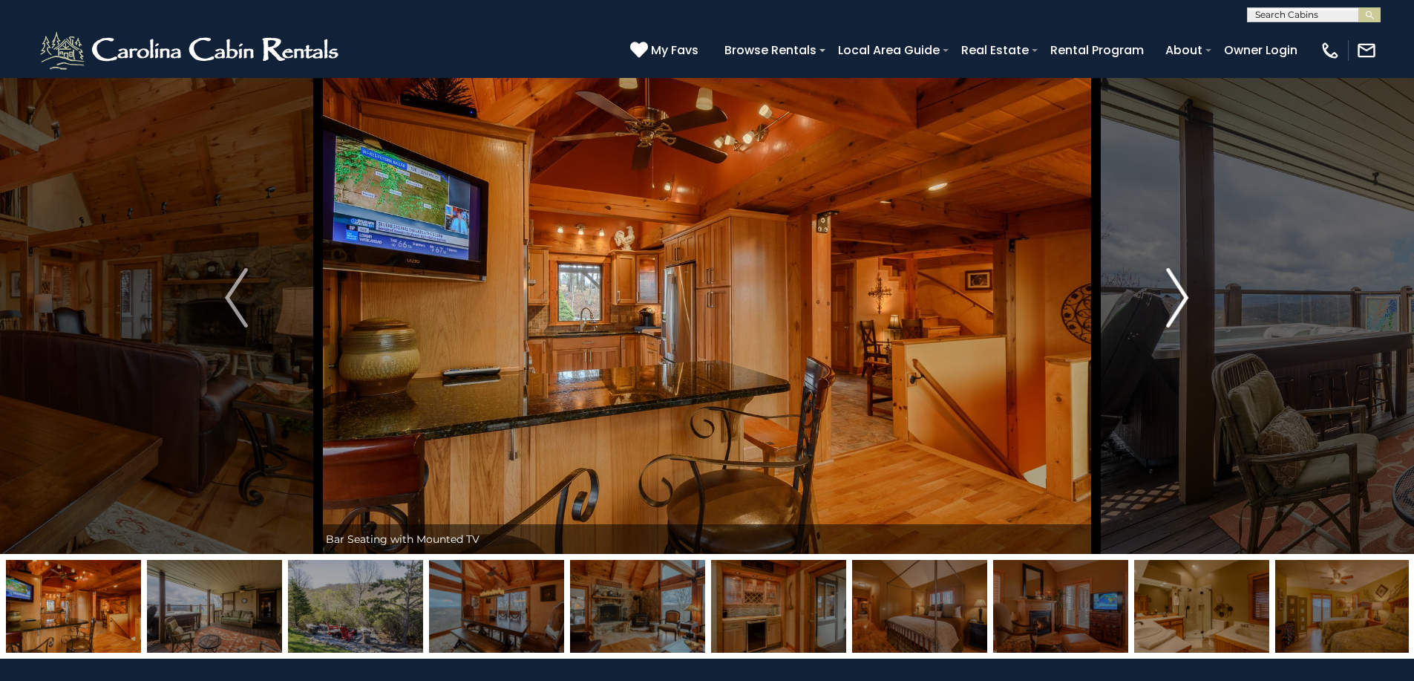
click at [1174, 292] on img "Next" at bounding box center [1177, 297] width 22 height 59
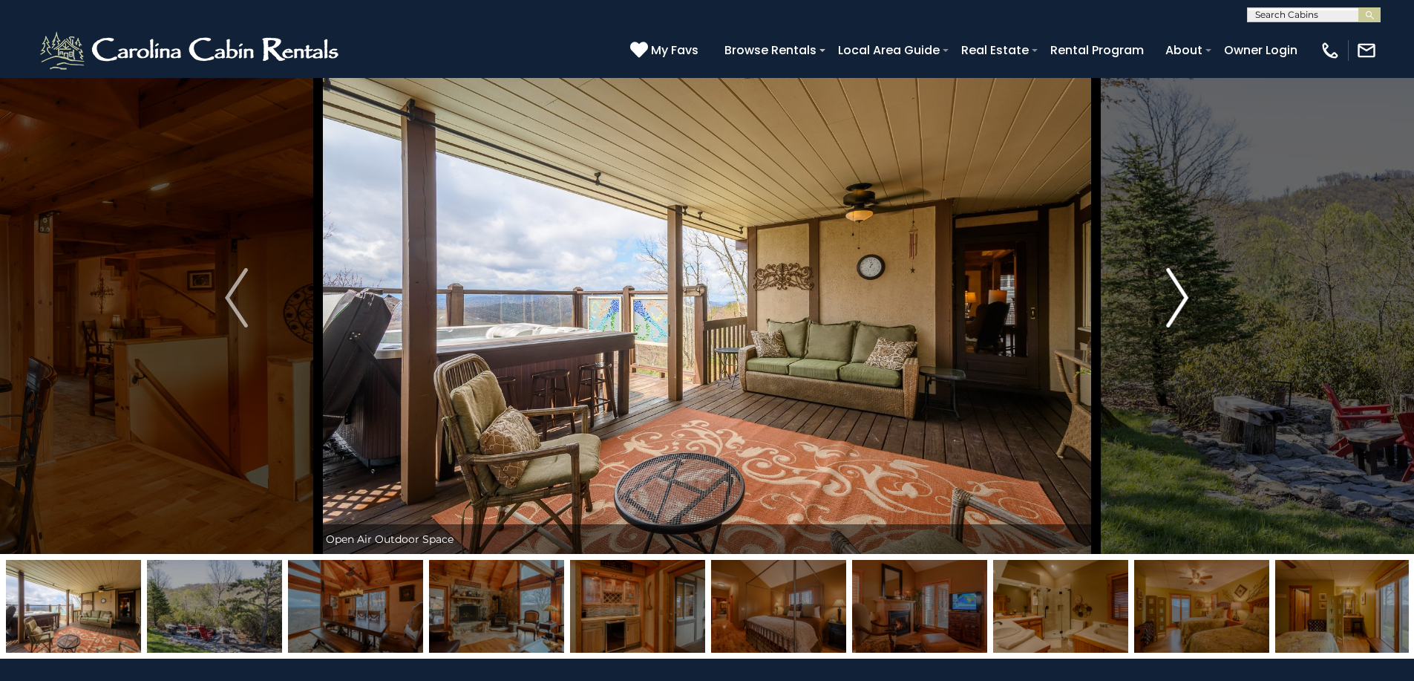
click at [1174, 292] on img "Next" at bounding box center [1177, 297] width 22 height 59
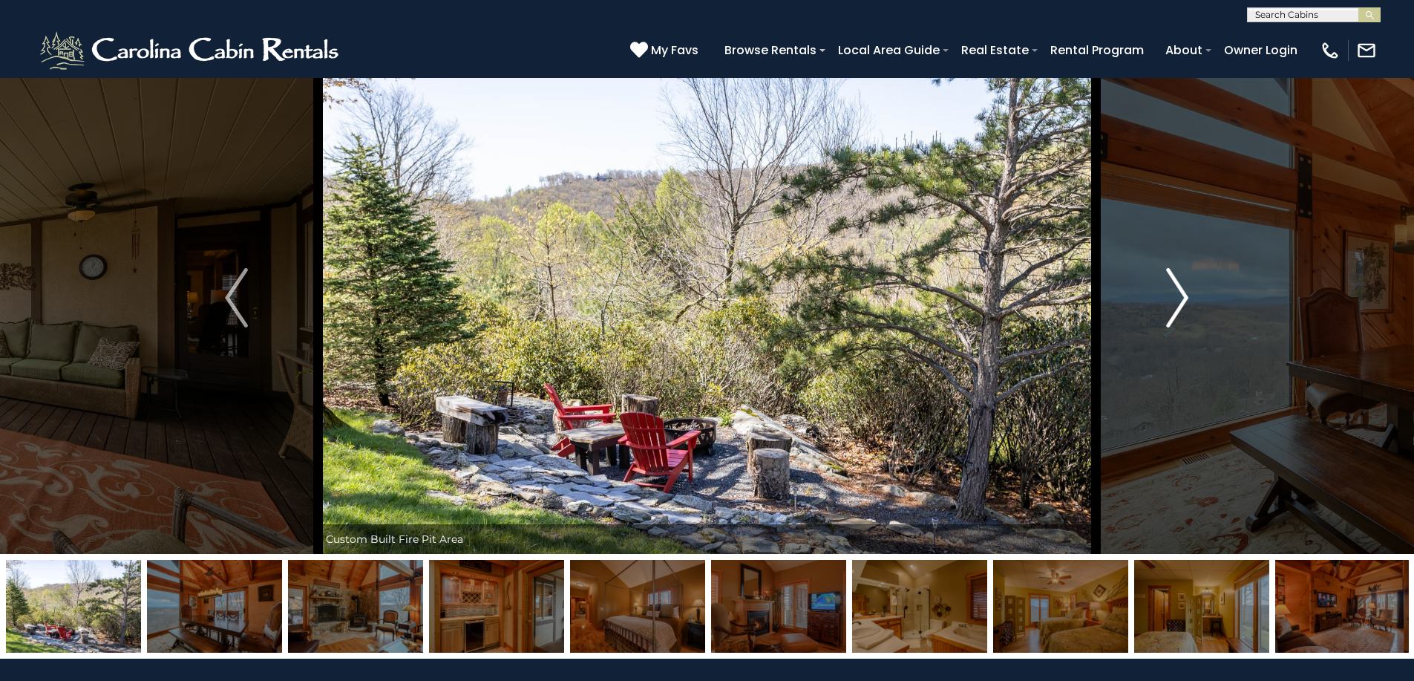
click at [1174, 292] on img "Next" at bounding box center [1177, 297] width 22 height 59
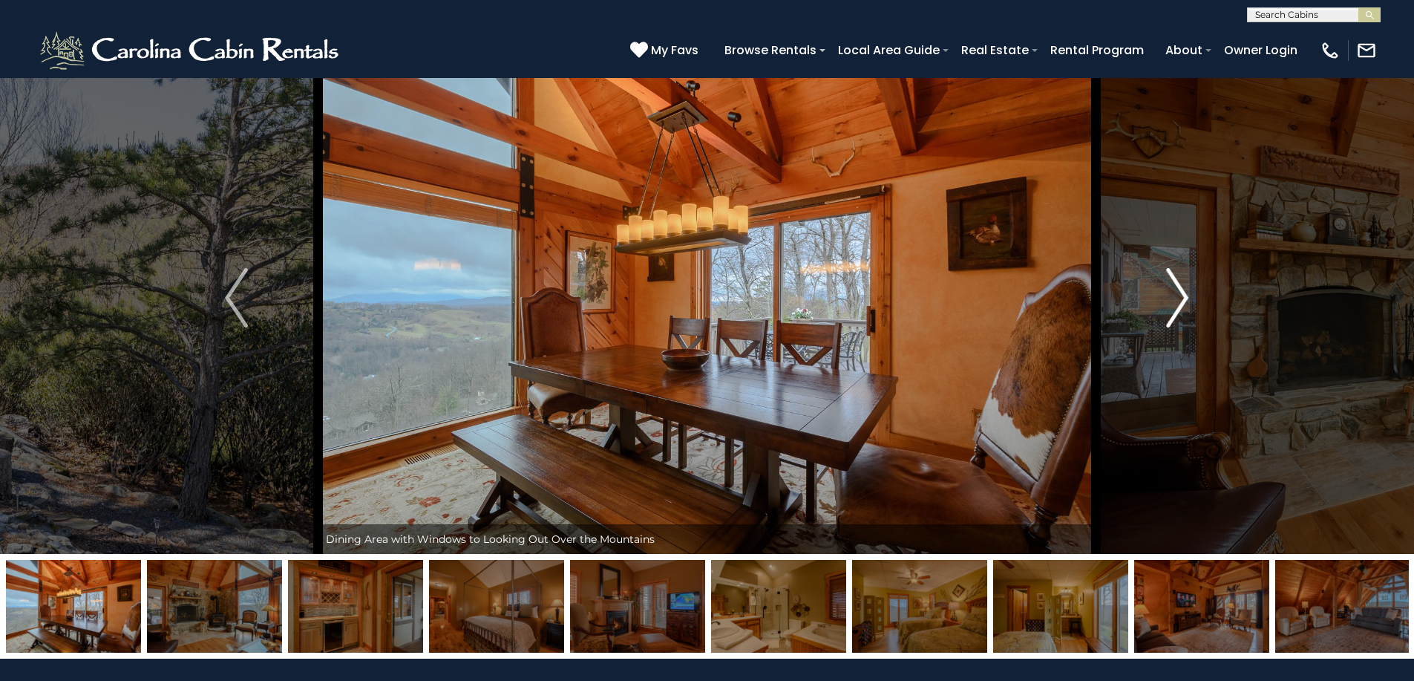
click at [1174, 292] on img "Next" at bounding box center [1177, 297] width 22 height 59
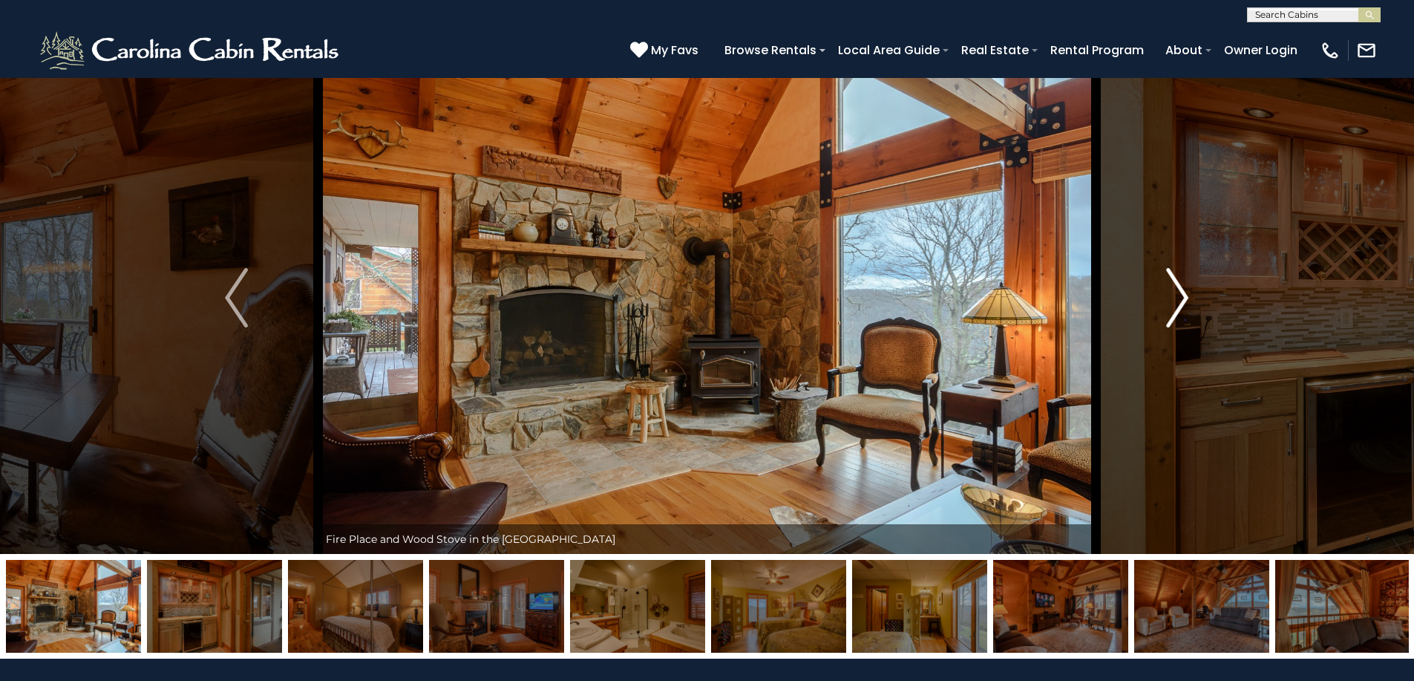
click at [1174, 292] on img "Next" at bounding box center [1177, 297] width 22 height 59
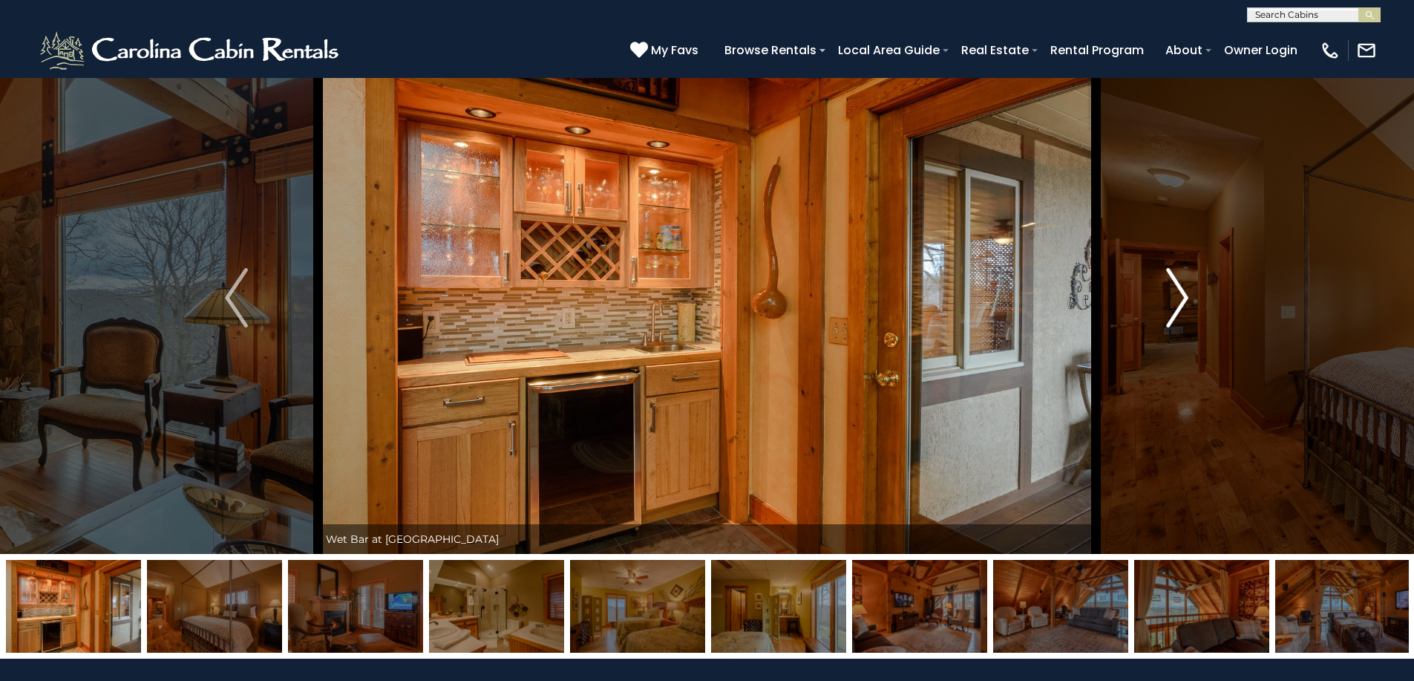
click at [1174, 292] on img "Next" at bounding box center [1177, 297] width 22 height 59
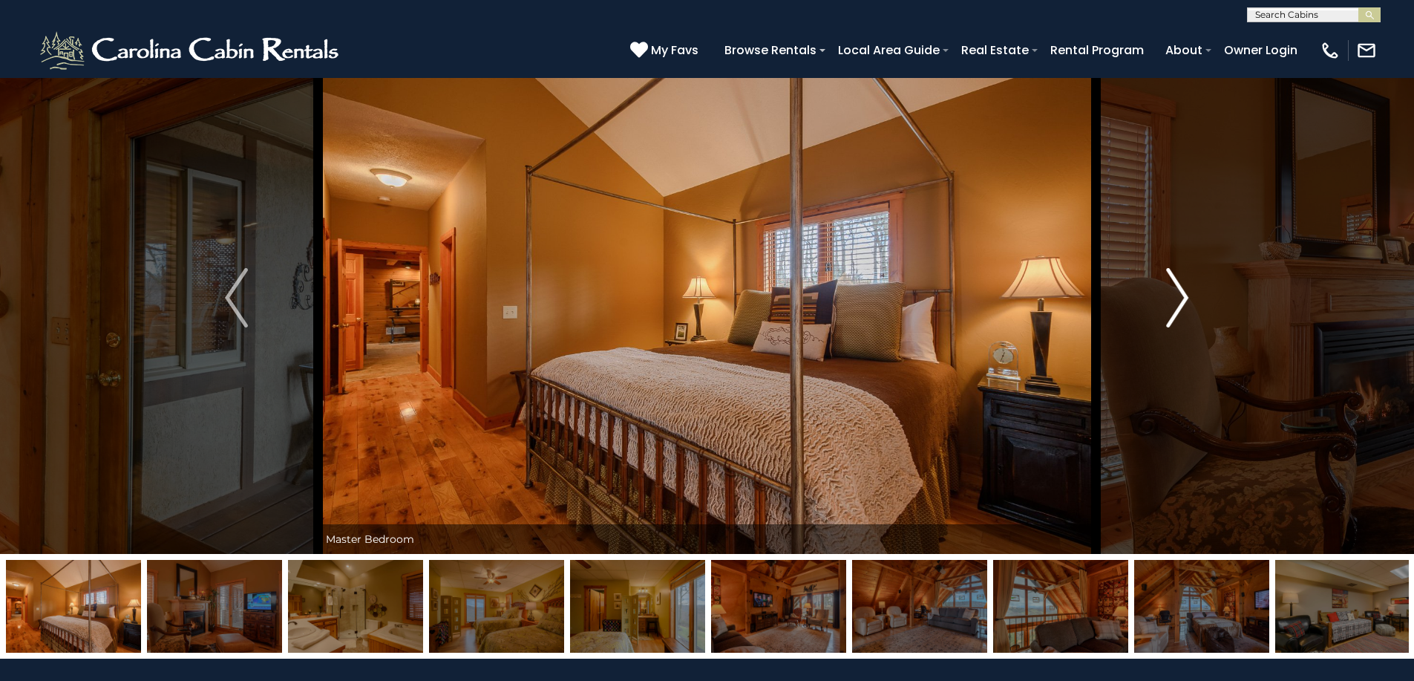
click at [1174, 292] on img "Next" at bounding box center [1177, 297] width 22 height 59
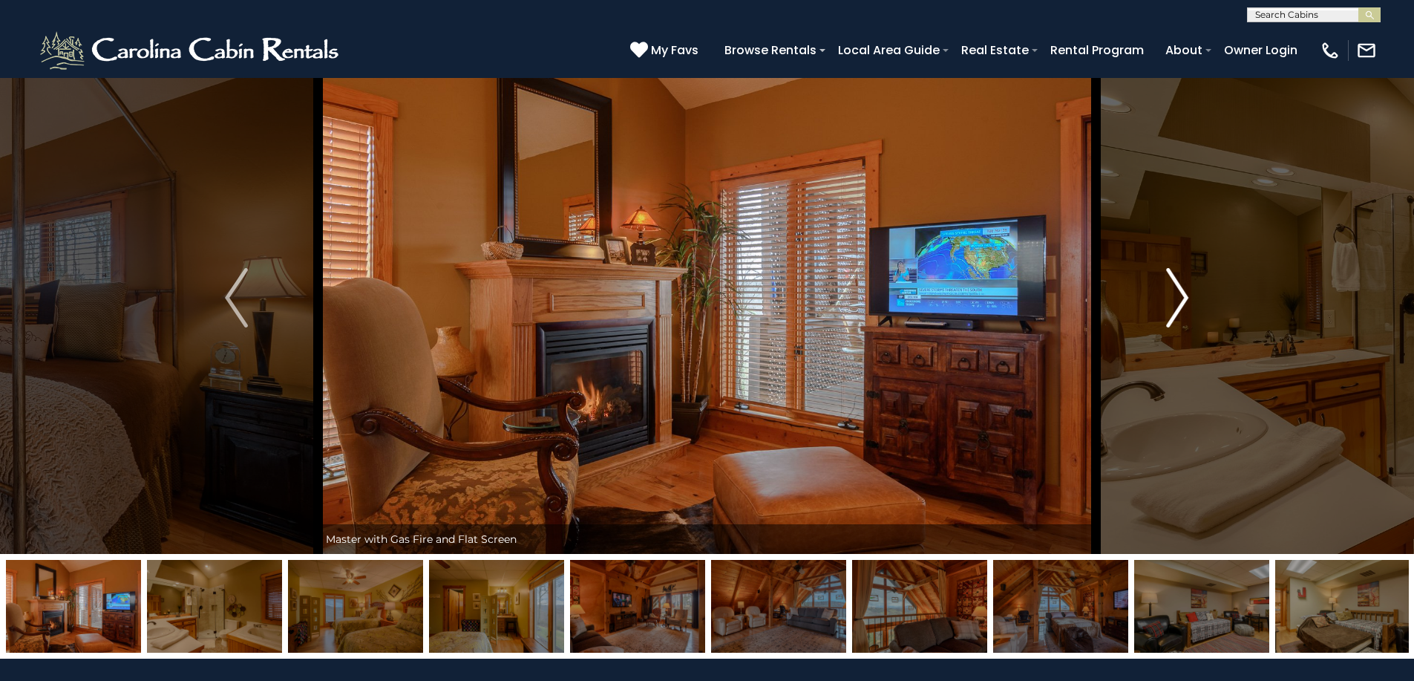
click at [1174, 292] on img "Next" at bounding box center [1177, 297] width 22 height 59
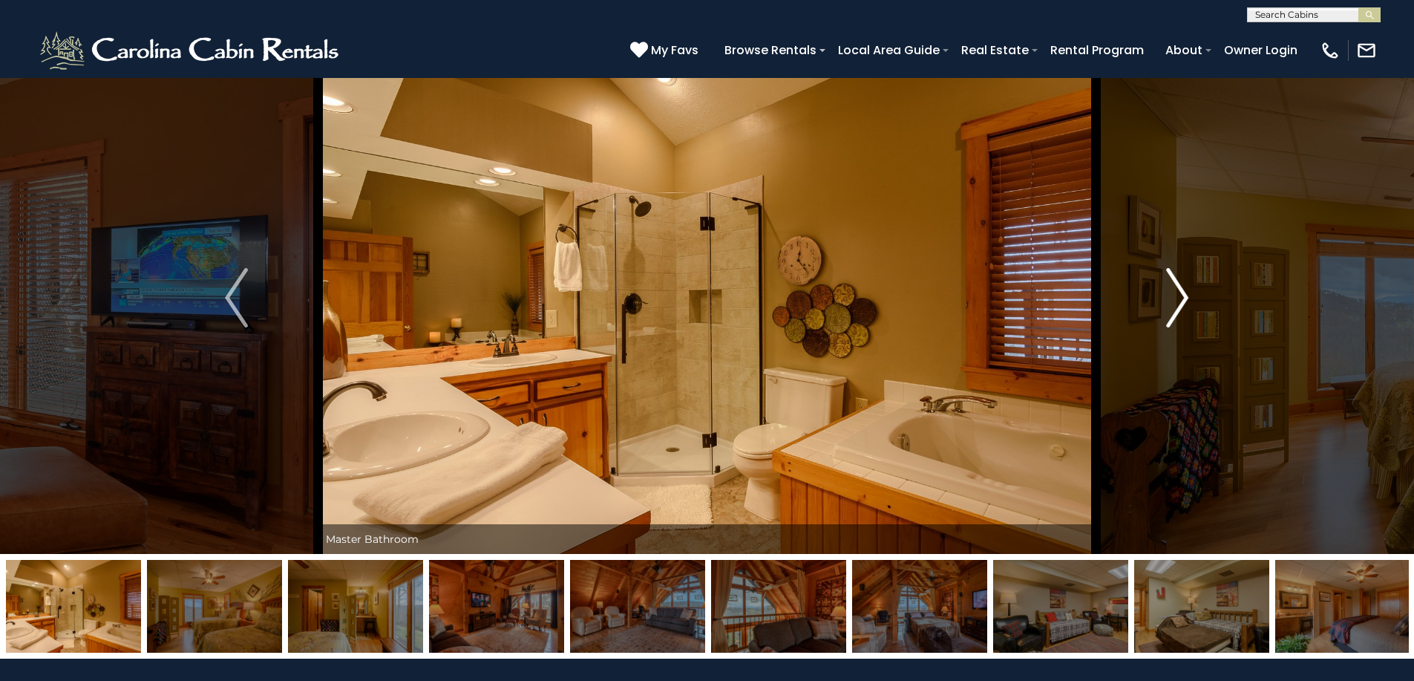
click at [1174, 292] on img "Next" at bounding box center [1177, 297] width 22 height 59
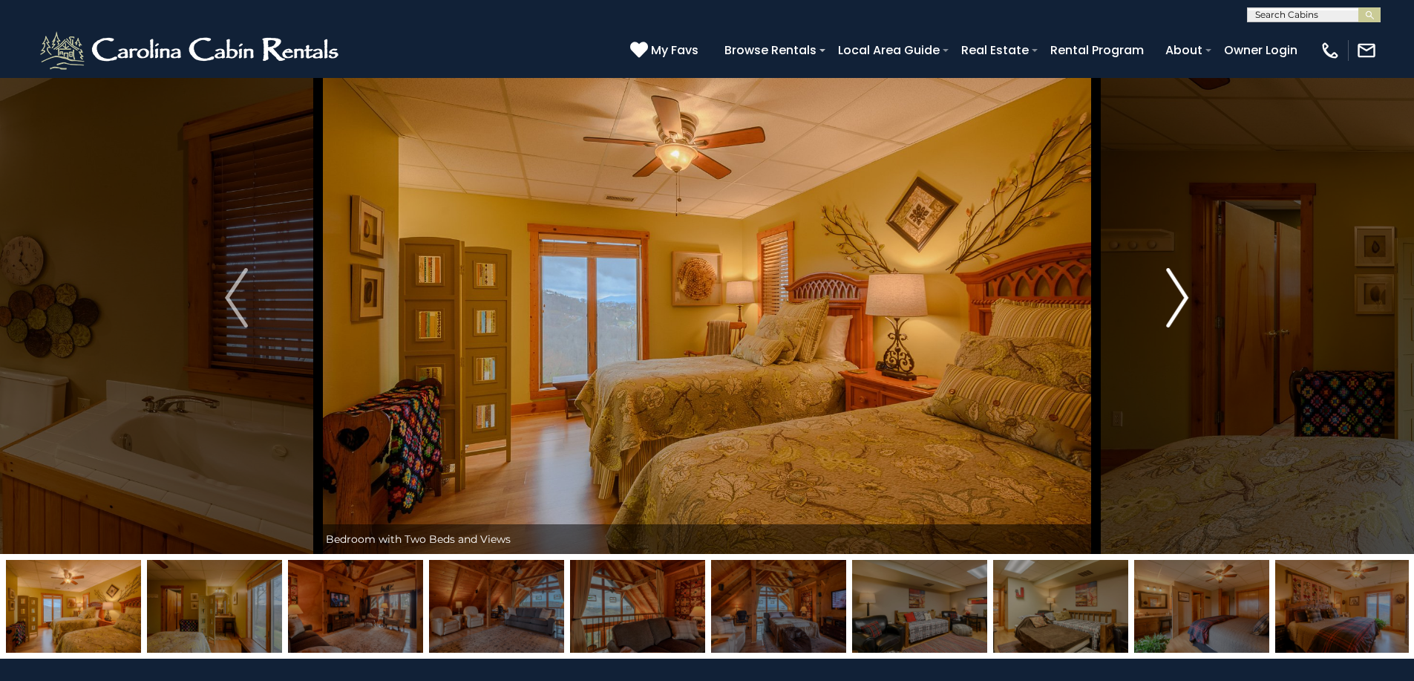
click at [1174, 292] on img "Next" at bounding box center [1177, 297] width 22 height 59
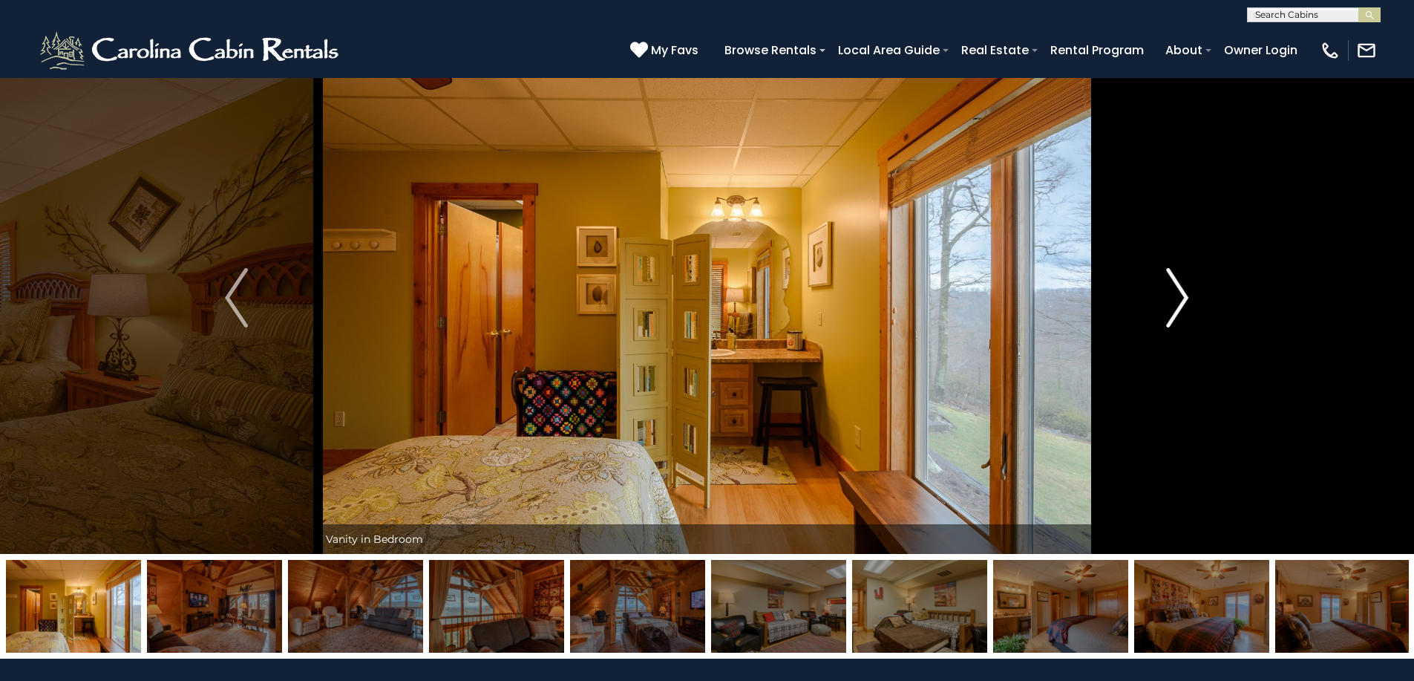
click at [1174, 292] on img "Next" at bounding box center [1177, 297] width 22 height 59
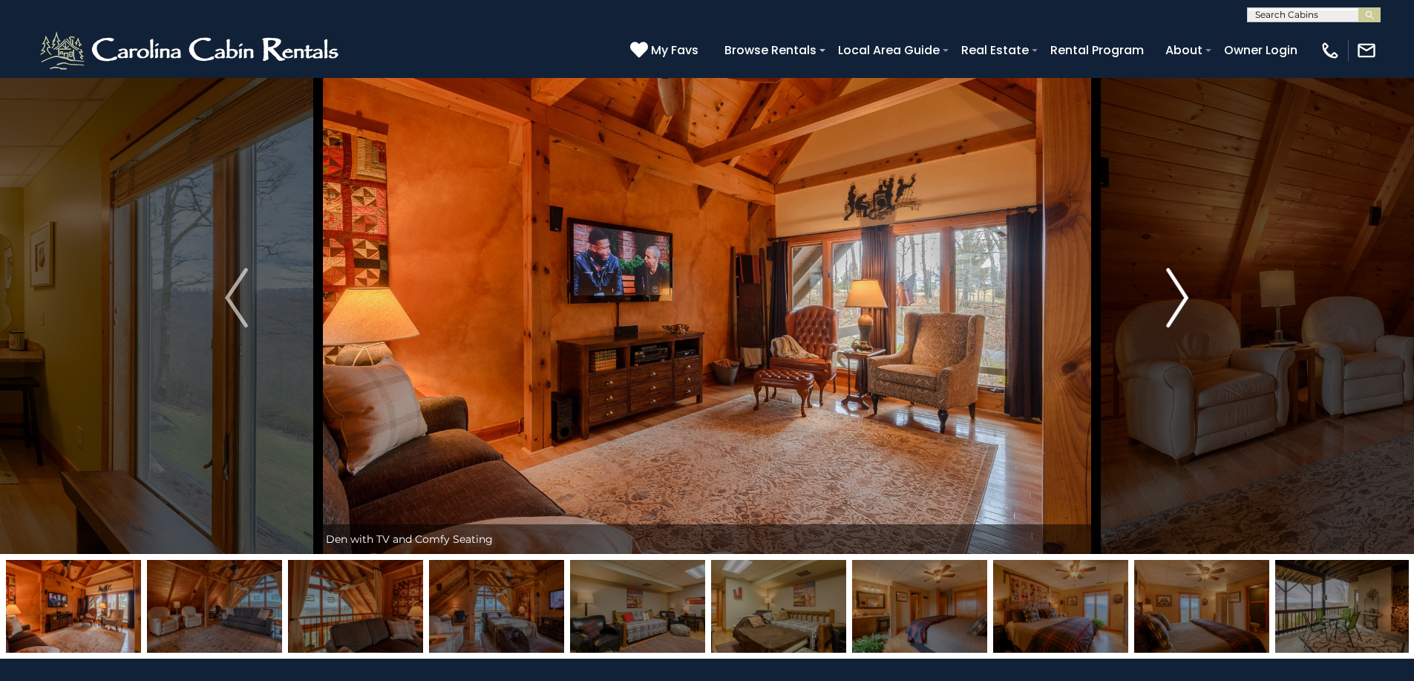
click at [1174, 292] on img "Next" at bounding box center [1177, 297] width 22 height 59
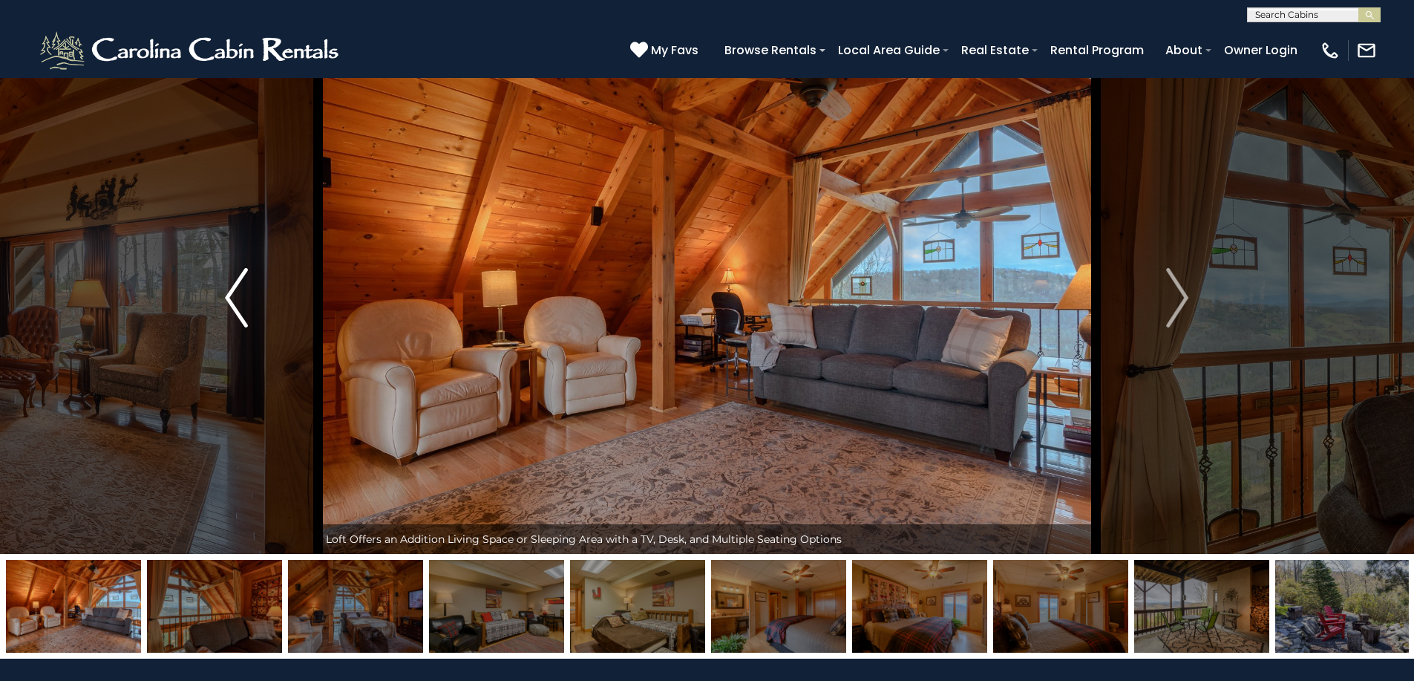
click at [240, 318] on img "Previous" at bounding box center [236, 297] width 22 height 59
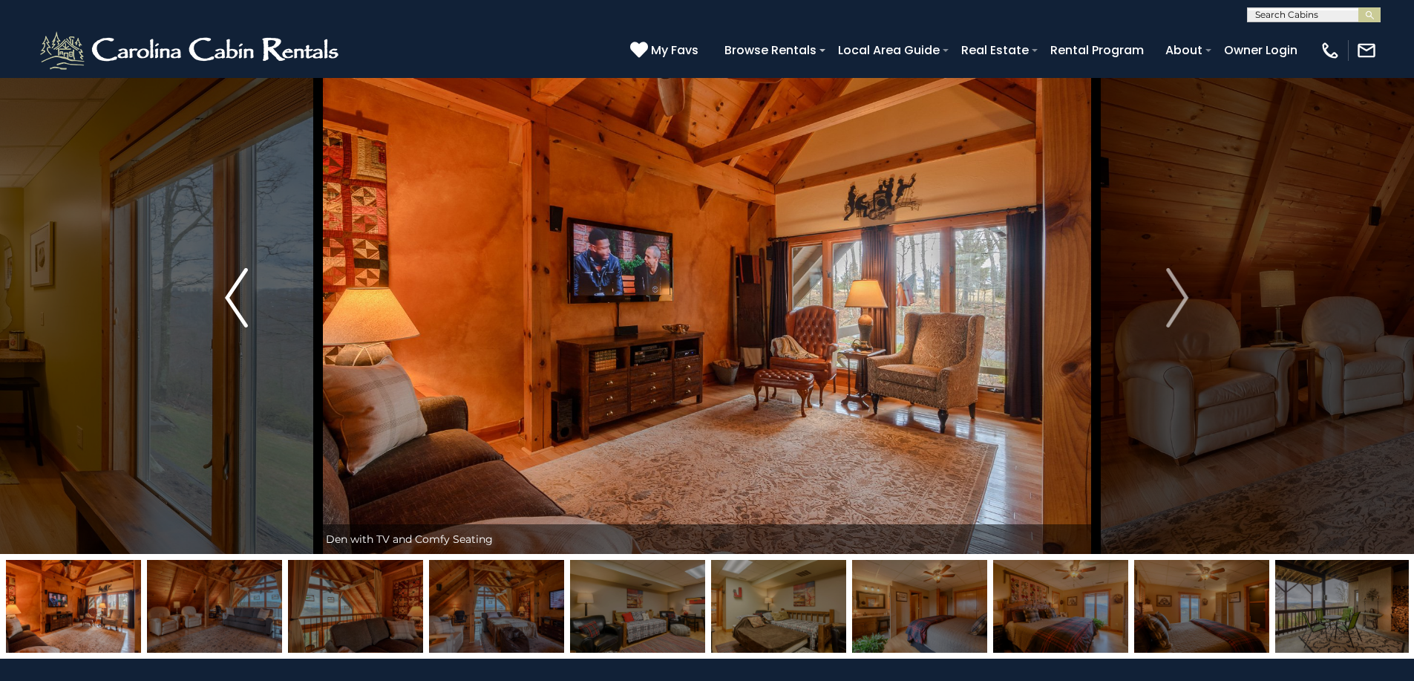
click at [241, 318] on img "Previous" at bounding box center [236, 297] width 22 height 59
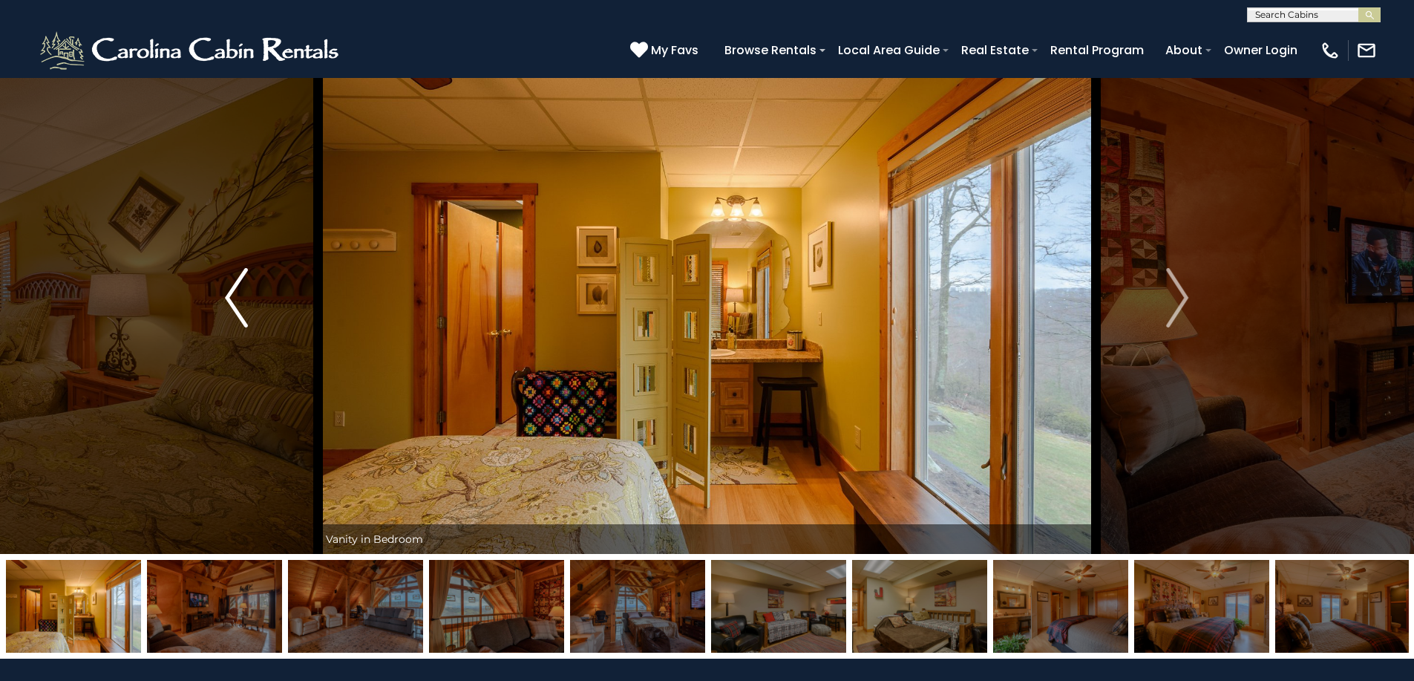
click at [240, 318] on img "Previous" at bounding box center [236, 297] width 22 height 59
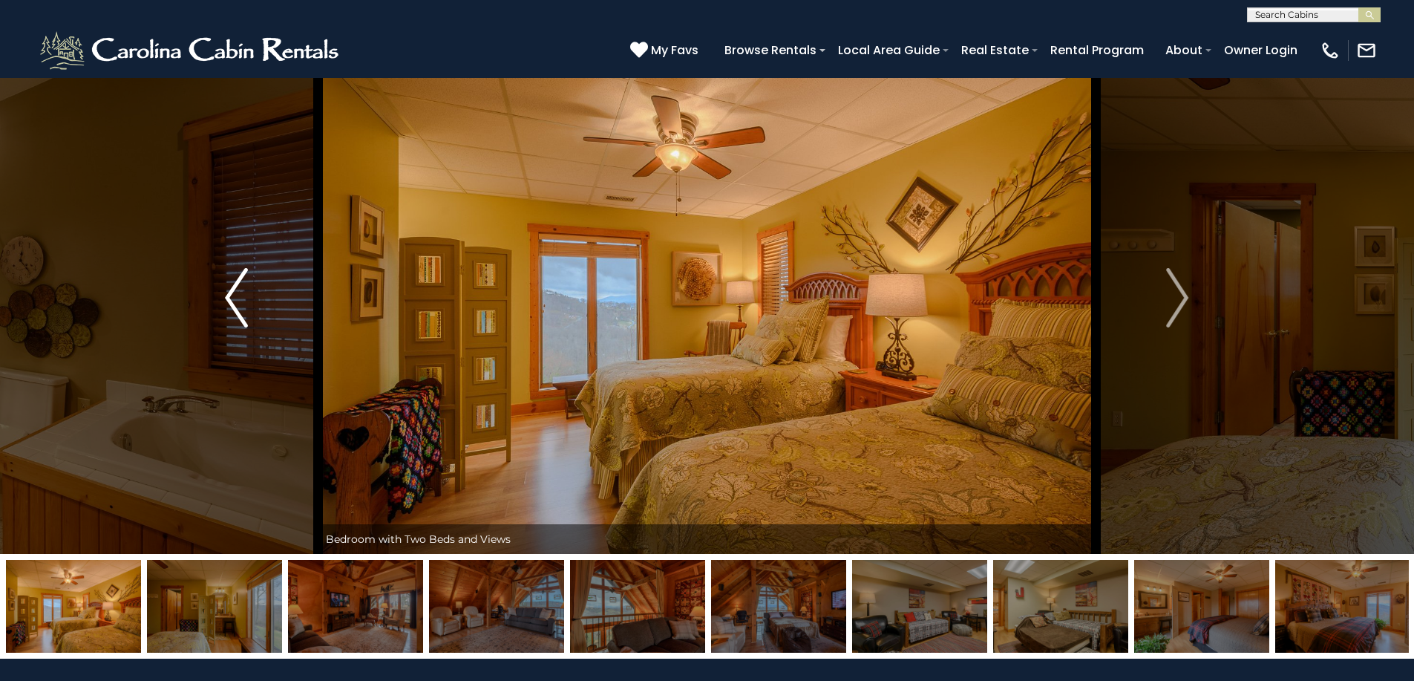
click at [240, 318] on img "Previous" at bounding box center [236, 297] width 22 height 59
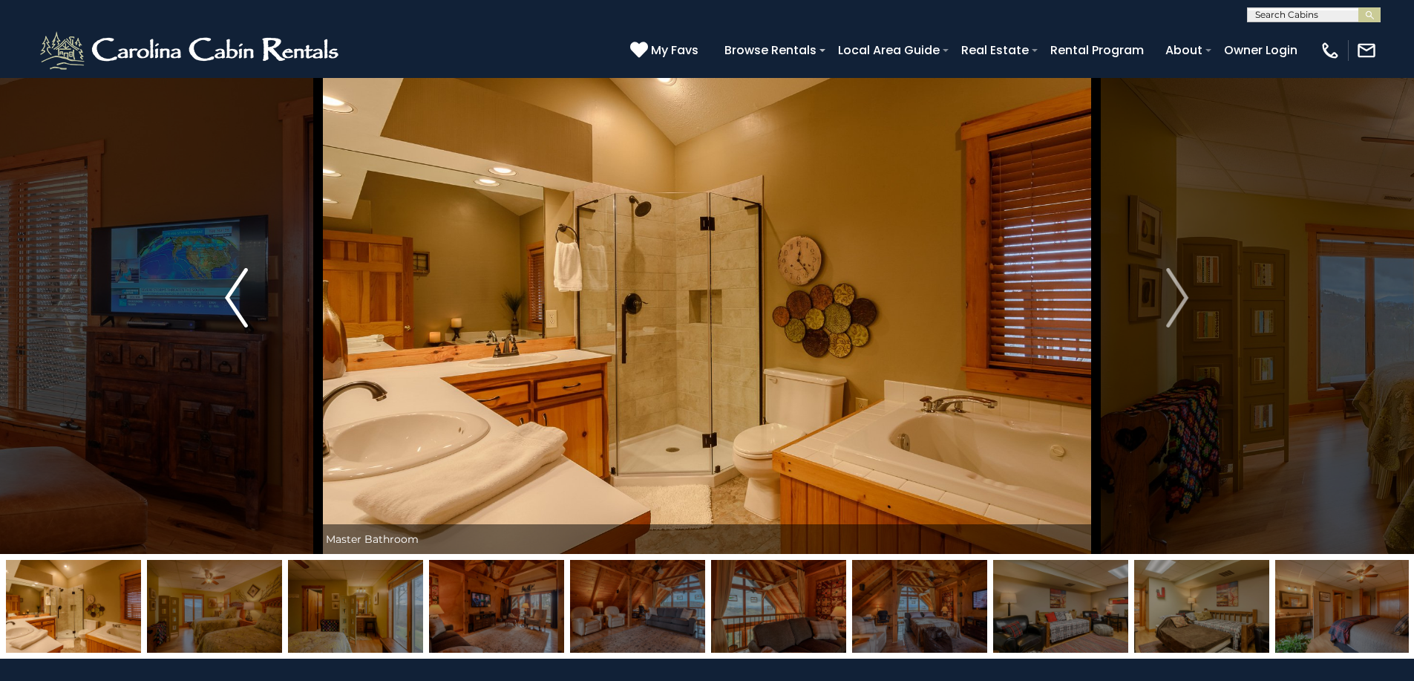
click at [240, 318] on img "Previous" at bounding box center [236, 297] width 22 height 59
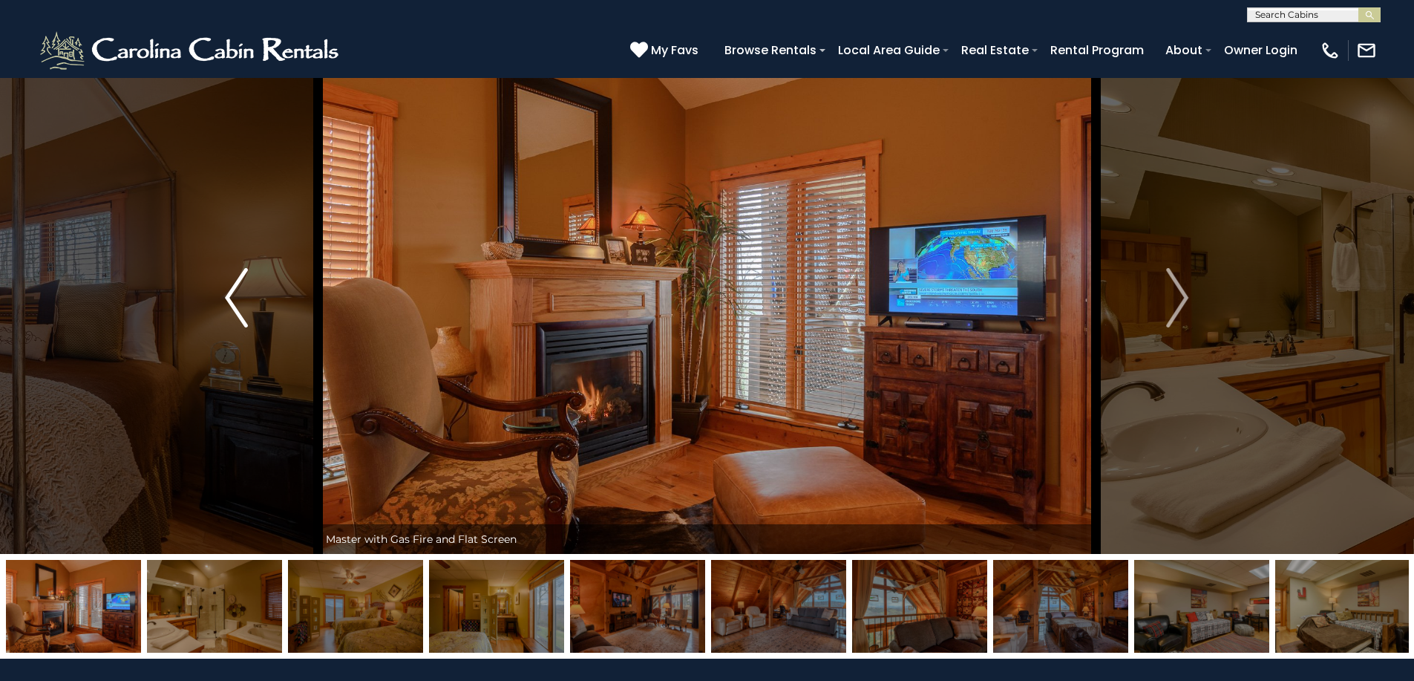
click at [240, 318] on img "Previous" at bounding box center [236, 297] width 22 height 59
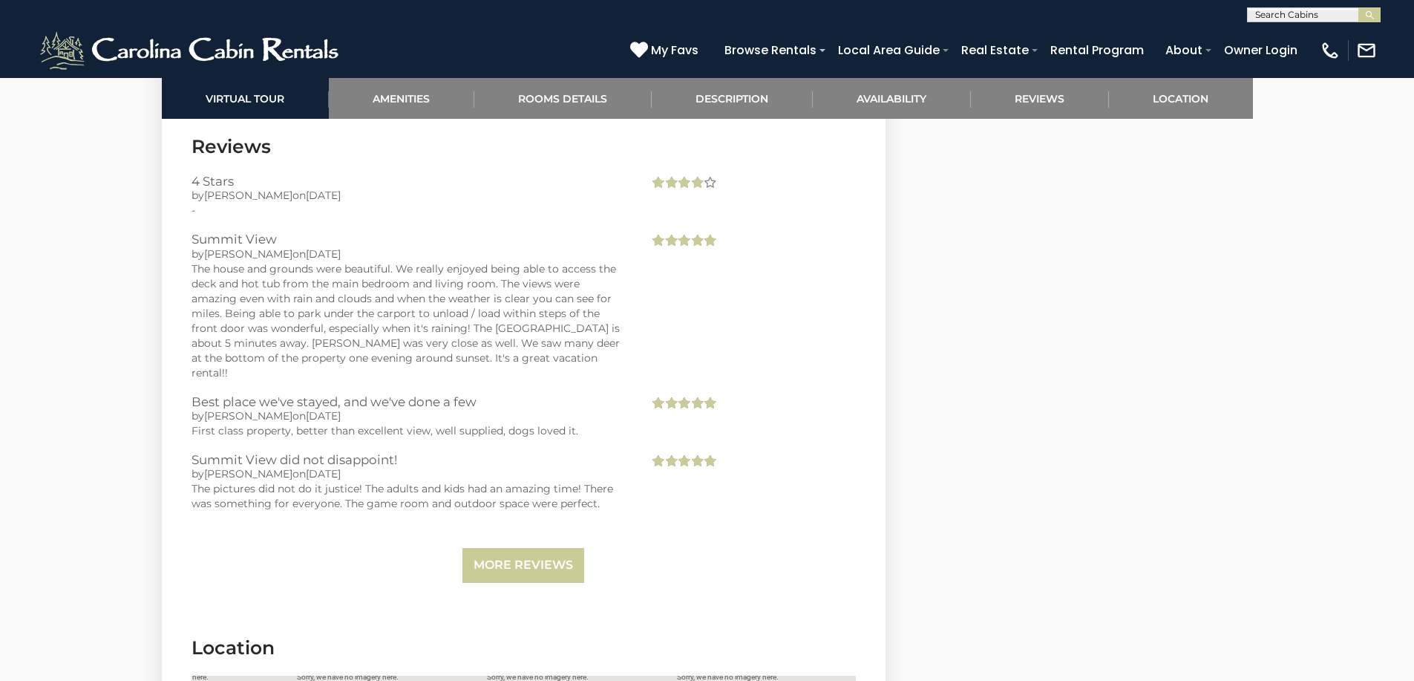
scroll to position [3908, 0]
click at [521, 546] on link "More Reviews" at bounding box center [524, 563] width 122 height 35
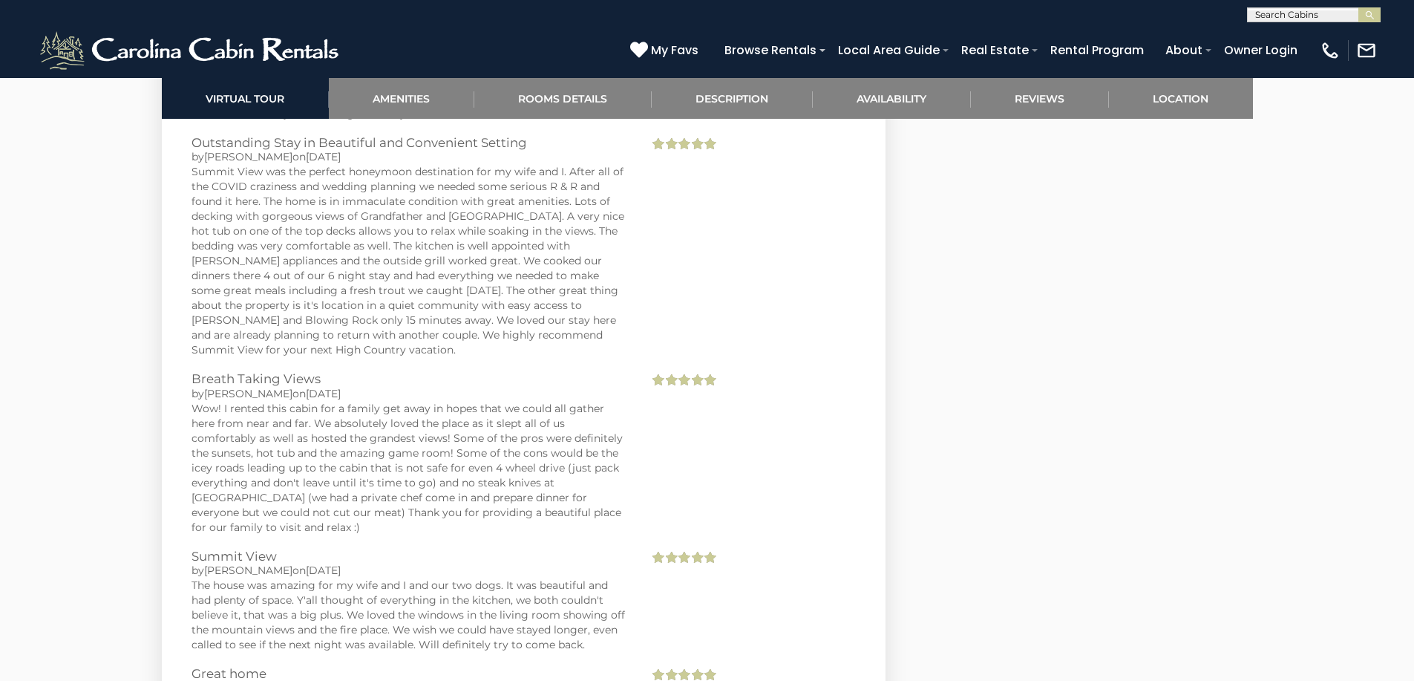
scroll to position [7302, 0]
